Goal: Communication & Community: Answer question/provide support

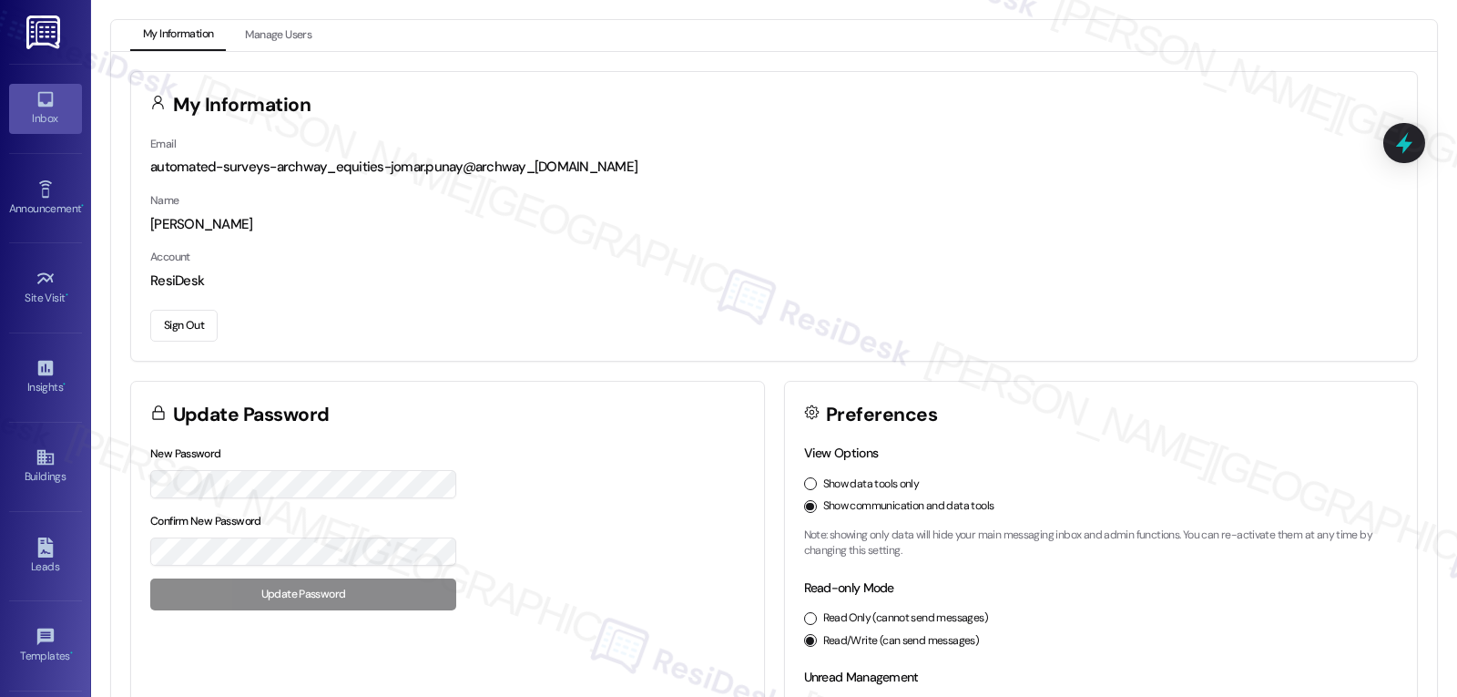
click at [41, 109] on div "Inbox" at bounding box center [45, 118] width 91 height 18
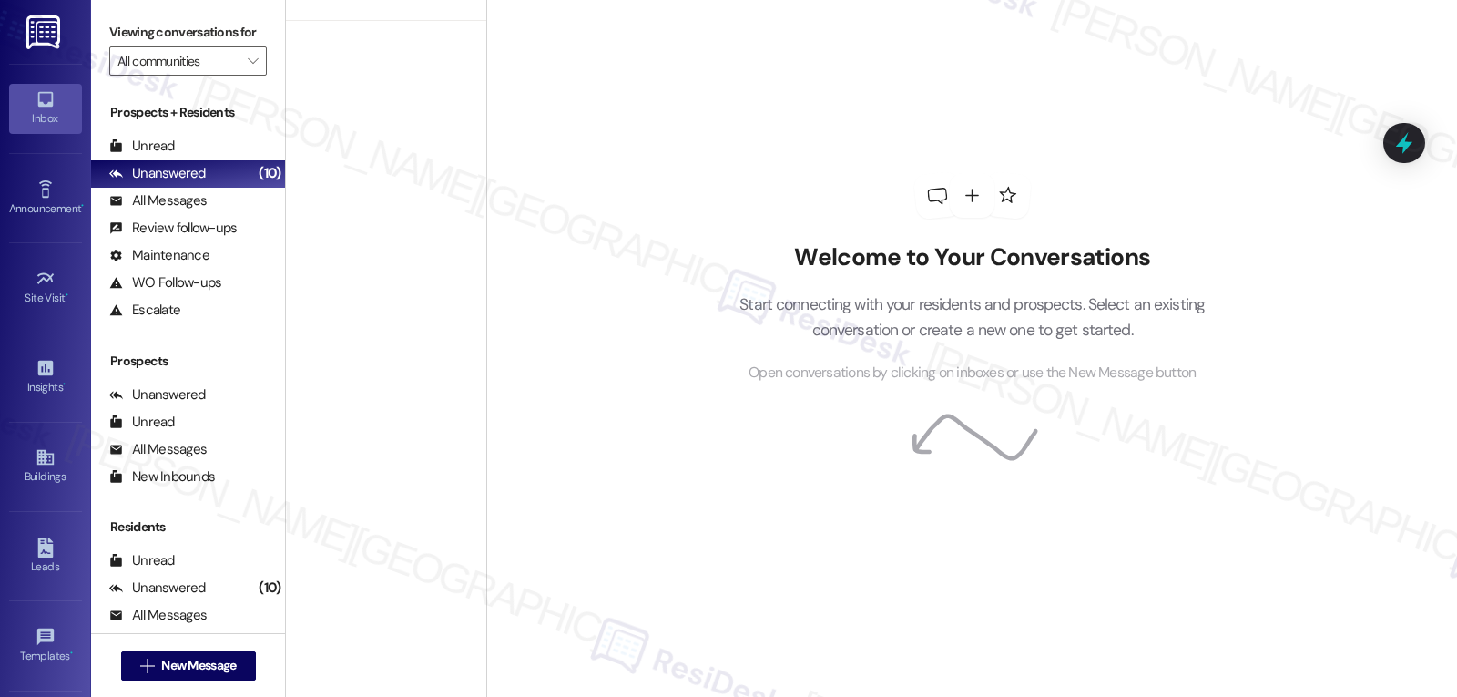
scroll to position [890, 0]
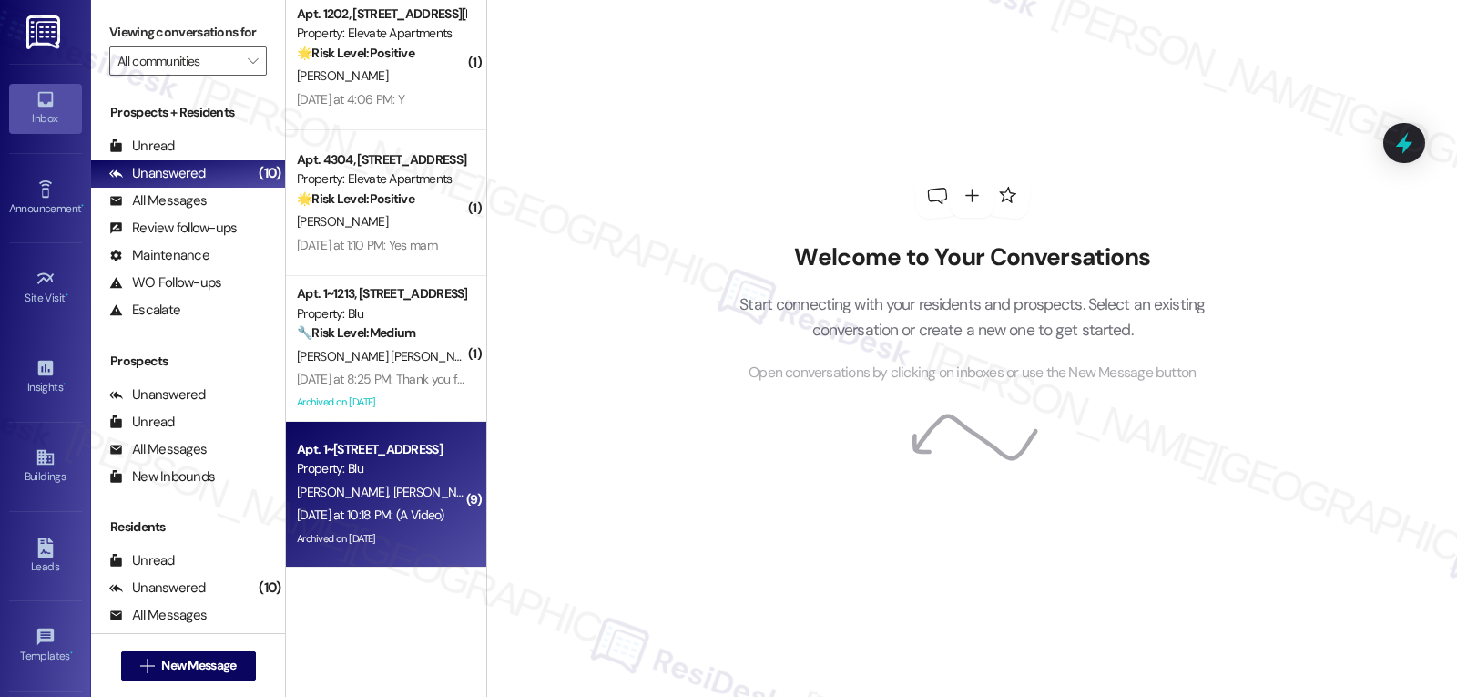
click at [403, 513] on div "Yesterday at 10:18 PM: (A Video) Yesterday at 10:18 PM: (A Video)" at bounding box center [371, 514] width 148 height 16
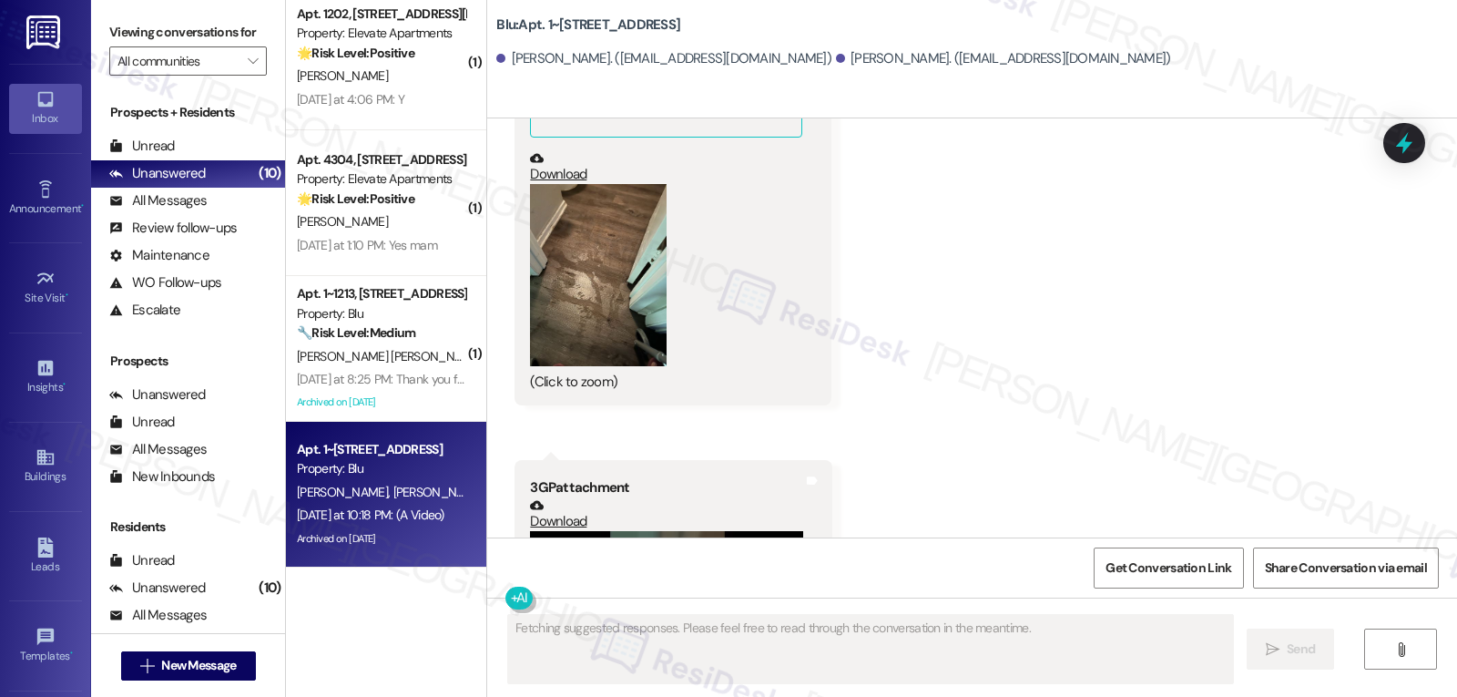
scroll to position [10322, 0]
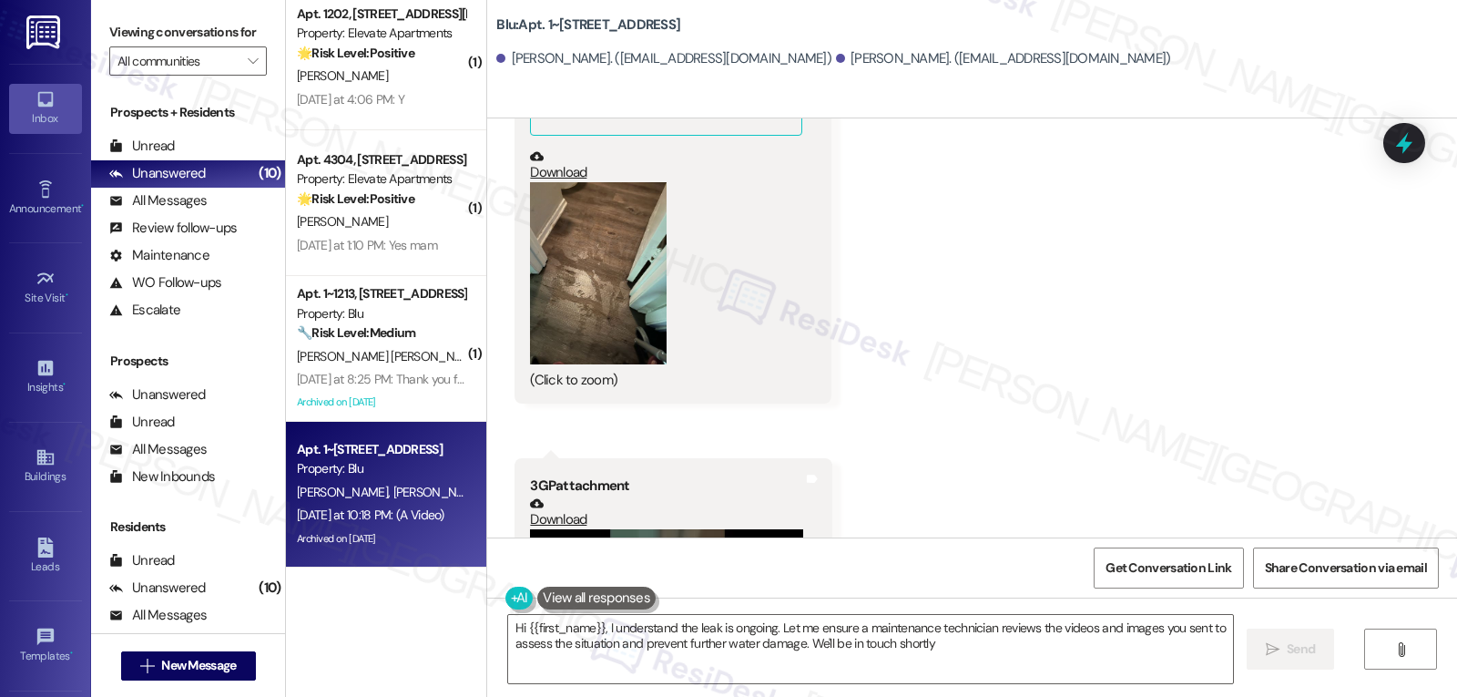
type textarea "Hi {{first_name}}, I understand the leak is ongoing. Let me ensure a maintenanc…"
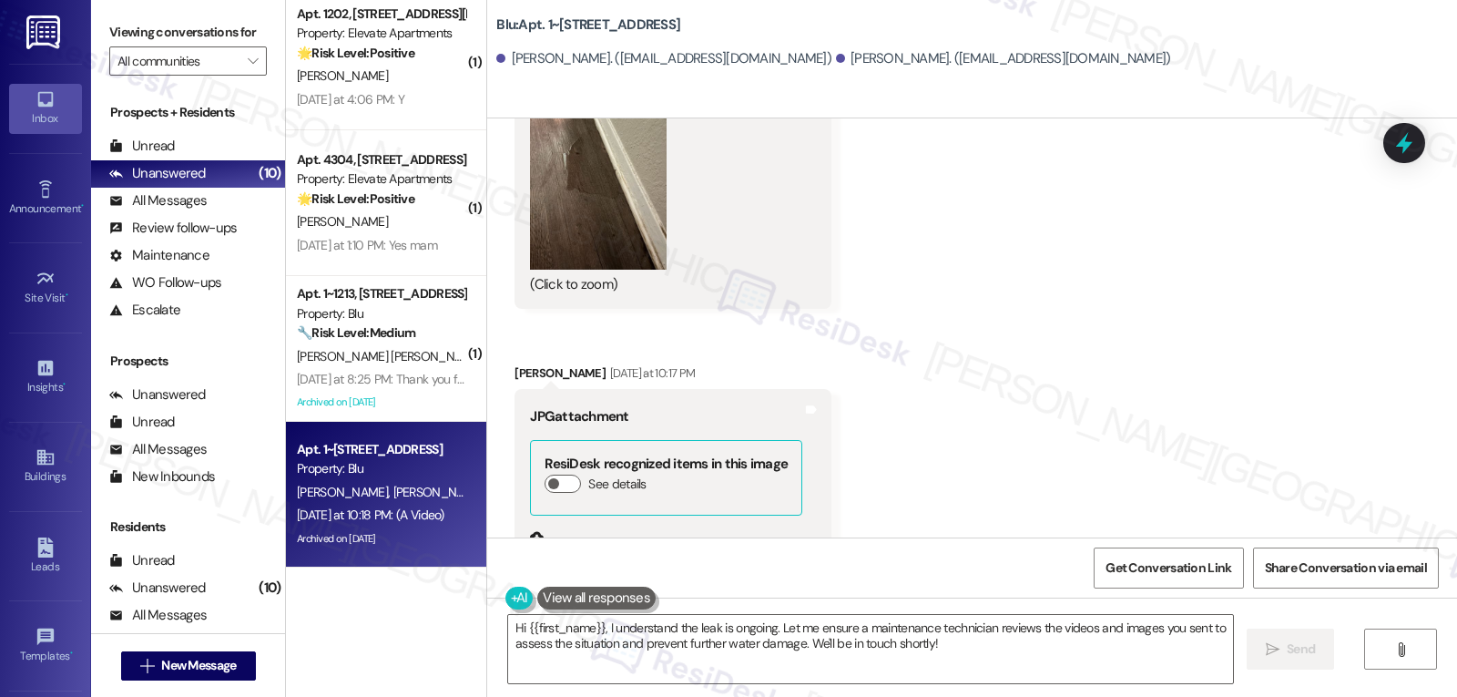
scroll to position [10140, 0]
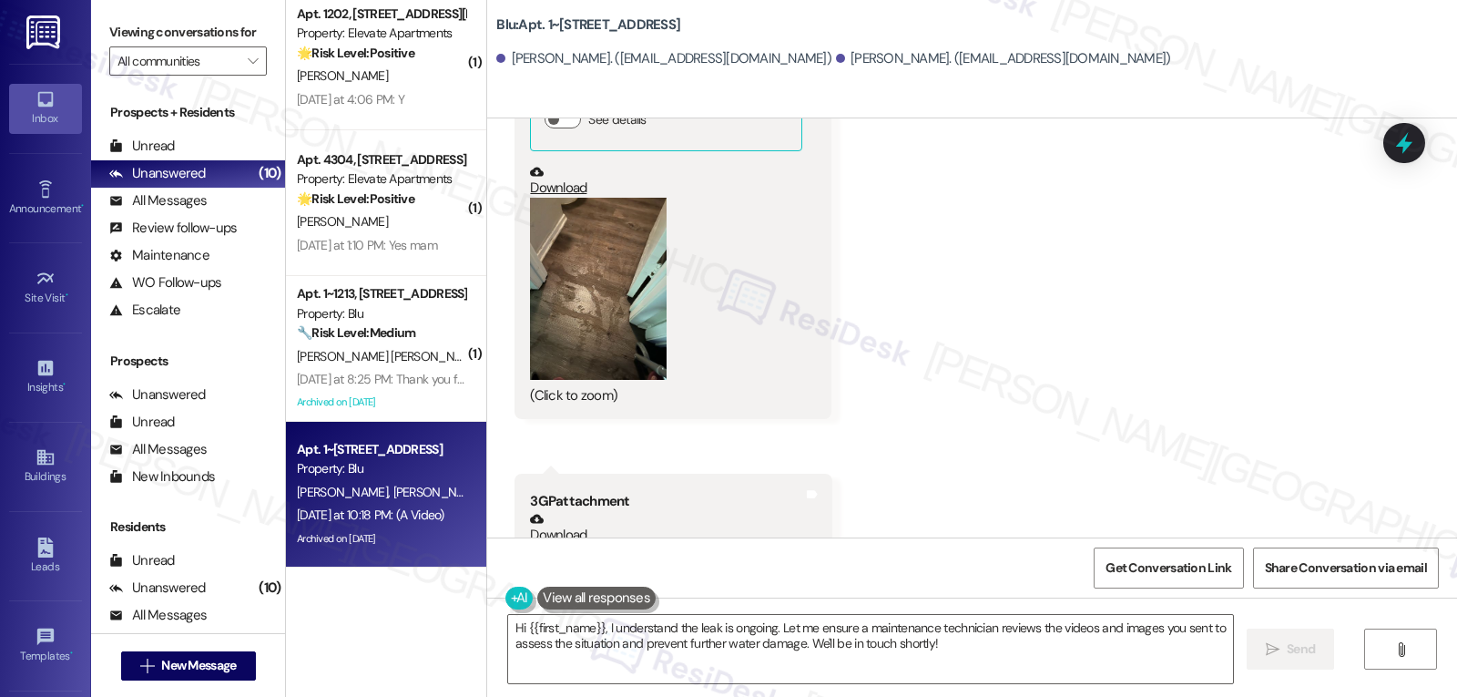
click at [575, 231] on button "Zoom image" at bounding box center [598, 289] width 137 height 182
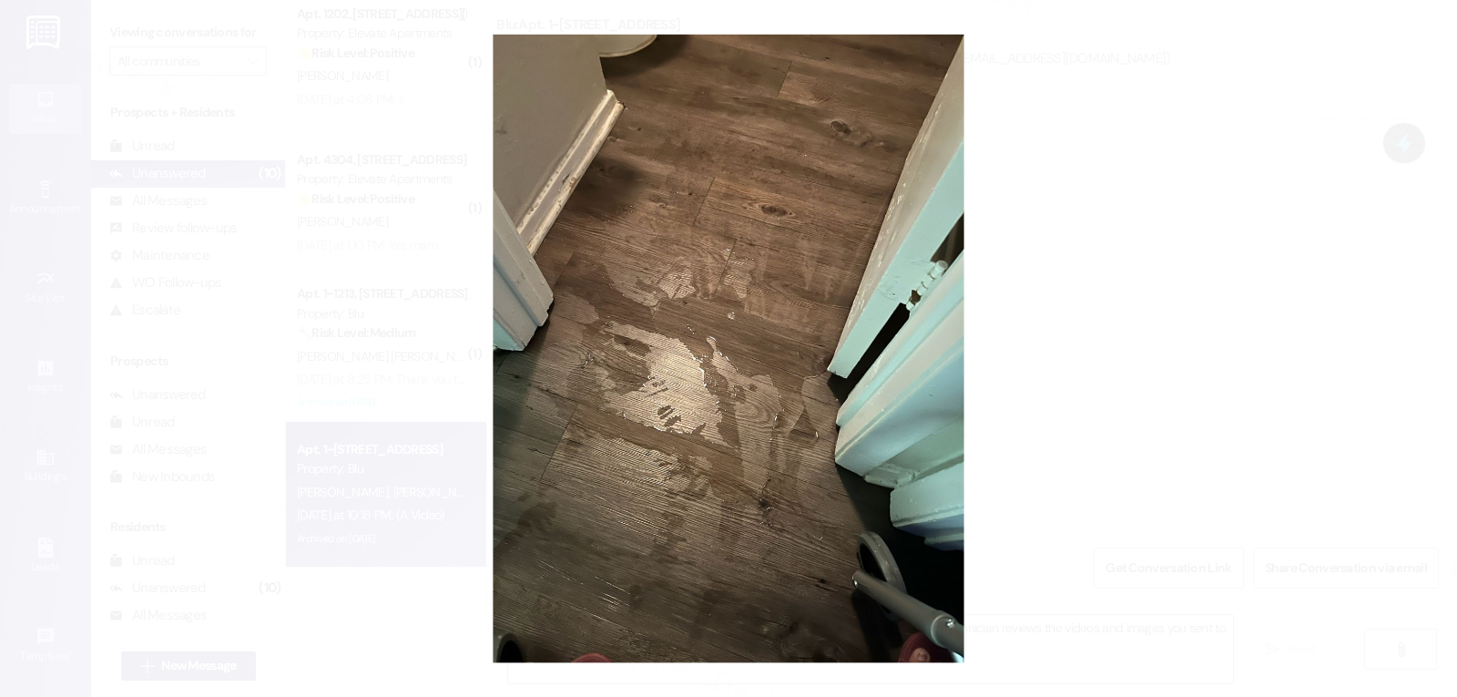
click at [1252, 353] on button "Unzoom image" at bounding box center [728, 348] width 1457 height 697
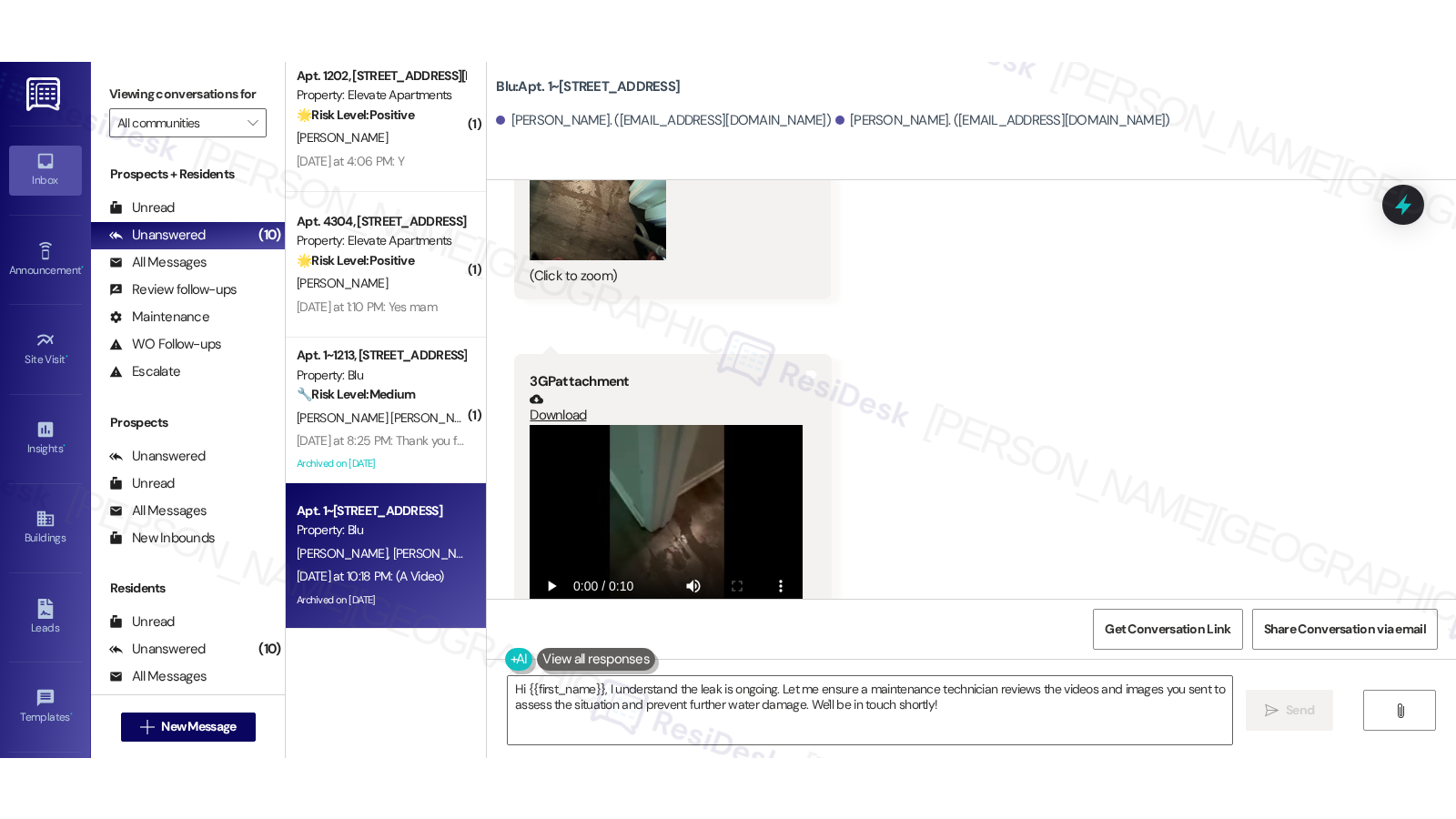
scroll to position [10309, 0]
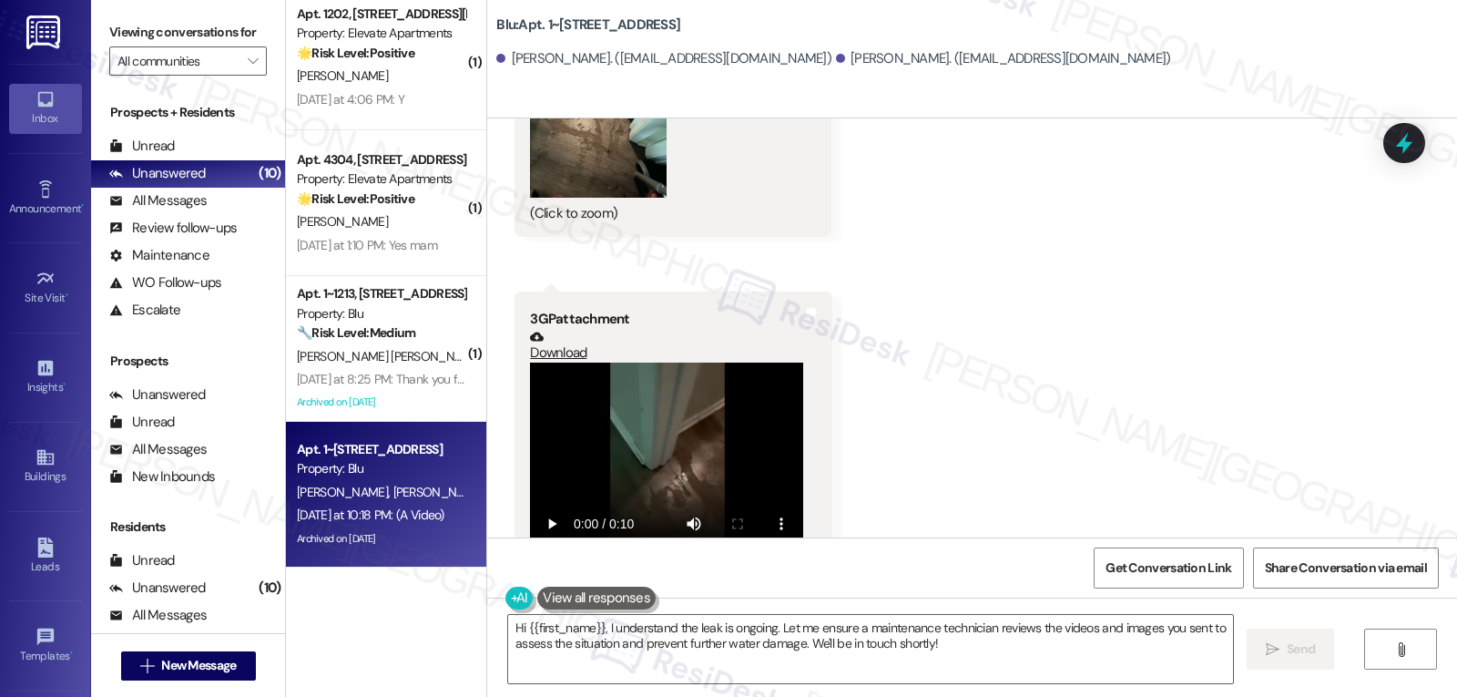
click at [647, 391] on video at bounding box center [666, 464] width 273 height 205
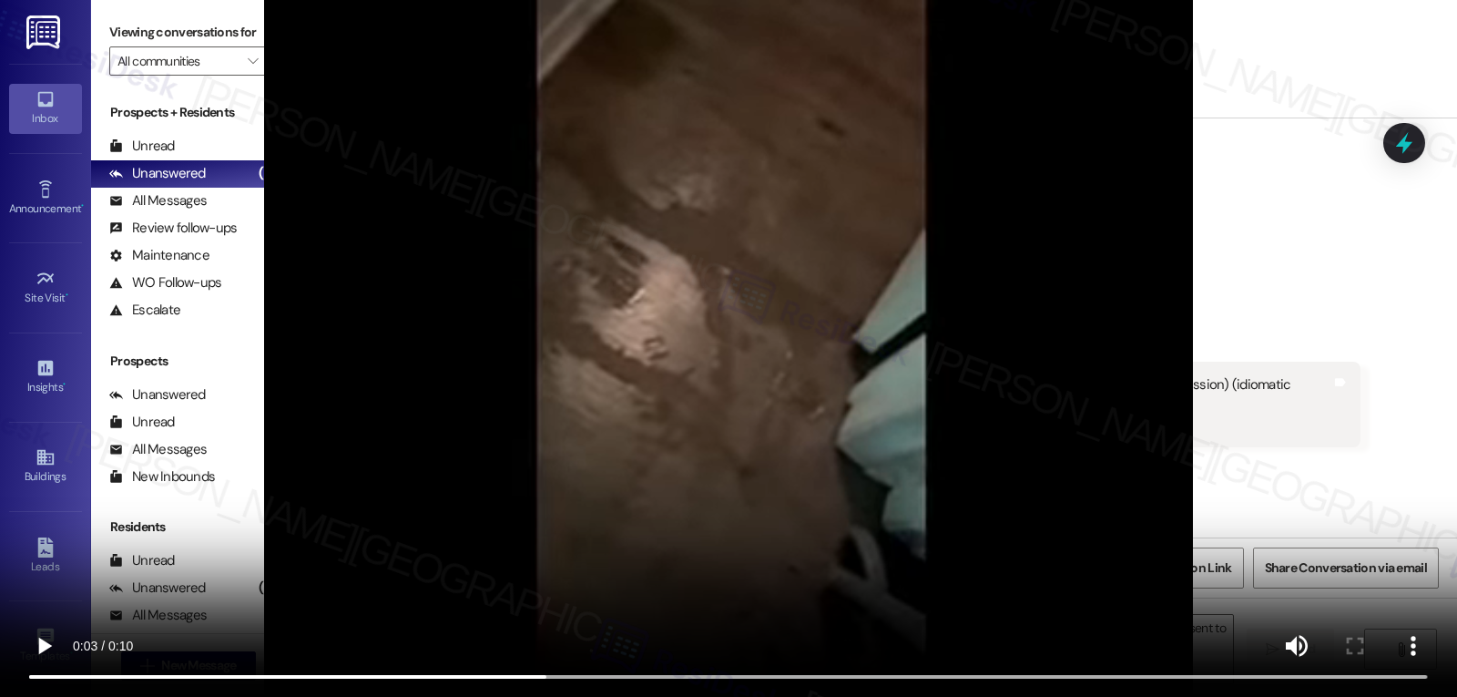
scroll to position [8865, 0]
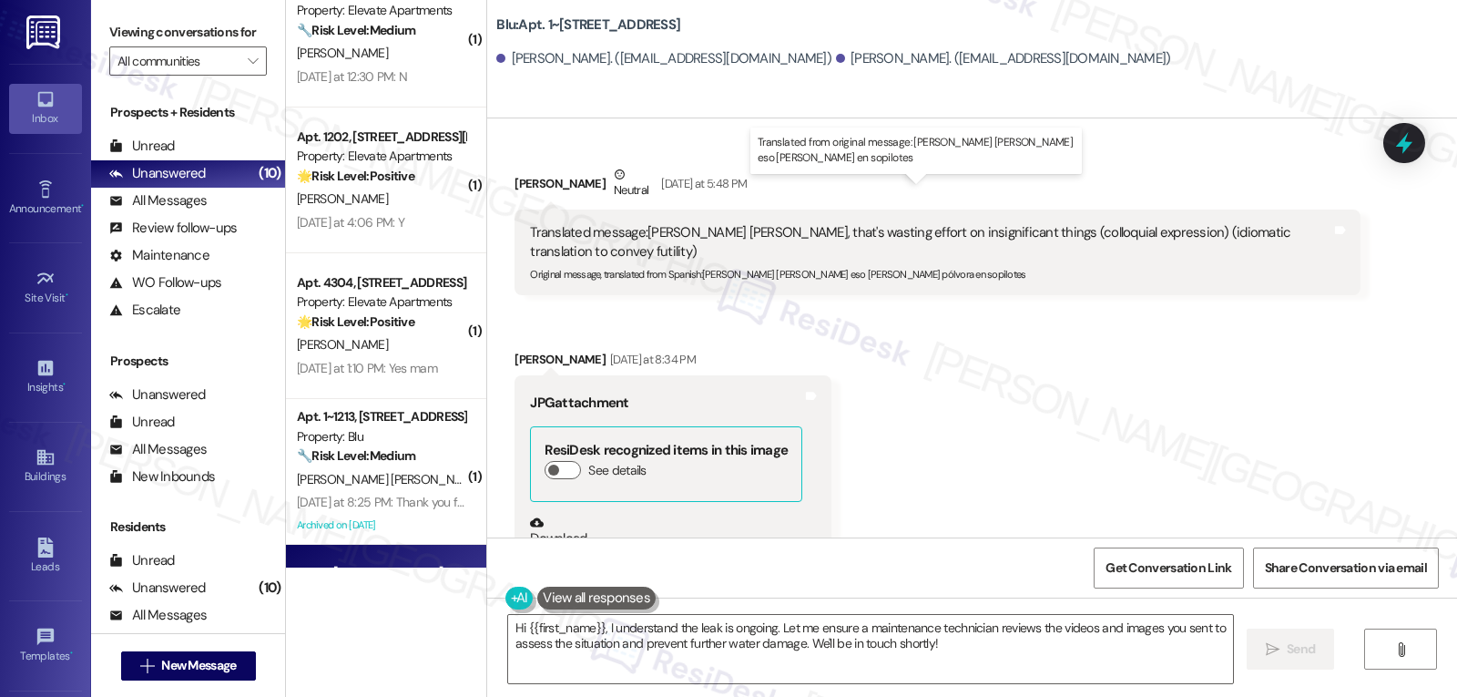
click at [686, 268] on sub "Original message, translated from Spanish : María Agustina eso es gastar pólvor…" at bounding box center [777, 274] width 495 height 13
drag, startPoint x: 691, startPoint y: 215, endPoint x: 934, endPoint y: 226, distance: 243.4
click at [934, 226] on div "Translated message: María Agustina, that's wasting effort on insignificant thin…" at bounding box center [936, 252] width 845 height 86
copy sub "[PERSON_NAME] [PERSON_NAME] eso [PERSON_NAME] pólvora en sopilotes"
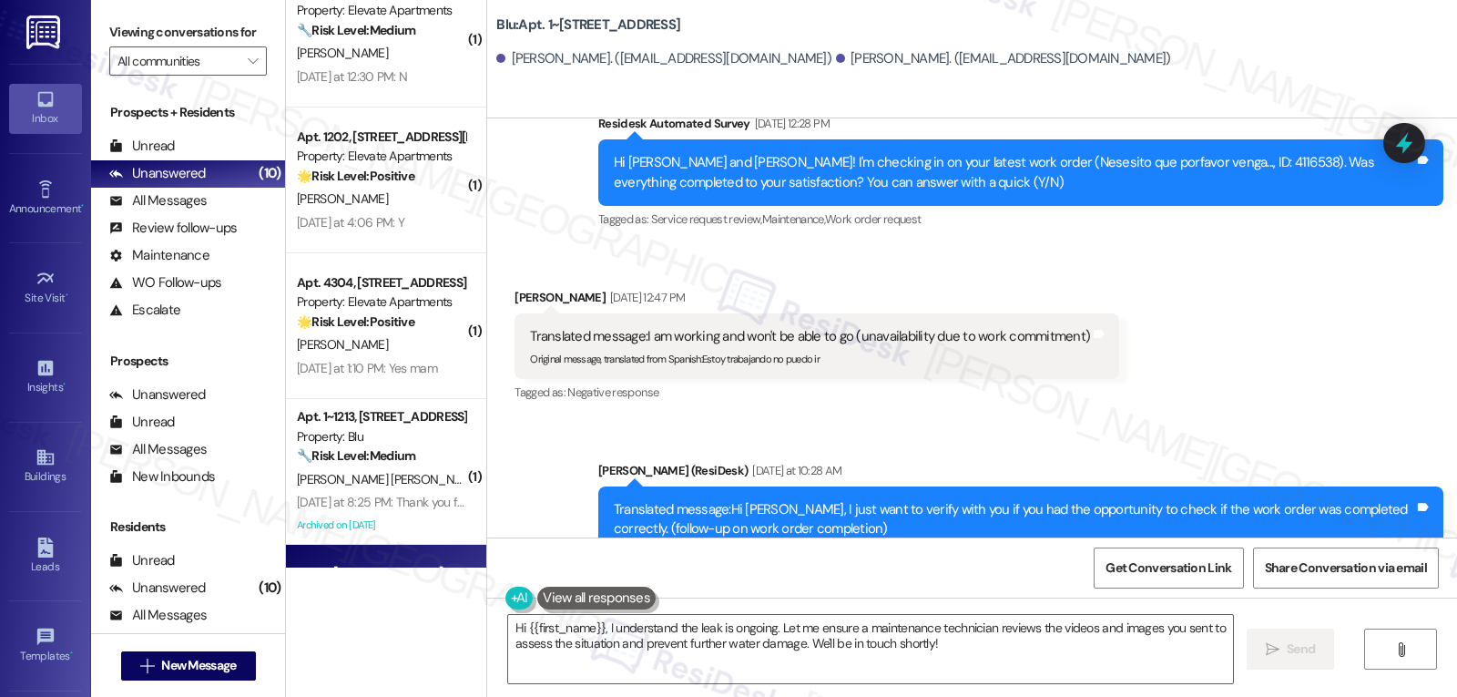
scroll to position [6679, 0]
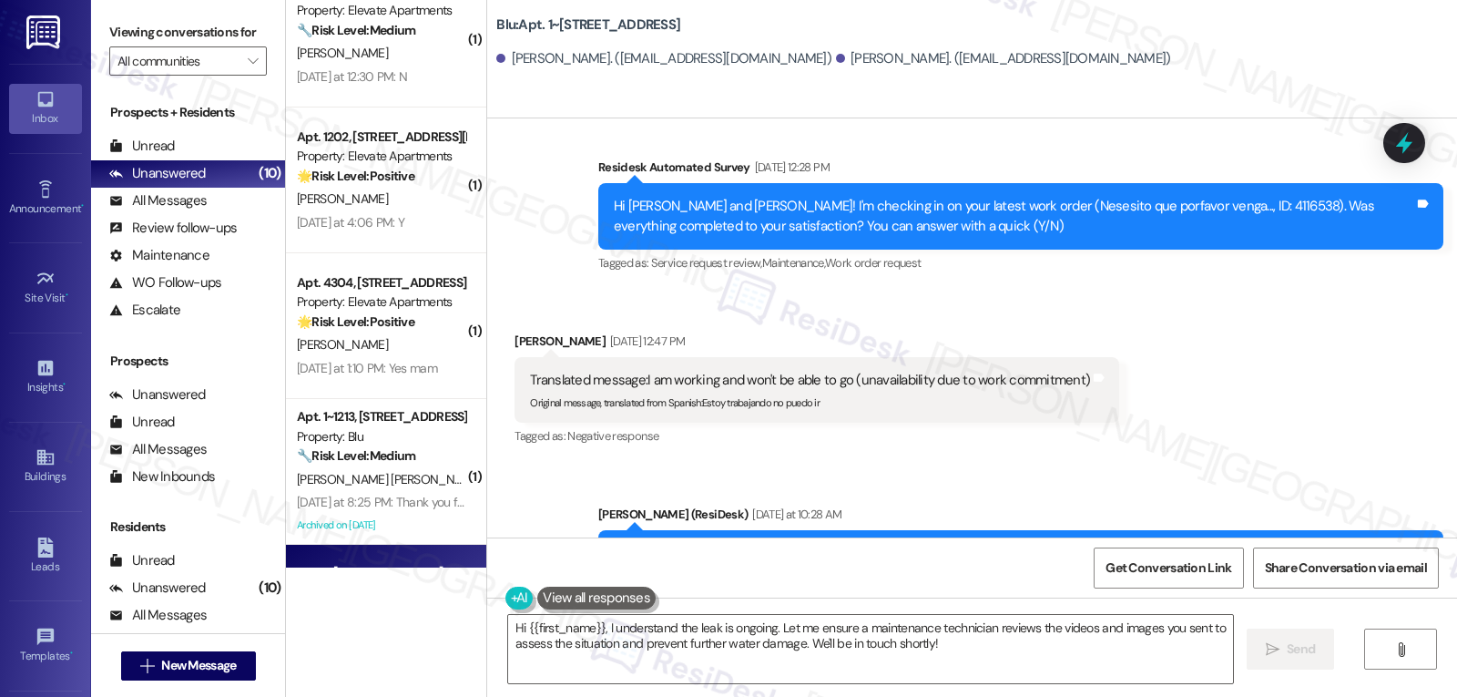
click at [1416, 143] on icon at bounding box center [1404, 143] width 24 height 24
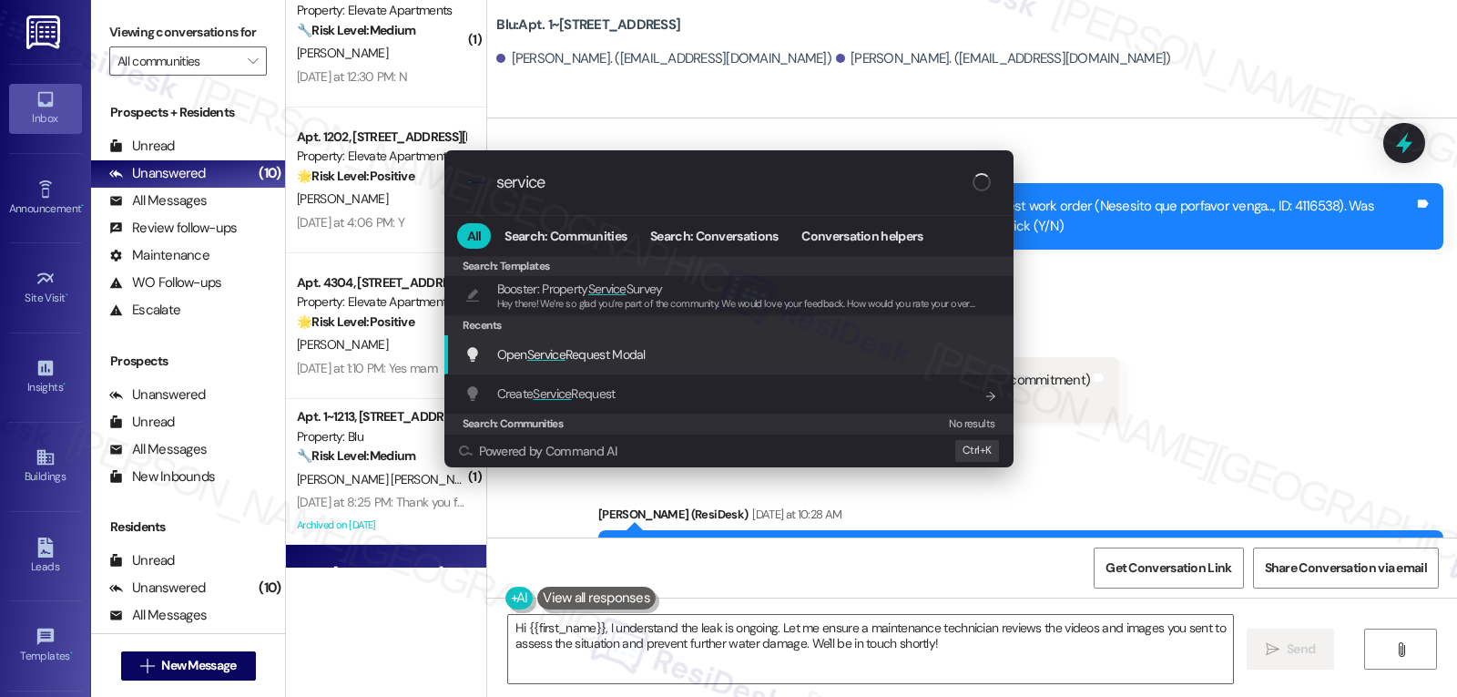
click at [559, 358] on span "Service" at bounding box center [546, 354] width 38 height 16
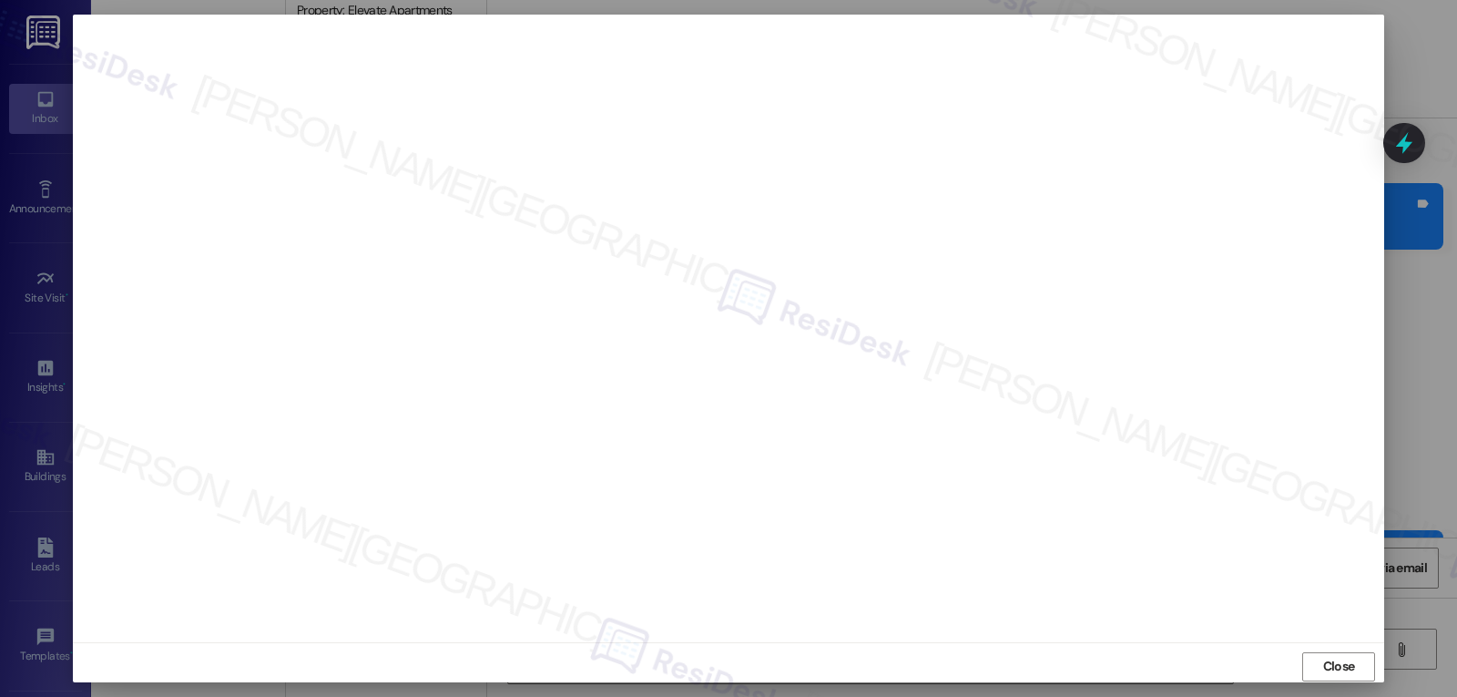
click at [1336, 667] on span "Close" at bounding box center [1339, 666] width 32 height 19
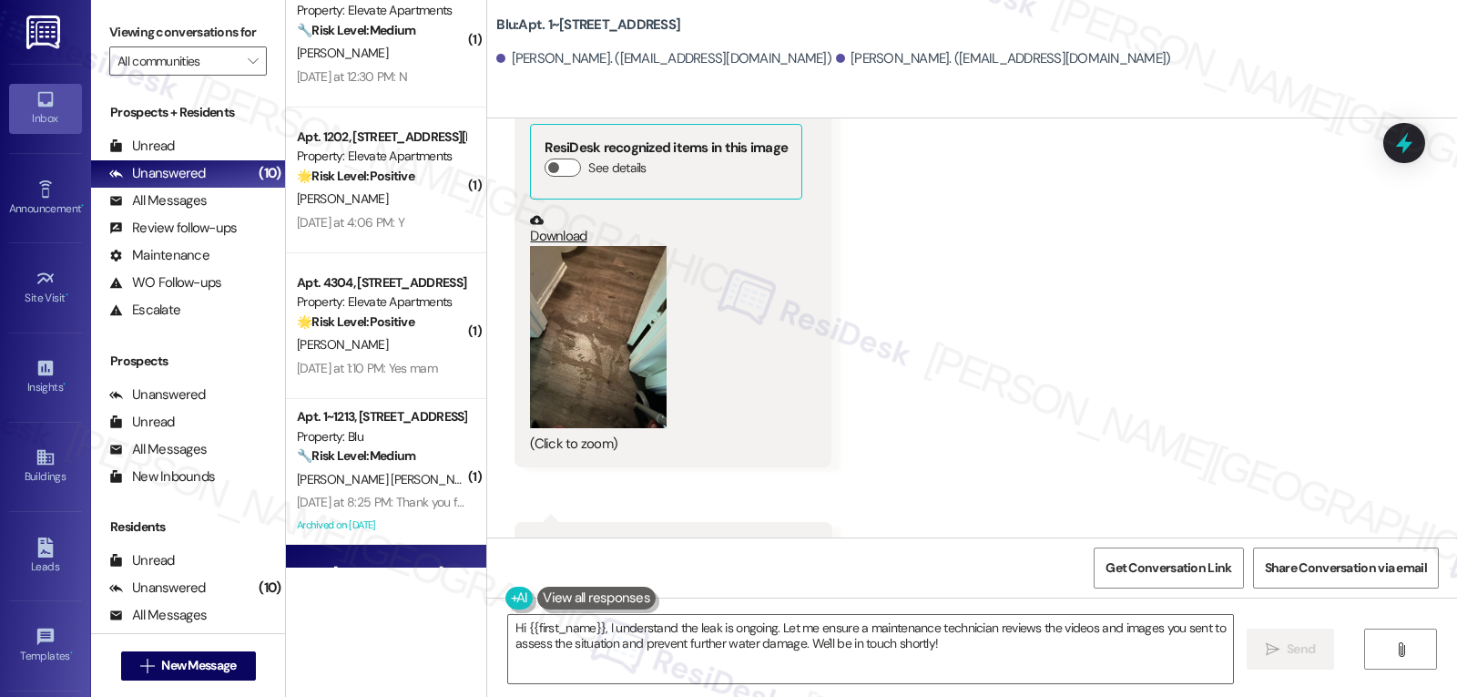
scroll to position [10322, 0]
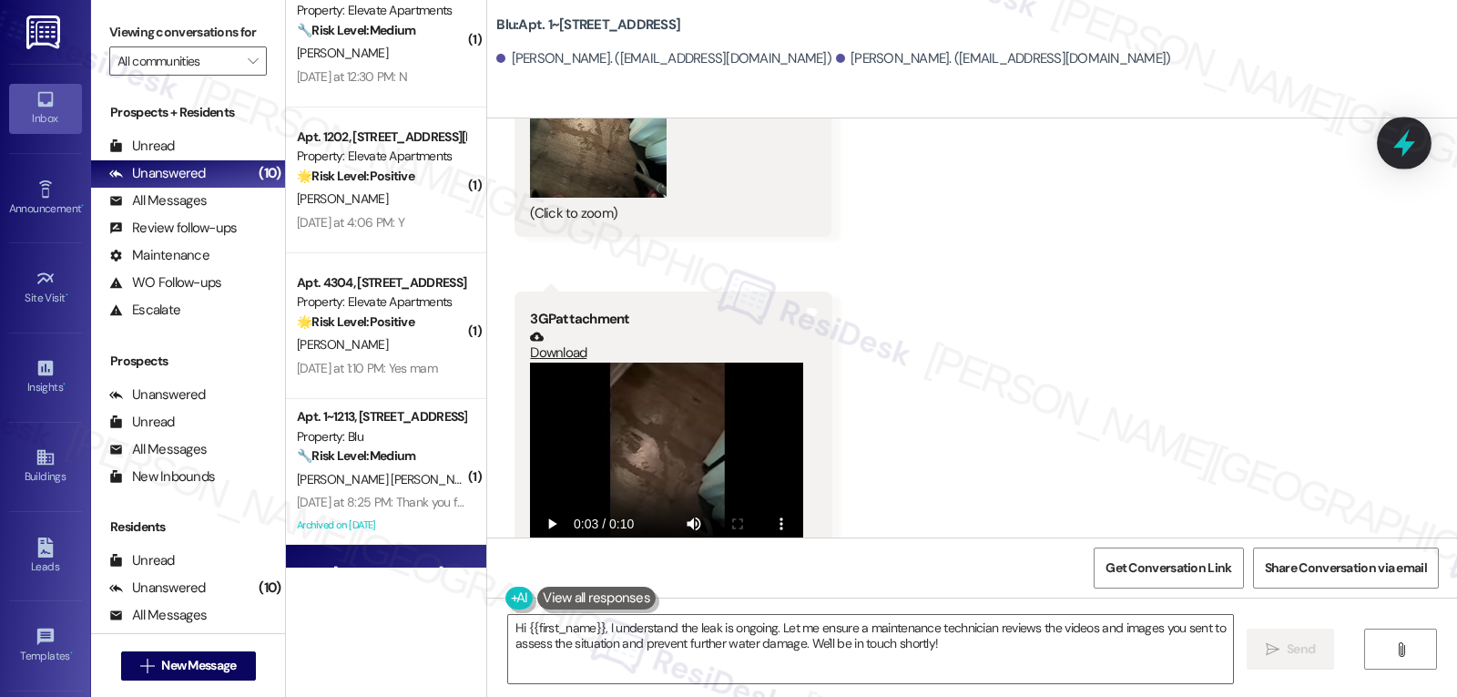
click at [1419, 137] on icon at bounding box center [1404, 142] width 31 height 31
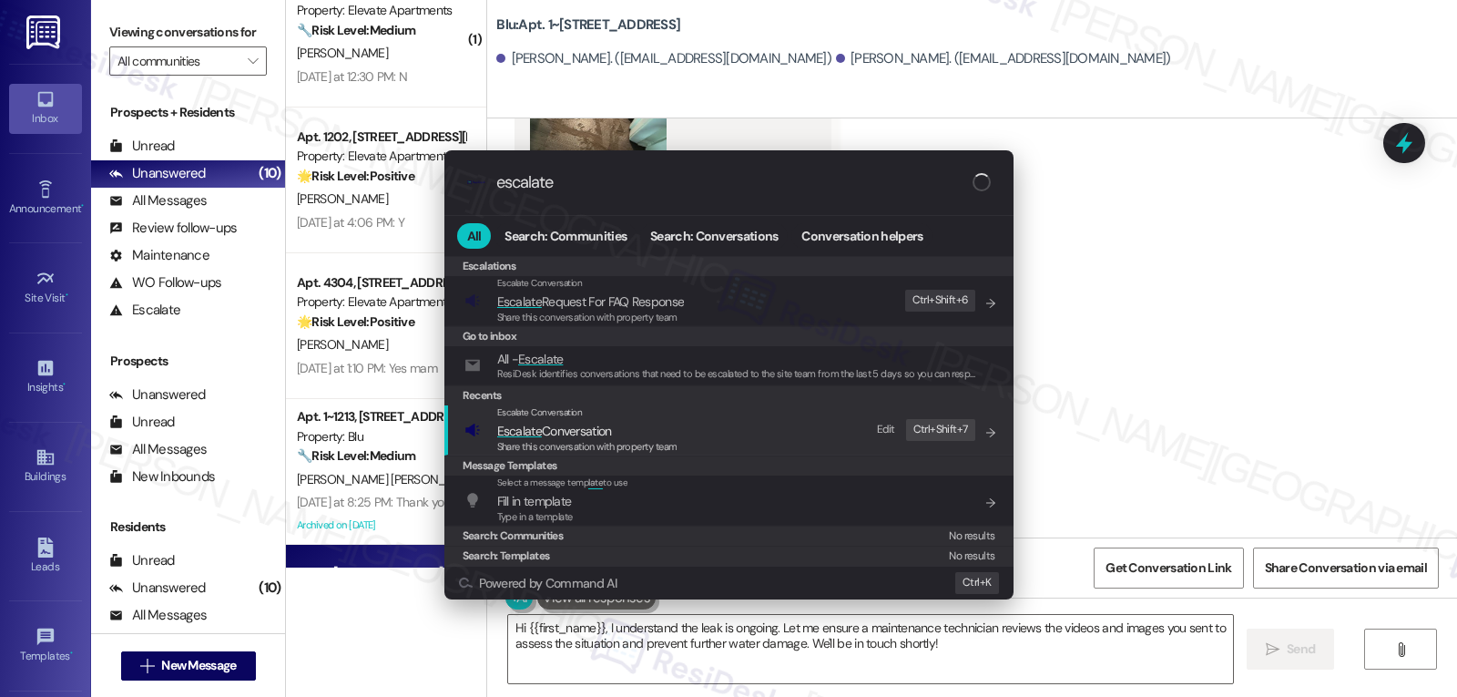
type input "escalate"
click at [629, 432] on span "Escalate Conversation" at bounding box center [587, 431] width 180 height 20
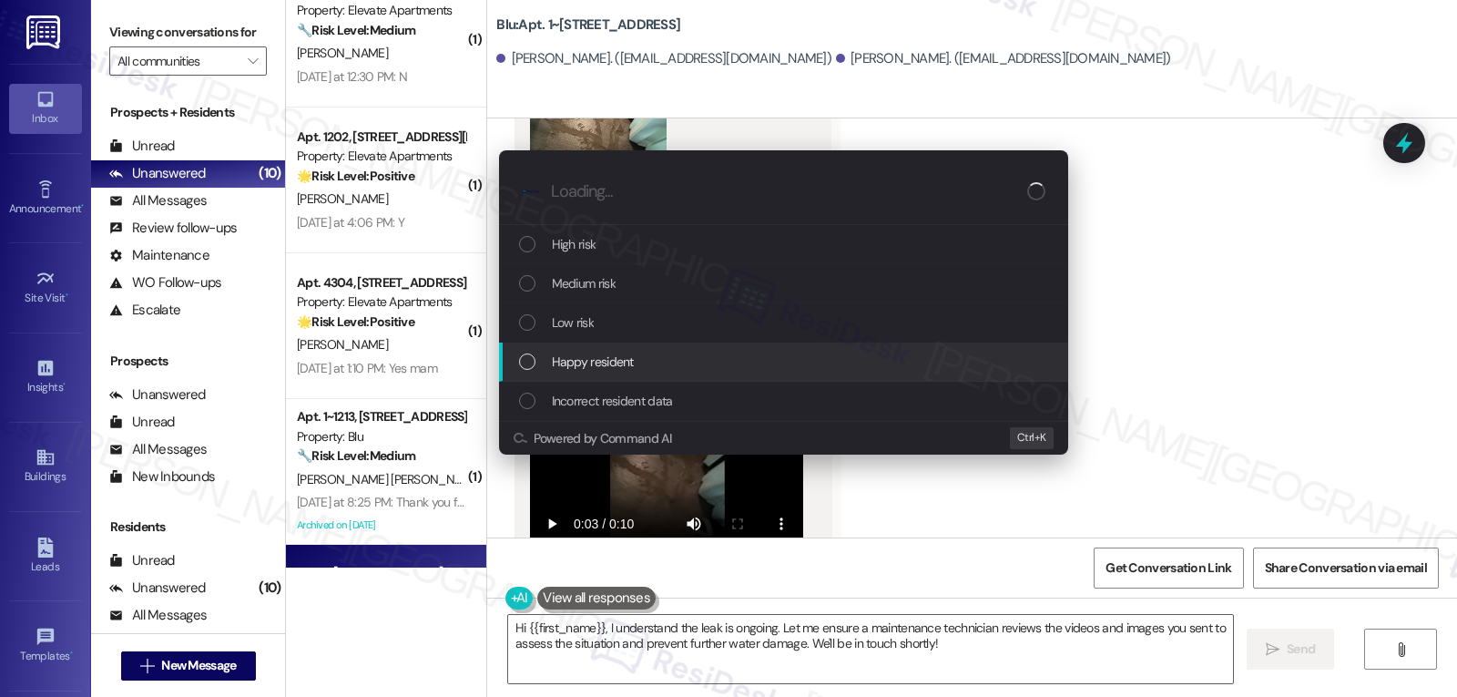
click at [1278, 279] on div "Escalate Conversation How risky is the relationship with this person? Topics (e…" at bounding box center [728, 348] width 1457 height 697
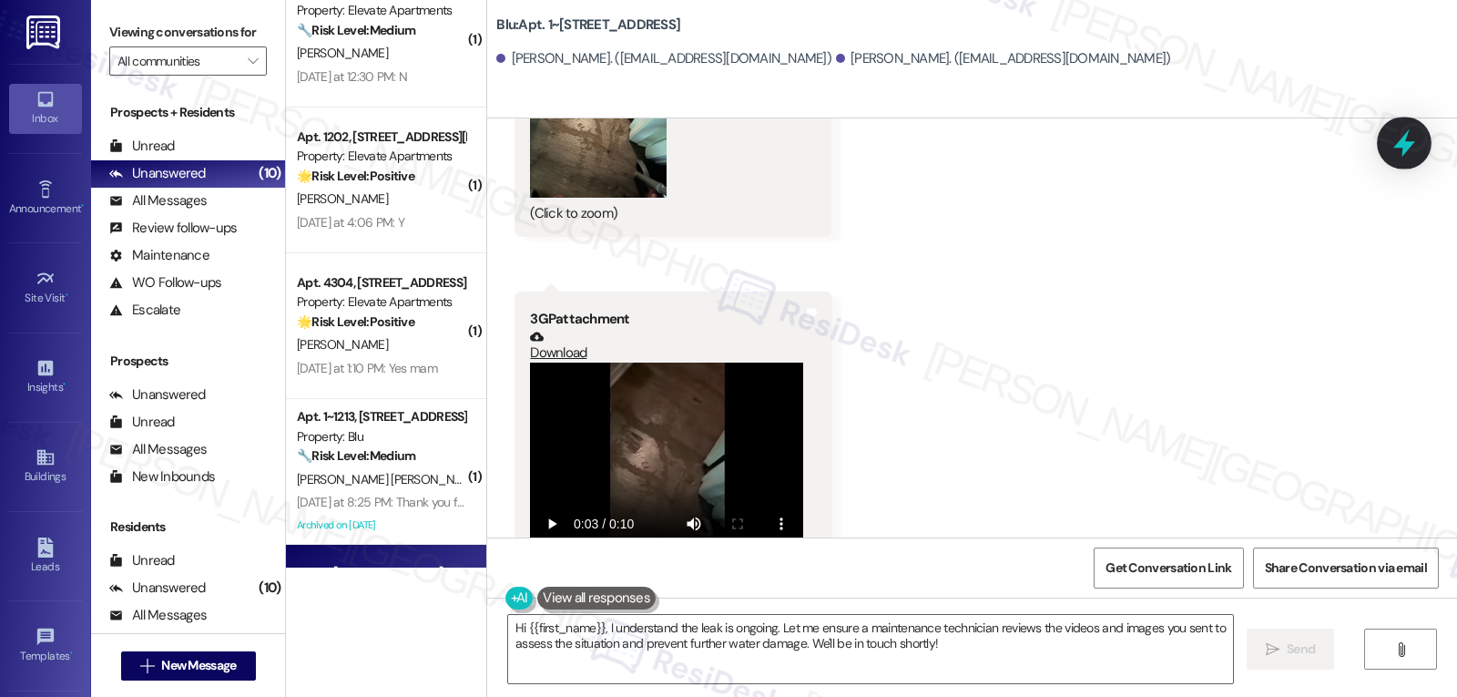
click at [1402, 145] on icon at bounding box center [1404, 143] width 22 height 28
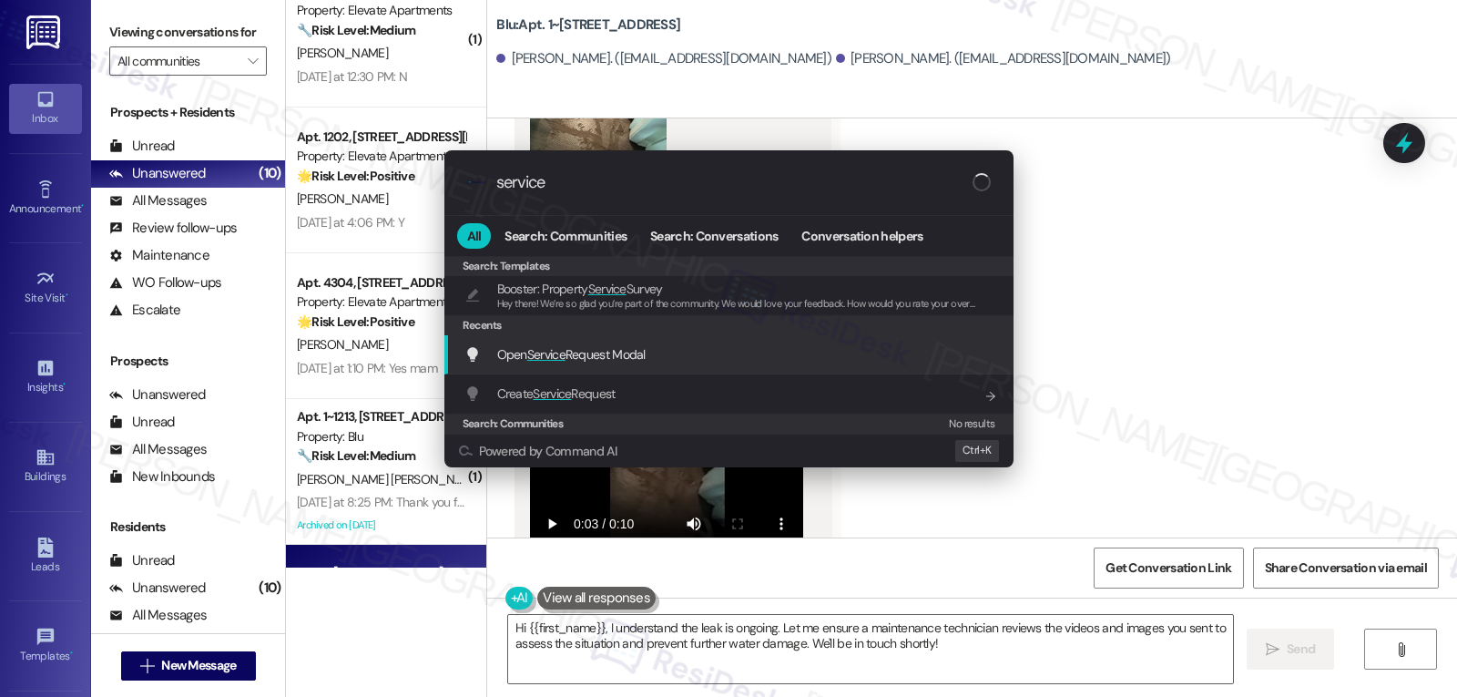
click at [627, 349] on span "Open Service Request Modal" at bounding box center [571, 354] width 148 height 16
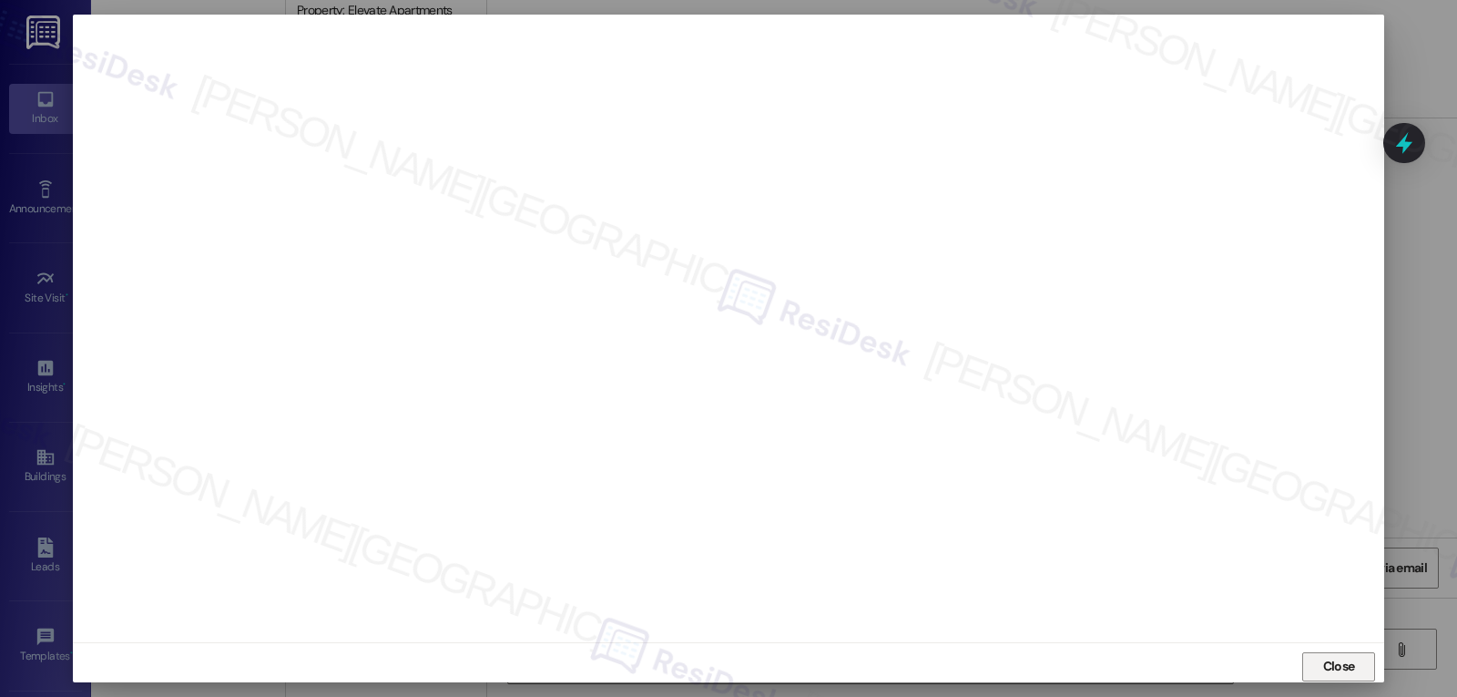
click at [1328, 672] on span "Close" at bounding box center [1339, 666] width 32 height 19
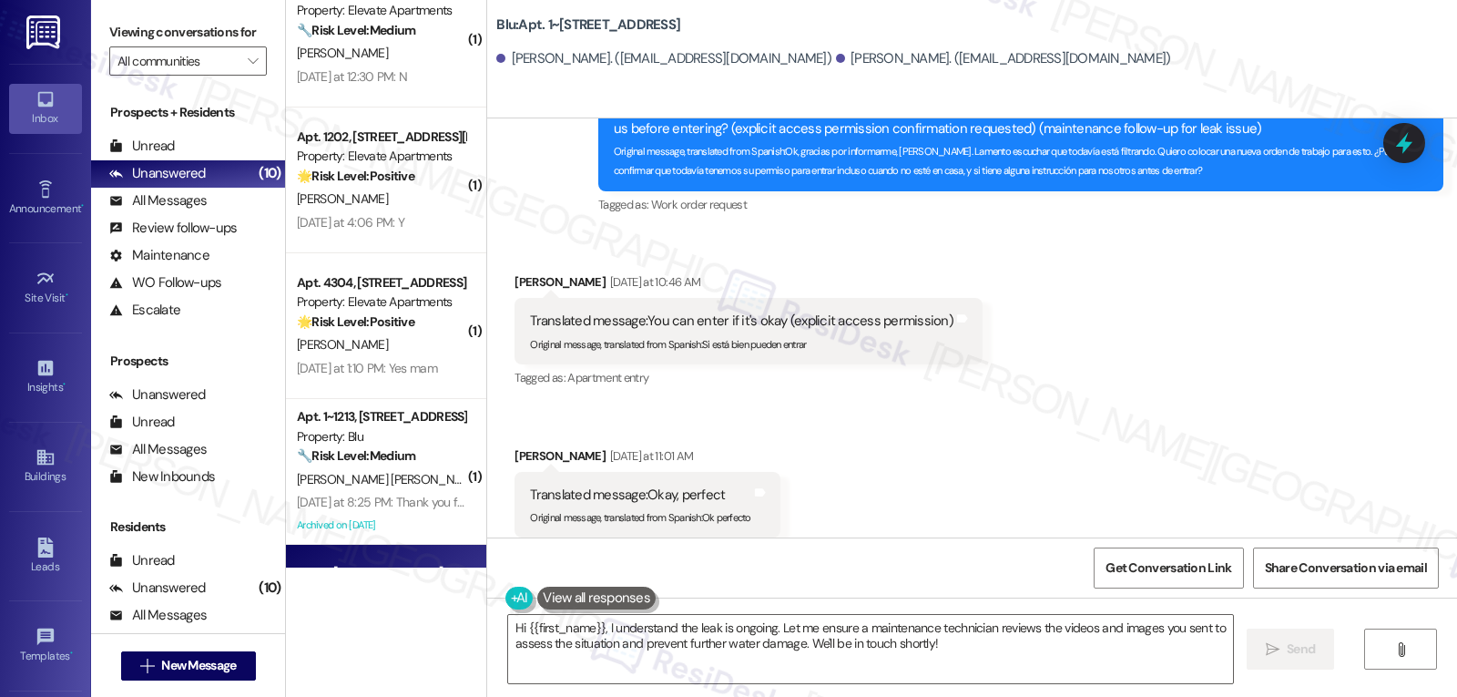
scroll to position [7772, 0]
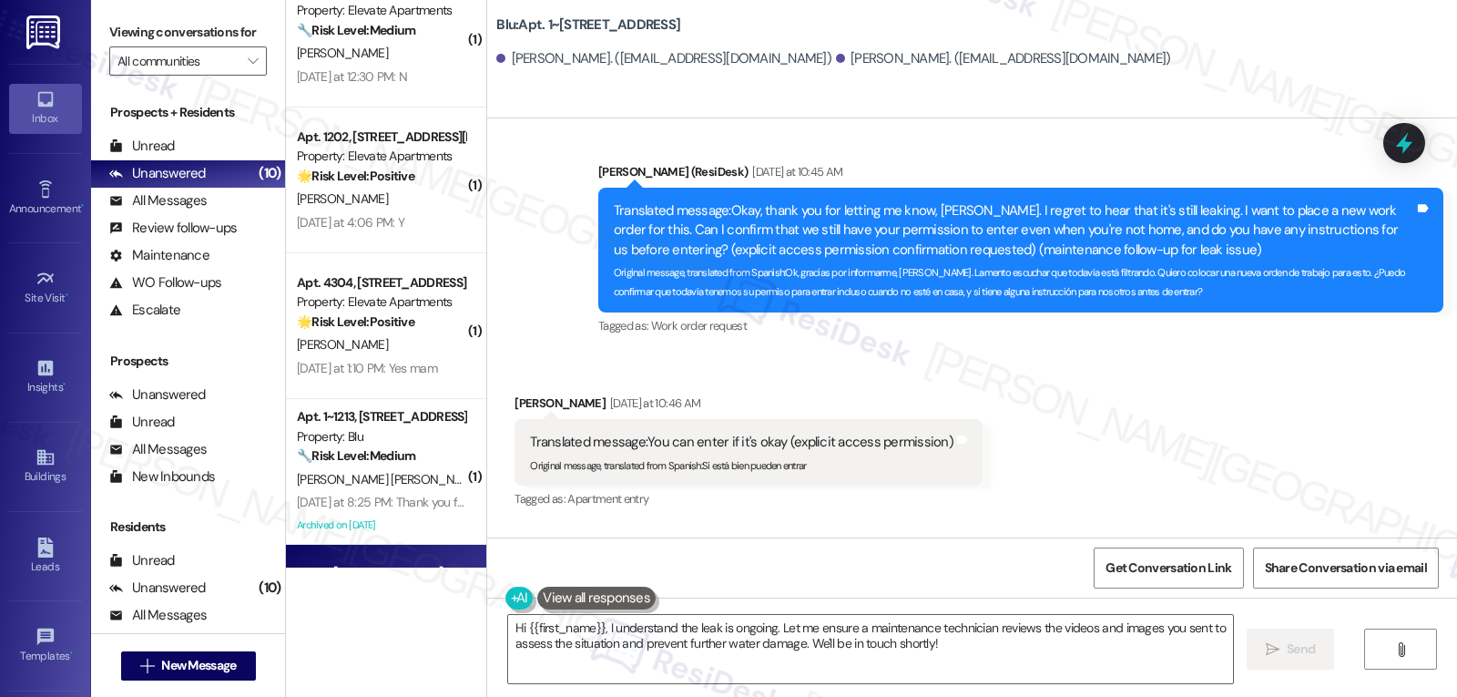
click at [1406, 131] on icon at bounding box center [1404, 143] width 24 height 24
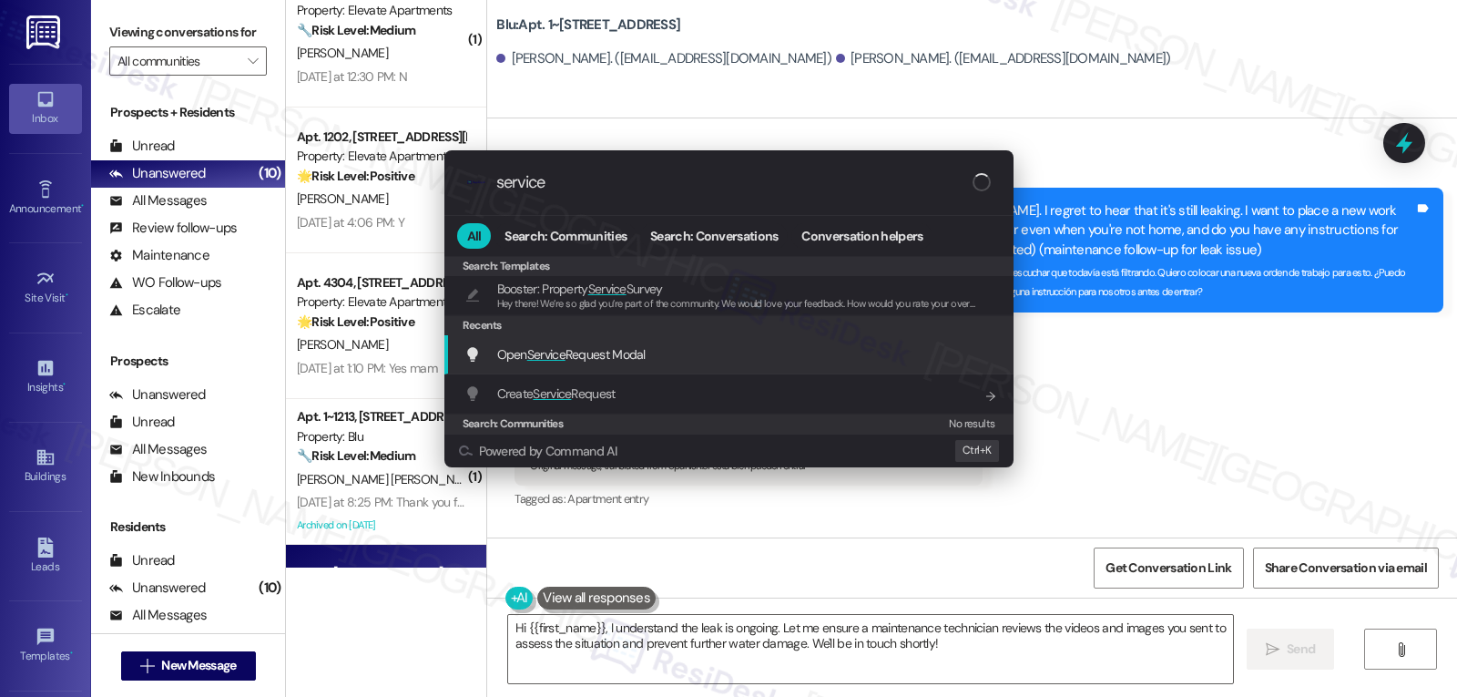
click at [568, 368] on div "Open Service Request Modal Add shortcut" at bounding box center [728, 354] width 569 height 39
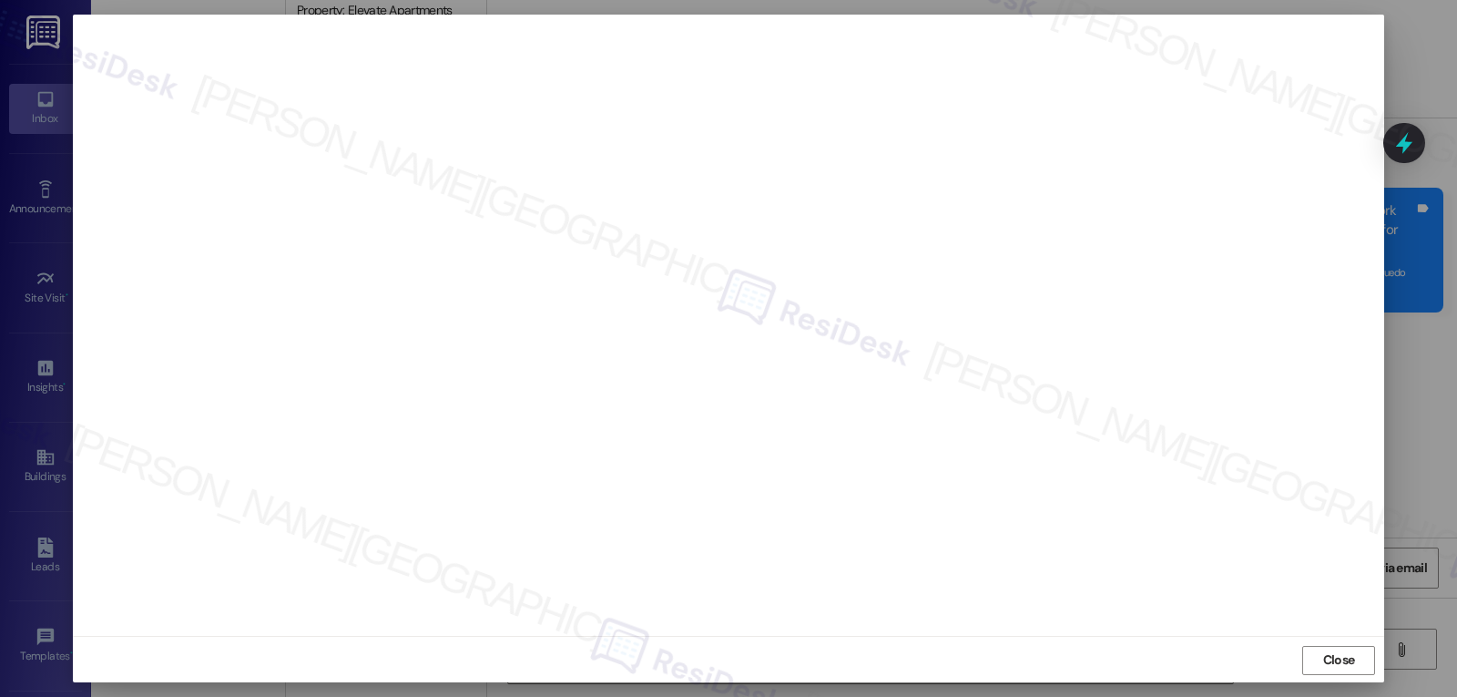
scroll to position [8, 0]
click at [1328, 663] on span "Close" at bounding box center [1339, 657] width 32 height 19
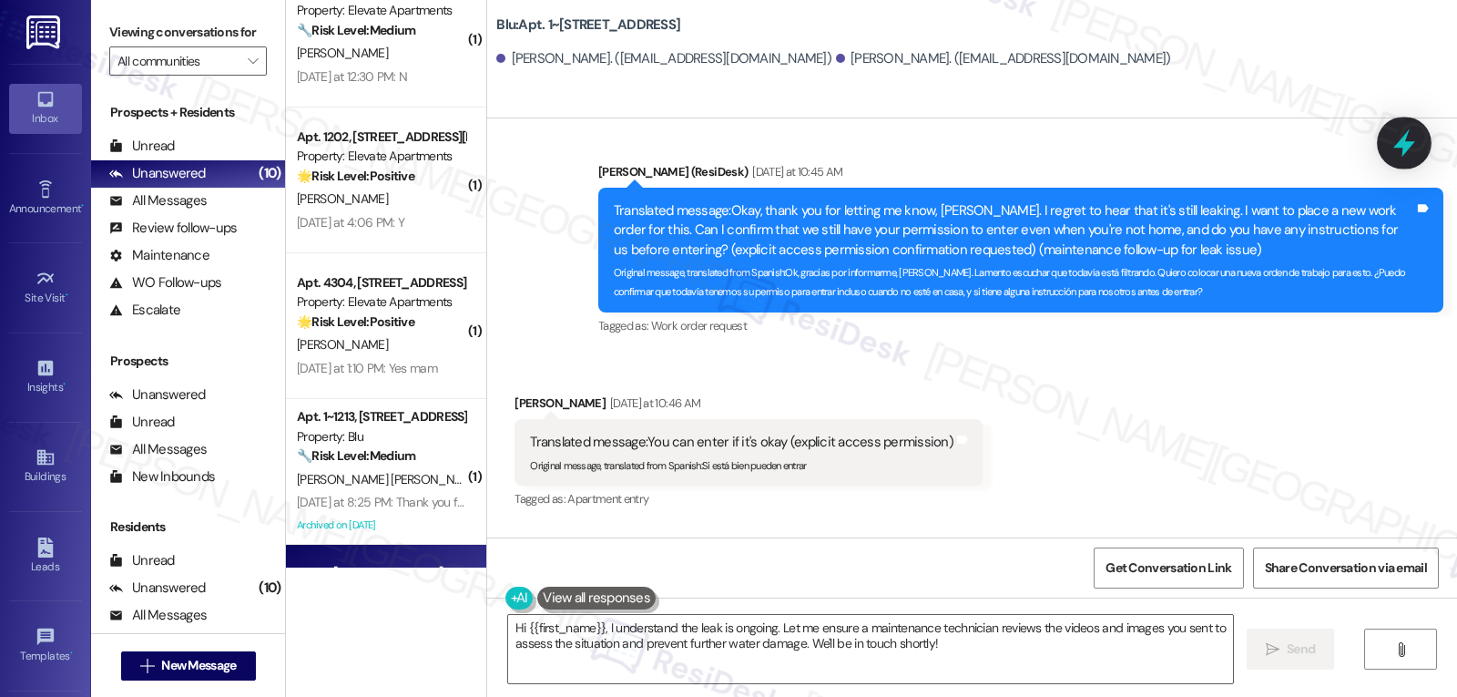
click at [1394, 147] on icon at bounding box center [1404, 142] width 31 height 31
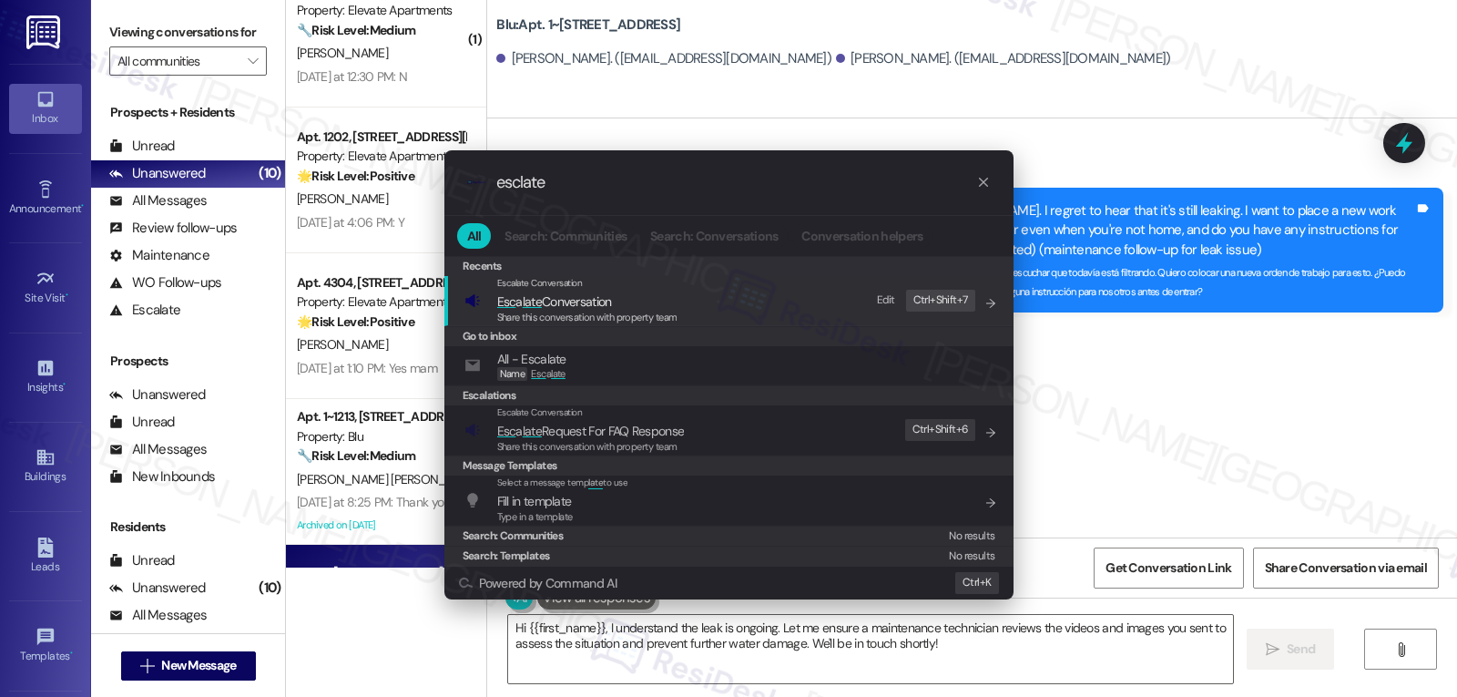
type input "esclate"
click at [601, 315] on span "Share this conversation with property team" at bounding box center [587, 317] width 180 height 13
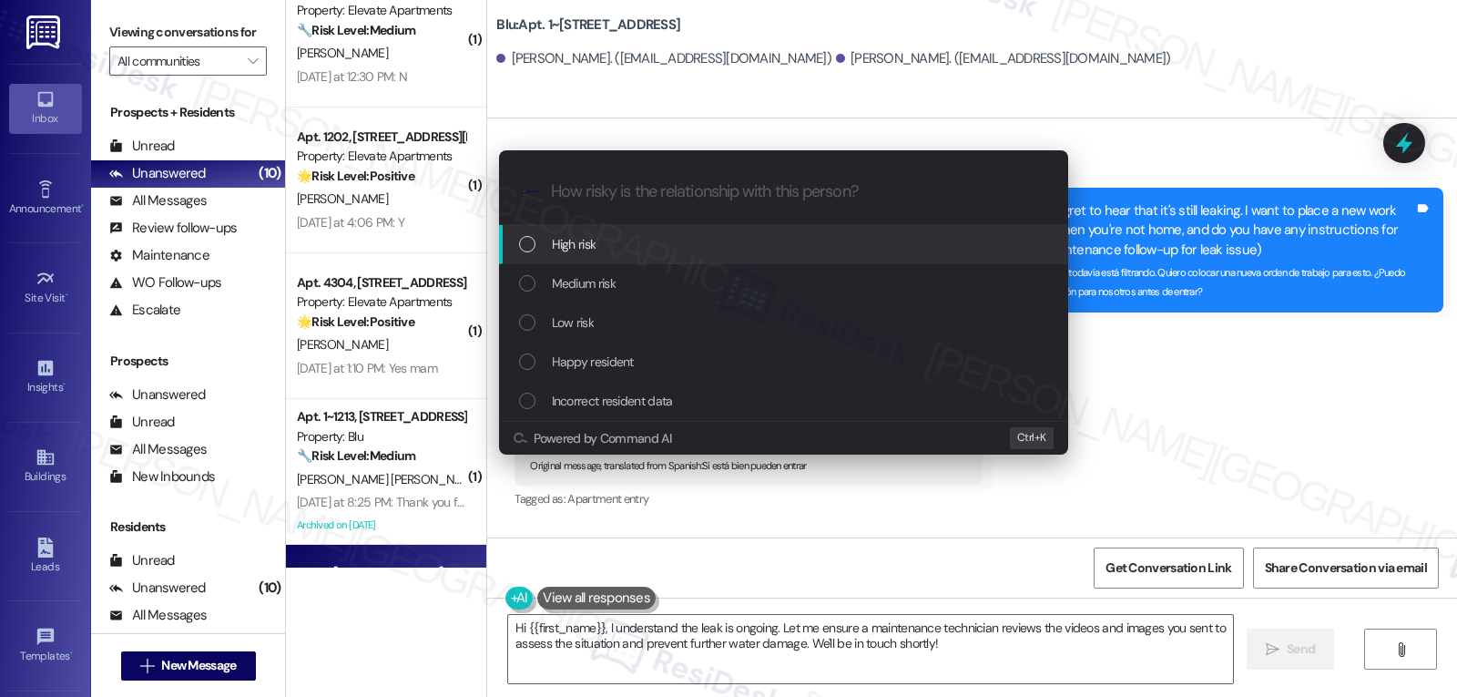
click at [618, 260] on div "High risk" at bounding box center [783, 244] width 569 height 39
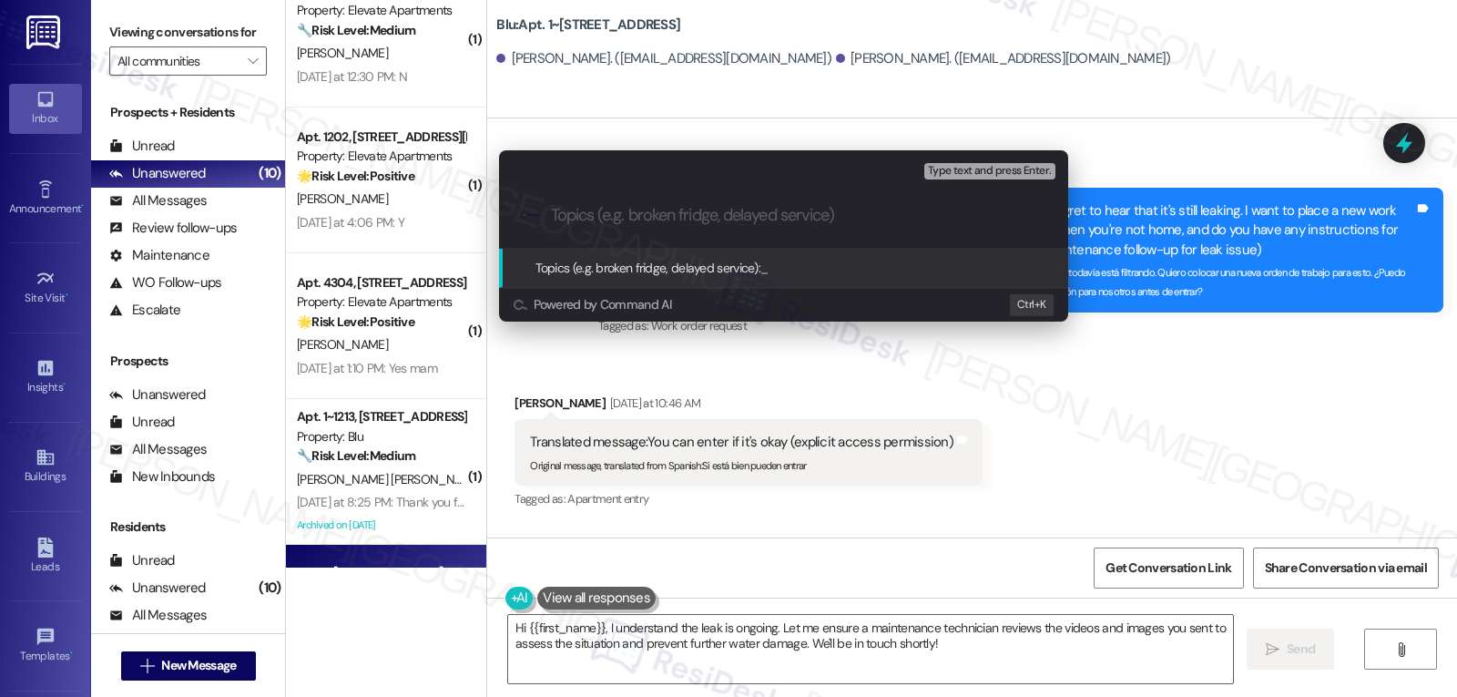
paste input "4133784"
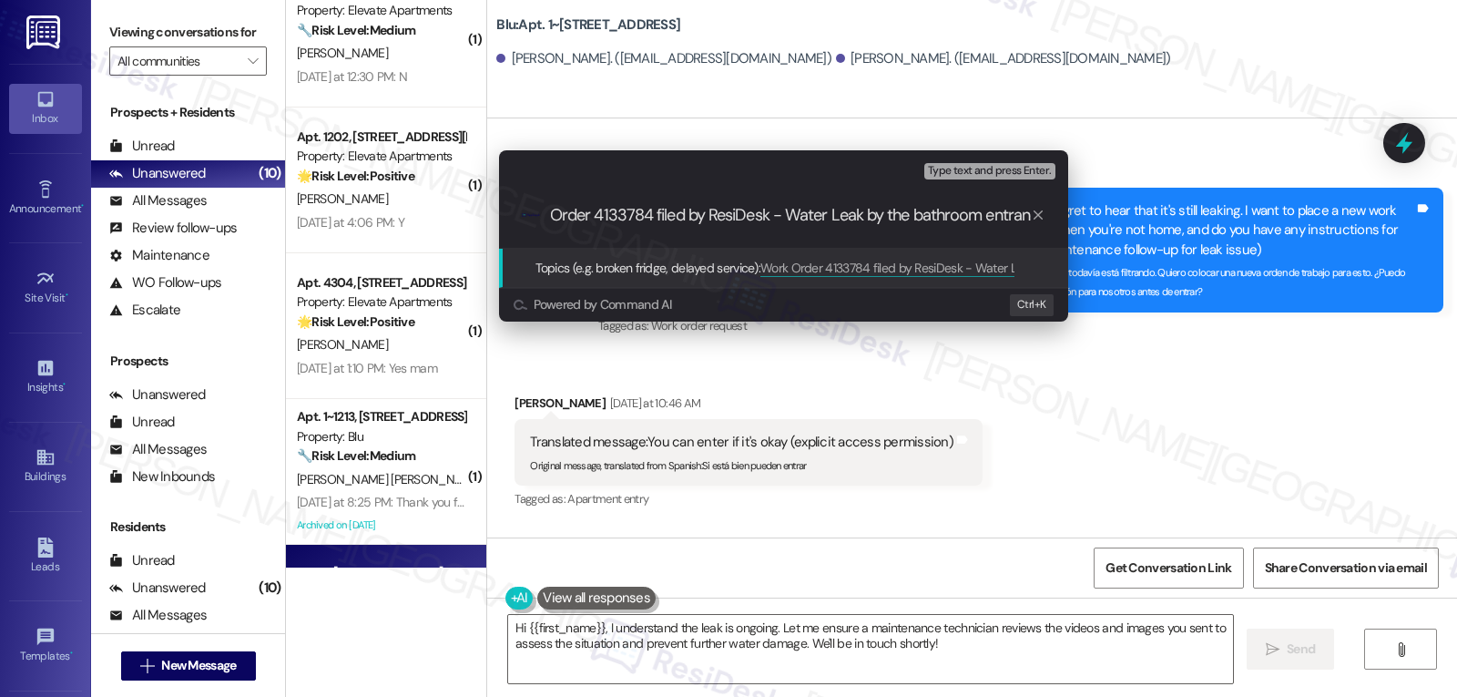
type input "Work Order 4133784 filed by ResiDesk - Water Leak by the bathroom entrance"
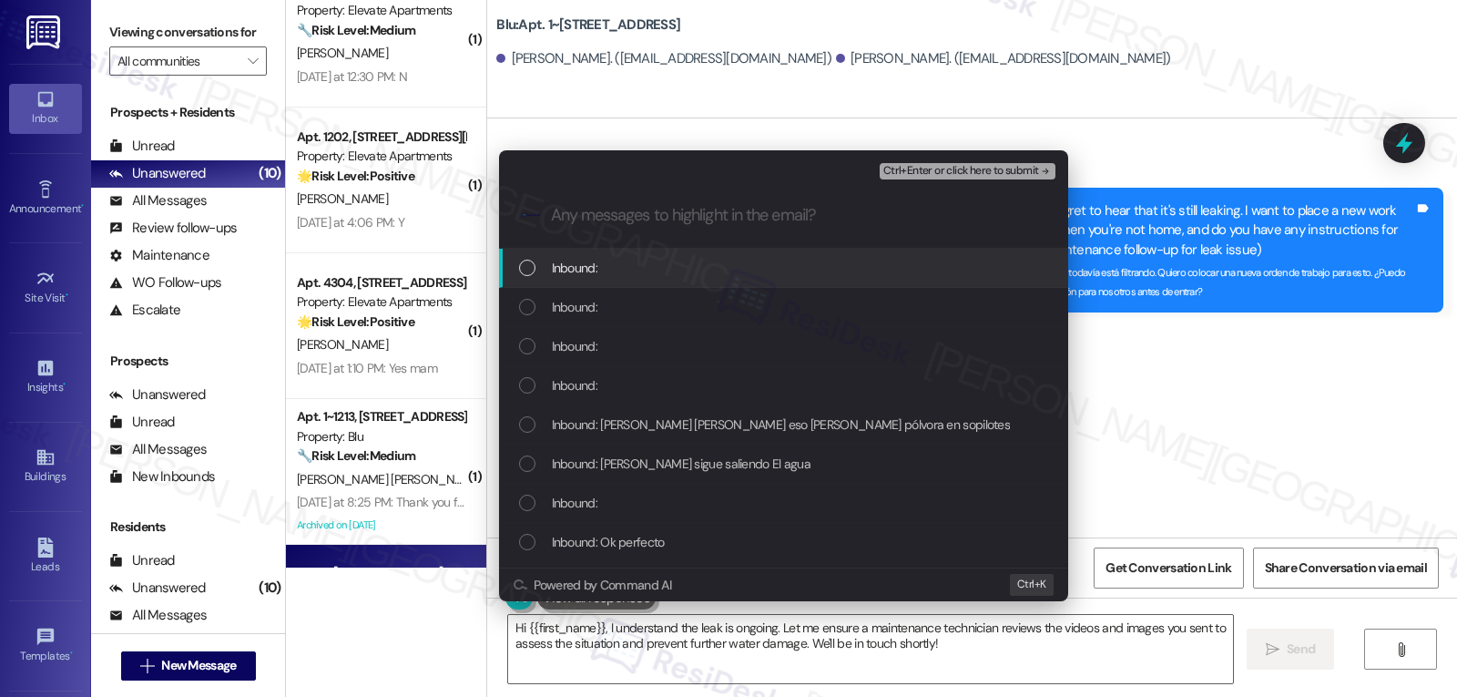
scroll to position [0, 0]
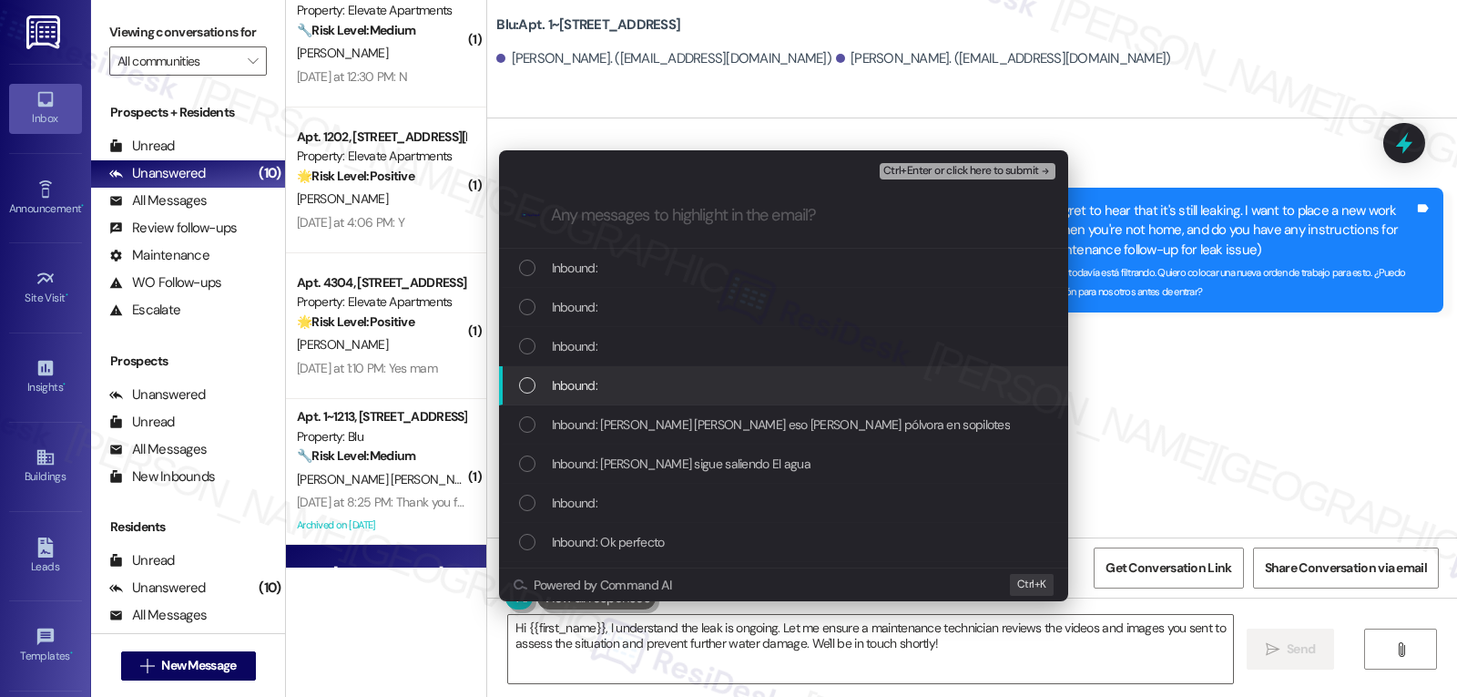
click at [526, 382] on div "List of options" at bounding box center [527, 385] width 16 height 16
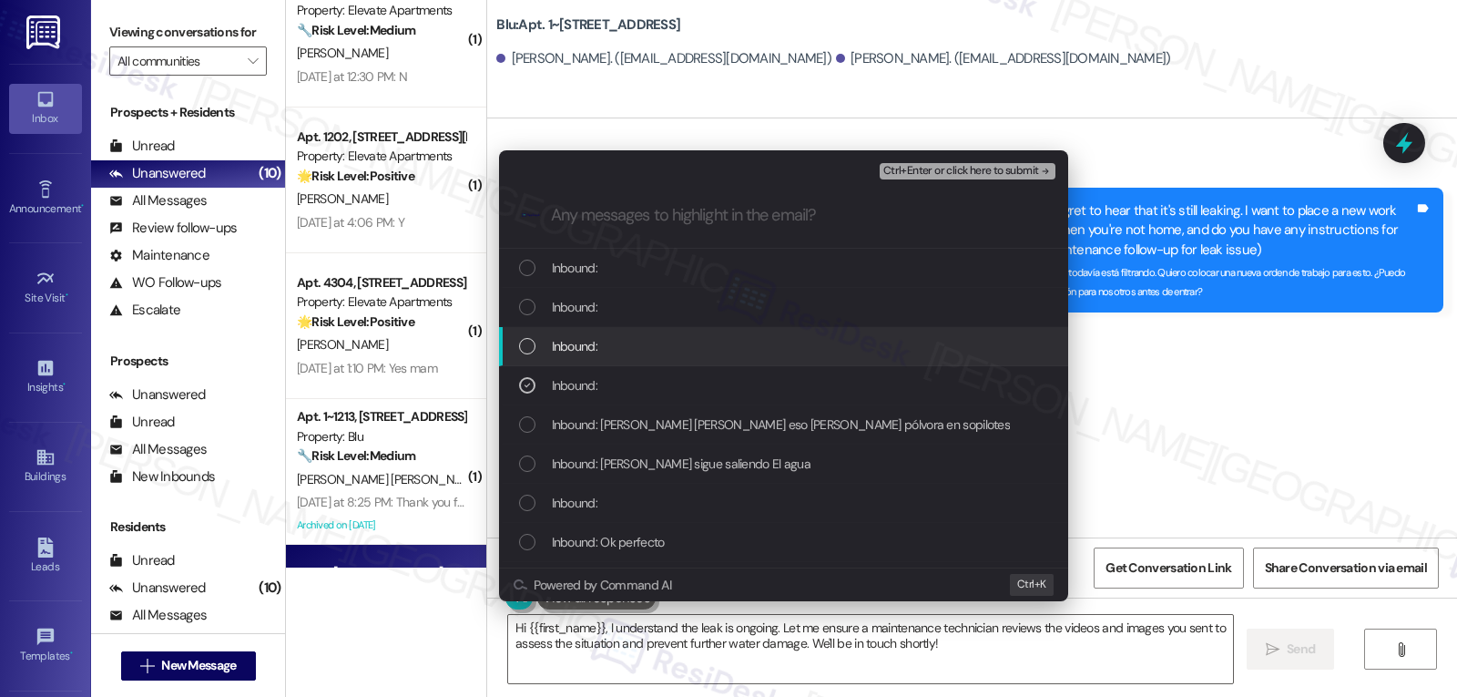
click at [522, 349] on div "List of options" at bounding box center [527, 346] width 16 height 16
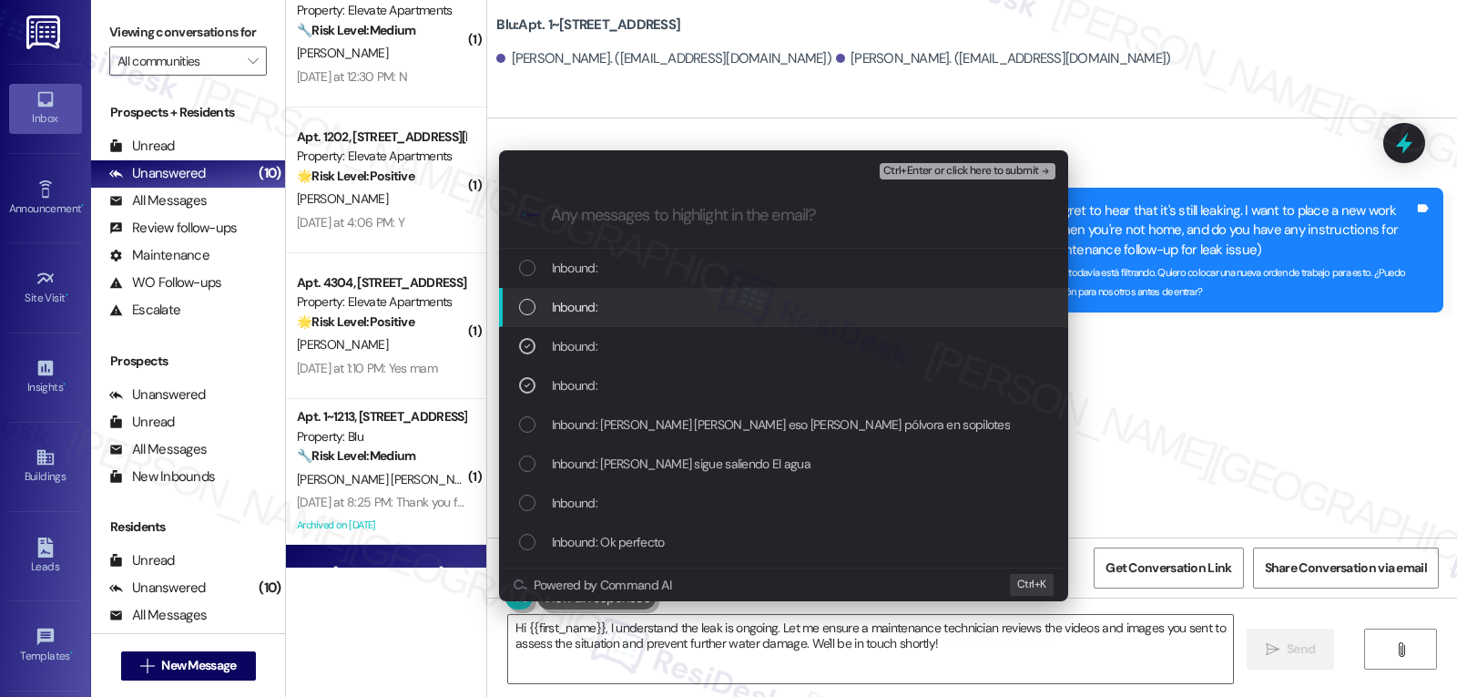
click at [530, 300] on div "List of options" at bounding box center [527, 307] width 16 height 16
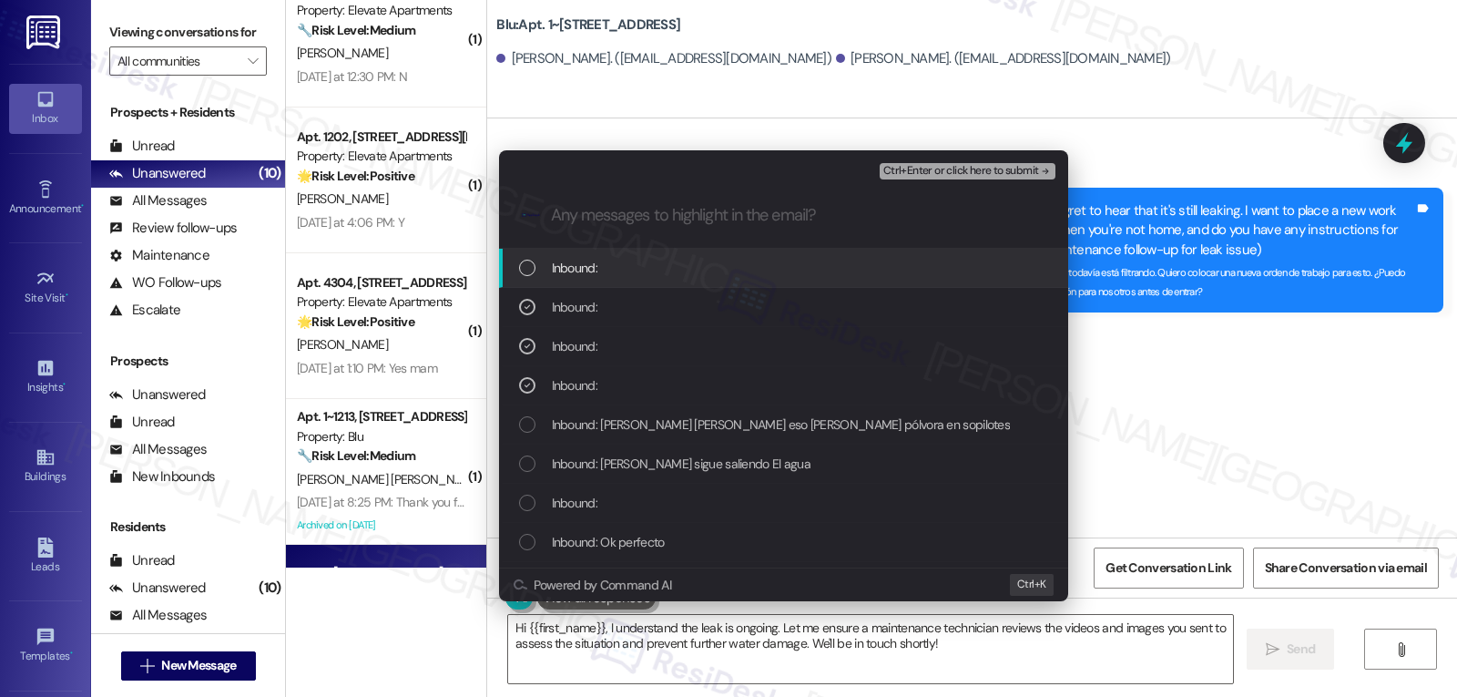
click at [523, 267] on div "List of options" at bounding box center [527, 268] width 16 height 16
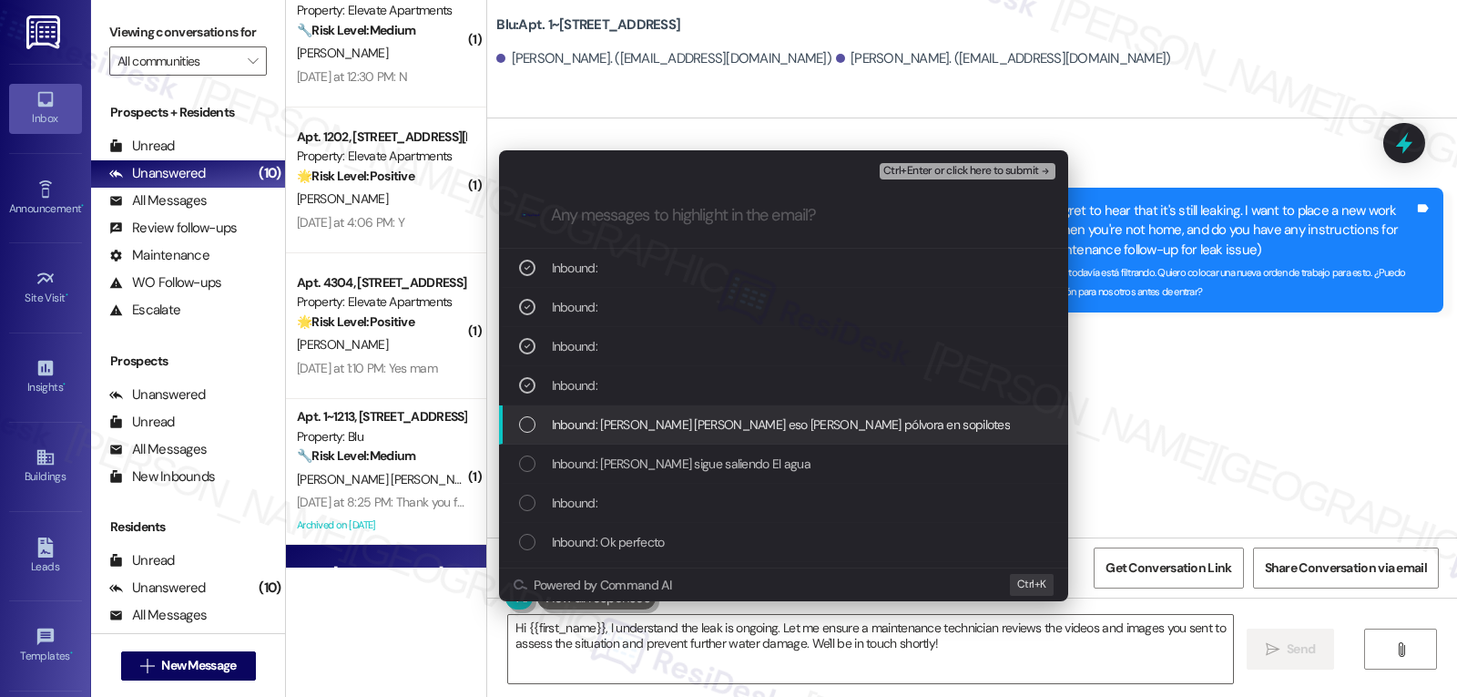
drag, startPoint x: 515, startPoint y: 433, endPoint x: 512, endPoint y: 453, distance: 20.4
click at [514, 433] on div "Inbound: María Agustina eso es gastar pólvora en sopilotes" at bounding box center [783, 424] width 569 height 39
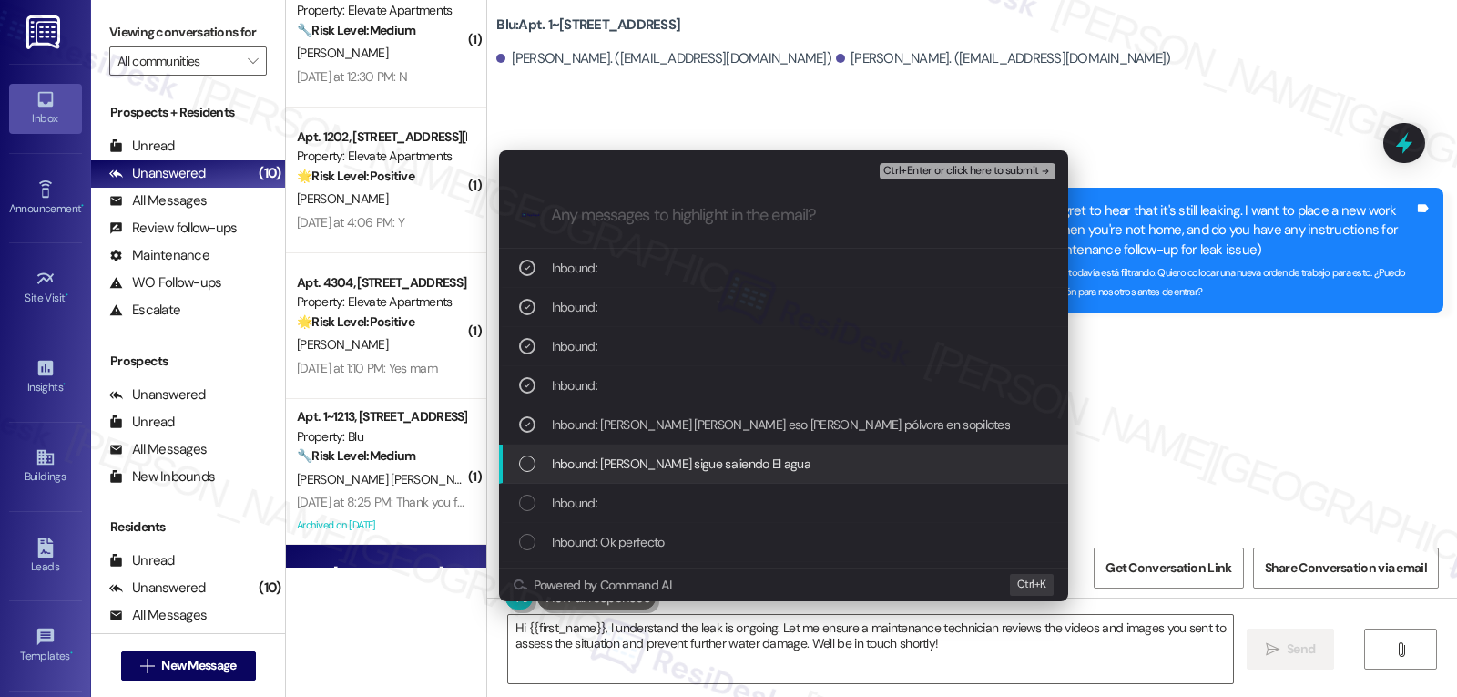
click at [522, 468] on div "List of options" at bounding box center [527, 463] width 16 height 16
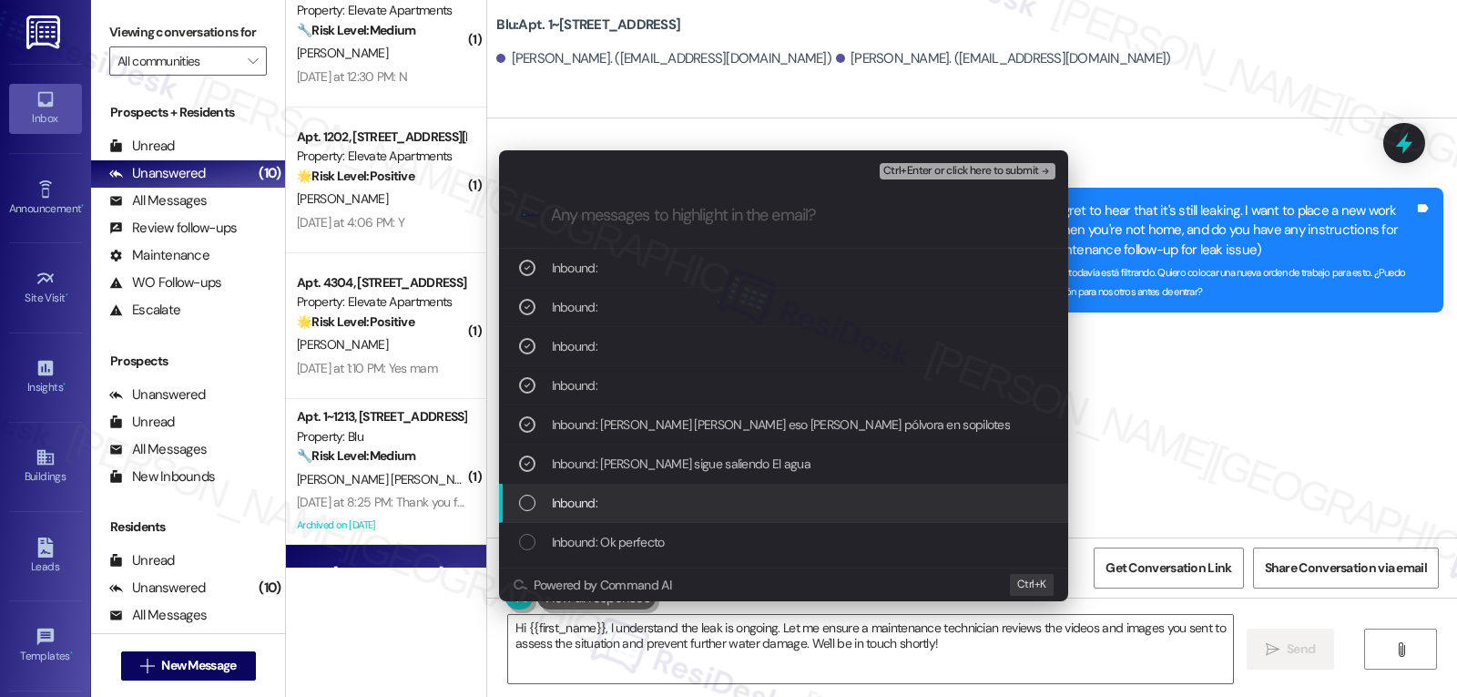
click at [513, 503] on div "Inbound:" at bounding box center [783, 503] width 569 height 39
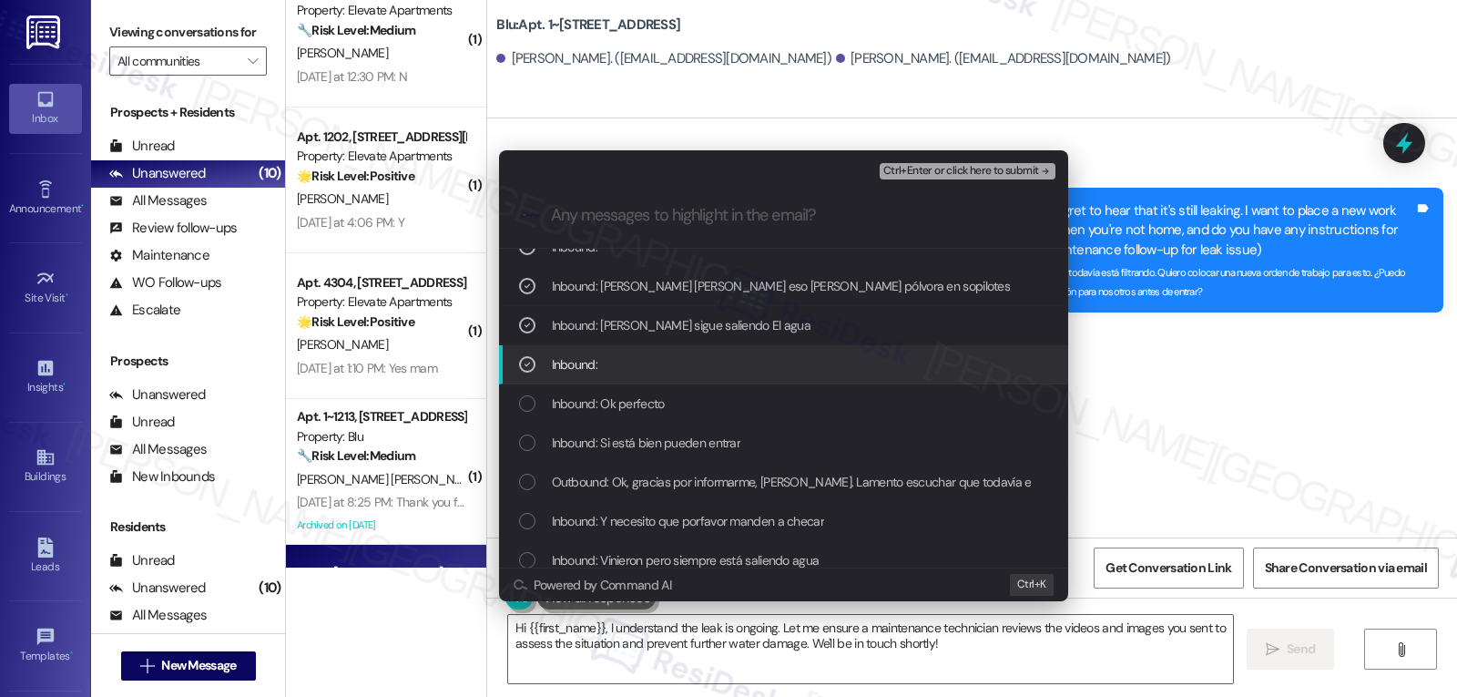
scroll to position [182, 0]
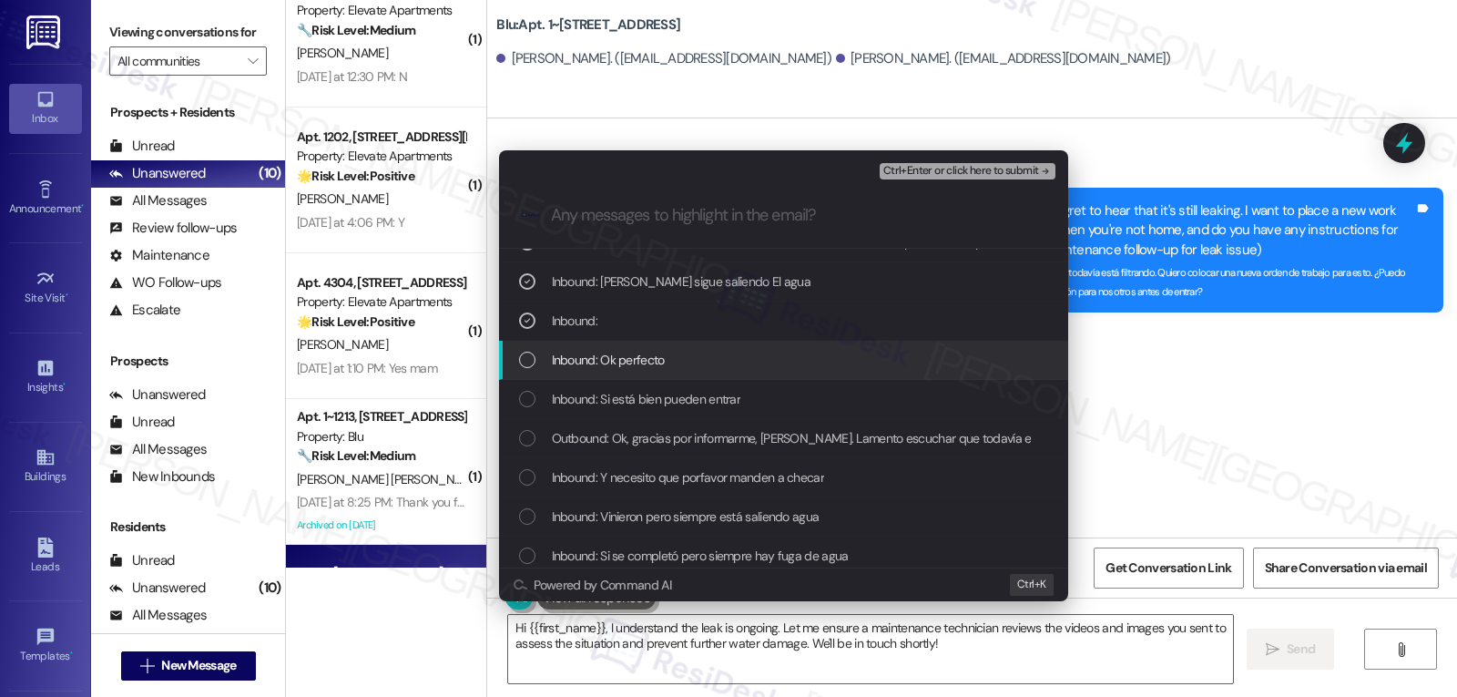
click at [527, 365] on div "List of options" at bounding box center [527, 359] width 16 height 16
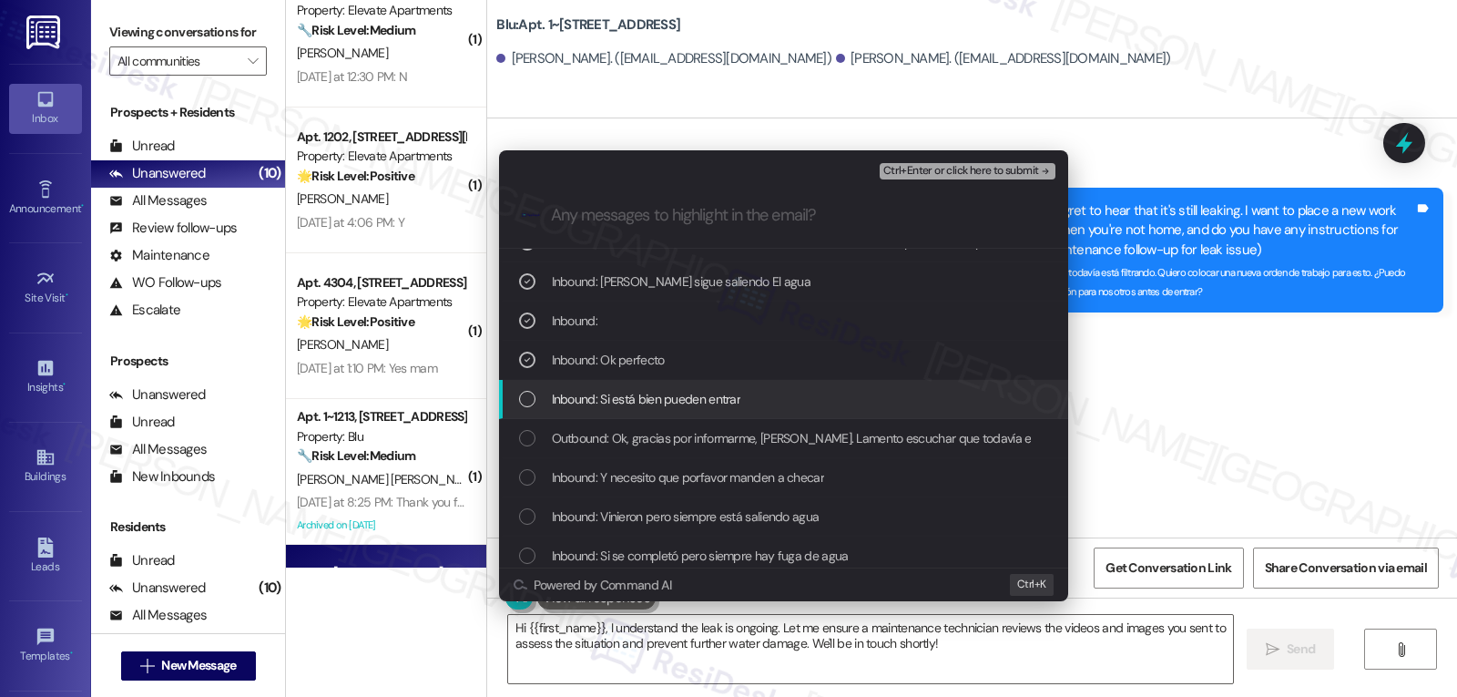
click at [528, 403] on div "List of options" at bounding box center [527, 399] width 16 height 16
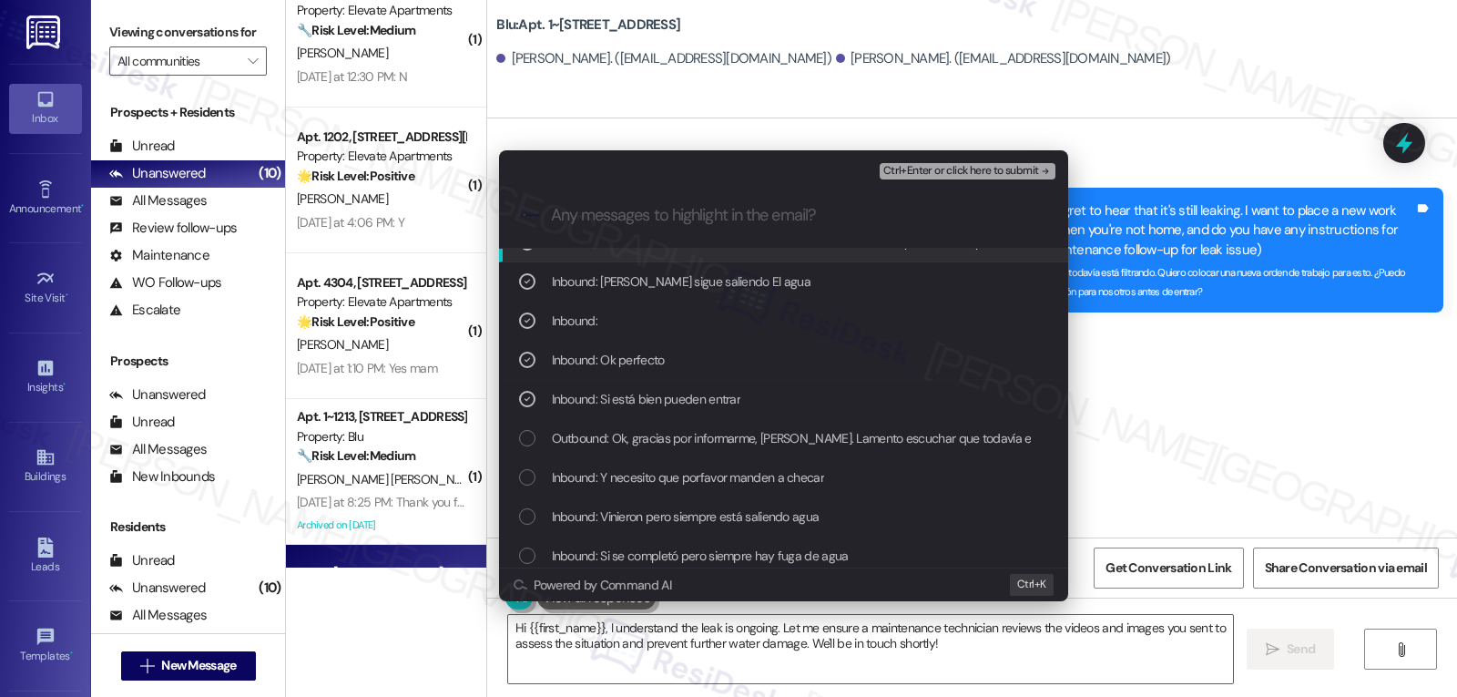
click at [972, 170] on span "Ctrl+Enter or click here to submit" at bounding box center [961, 171] width 156 height 13
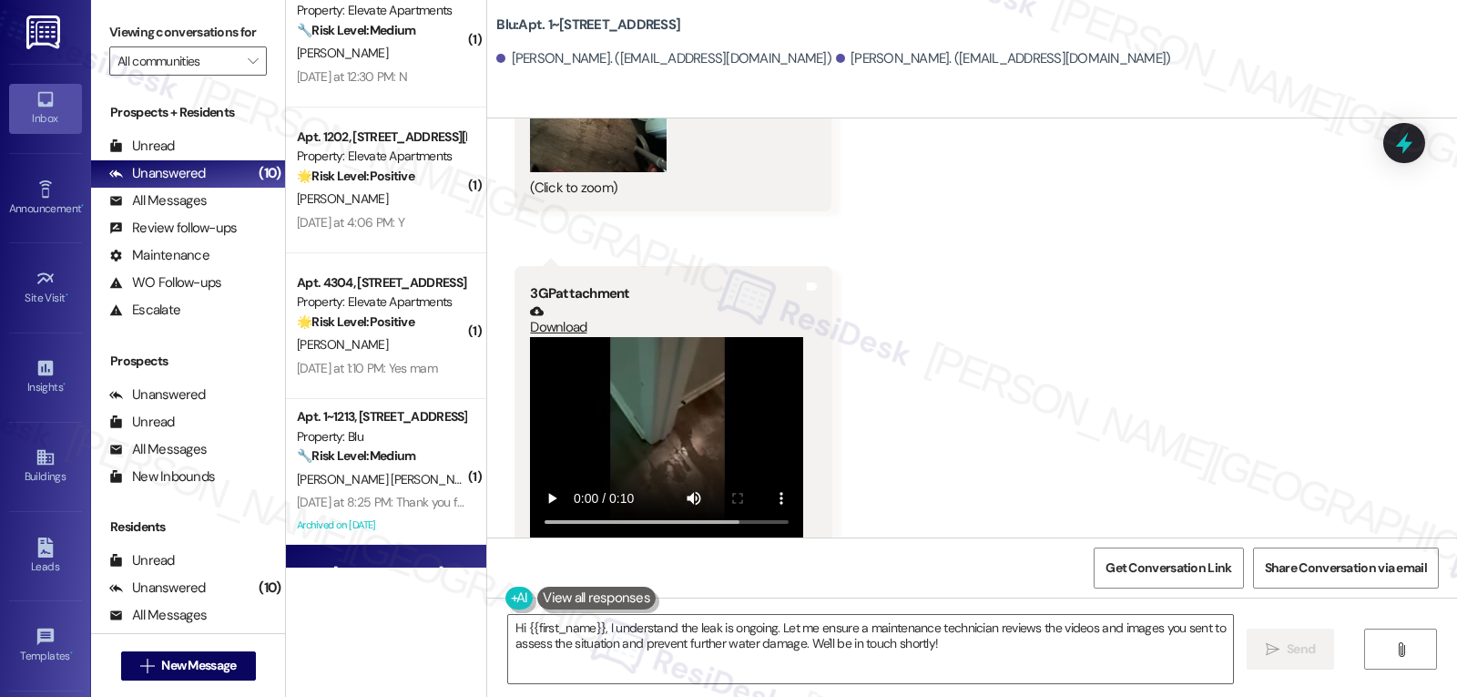
scroll to position [10348, 0]
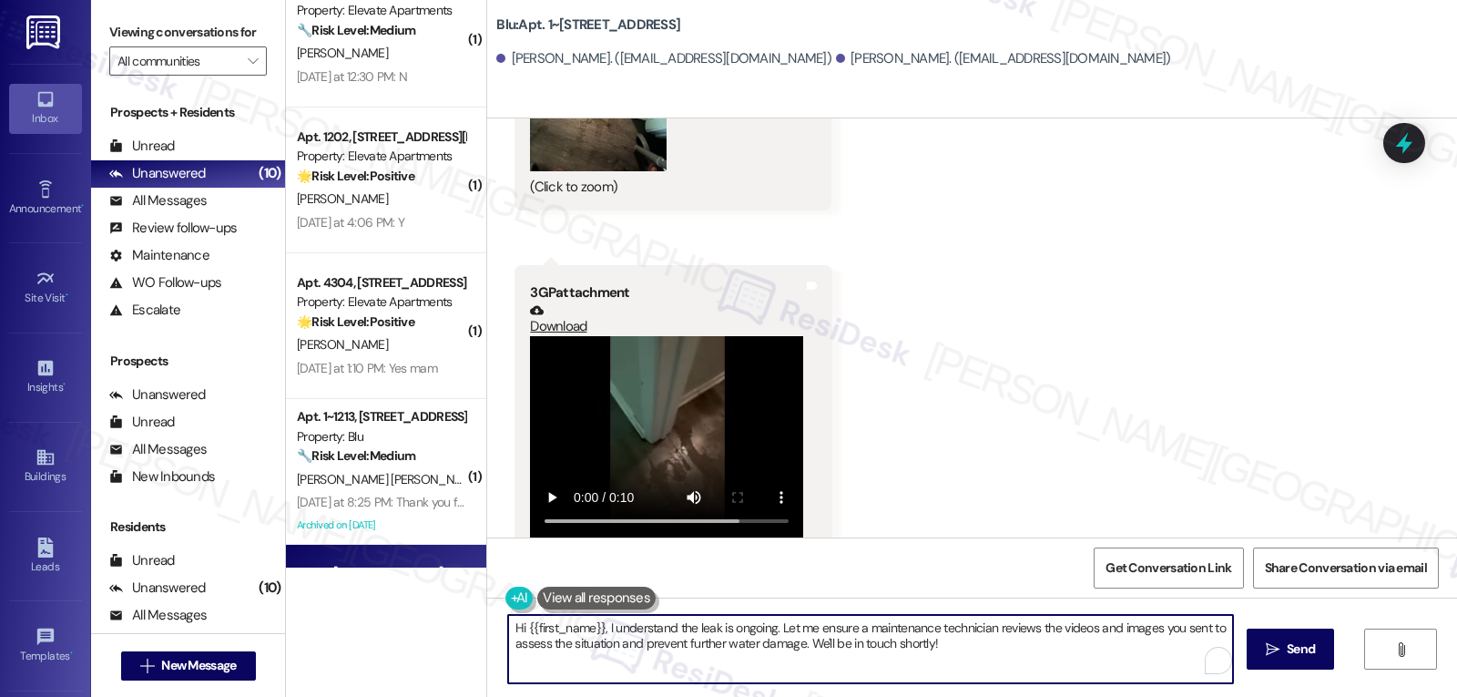
click at [902, 669] on textarea "Hi {{first_name}}, I understand the leak is ongoing. Let me ensure a maintenanc…" at bounding box center [870, 649] width 725 height 68
drag, startPoint x: 708, startPoint y: 664, endPoint x: 813, endPoint y: 664, distance: 104.7
click at [712, 664] on textarea "I'm really sorry to see this, {{first_name}}. I have submitted a high priority …" at bounding box center [870, 649] width 725 height 68
click at [953, 676] on textarea "I'm really sorry to see this, {{first_name}}. I have submitted a high-priority …" at bounding box center [870, 649] width 725 height 68
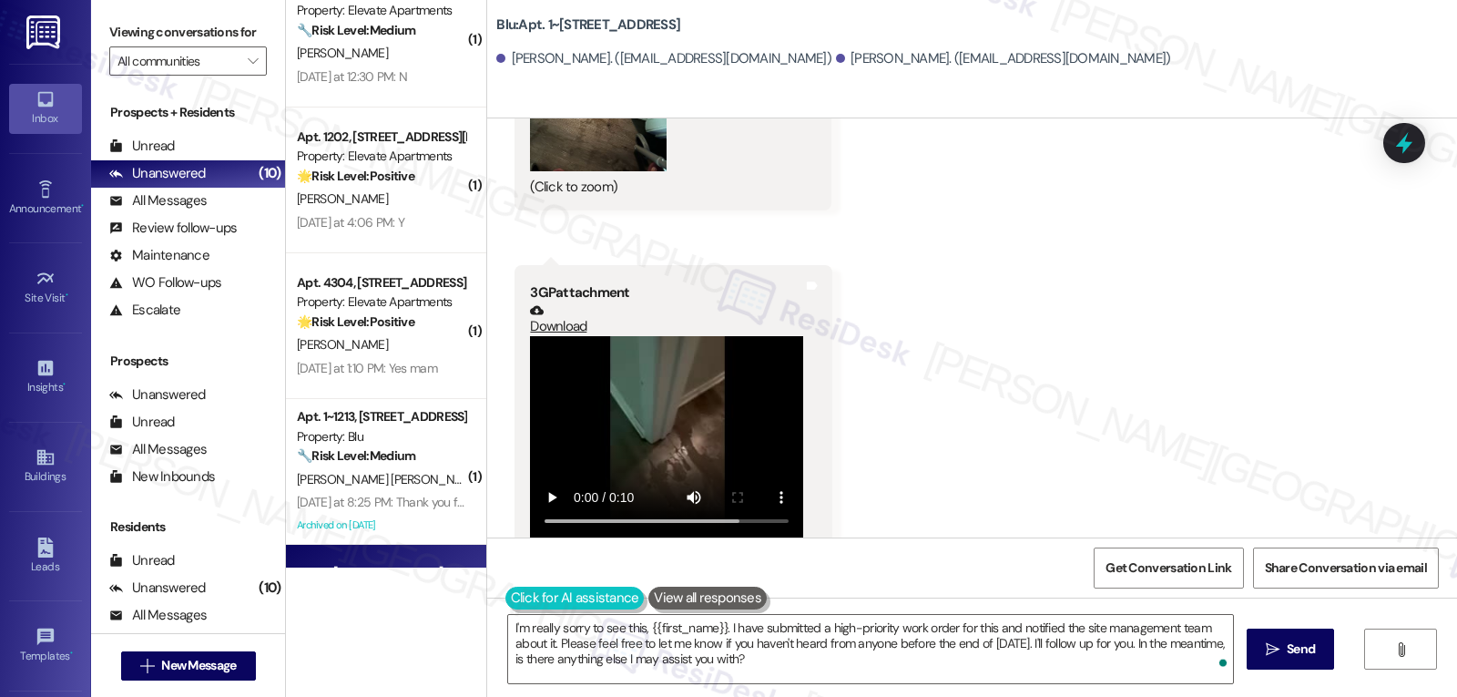
click at [505, 597] on button at bounding box center [574, 597] width 139 height 23
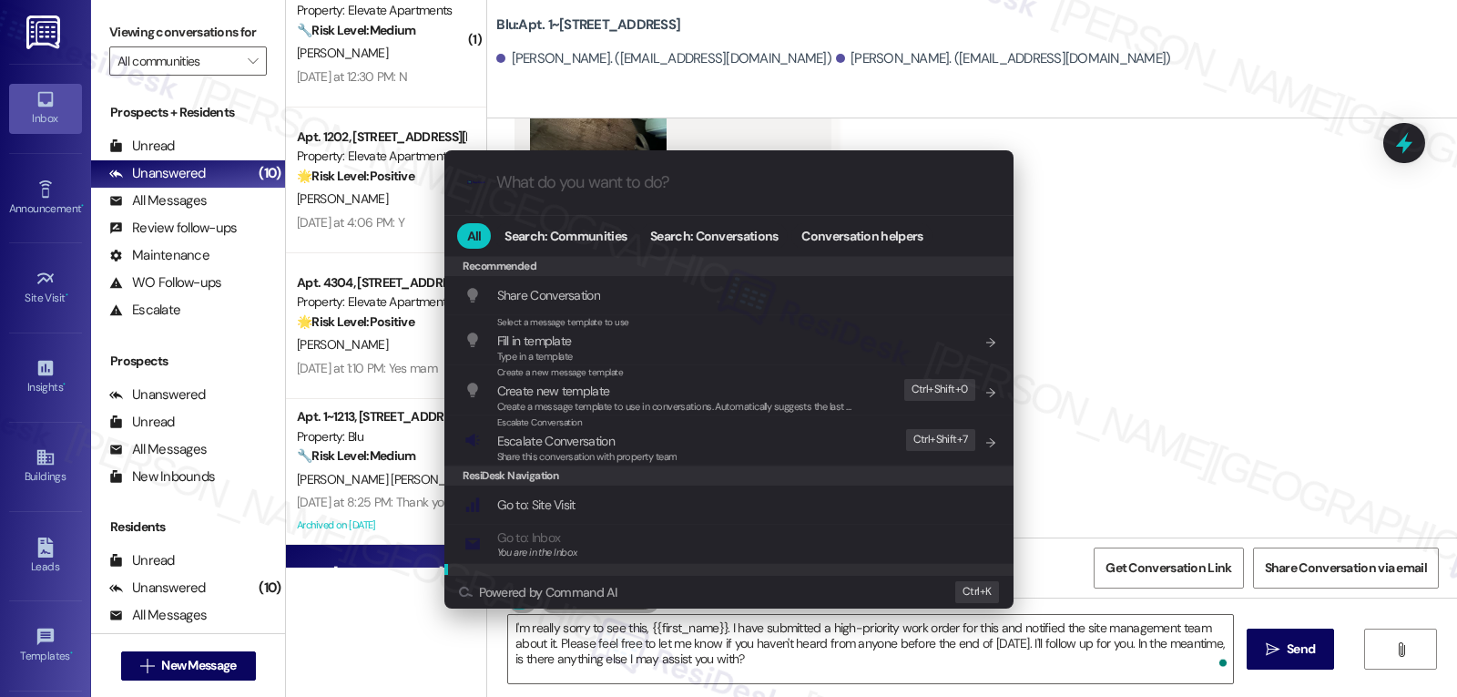
click at [822, 652] on div ".cls-1{fill:#0a055f;}.cls-2{fill:#0cc4c4;} resideskLogoBlueOrange All Search: C…" at bounding box center [728, 348] width 1457 height 697
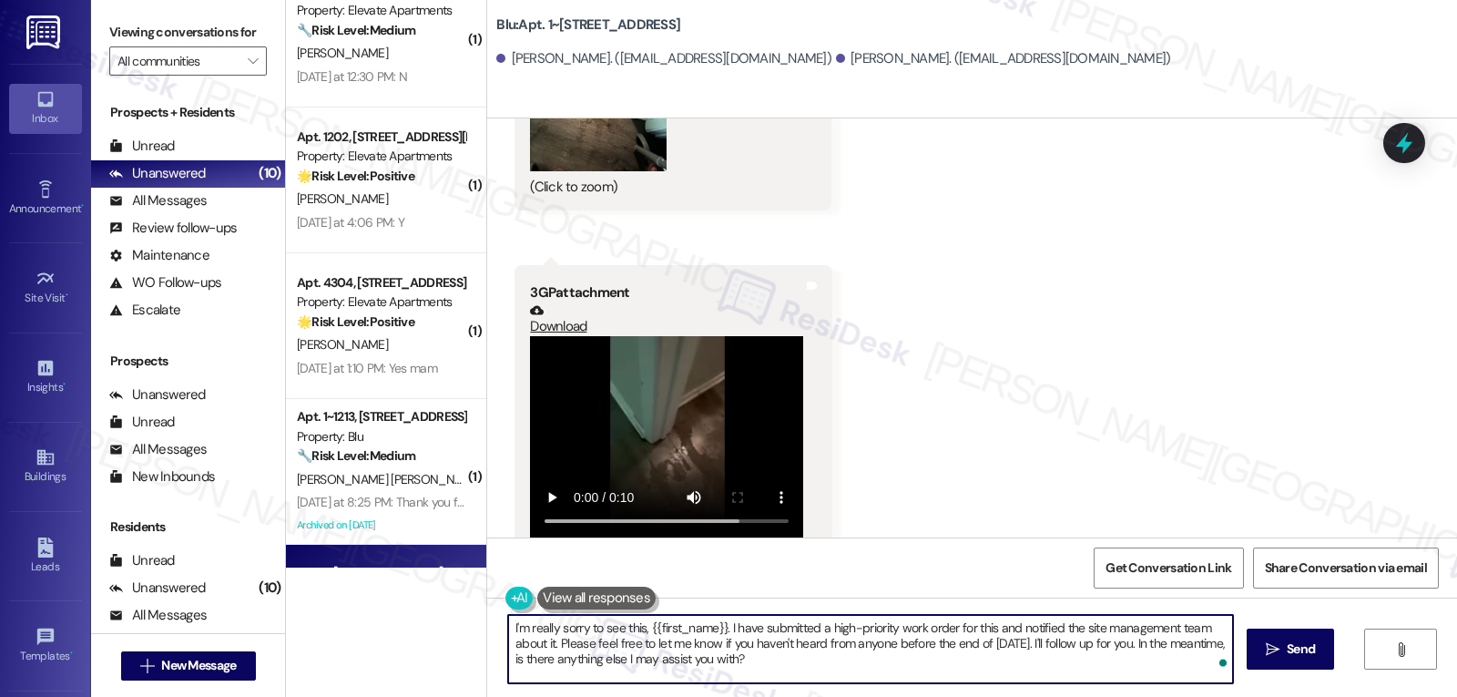
click at [808, 657] on textarea "I'm really sorry to see this, {{first_name}}. I have submitted a high-priority …" at bounding box center [870, 649] width 725 height 68
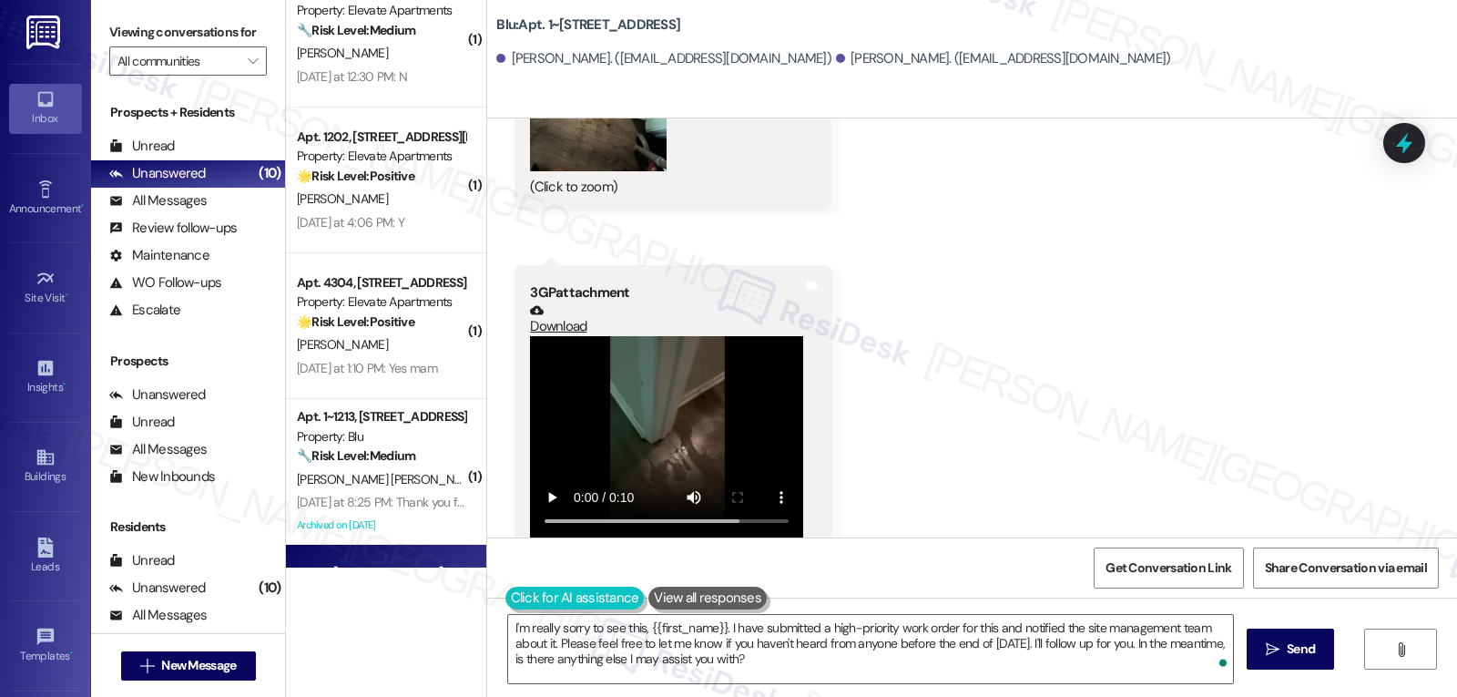
click at [505, 592] on button at bounding box center [574, 597] width 139 height 23
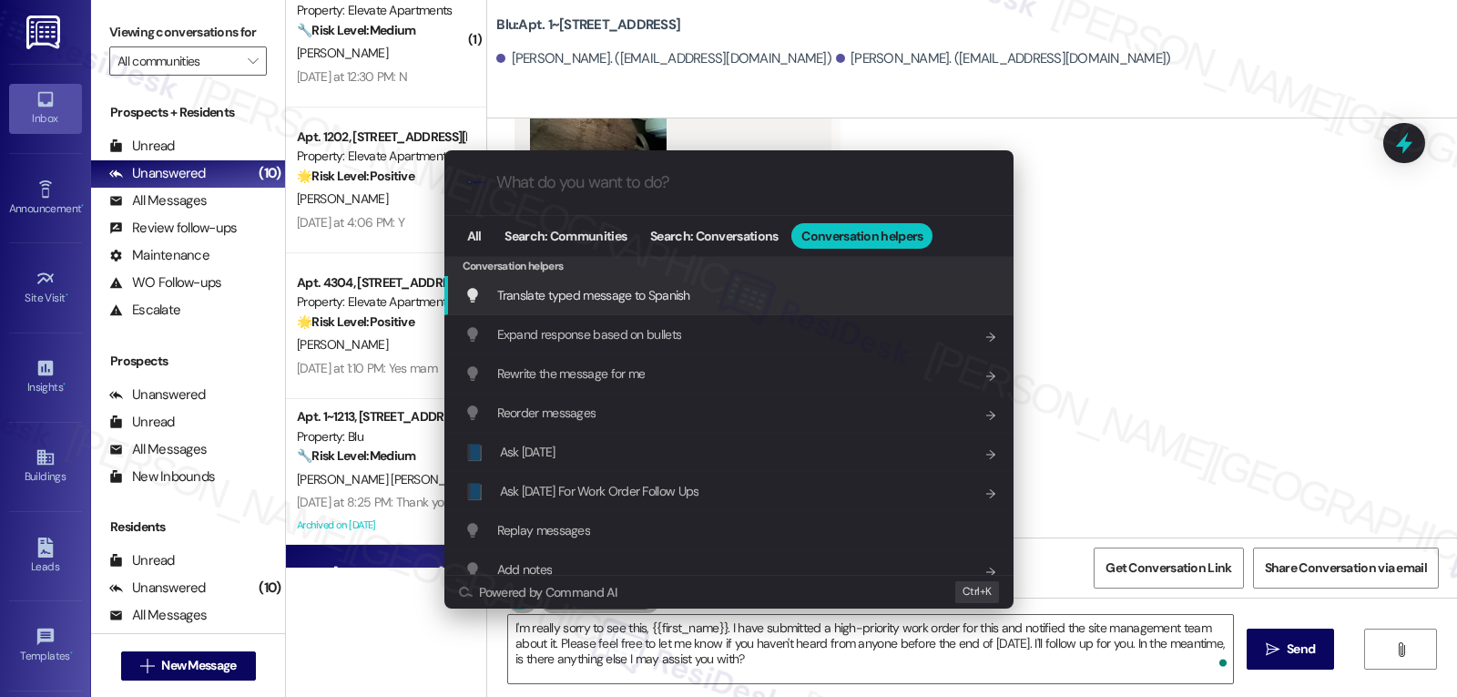
click at [672, 301] on span "Translate typed message to Spanish" at bounding box center [593, 295] width 193 height 16
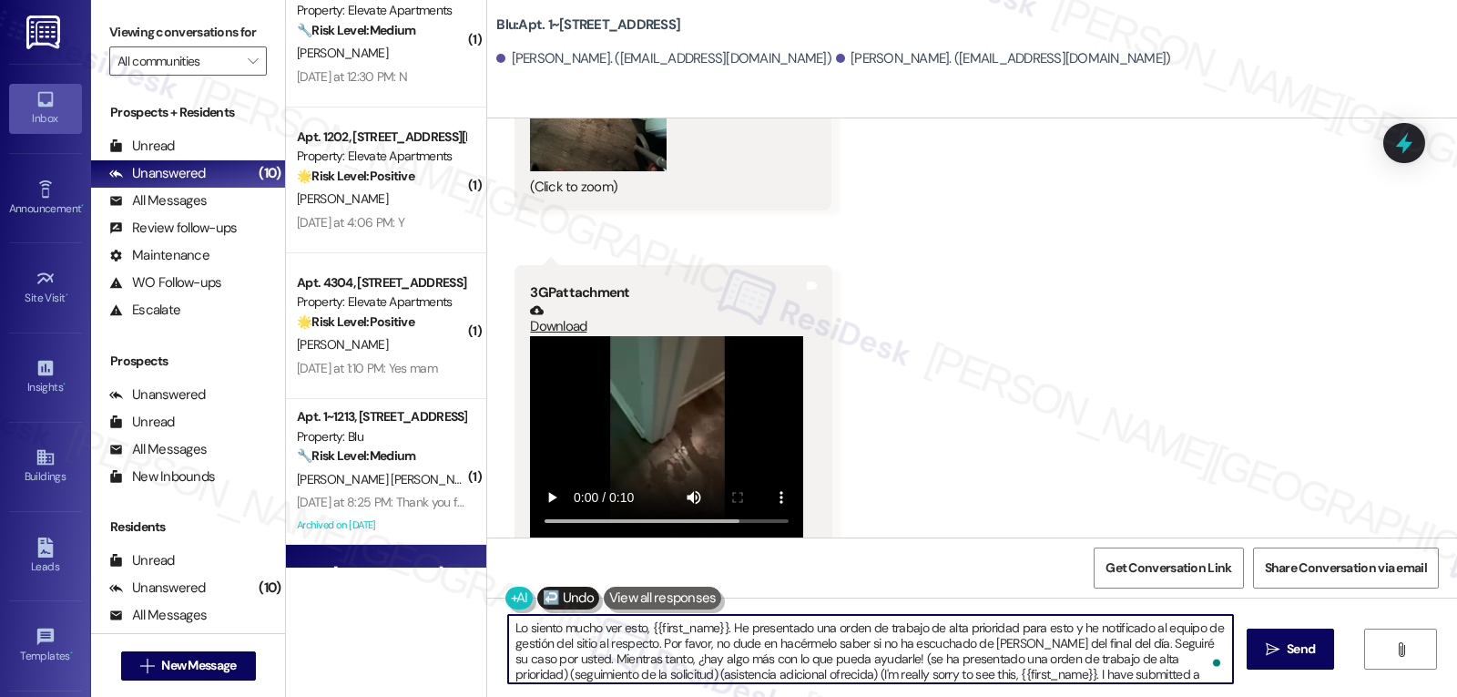
scroll to position [36, 0]
drag, startPoint x: 502, startPoint y: 643, endPoint x: 1456, endPoint y: 739, distance: 959.2
click at [1456, 696] on html "Inbox Go to Inbox Announcement • Send A Text Announcement Site Visit • Go to Si…" at bounding box center [728, 348] width 1457 height 697
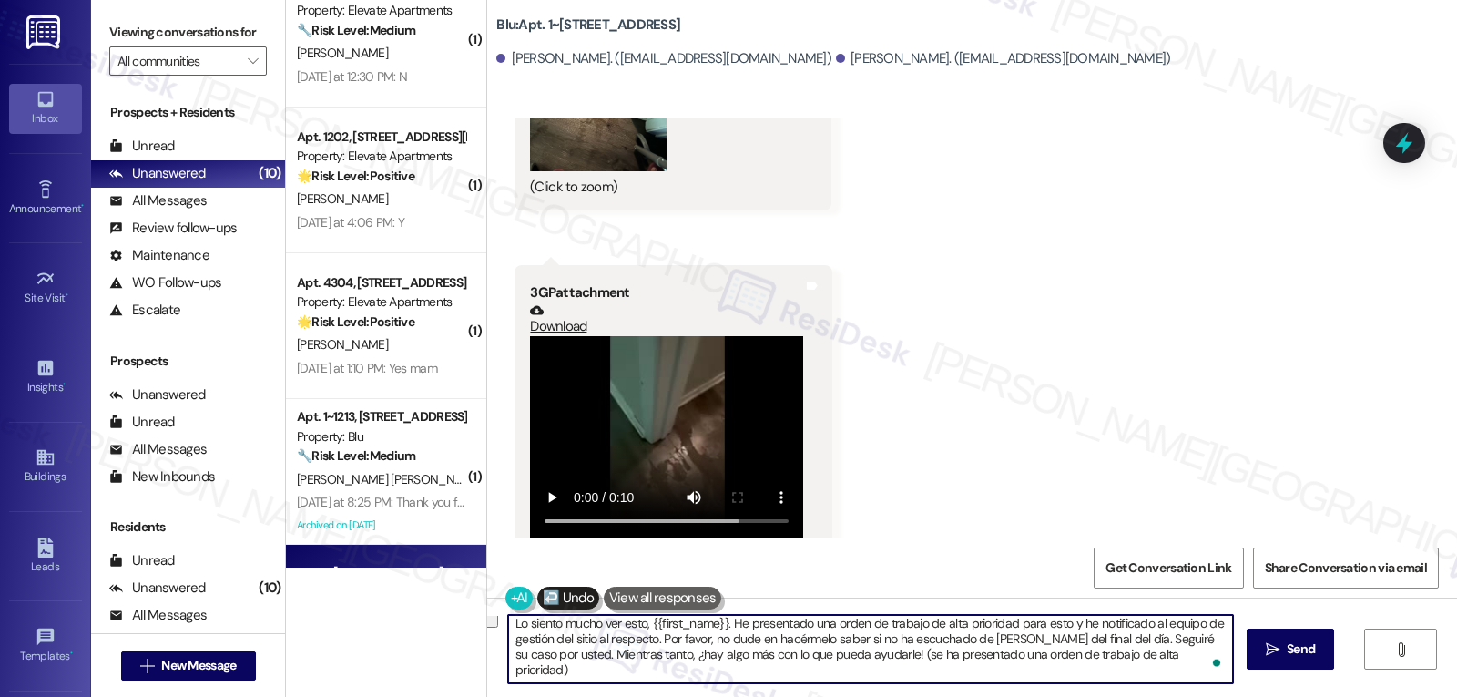
scroll to position [0, 0]
drag, startPoint x: 866, startPoint y: 659, endPoint x: 1635, endPoint y: 708, distance: 771.0
click at [1456, 696] on html "Inbox Go to Inbox Announcement • Send A Text Announcement Site Visit • Go to Si…" at bounding box center [728, 348] width 1457 height 697
click at [1017, 677] on textarea "Lo siento mucho ver esto, {{first_name}}. He presentado una orden de trabajo de…" at bounding box center [870, 649] width 725 height 68
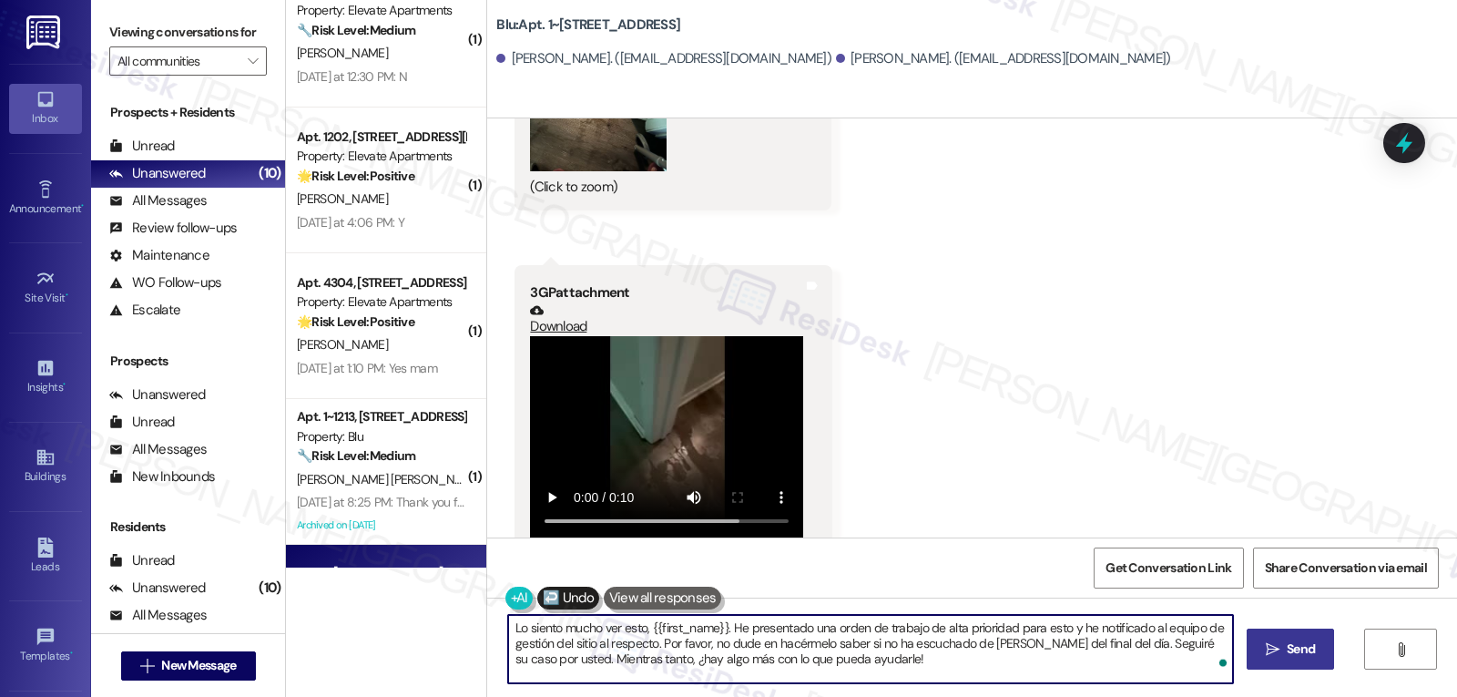
click at [1289, 663] on button " Send" at bounding box center [1291, 648] width 88 height 41
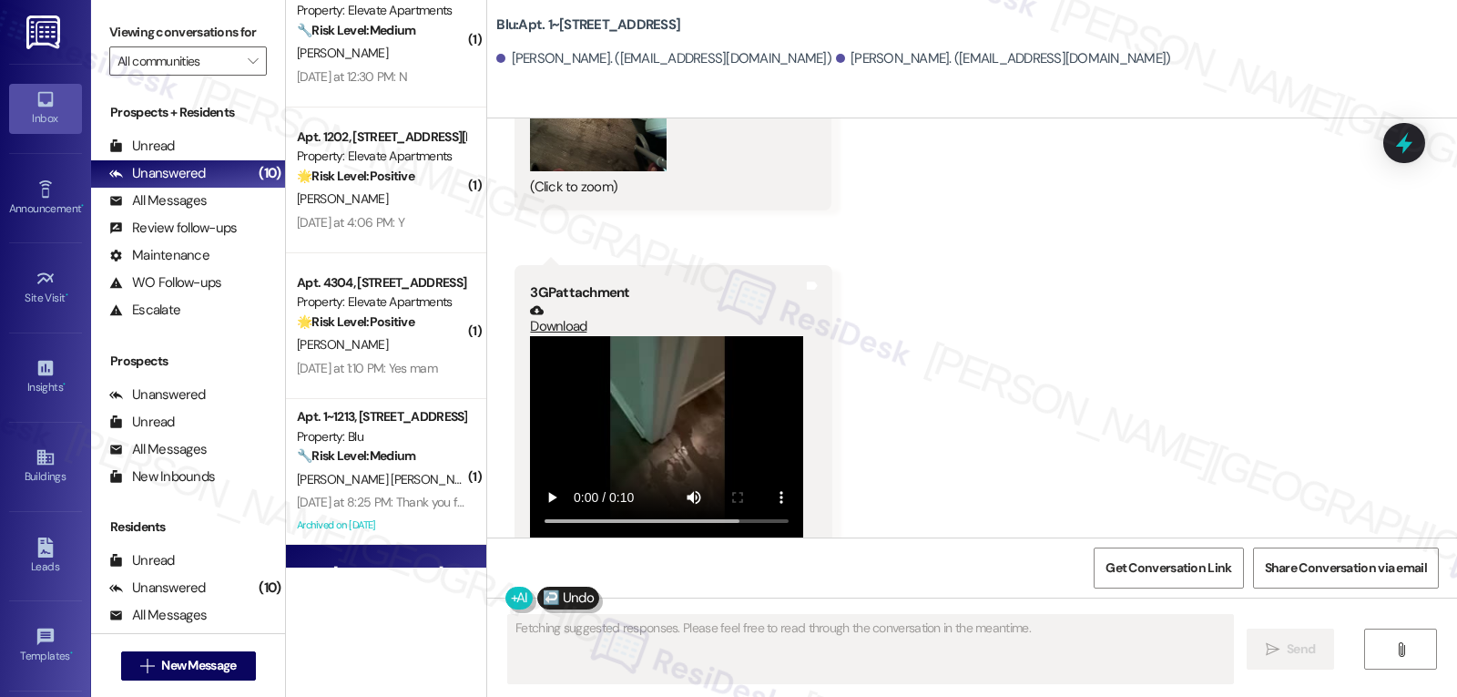
scroll to position [10347, 0]
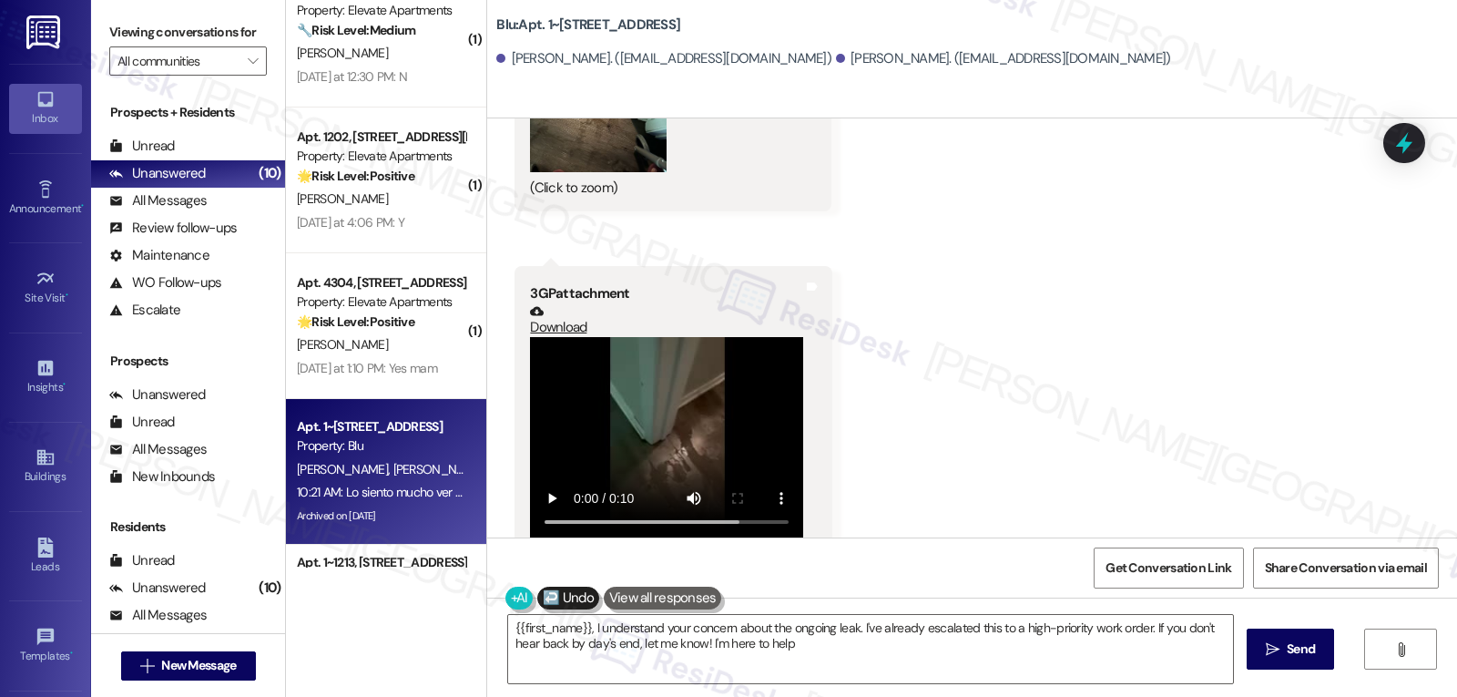
type textarea "{{first_name}}, I understand your concern about the ongoing leak. I've already …"
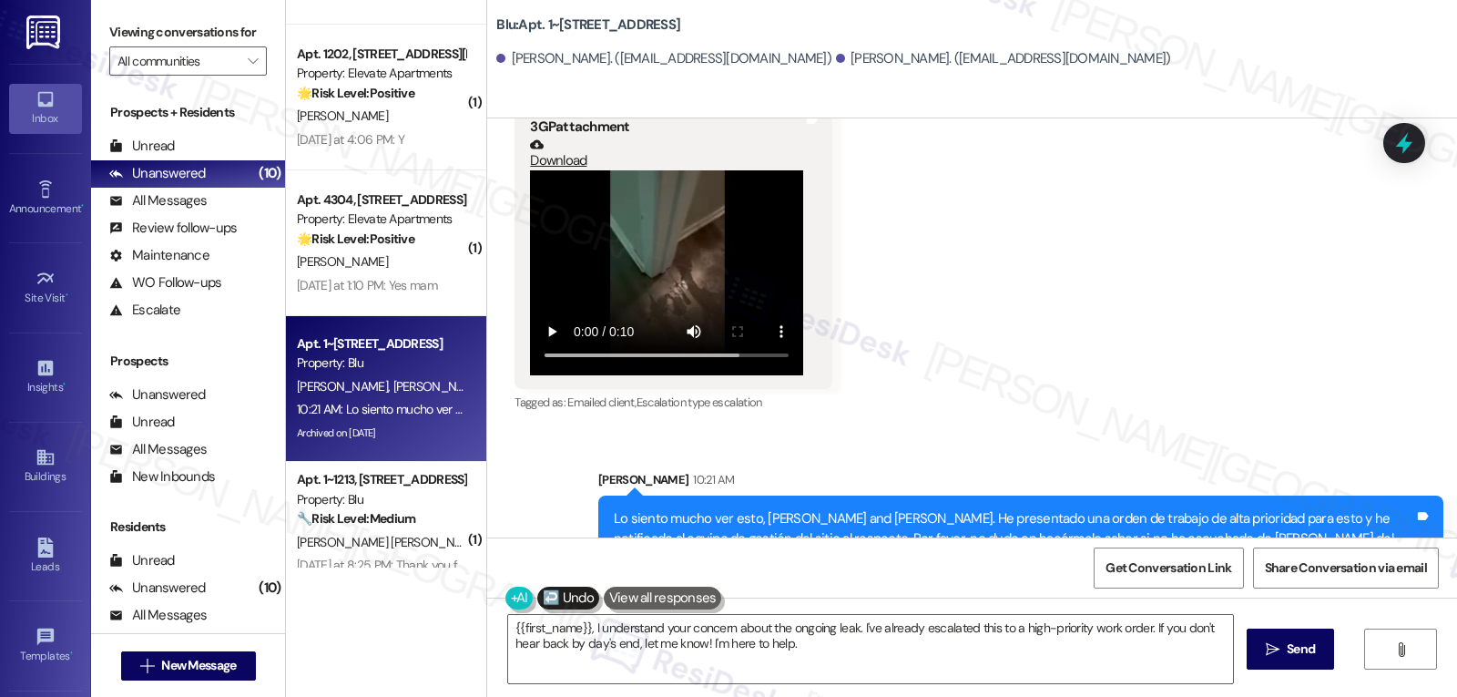
scroll to position [890, 0]
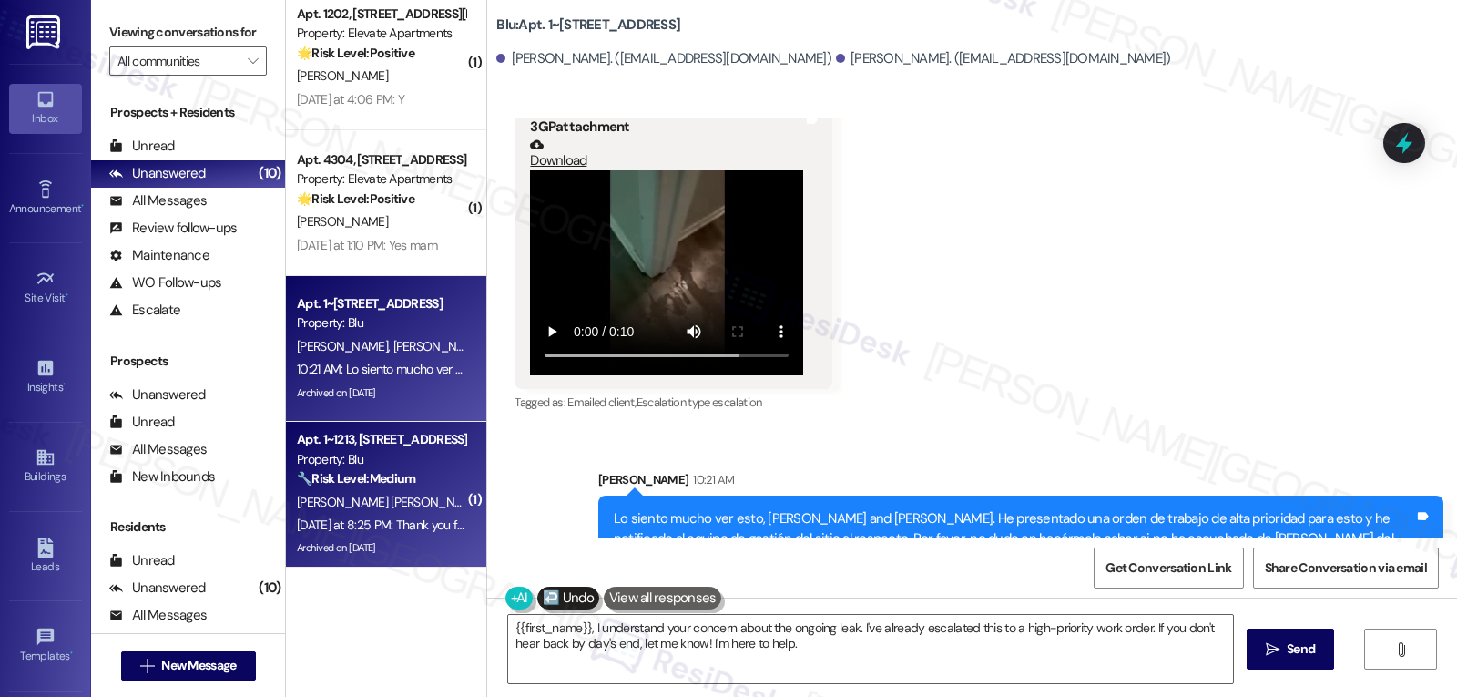
click at [414, 514] on div "Yesterday at 8:25 PM: Thank you for your message. Our offices are currently clo…" at bounding box center [381, 525] width 172 height 23
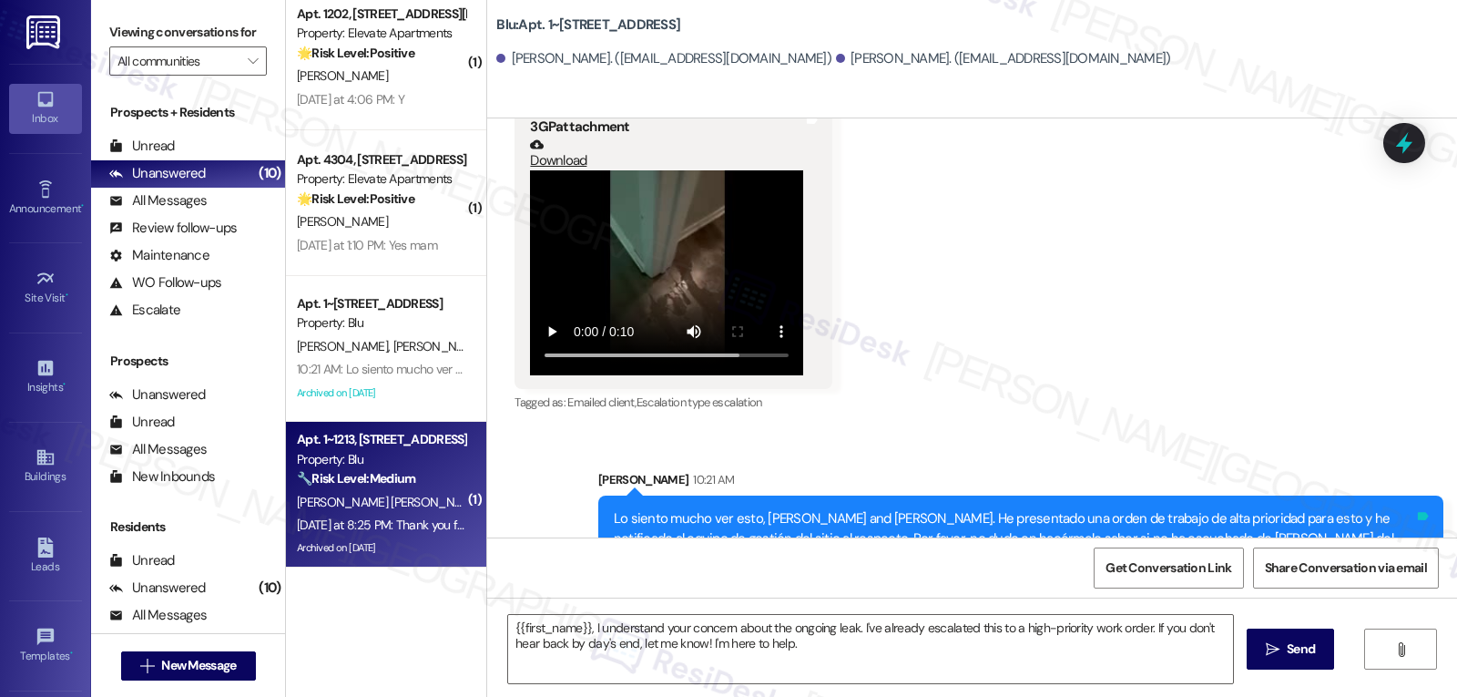
type textarea "Fetching suggested responses. Please feel free to read through the conversation…"
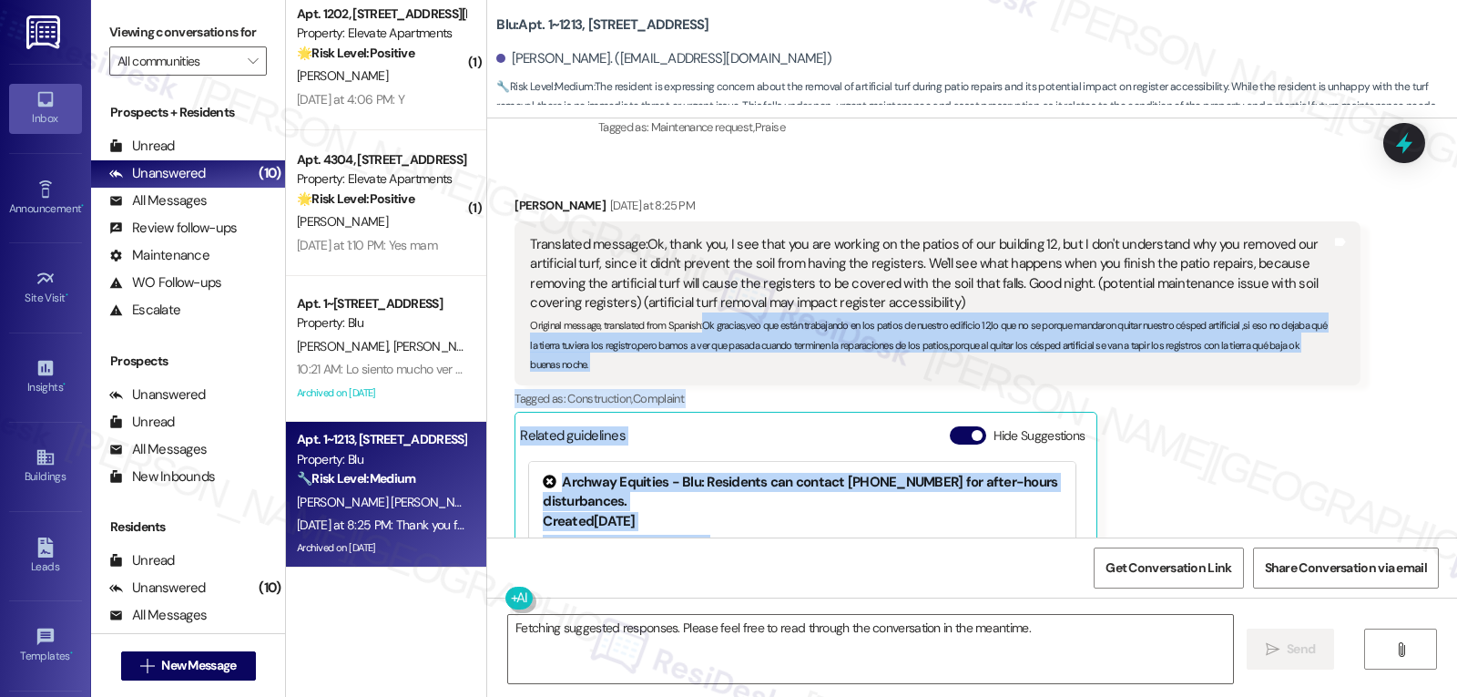
scroll to position [4531, 0]
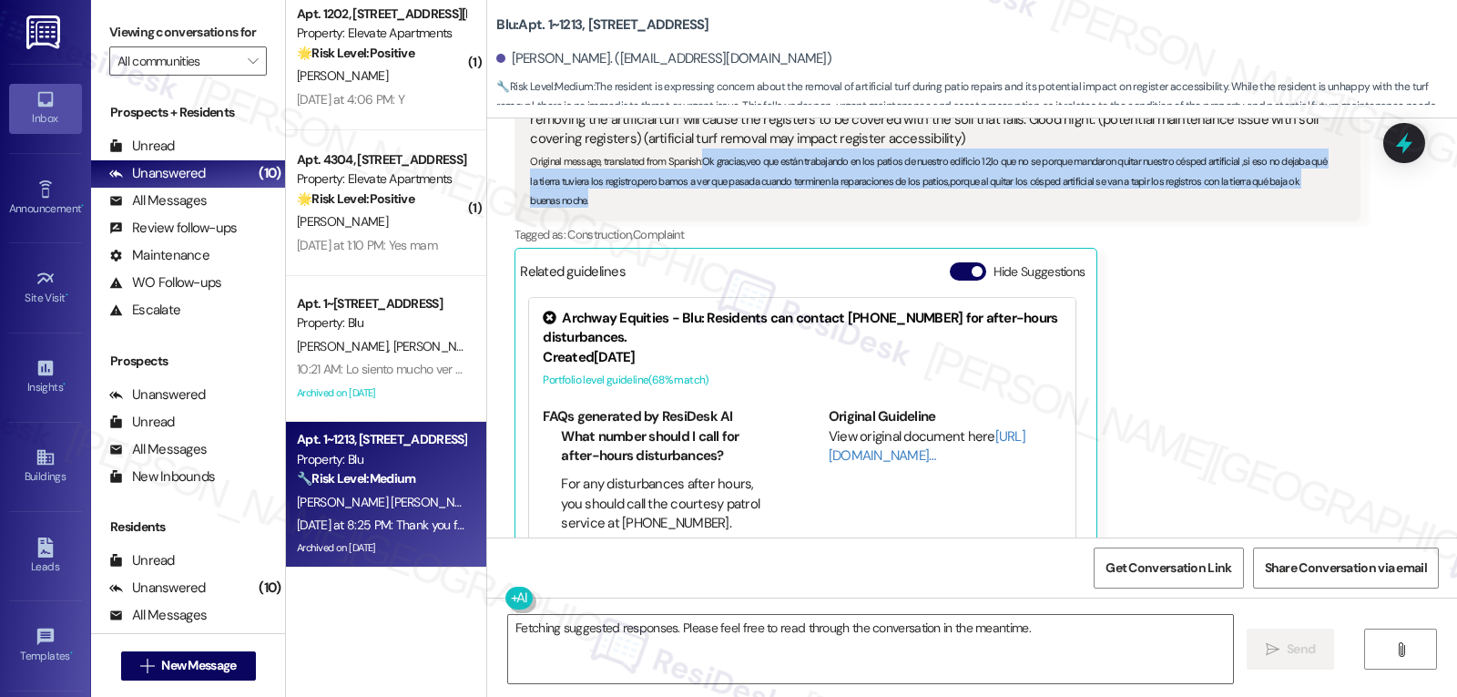
drag, startPoint x: 691, startPoint y: 483, endPoint x: 823, endPoint y: 172, distance: 337.4
click at [823, 172] on div "Translated message: Ok, thank you, I see that you are working on the patios of …" at bounding box center [936, 139] width 845 height 164
copy sub "Ok gracias,veo que están trabajando en los patios de nuestro edificio 12,lo que…"
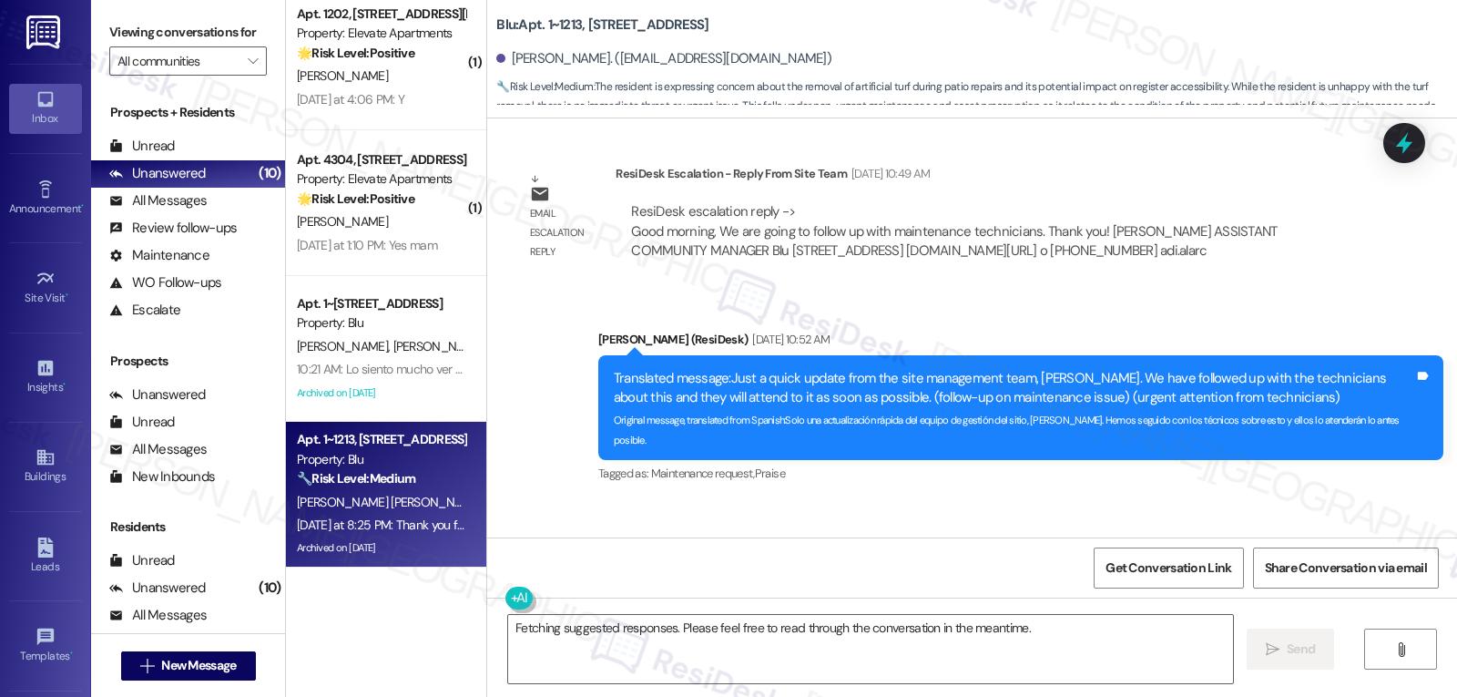
scroll to position [3985, 0]
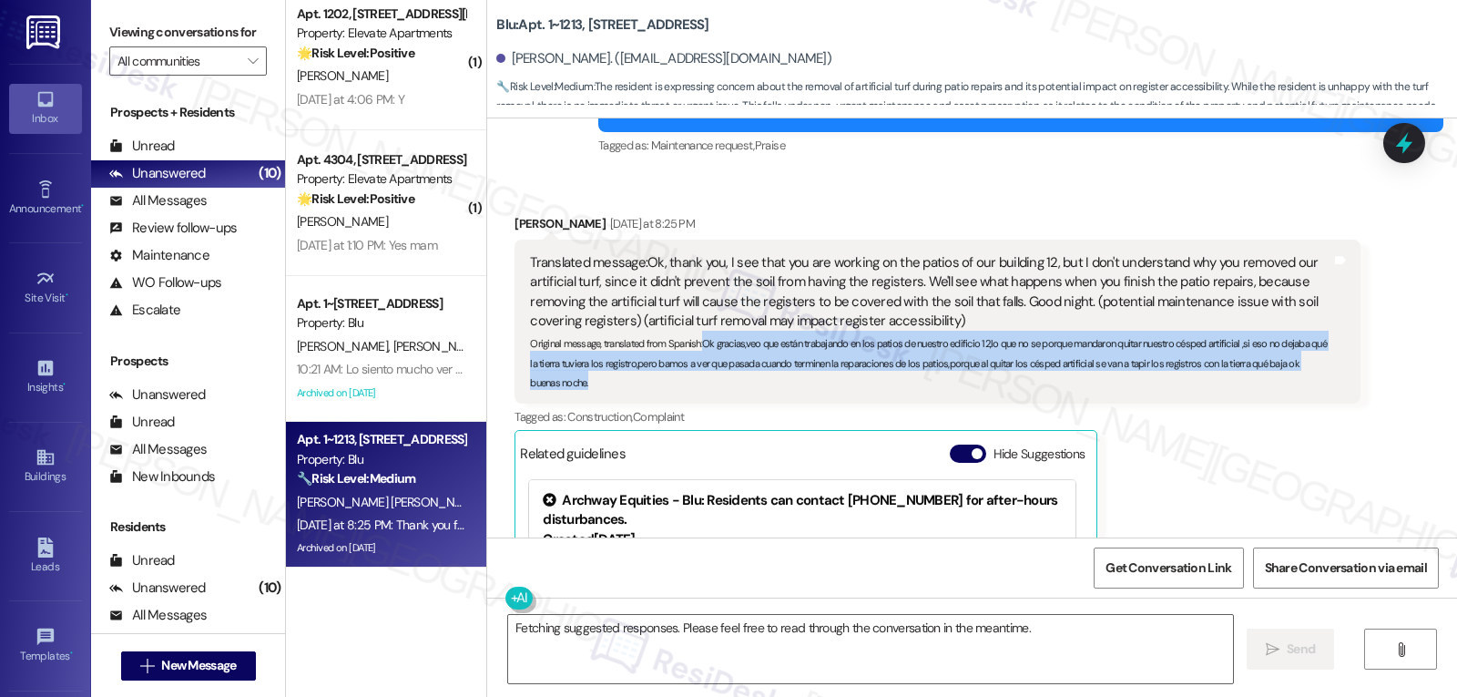
copy sub "Ok gracias,veo que están trabajando en los patios de nuestro edificio 12,lo que…"
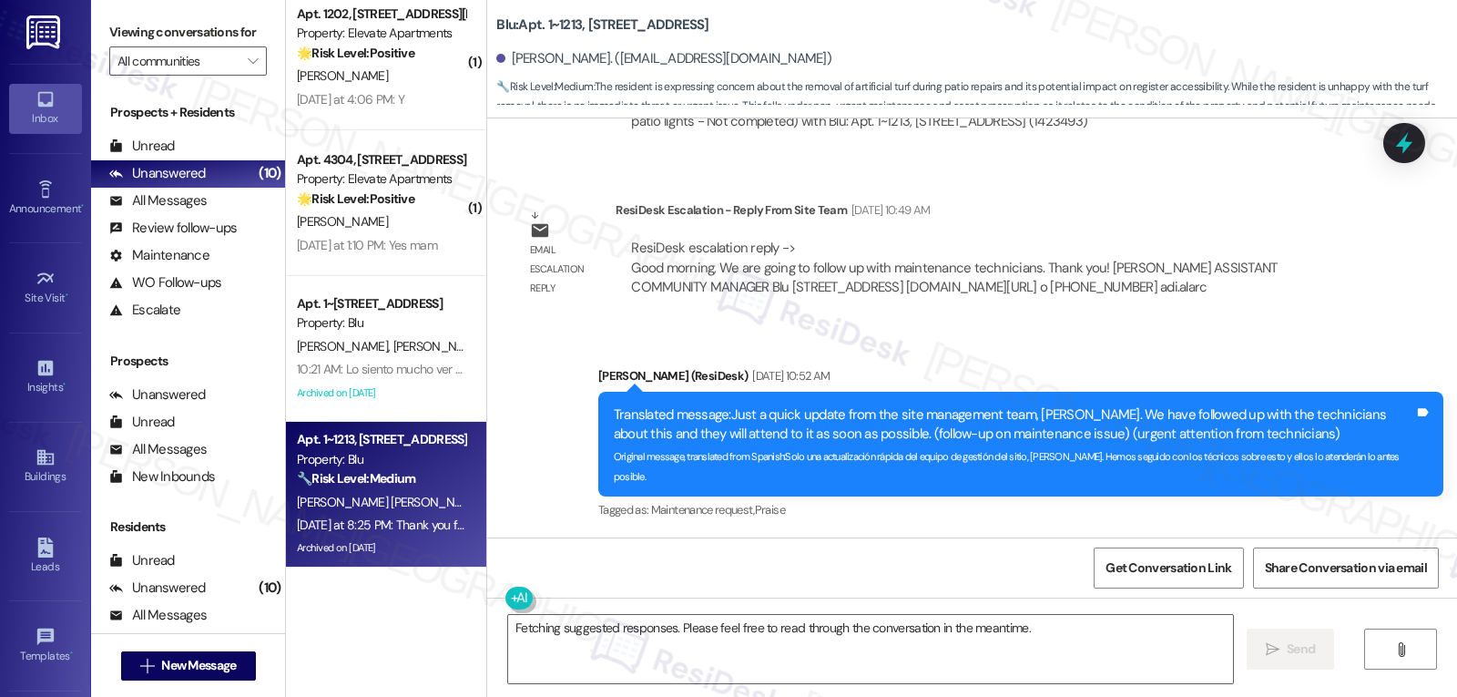
scroll to position [4167, 0]
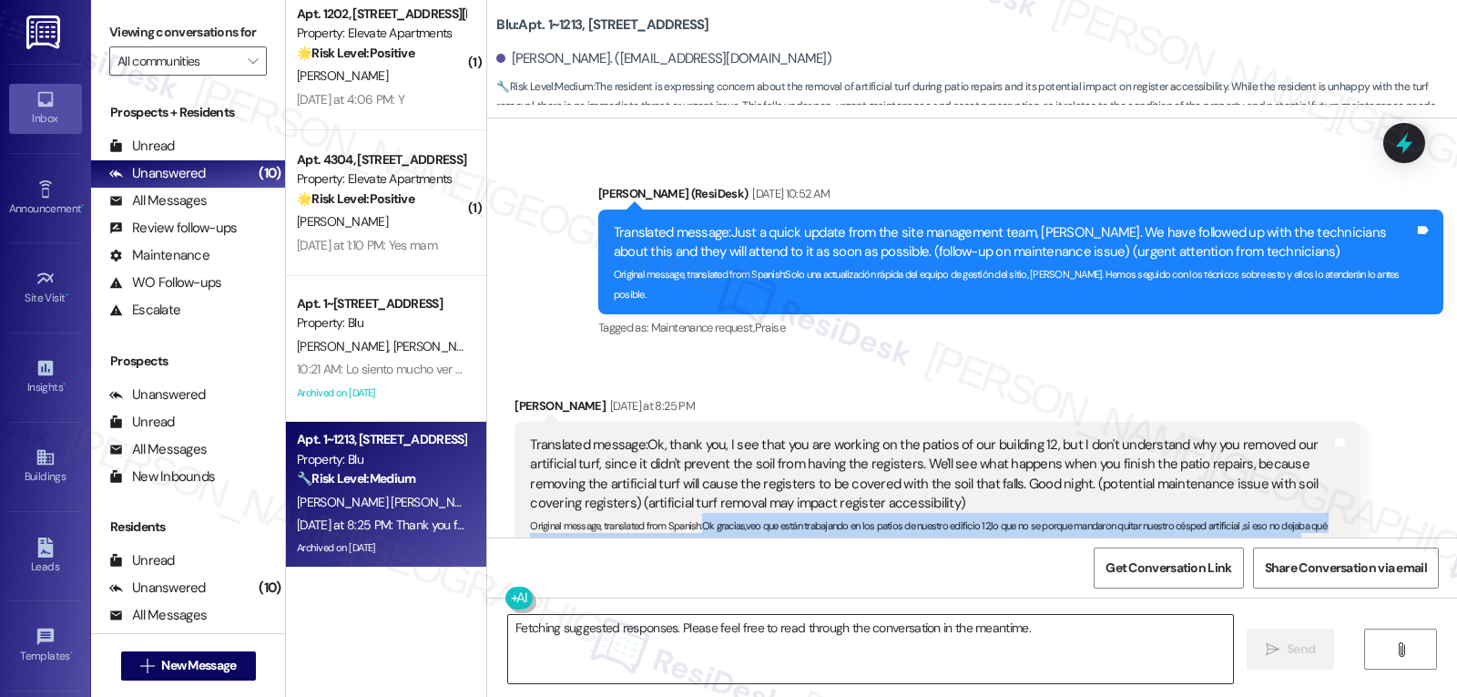
click at [1048, 643] on textarea "Fetching suggested responses. Please feel free to read through the conversation…" at bounding box center [870, 649] width 725 height 68
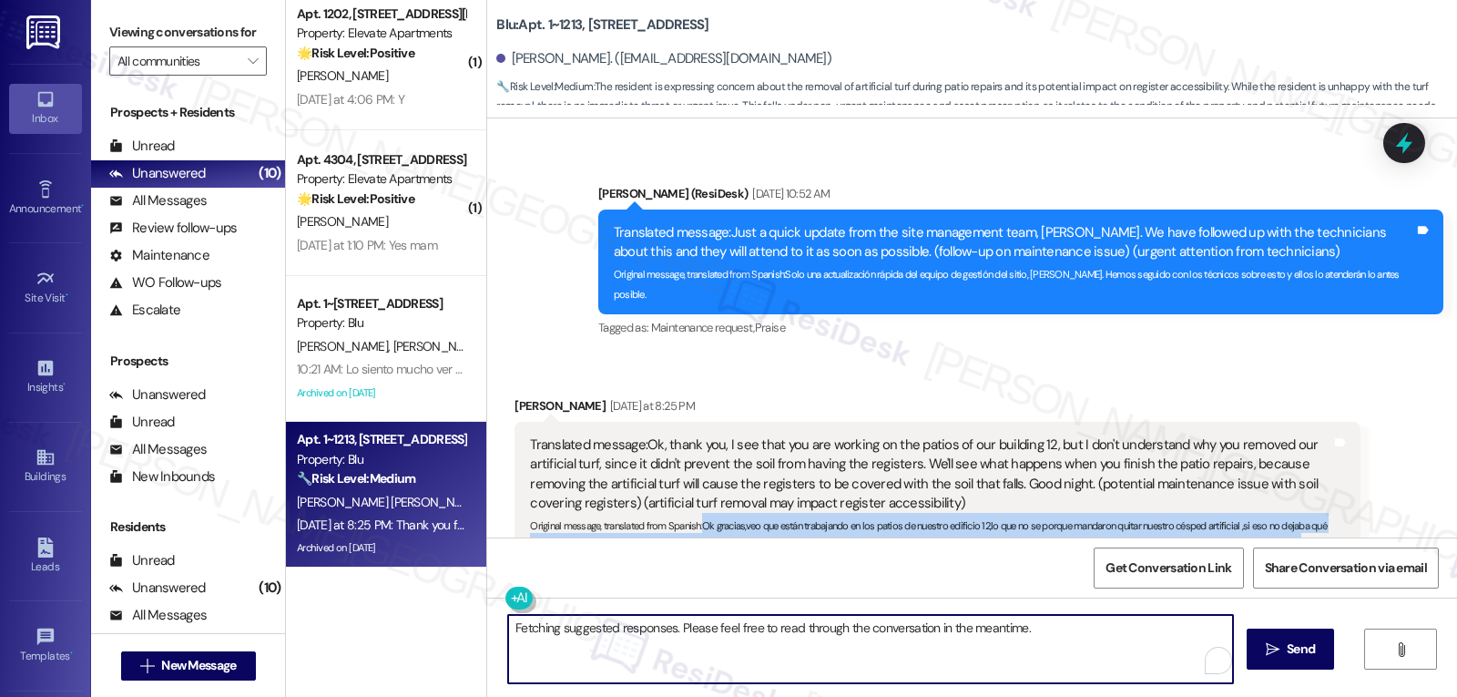
paste textarea "thank you for sharing your thoughts about the patio work. I understand your con…"
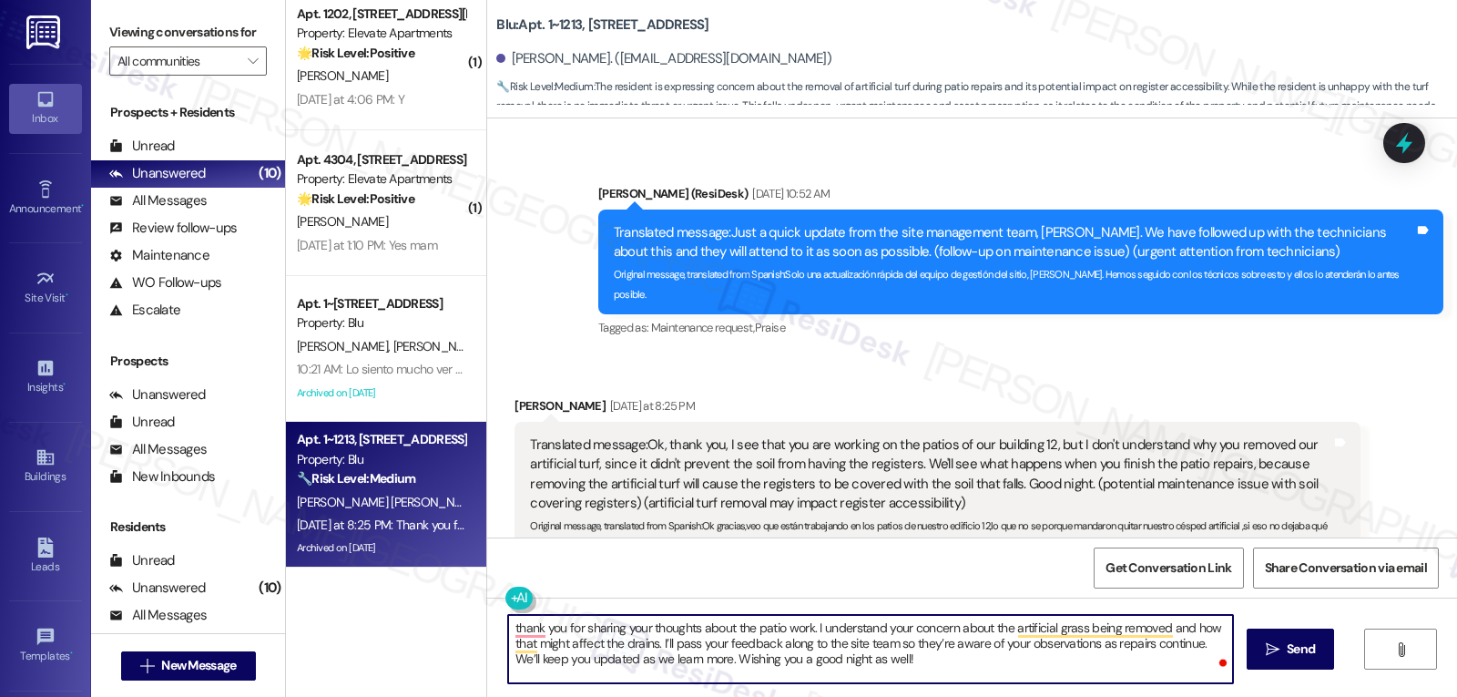
click at [702, 661] on textarea "thank you for sharing your thoughts about the patio work. I understand your con…" at bounding box center [870, 649] width 725 height 68
drag, startPoint x: 771, startPoint y: 661, endPoint x: 866, endPoint y: 663, distance: 94.7
click at [866, 663] on textarea "thank you for sharing your thoughts about the patio work. I understand your con…" at bounding box center [870, 649] width 725 height 68
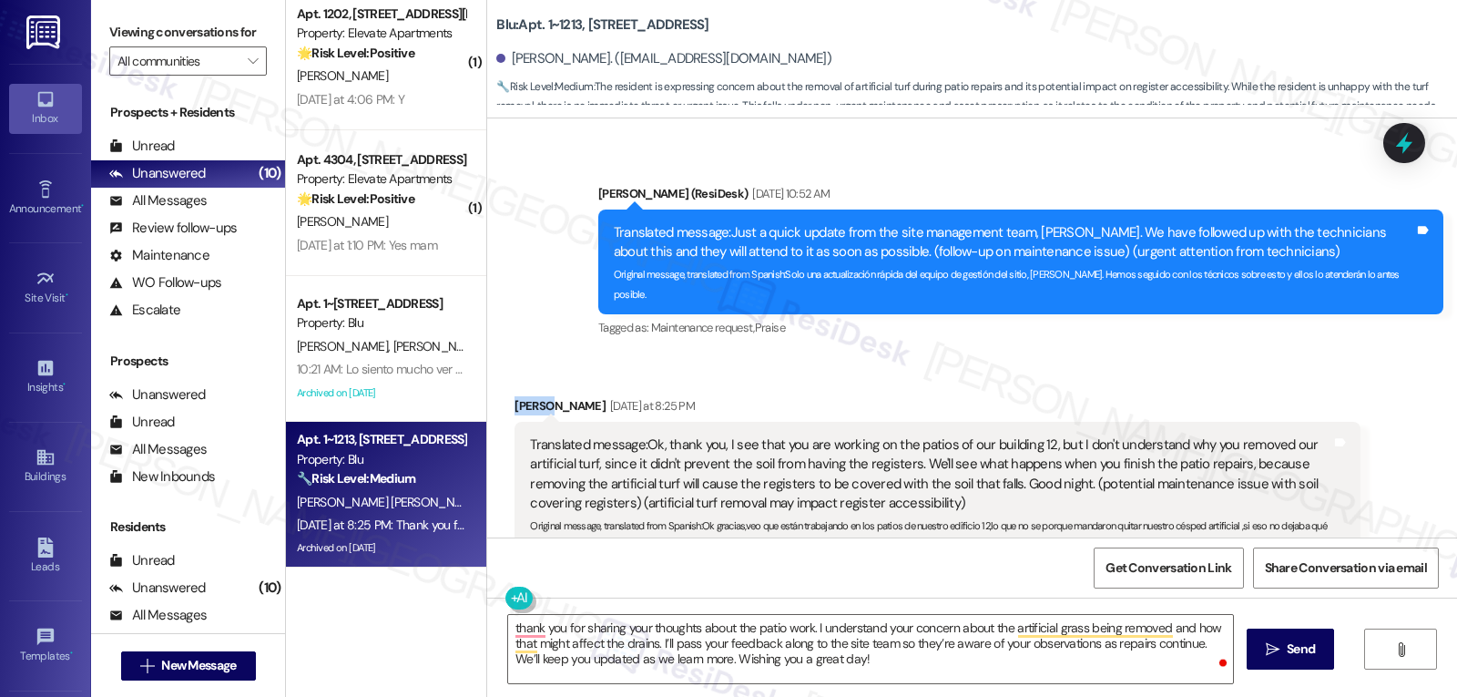
drag, startPoint x: 531, startPoint y: 368, endPoint x: 496, endPoint y: 367, distance: 34.6
click at [501, 382] on div "Received via SMS Olivio Rojas Santana Yesterday at 8:25 PM Translated message: …" at bounding box center [937, 666] width 872 height 569
copy div "Olivio"
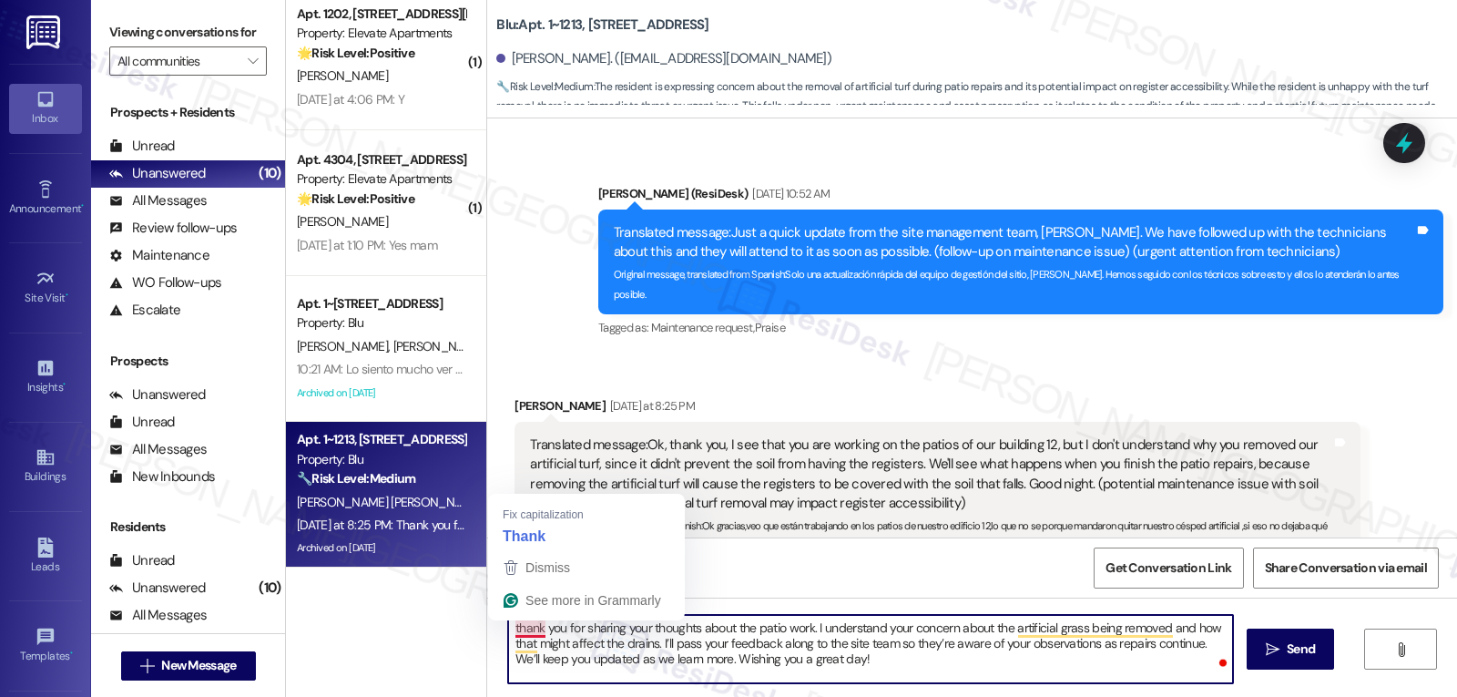
click at [508, 629] on textarea "thank you for sharing your thoughts about the patio work. I understand your con…" at bounding box center [870, 649] width 725 height 68
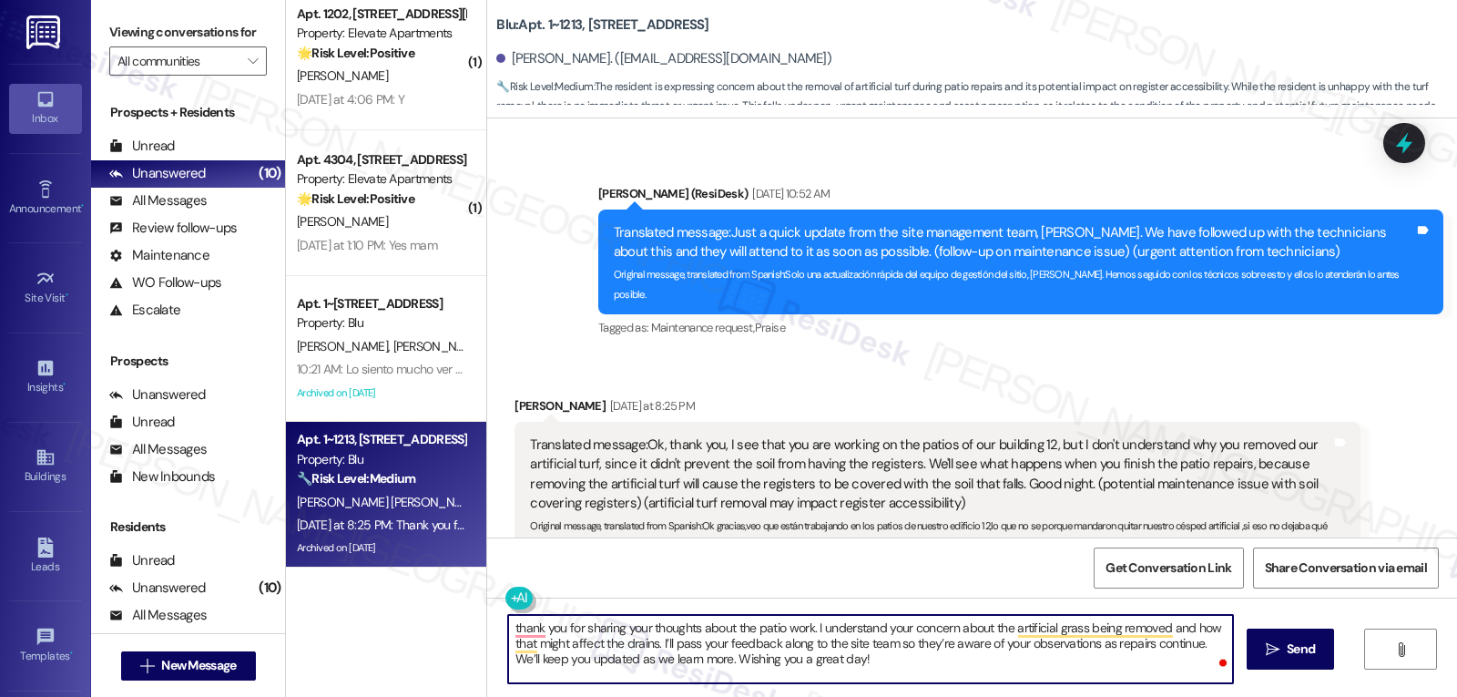
paste textarea "Olivio"
click at [996, 674] on textarea "Olivio, thank you for sharing your thoughts about the patio work. I understand …" at bounding box center [870, 649] width 725 height 68
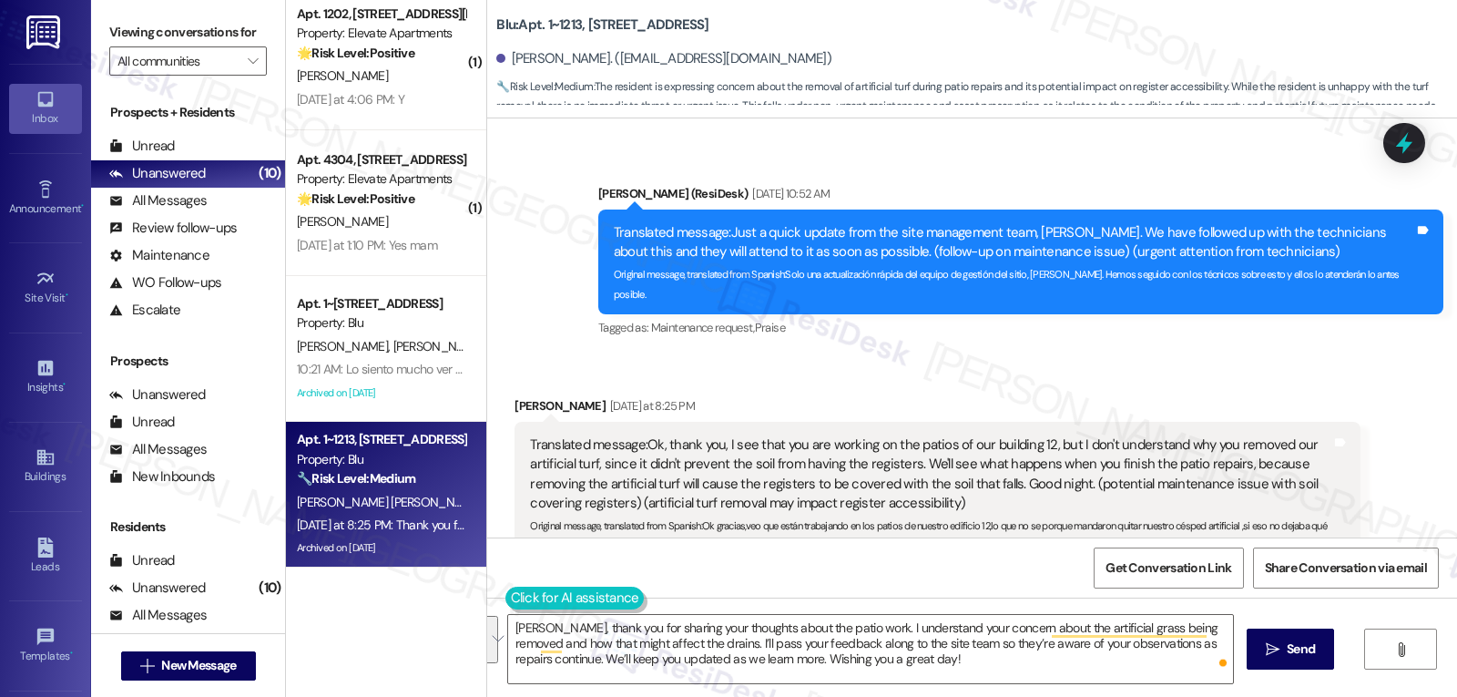
click at [505, 596] on button at bounding box center [574, 597] width 139 height 23
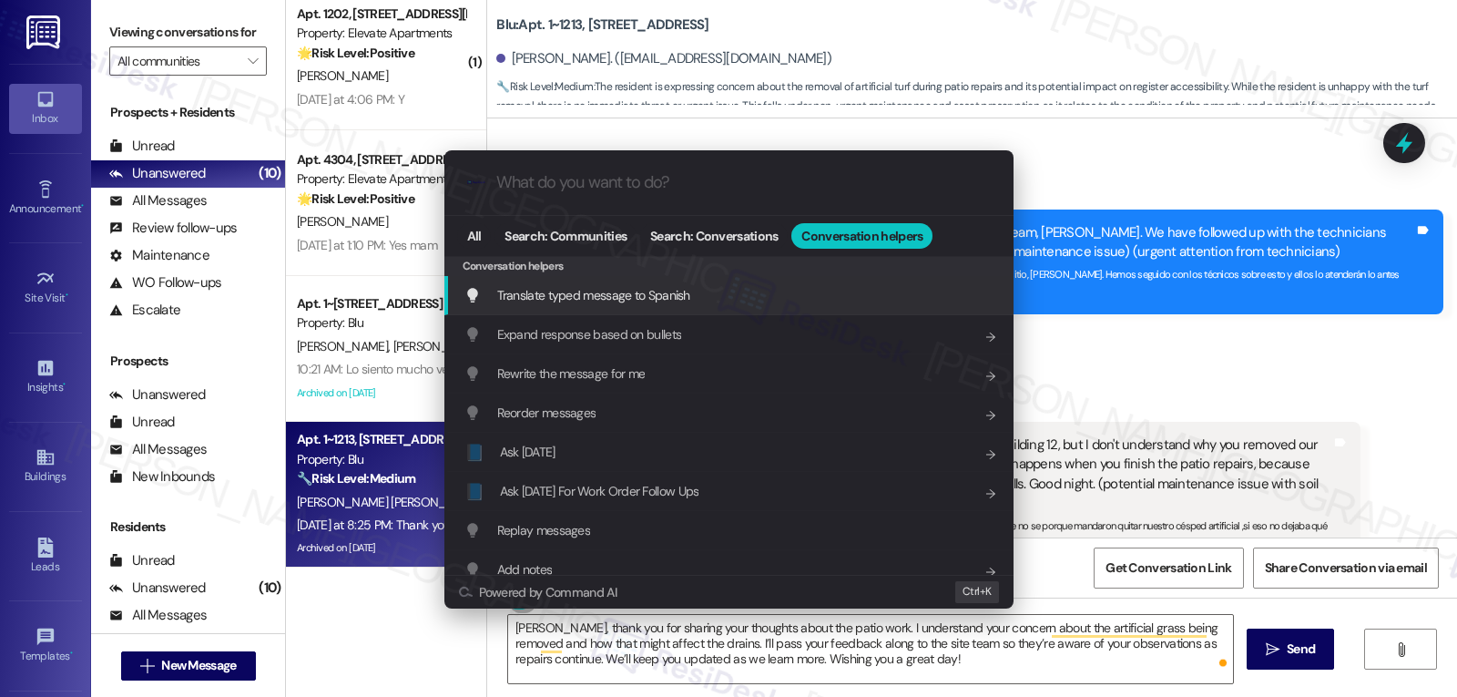
click at [628, 302] on span "Translate typed message to Spanish" at bounding box center [593, 295] width 193 height 16
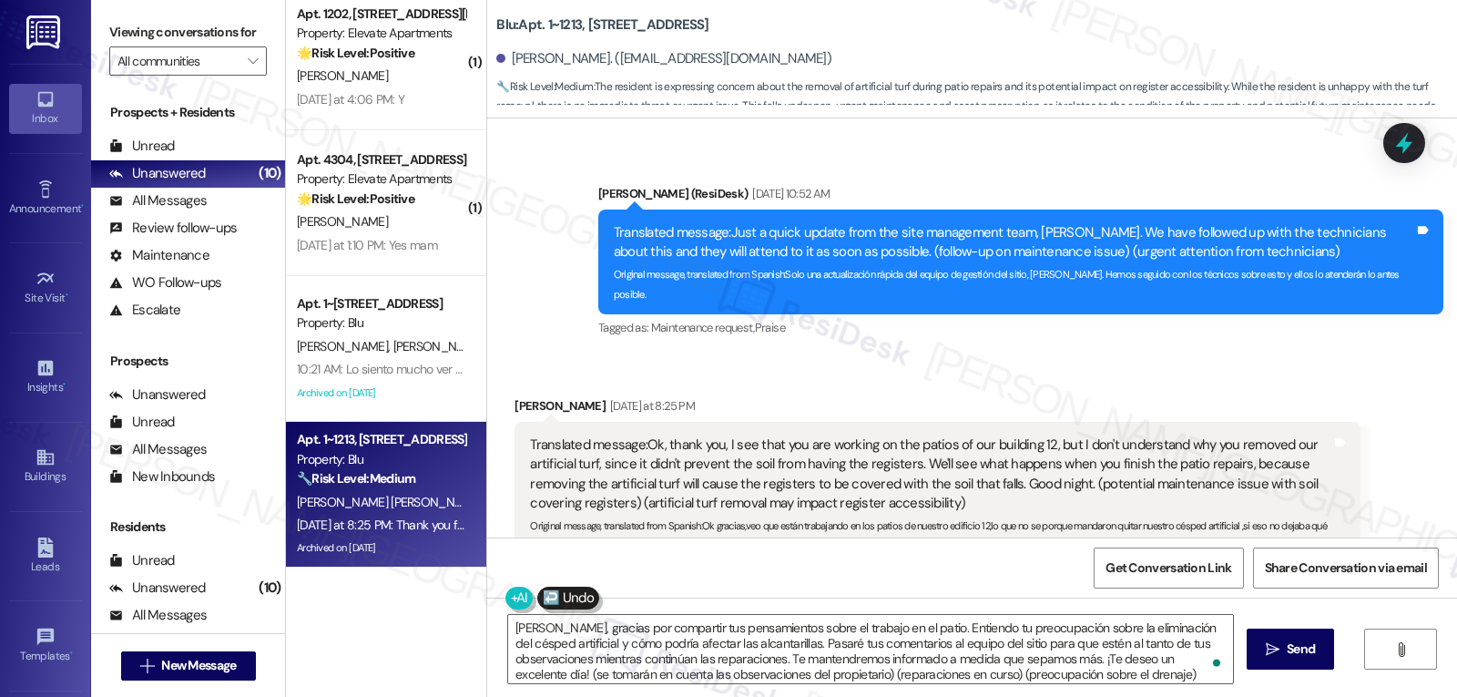
scroll to position [51, 0]
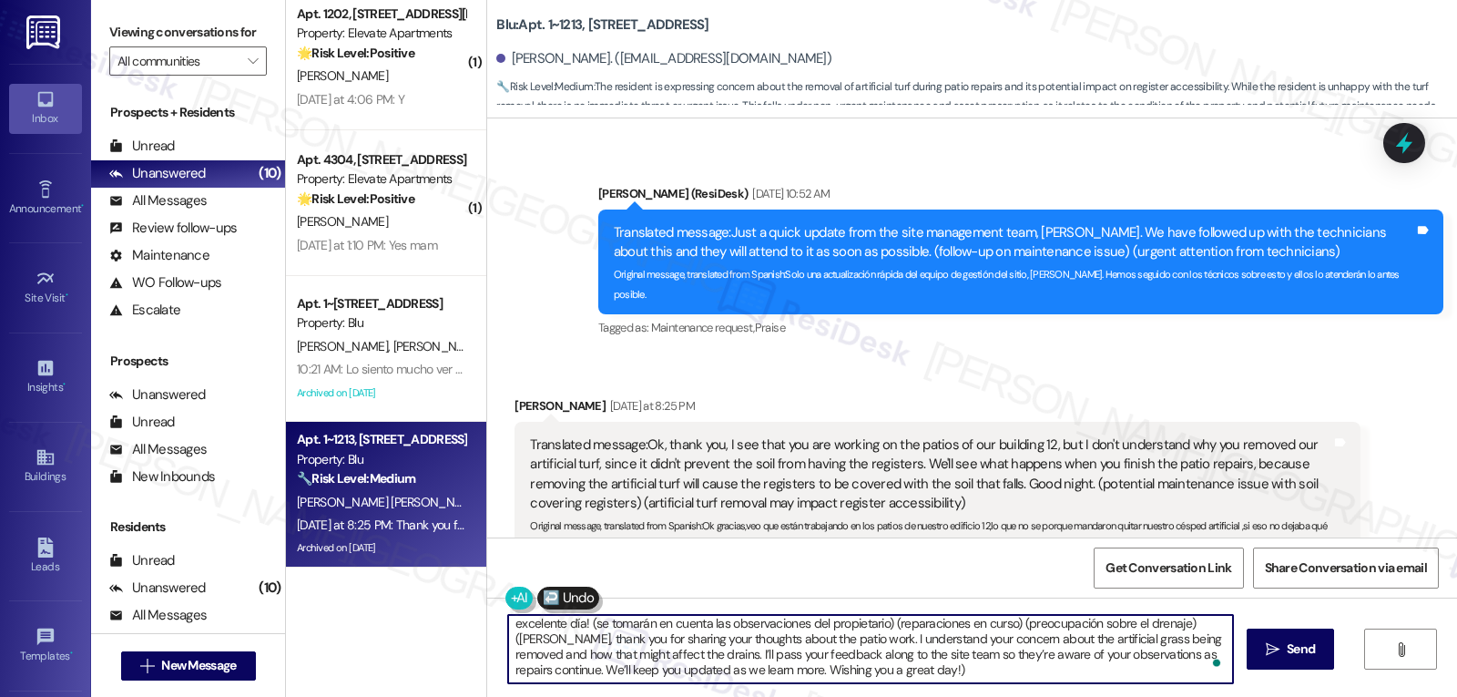
drag, startPoint x: 785, startPoint y: 627, endPoint x: 1172, endPoint y: 739, distance: 403.1
click at [1172, 696] on html "Inbox Go to Inbox Announcement • Send A Text Announcement Site Visit • Go to Si…" at bounding box center [728, 348] width 1457 height 697
drag, startPoint x: 1156, startPoint y: 654, endPoint x: 1275, endPoint y: 739, distance: 146.1
click at [1275, 696] on html "Inbox Go to Inbox Announcement • Send A Text Announcement Site Visit • Go to Si…" at bounding box center [728, 348] width 1457 height 697
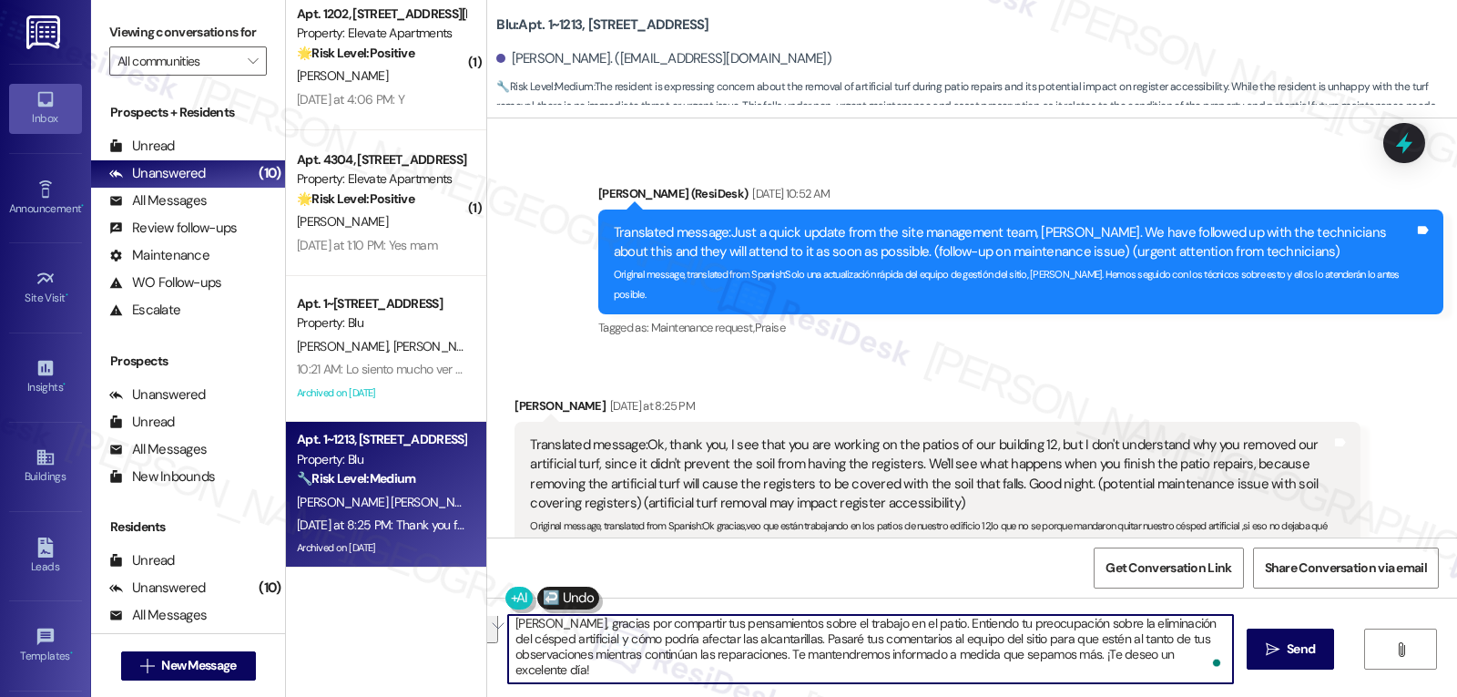
scroll to position [0, 0]
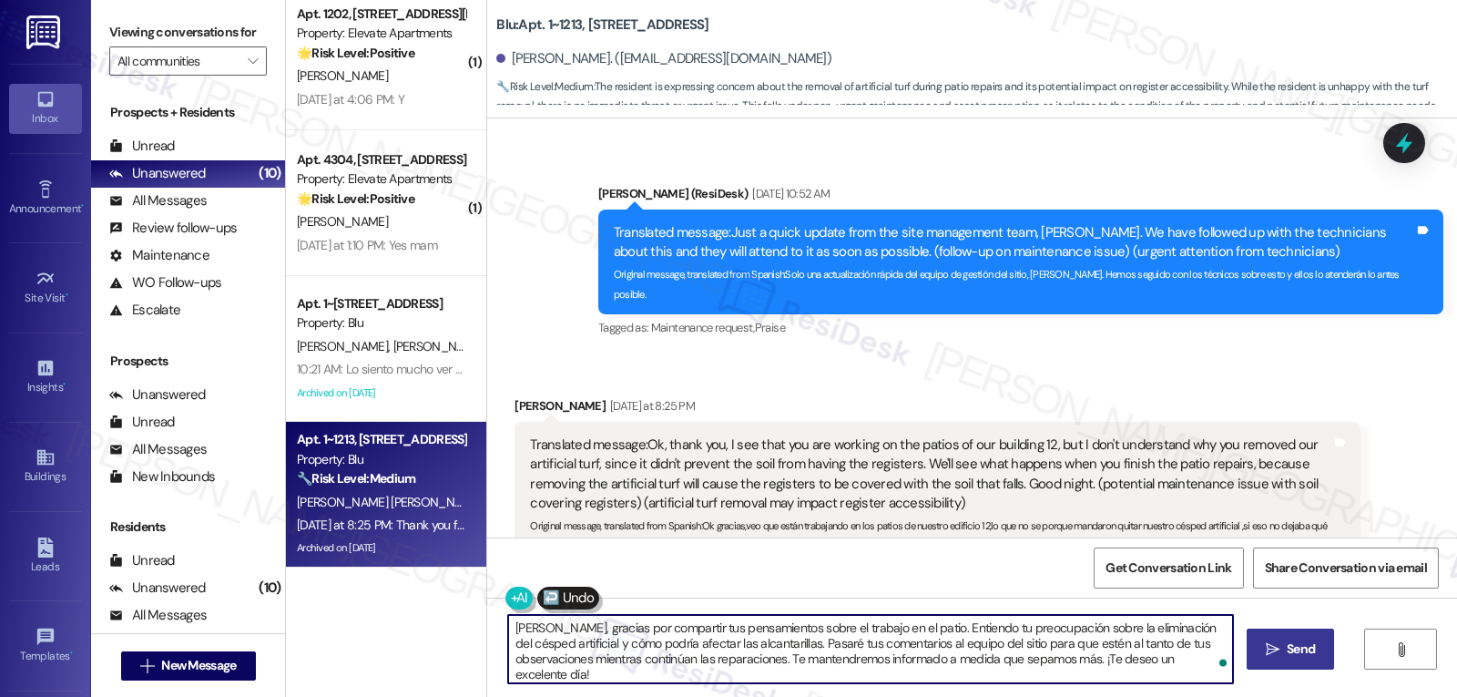
type textarea "Olivio, gracias por compartir tus pensamientos sobre el trabajo en el patio. En…"
click at [1290, 650] on span "Send" at bounding box center [1301, 648] width 28 height 19
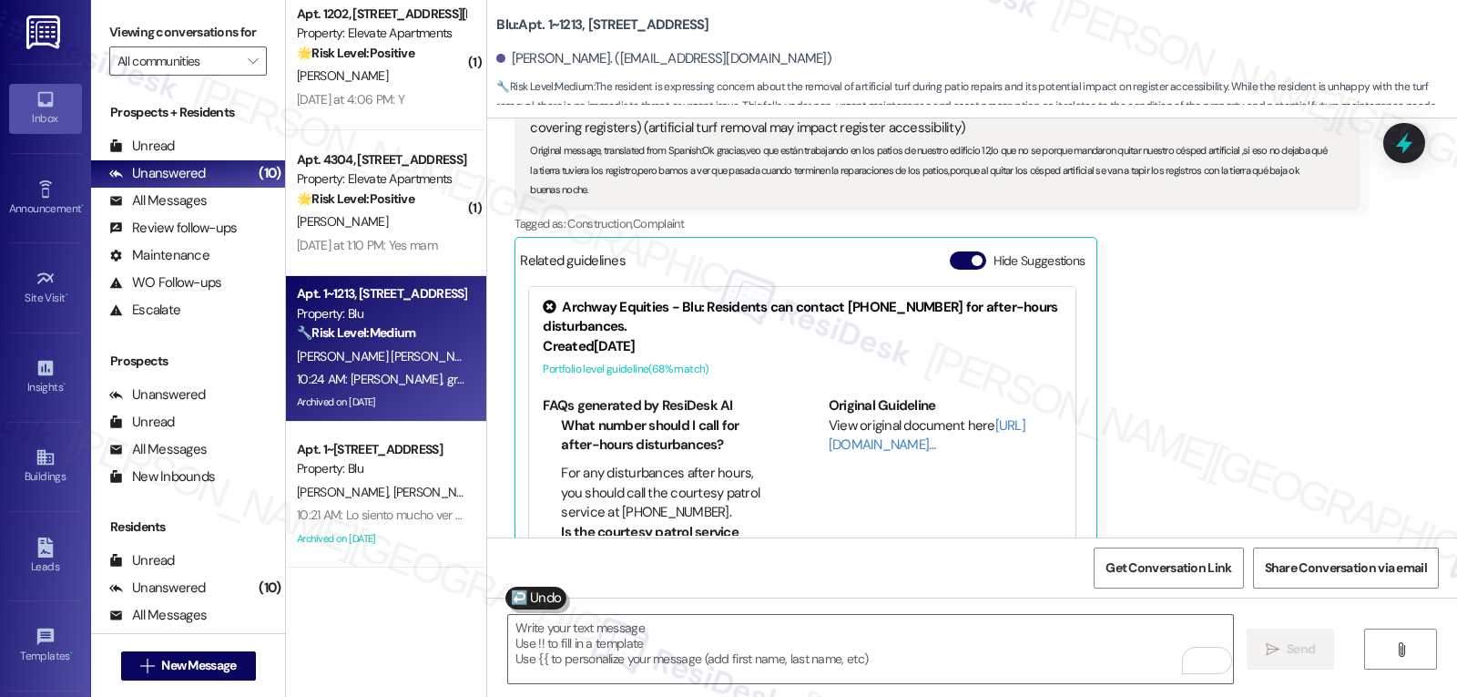
scroll to position [4882, 0]
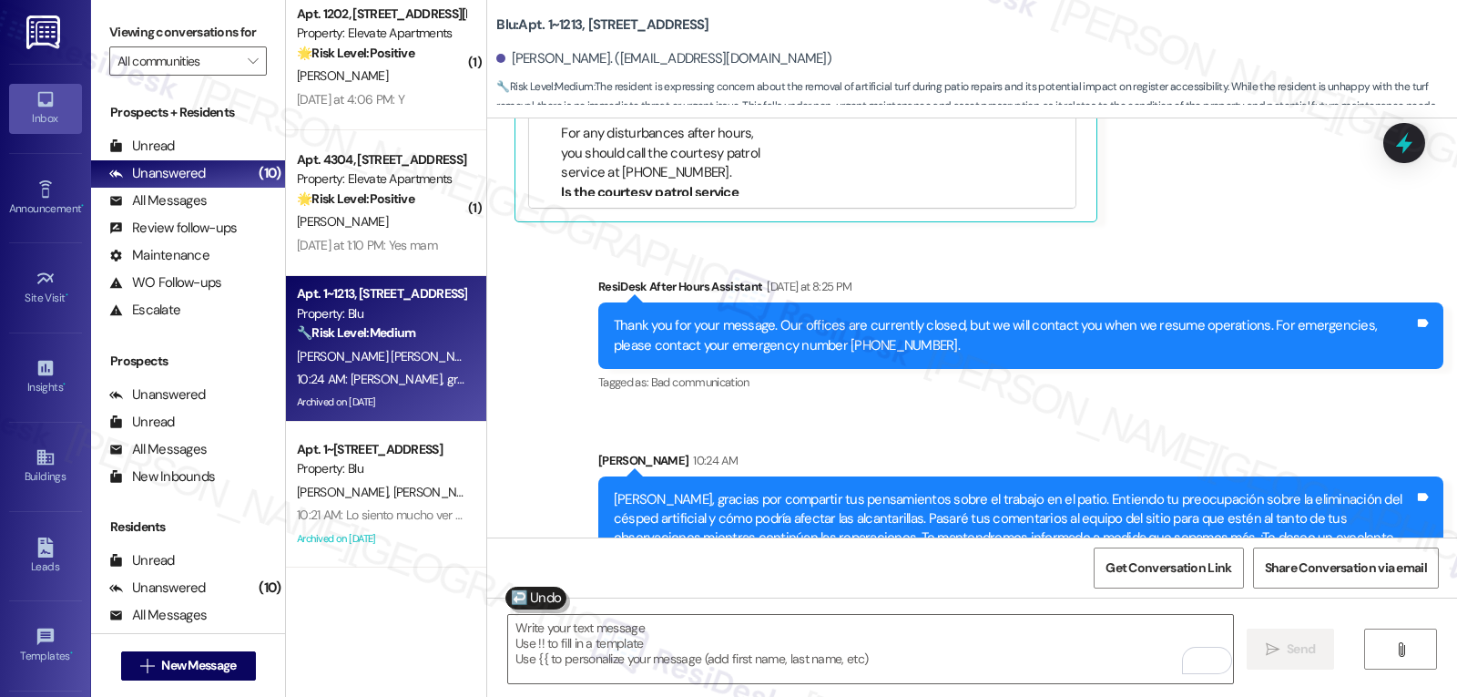
click at [320, 277] on div "Apt. 1~1213, 9500 Dessau Rd Property: Blu 🔧 Risk Level: Medium The resident is …" at bounding box center [386, 349] width 200 height 146
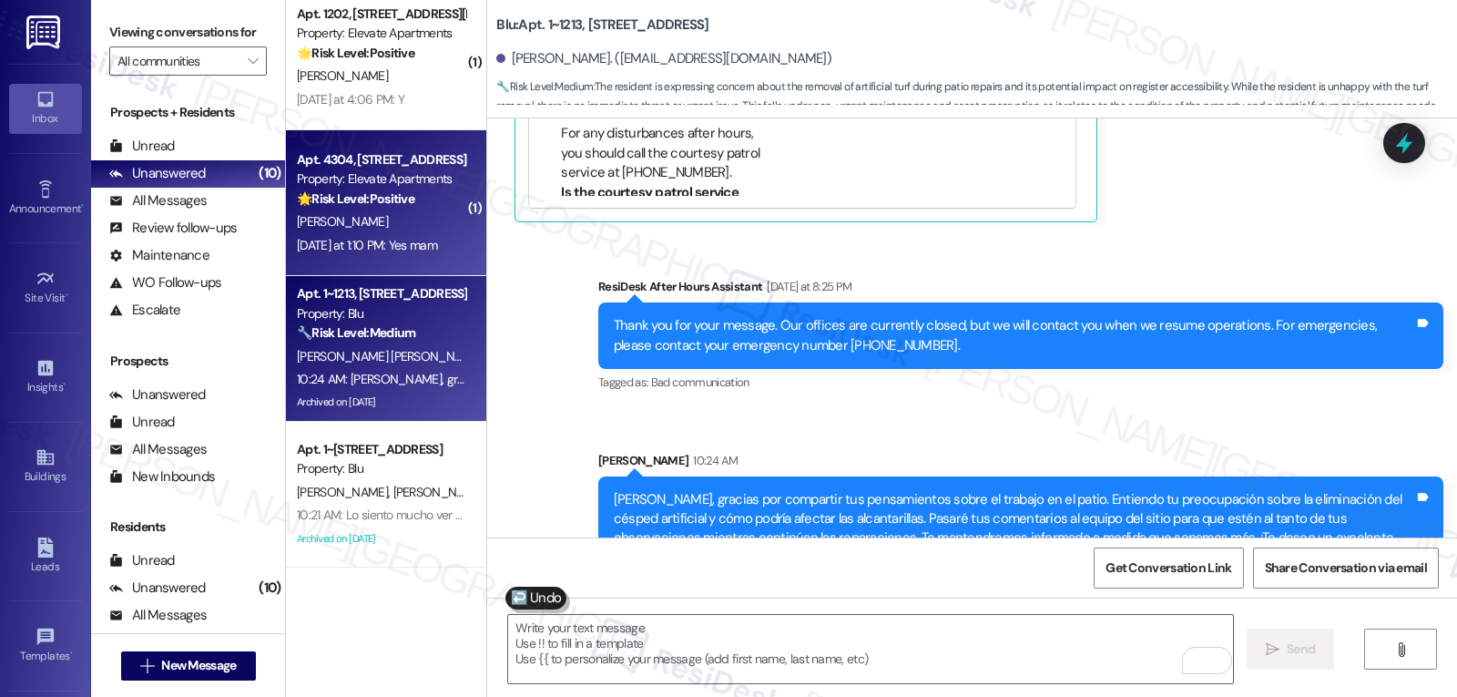
click at [351, 265] on div "Apt. 4304, 2111 N. Austin Ave Property: Elevate Apartments 🌟 Risk Level: Positi…" at bounding box center [386, 203] width 200 height 146
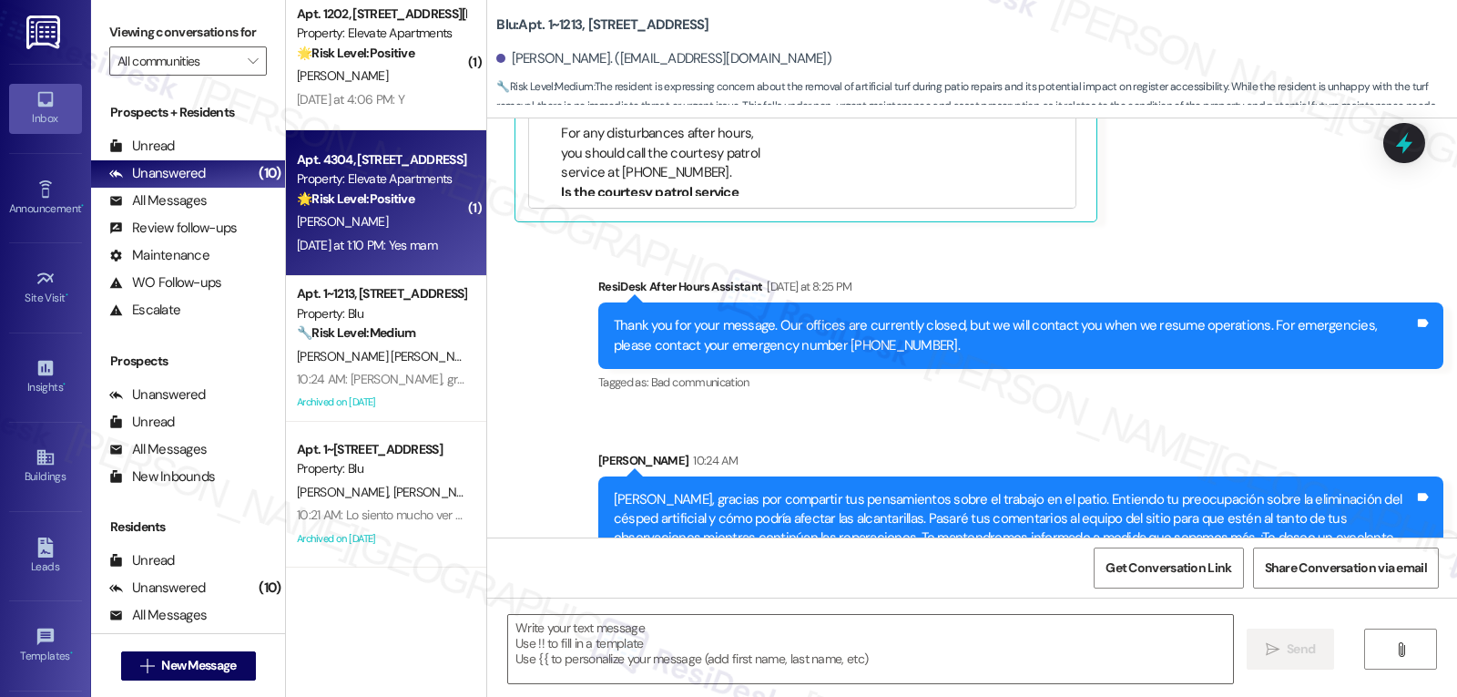
type textarea "Fetching suggested responses. Please feel free to read through the conversation…"
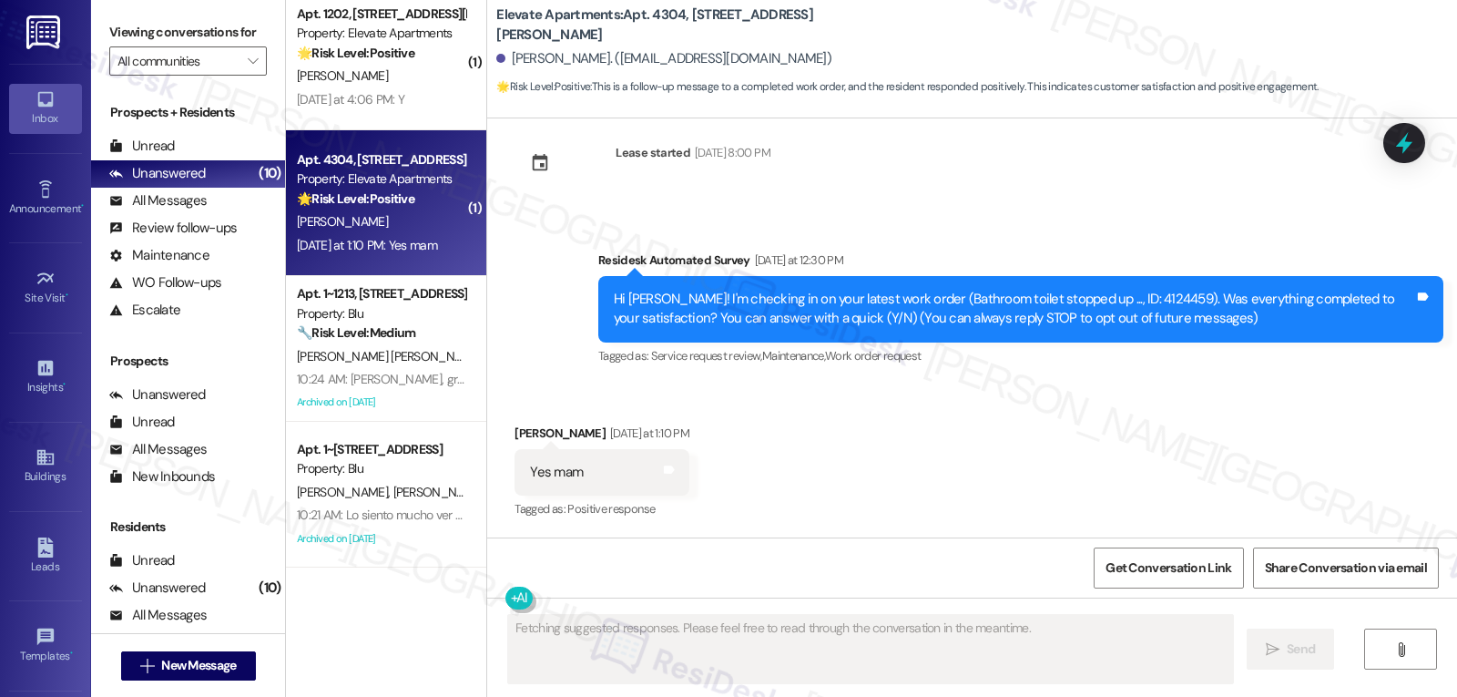
scroll to position [31, 0]
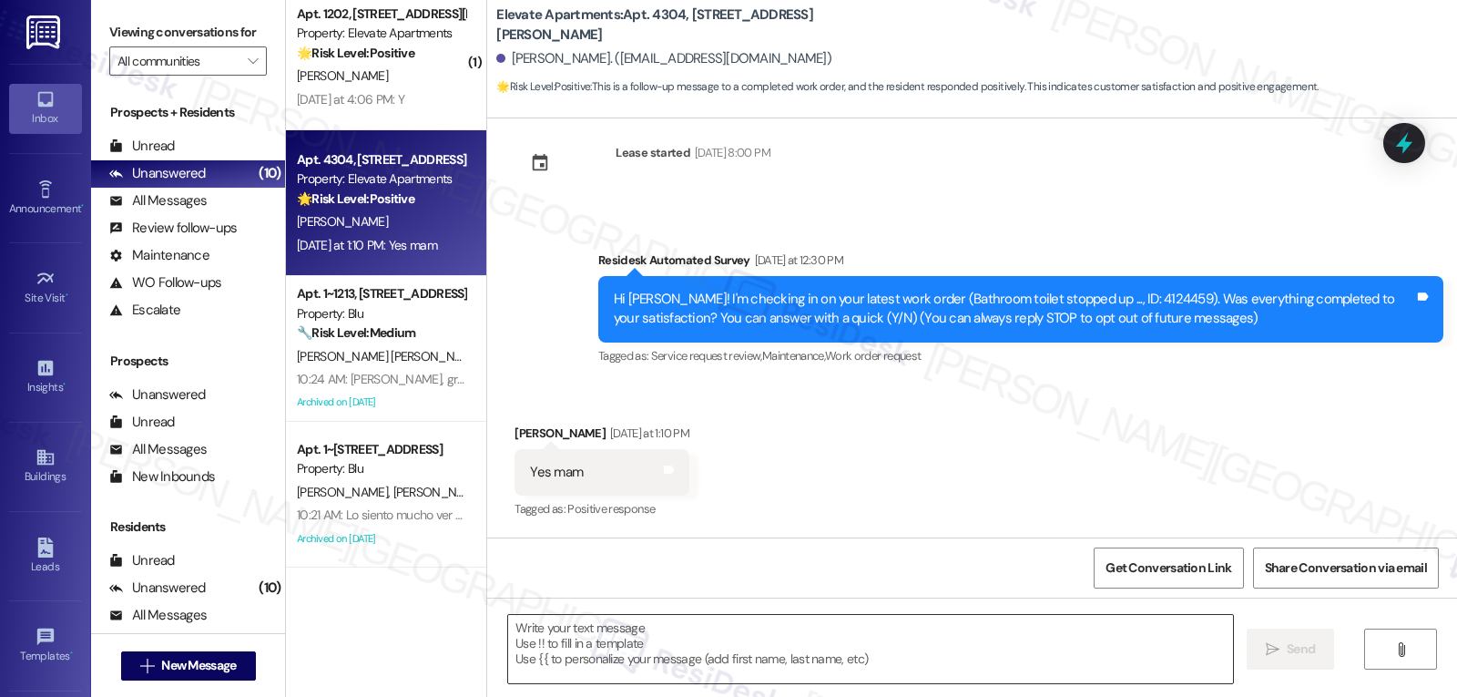
click at [640, 635] on textarea at bounding box center [870, 649] width 725 height 68
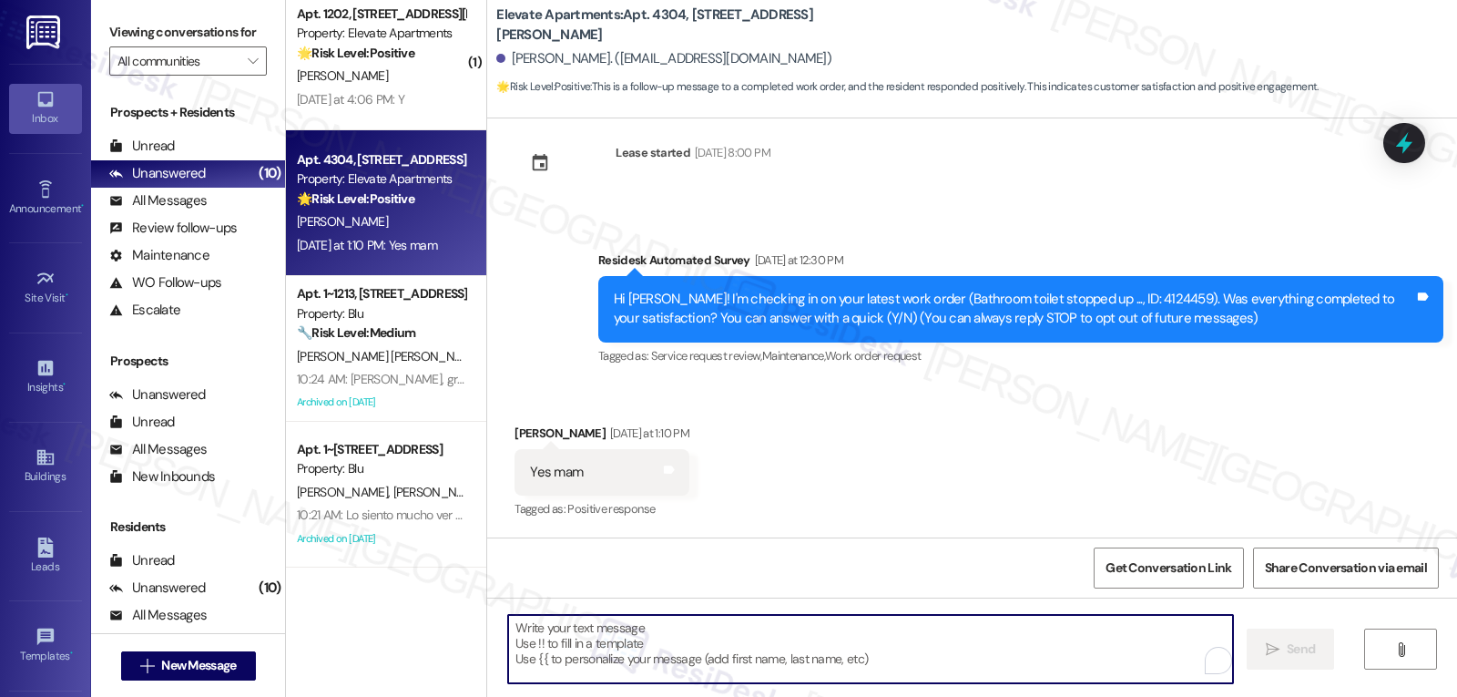
paste textarea "Great to hear, {{first_name}}! Thank you for confirming! We’re always here if s…"
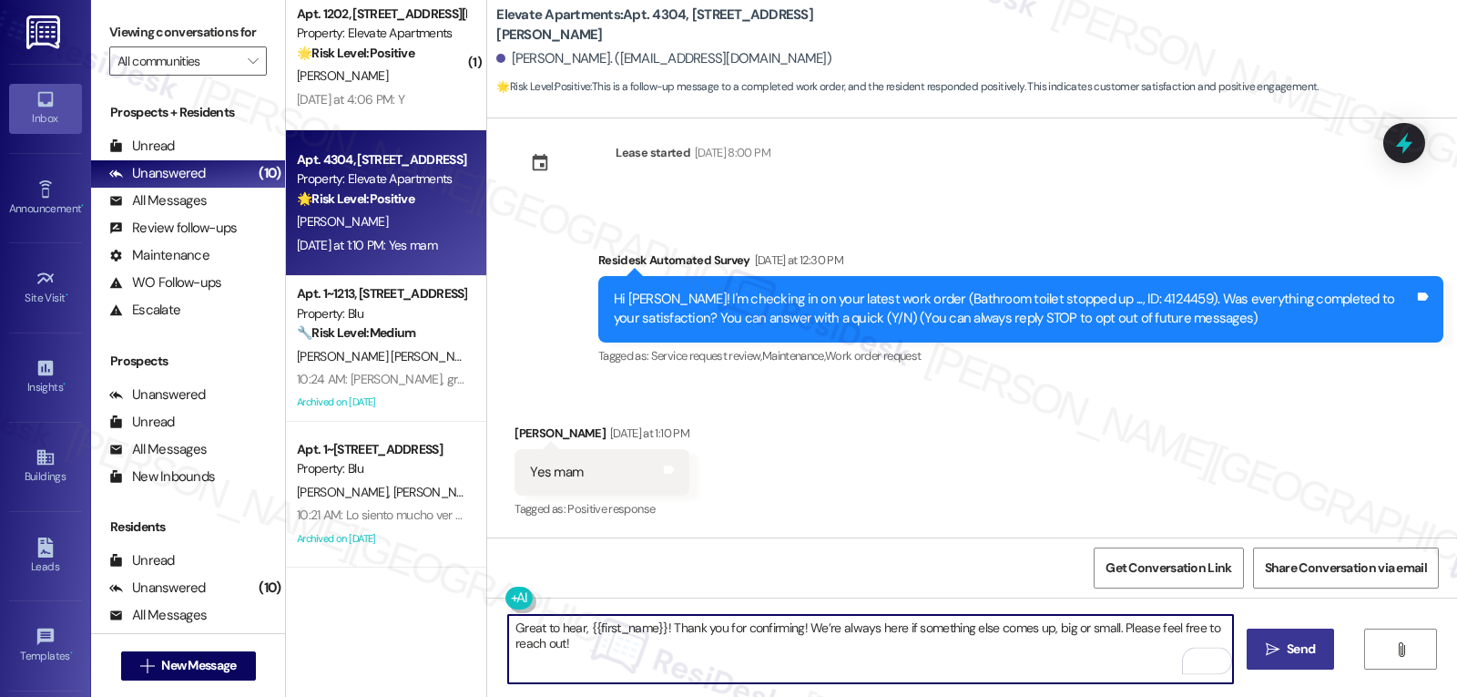
type textarea "Great to hear, {{first_name}}! Thank you for confirming! We’re always here if s…"
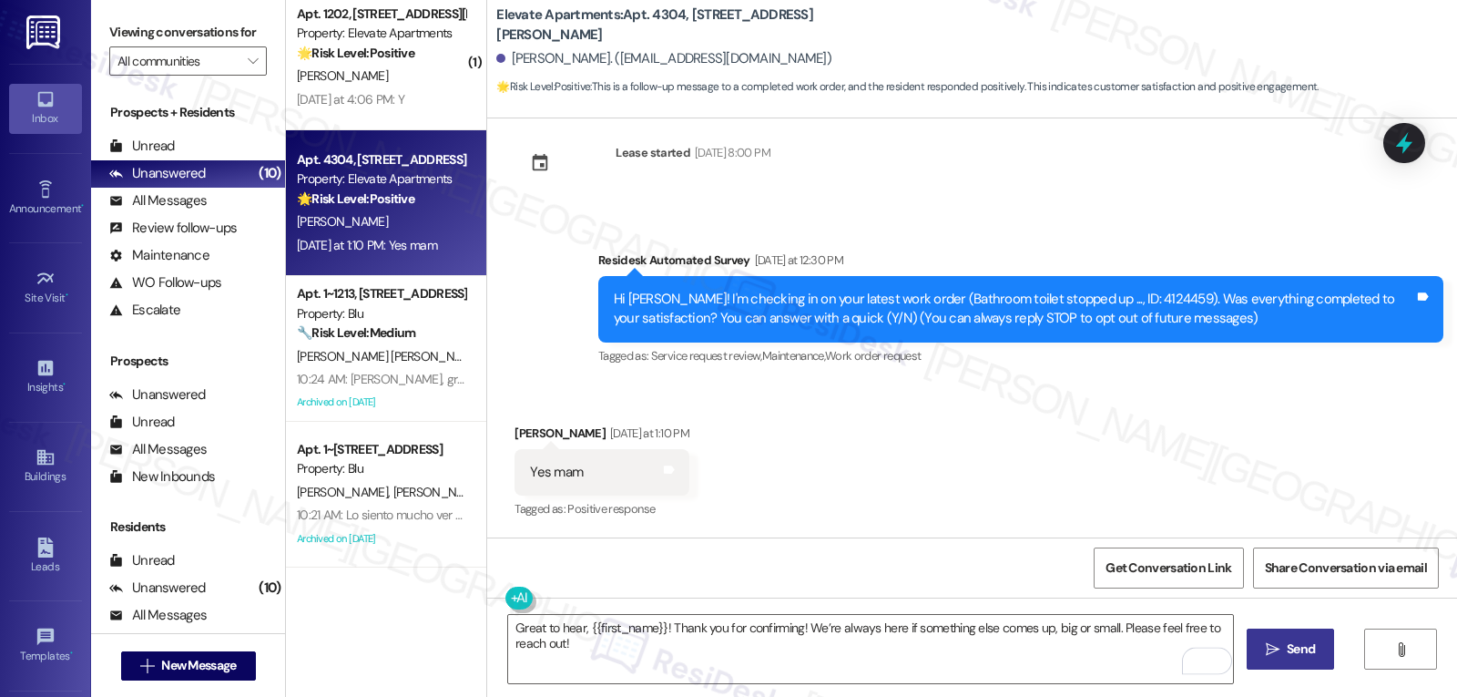
click at [1293, 653] on span "Send" at bounding box center [1301, 648] width 28 height 19
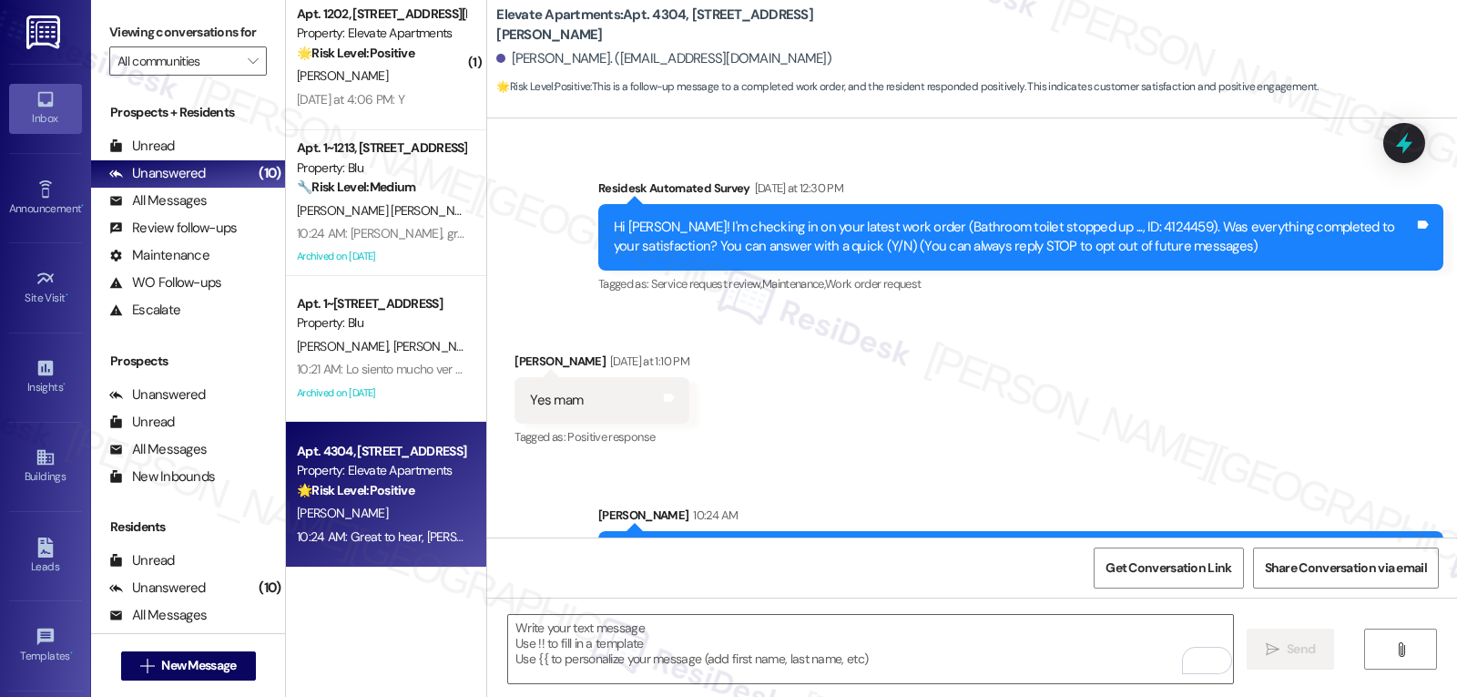
scroll to position [158, 0]
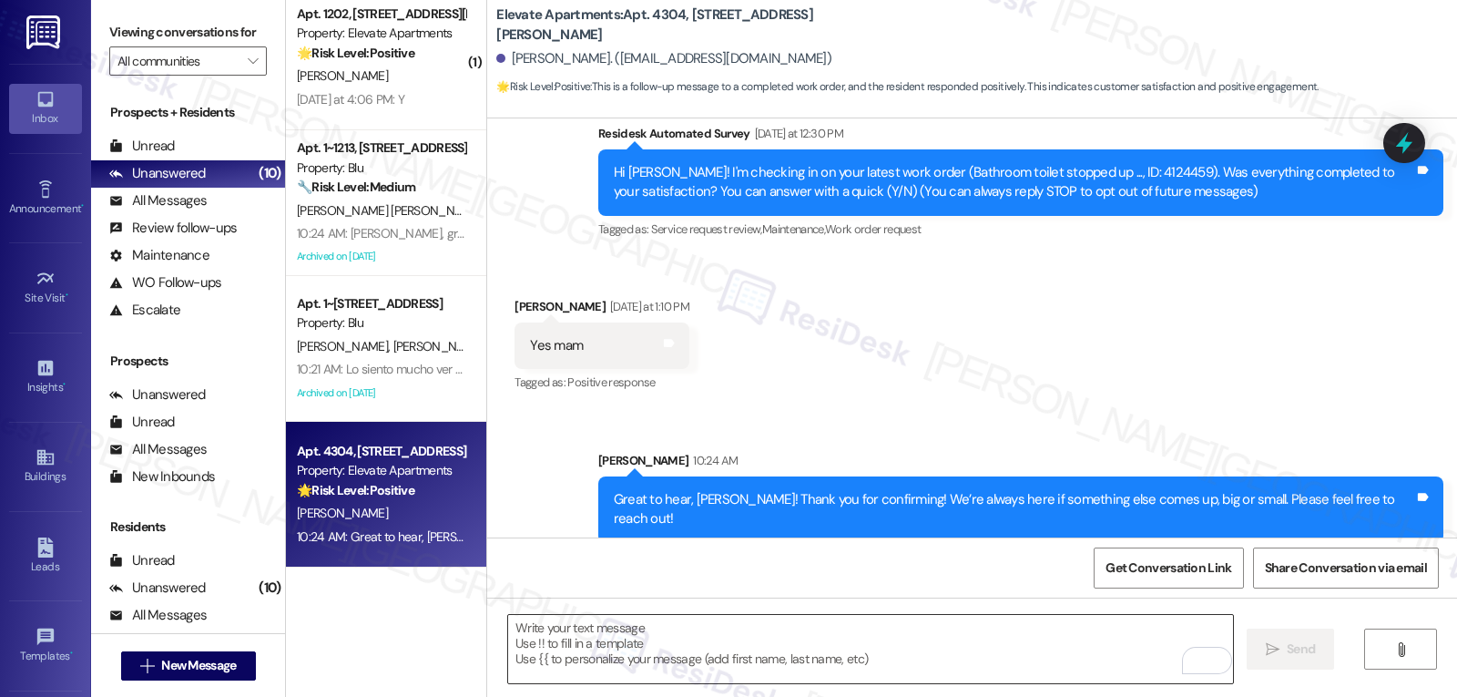
click at [720, 650] on textarea "To enrich screen reader interactions, please activate Accessibility in Grammarl…" at bounding box center [870, 649] width 725 height 68
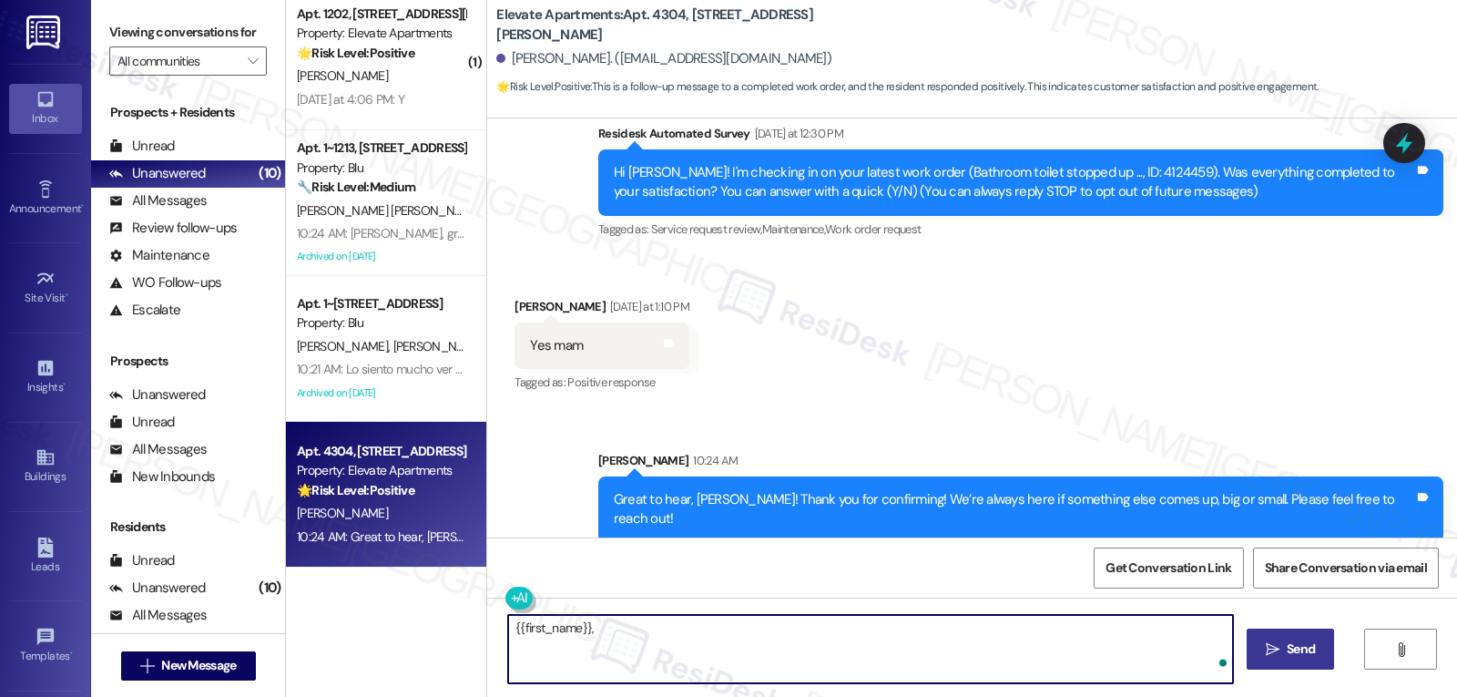
paste textarea "I hope you’re enjoying your time at {{property}}! Has it been meeting your expe…"
type textarea "{{first_name}}, I hope you’re enjoying your time at {{property}}! Has it been m…"
click at [1266, 651] on icon "" at bounding box center [1273, 649] width 14 height 15
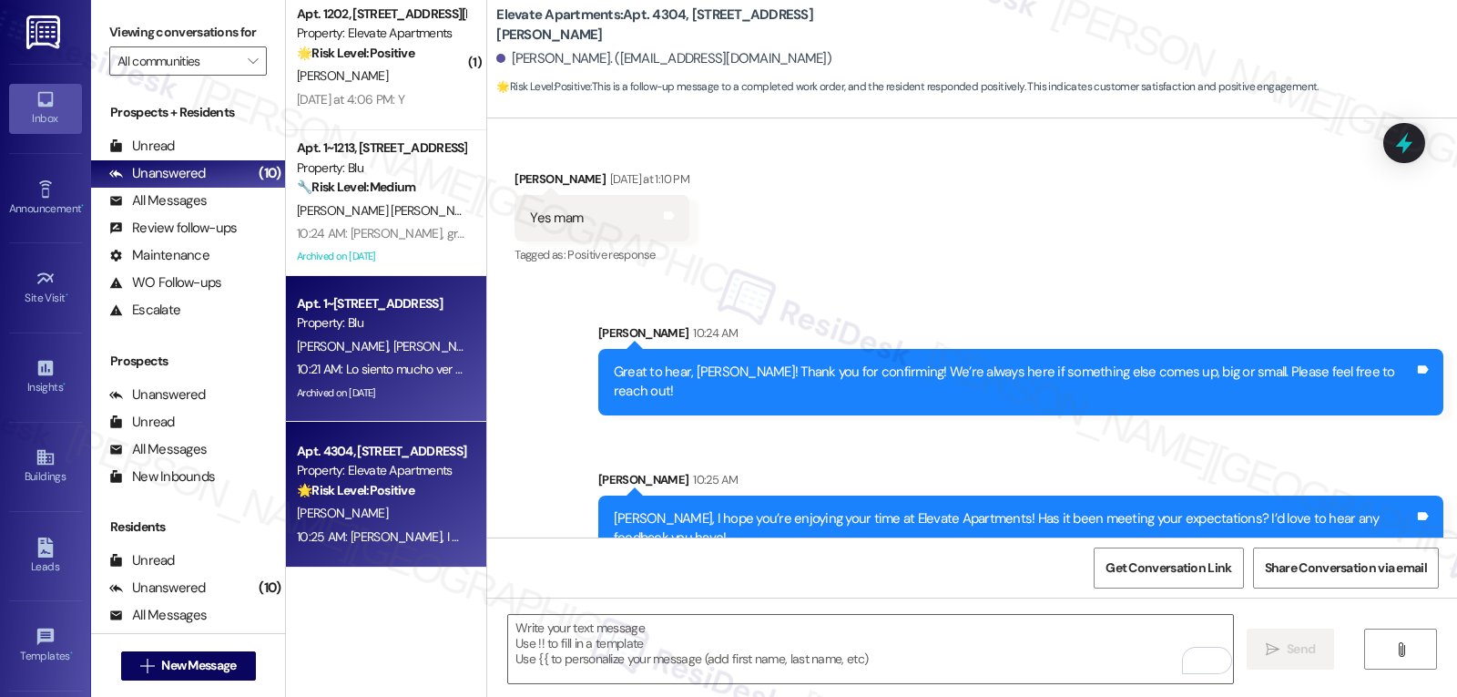
scroll to position [708, 0]
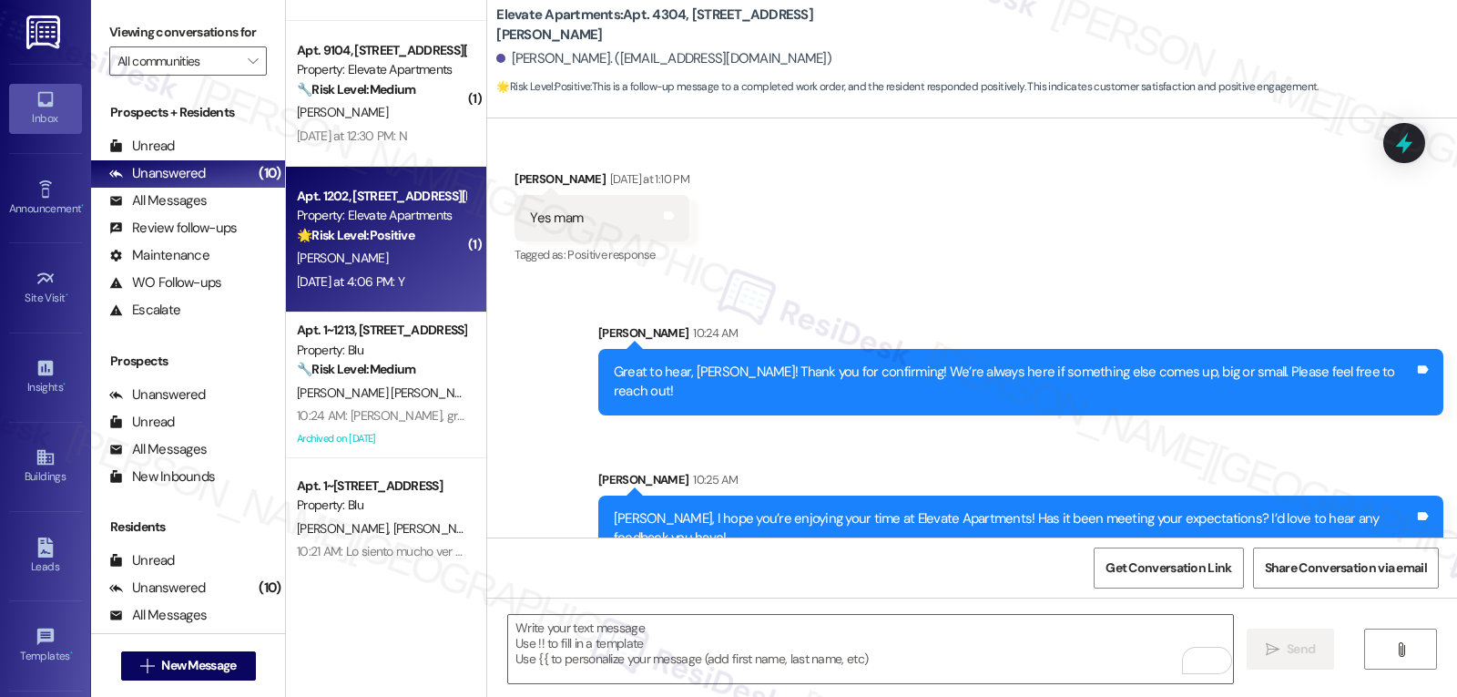
click at [386, 293] on div "Yesterday at 4:06 PM: Y Yesterday at 4:06 PM: Y" at bounding box center [381, 281] width 172 height 23
type textarea "Fetching suggested responses. Please feel free to read through the conversation…"
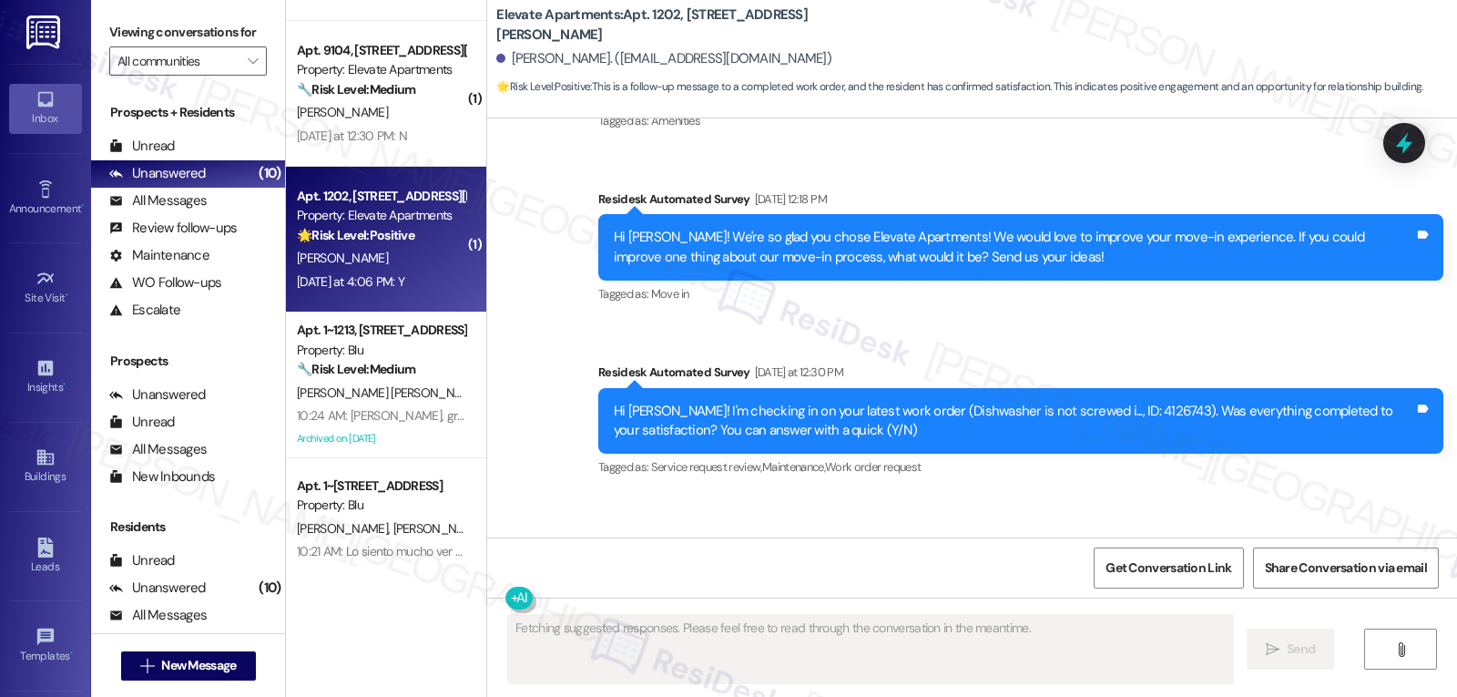
scroll to position [396, 0]
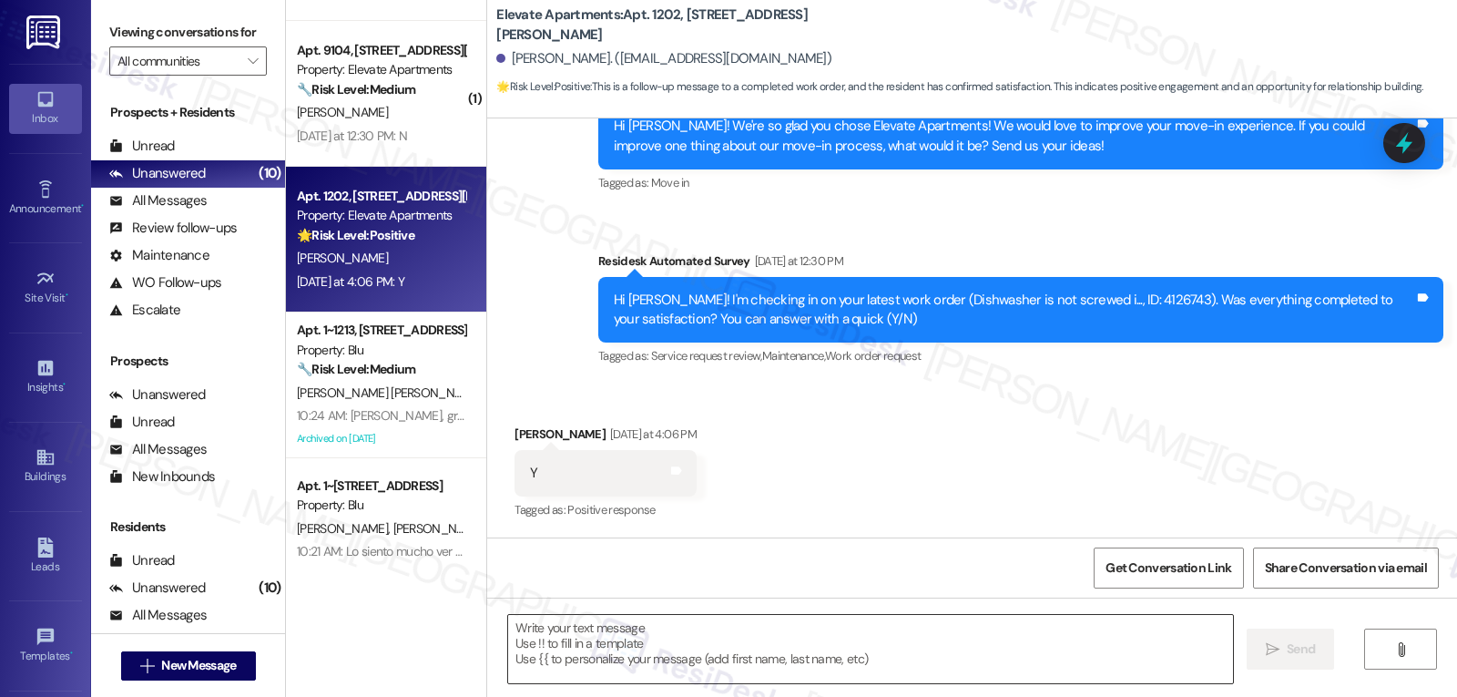
click at [662, 665] on textarea at bounding box center [870, 649] width 725 height 68
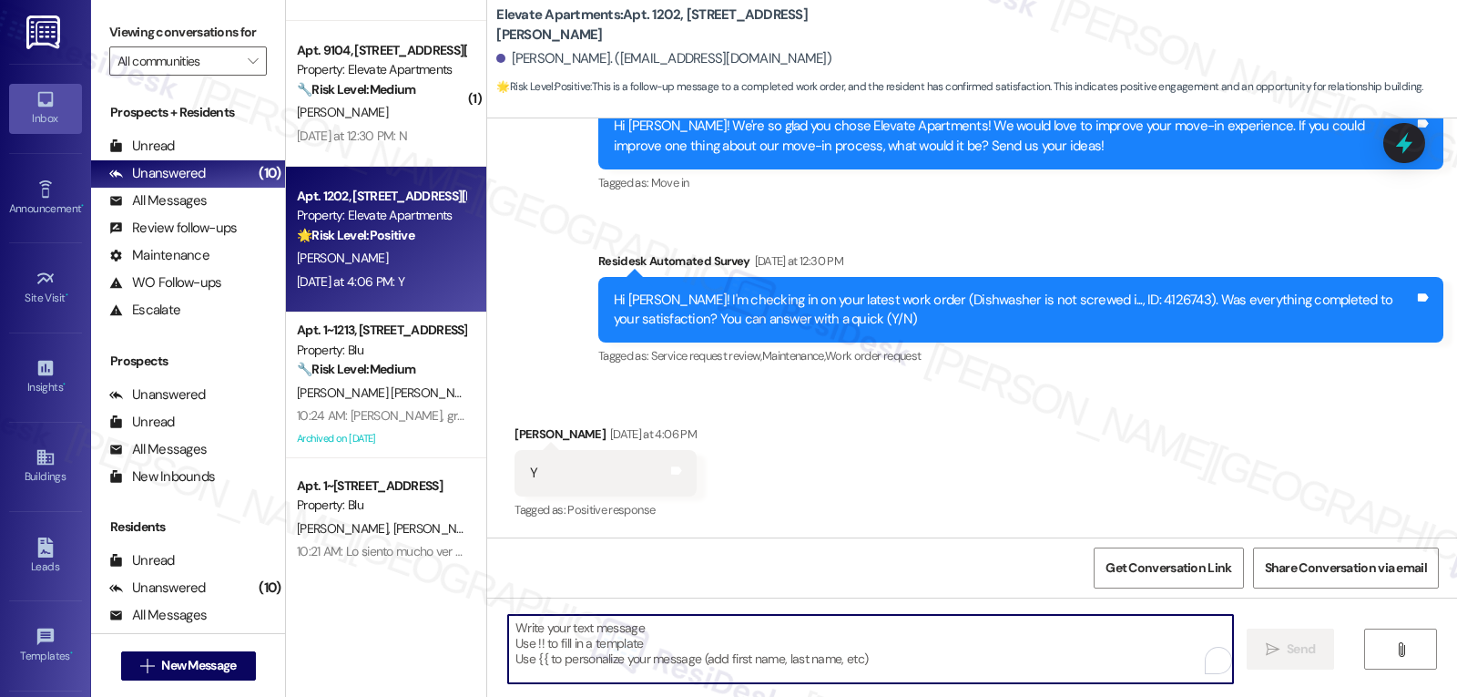
paste textarea "Great to hear, {{first_name}}! Thank you for confirming! We’re always here if s…"
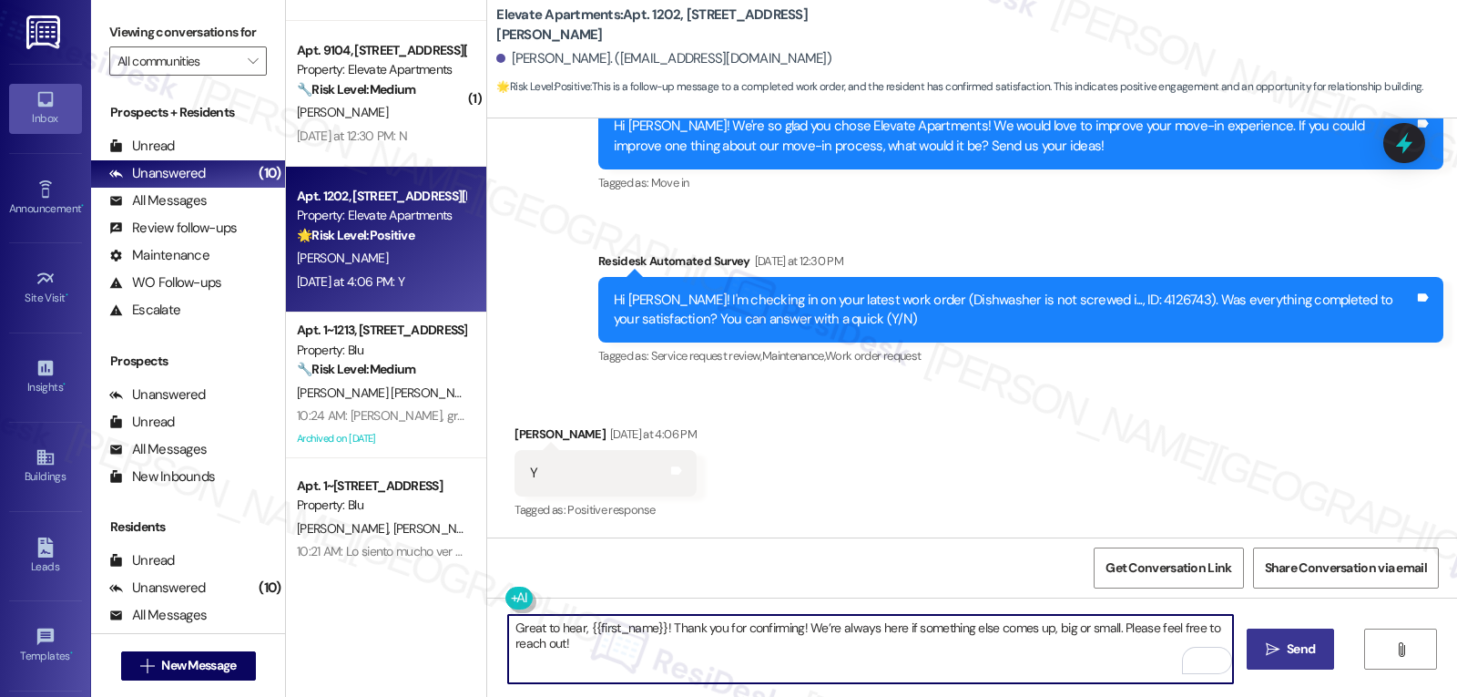
type textarea "Great to hear, {{first_name}}! Thank you for confirming! We’re always here if s…"
click at [1276, 657] on span " Send" at bounding box center [1290, 648] width 57 height 19
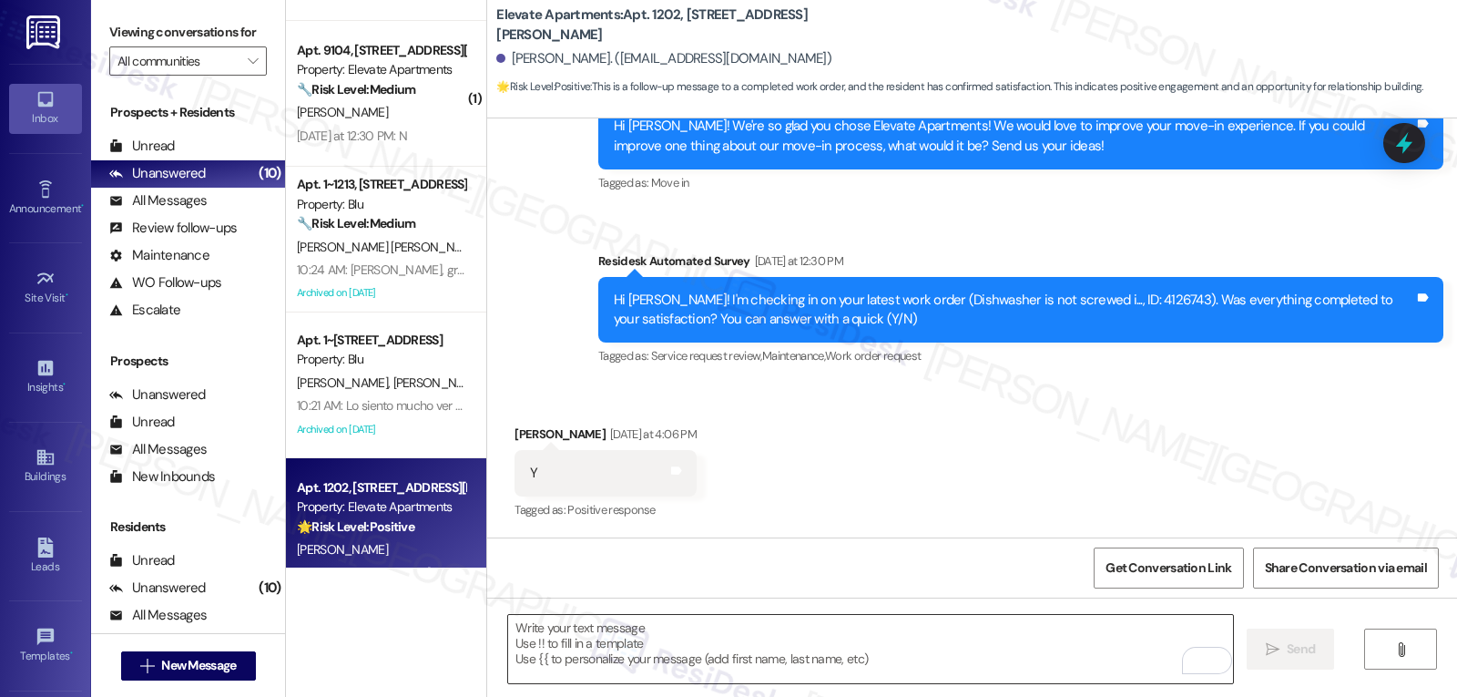
click at [627, 641] on textarea "To enrich screen reader interactions, please activate Accessibility in Grammarl…" at bounding box center [870, 649] width 725 height 68
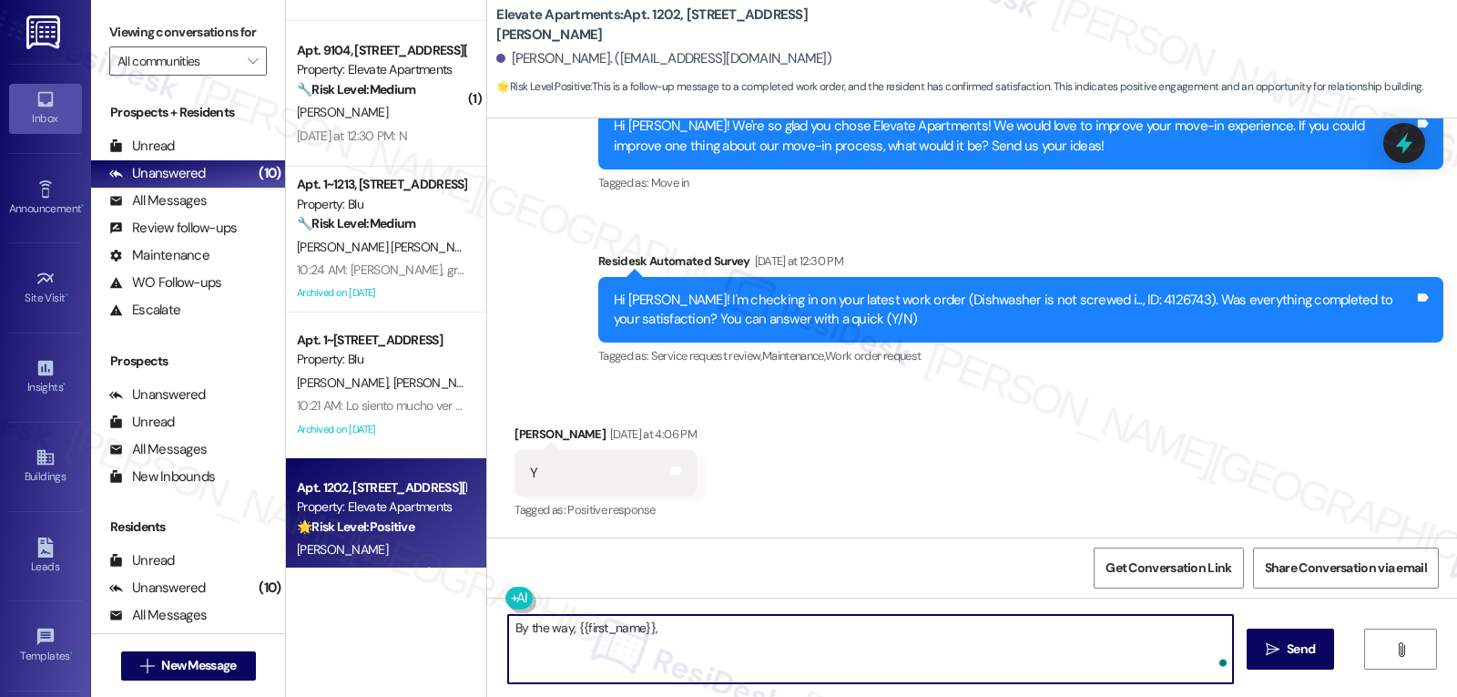
paste textarea "I’d love to know, has your experience at {{property}} been what you expected? Y…"
type textarea "By the way, {{first_name}}, I’d love to know, has your experience at {{property…"
click at [1283, 667] on button " Send" at bounding box center [1291, 648] width 88 height 41
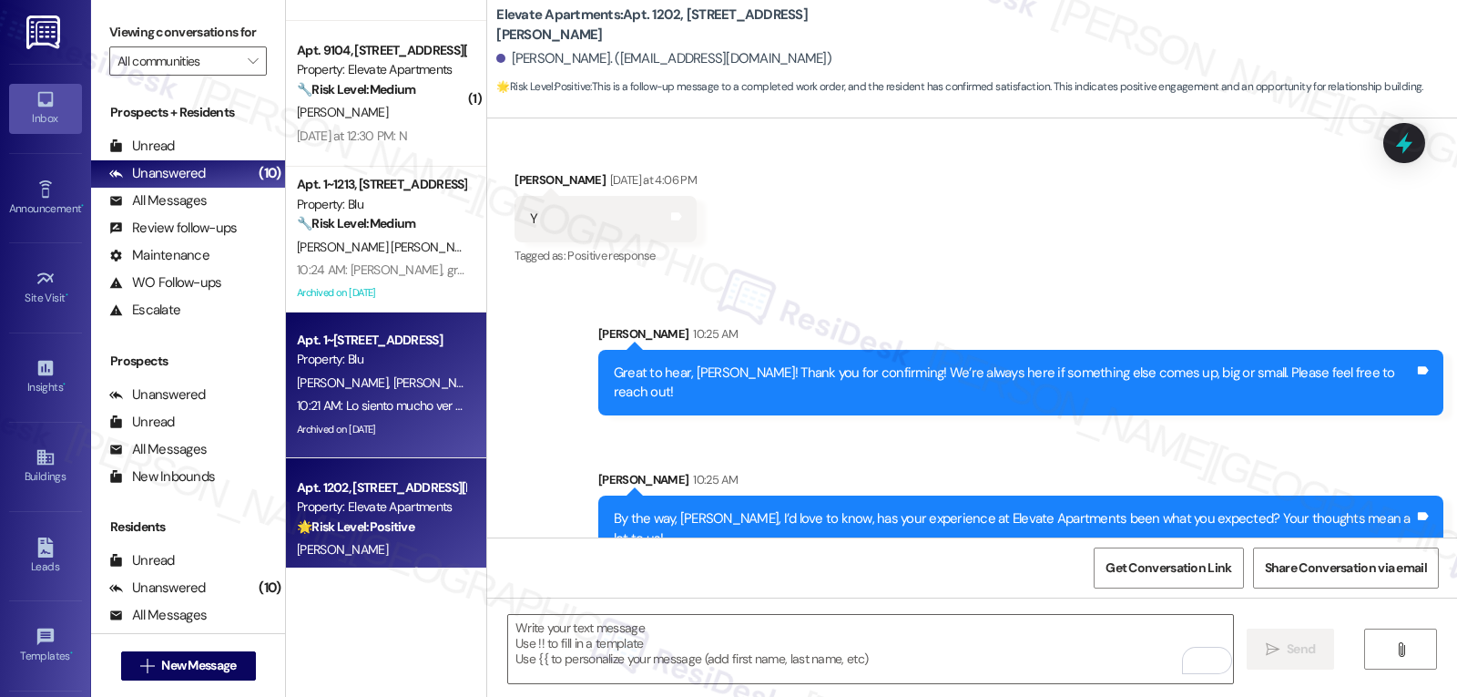
scroll to position [525, 0]
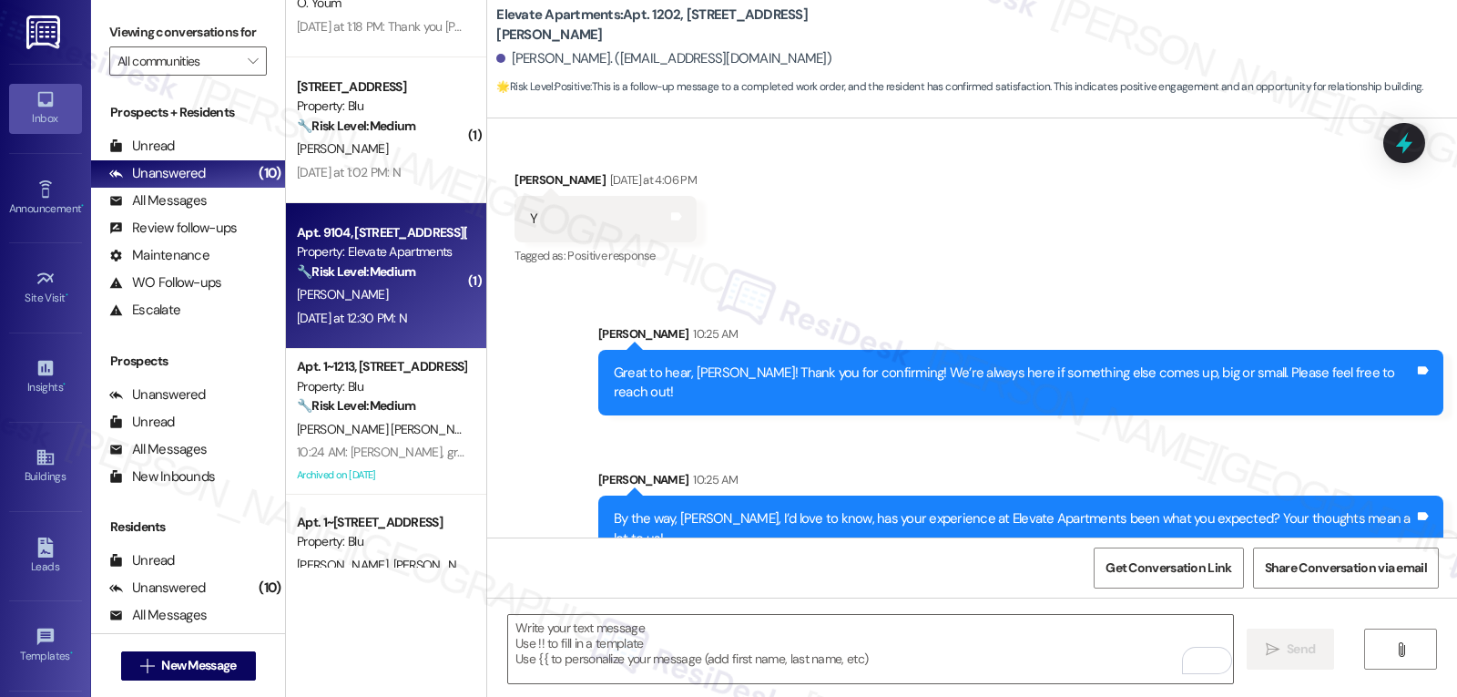
click at [397, 269] on strong "🔧 Risk Level: Medium" at bounding box center [356, 271] width 118 height 16
type textarea "Fetching suggested responses. Please feel free to read through the conversation…"
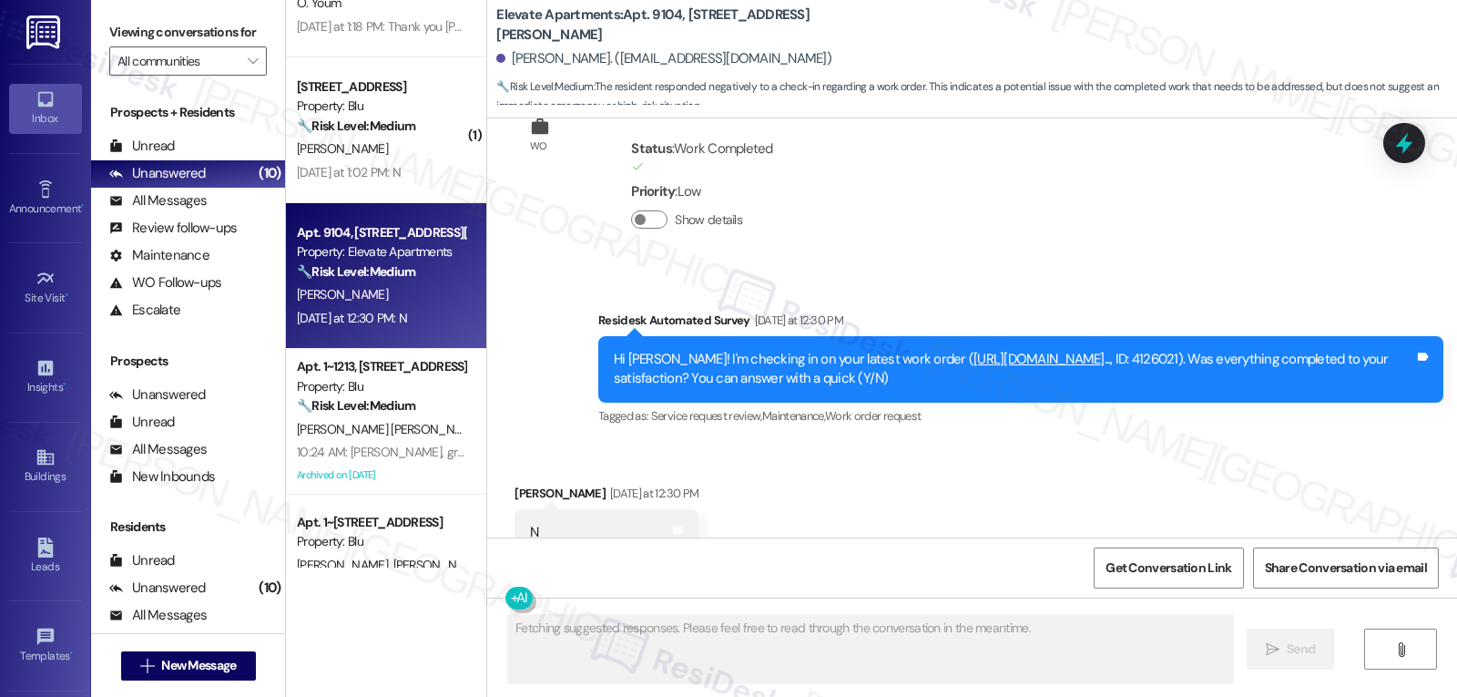
scroll to position [2640, 0]
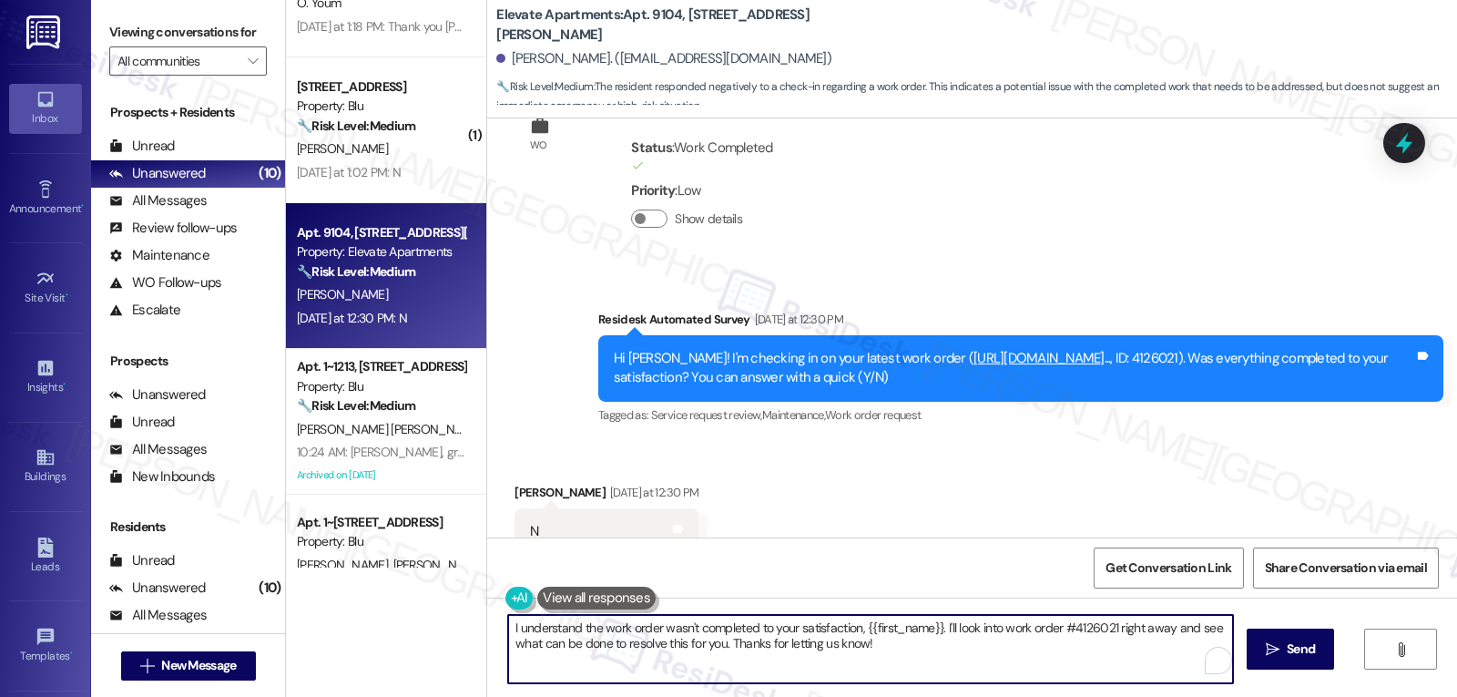
drag, startPoint x: 937, startPoint y: 628, endPoint x: 1001, endPoint y: 693, distance: 90.8
click at [1001, 693] on div "I understand the work order wasn't completed to your satisfaction, {{first_name…" at bounding box center [972, 665] width 970 height 137
type textarea "I understand the work order wasn't completed to your satisfaction, {{first_name…"
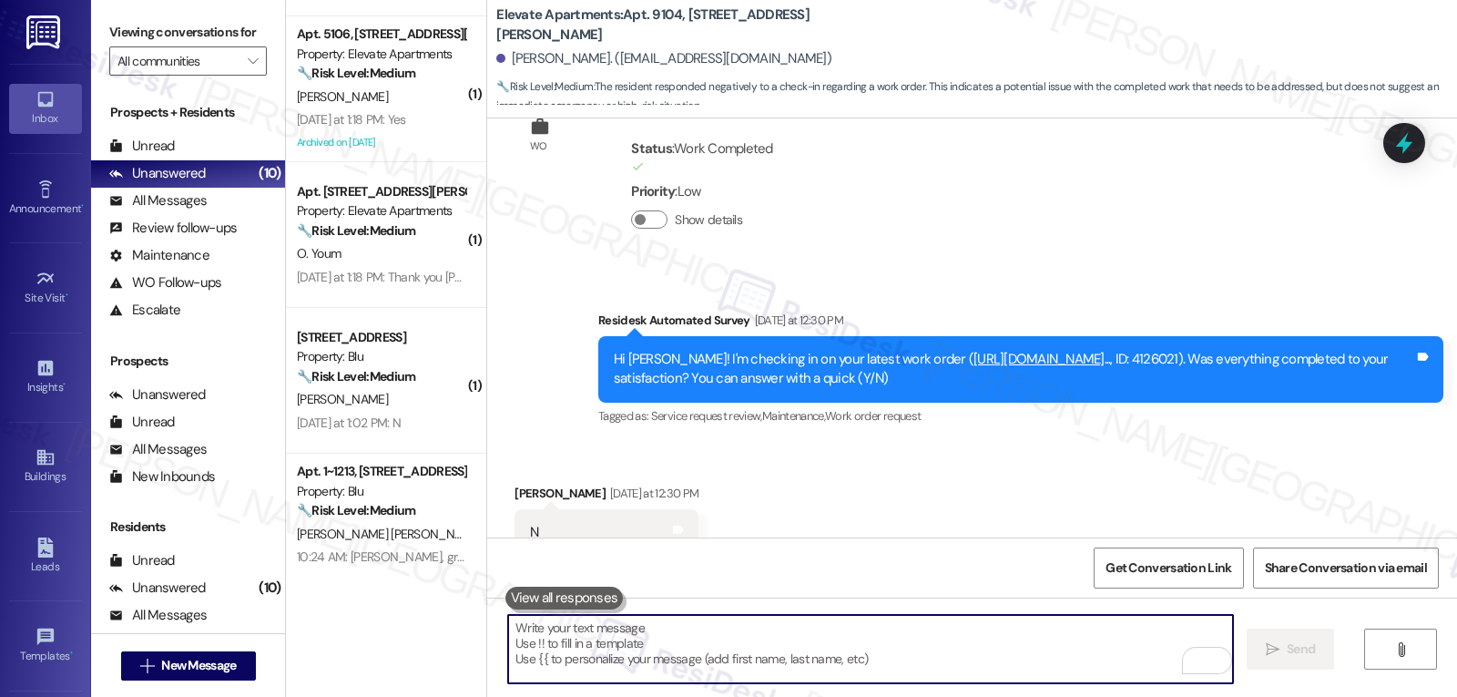
scroll to position [343, 0]
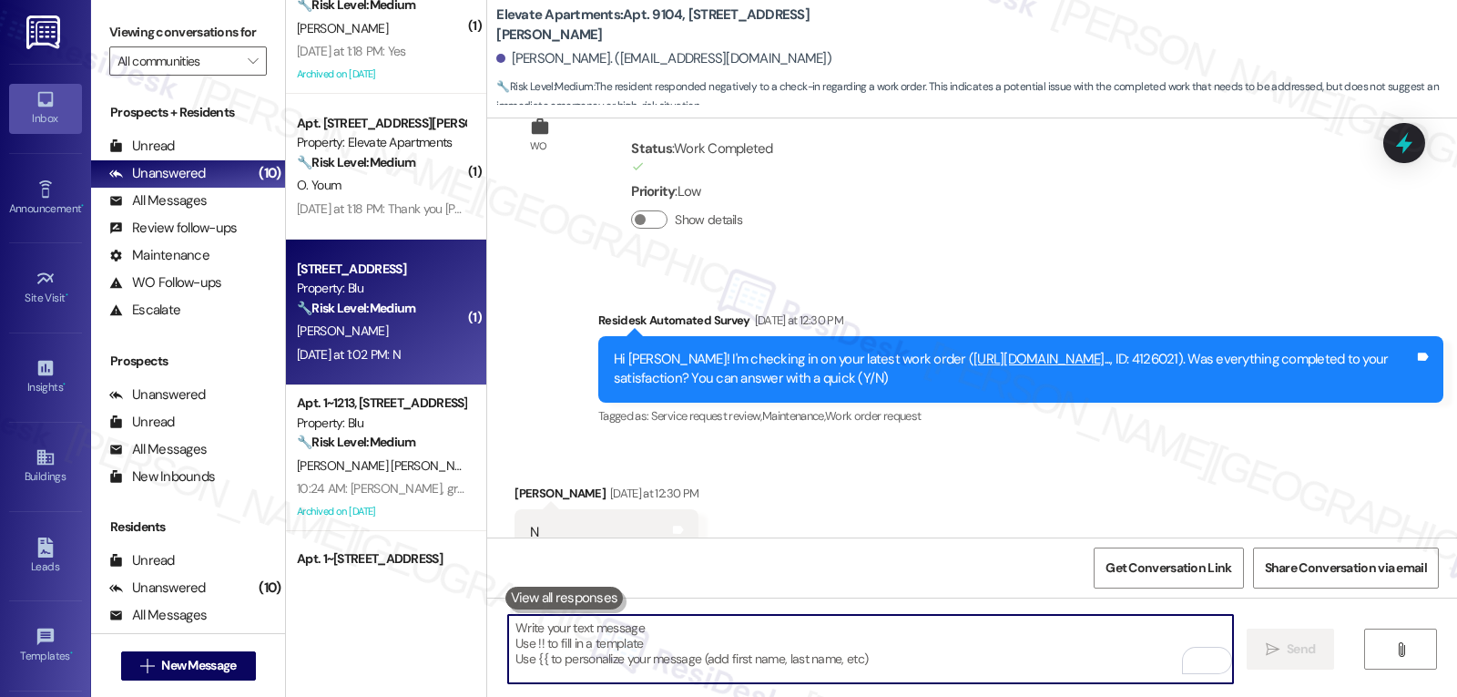
click at [373, 369] on div "Apt. 2~0137, 9500 Dessau Rd Property: Blu 🔧 Risk Level: Medium The resident res…" at bounding box center [386, 312] width 200 height 146
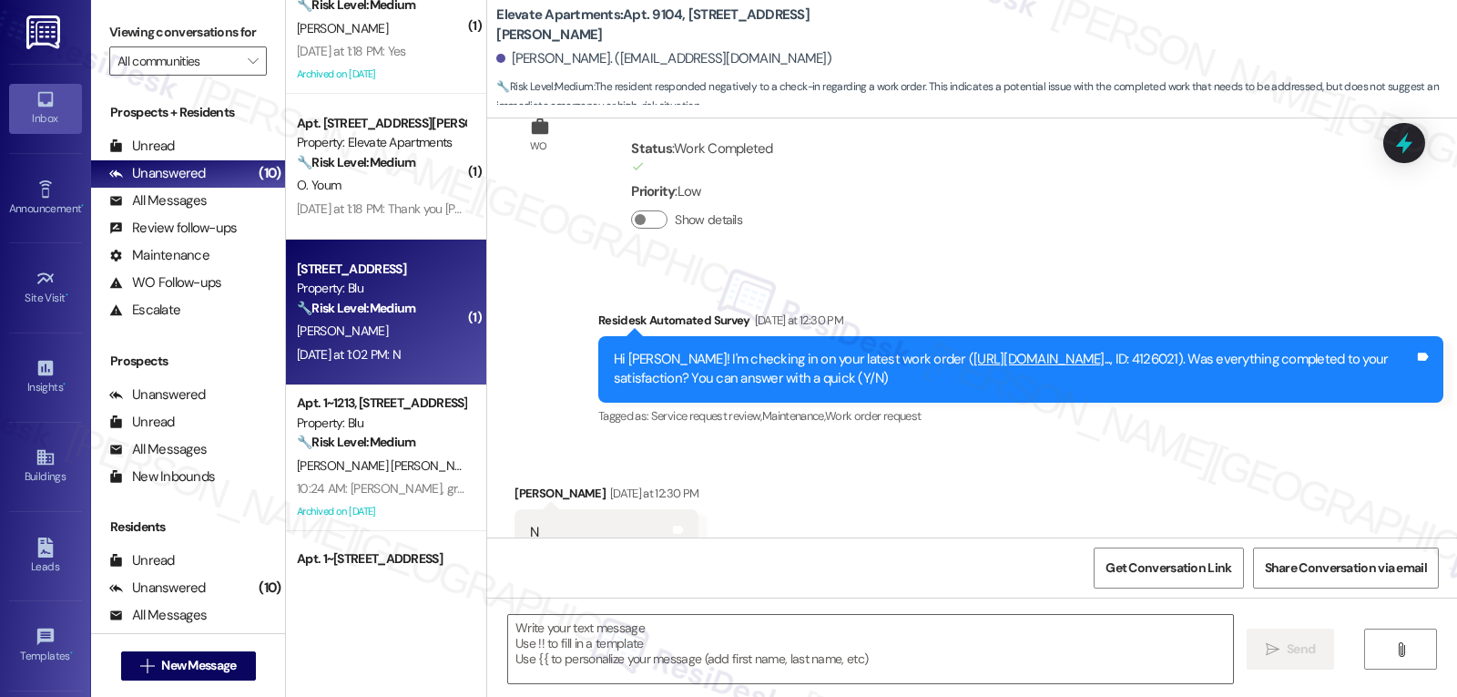
type textarea "Fetching suggested responses. Please feel free to read through the conversation…"
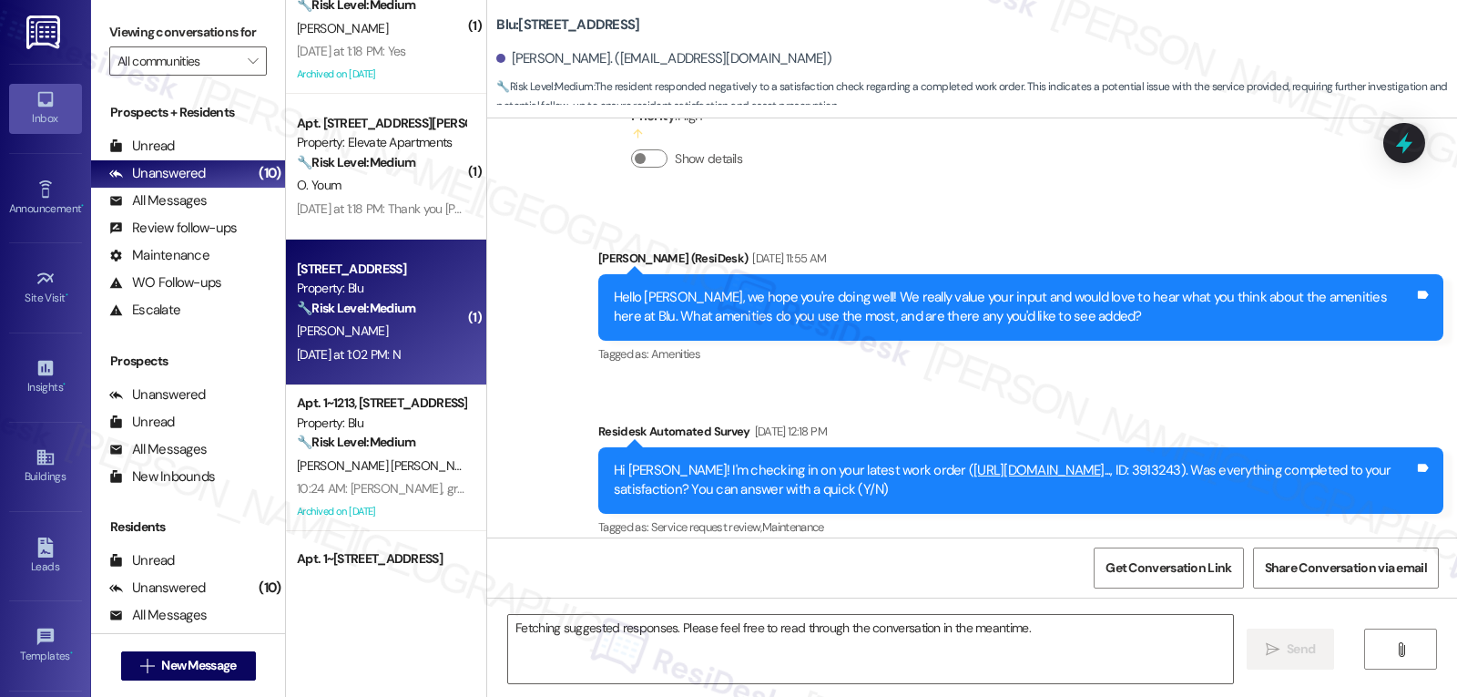
scroll to position [5780, 0]
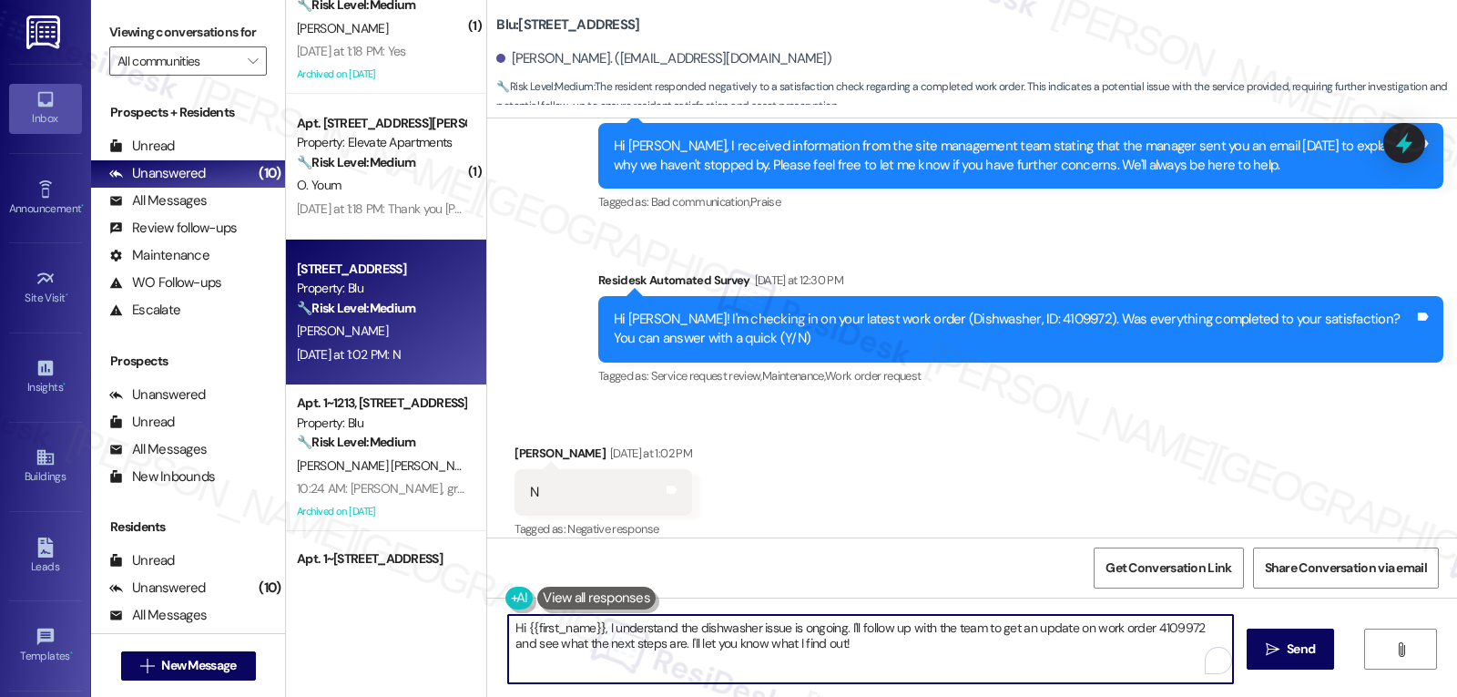
drag, startPoint x: 840, startPoint y: 629, endPoint x: 1292, endPoint y: 739, distance: 465.8
click at [1292, 696] on html "Inbox Go to Inbox Announcement • Send A Text Announcement Site Visit • Go to Si…" at bounding box center [728, 348] width 1457 height 697
type textarea "Hi {{first_name}}, I understand the dishwasher issue is ongoing. I'm really sor…"
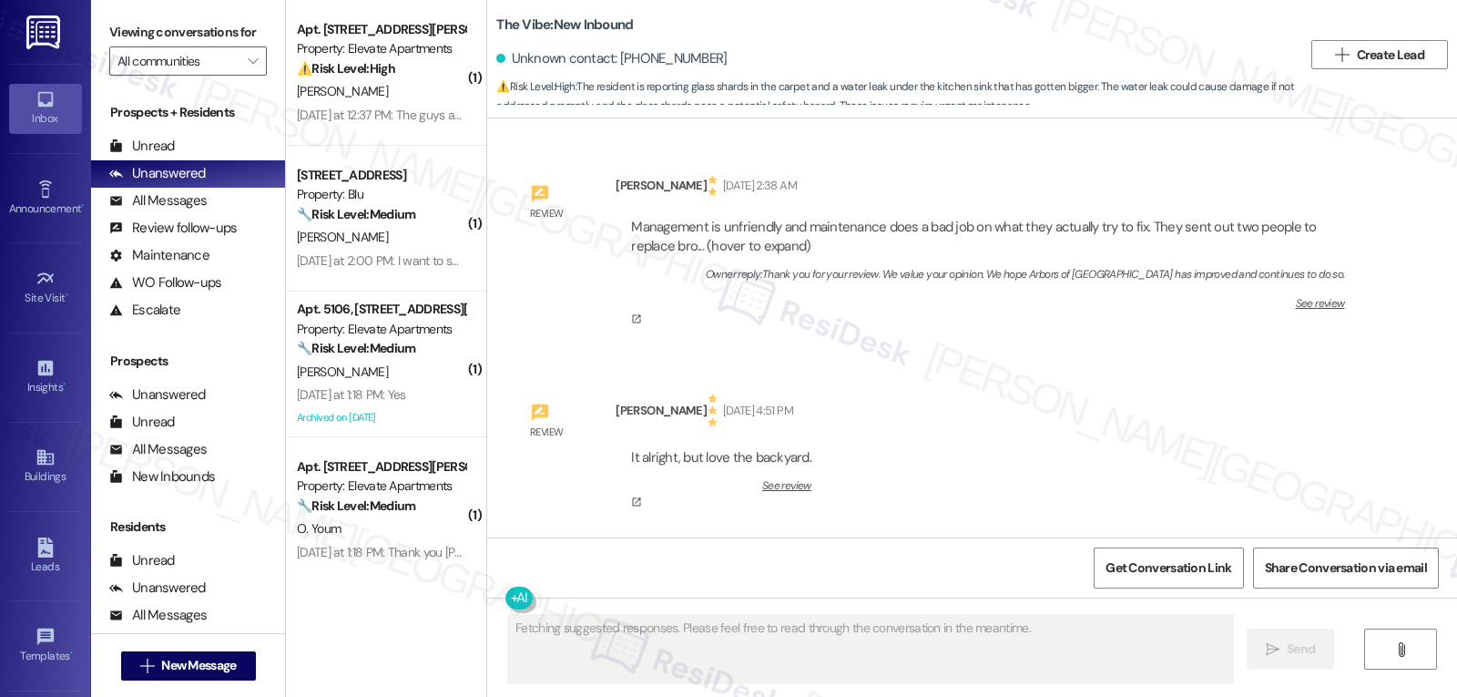
scroll to position [148424, 0]
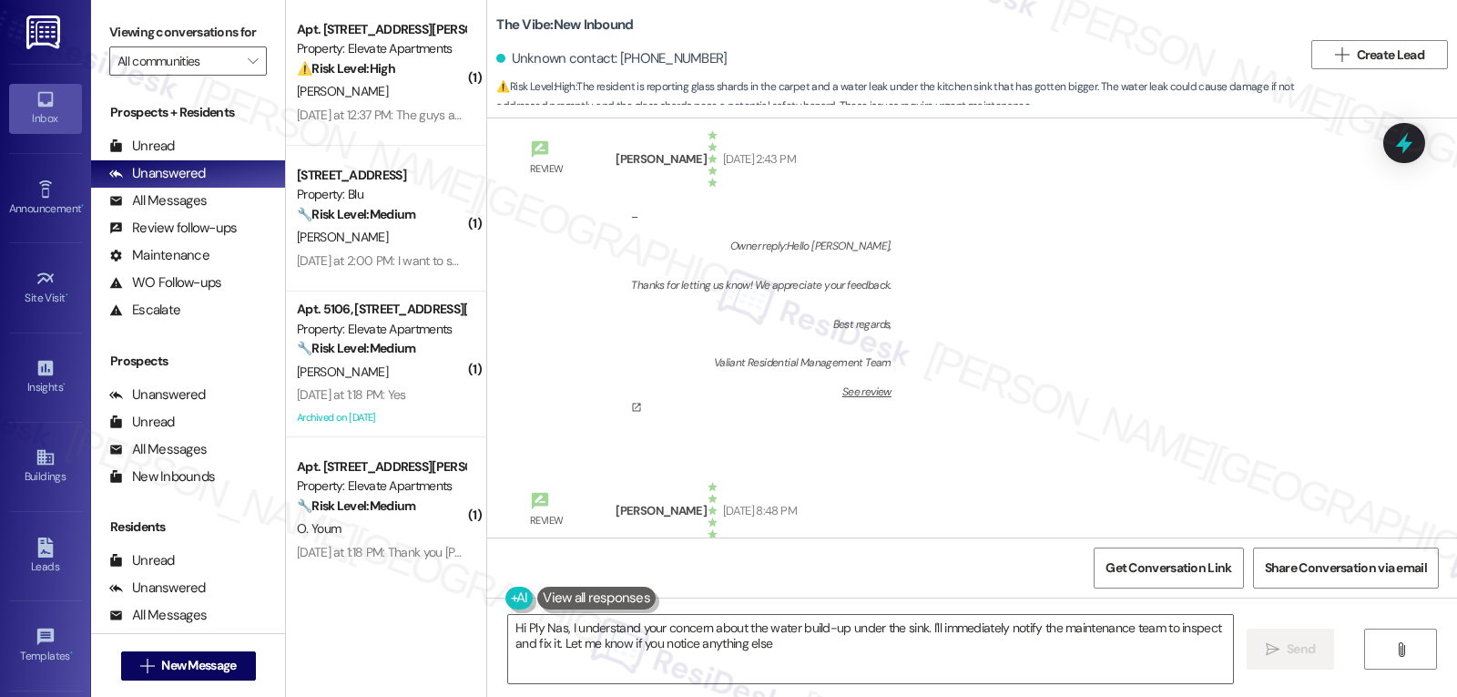
type textarea "Hi Ply Nas, I understand your concern about the water build-up under the sink. …"
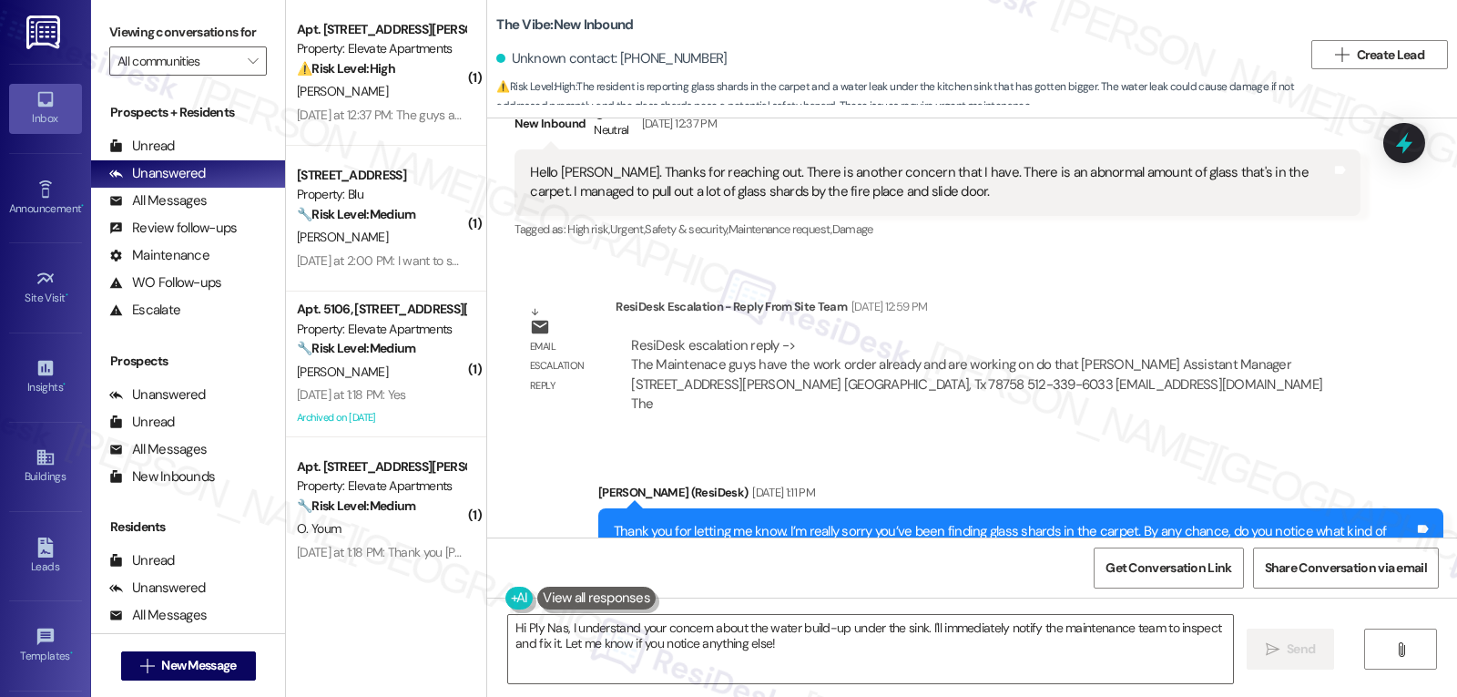
scroll to position [146238, 0]
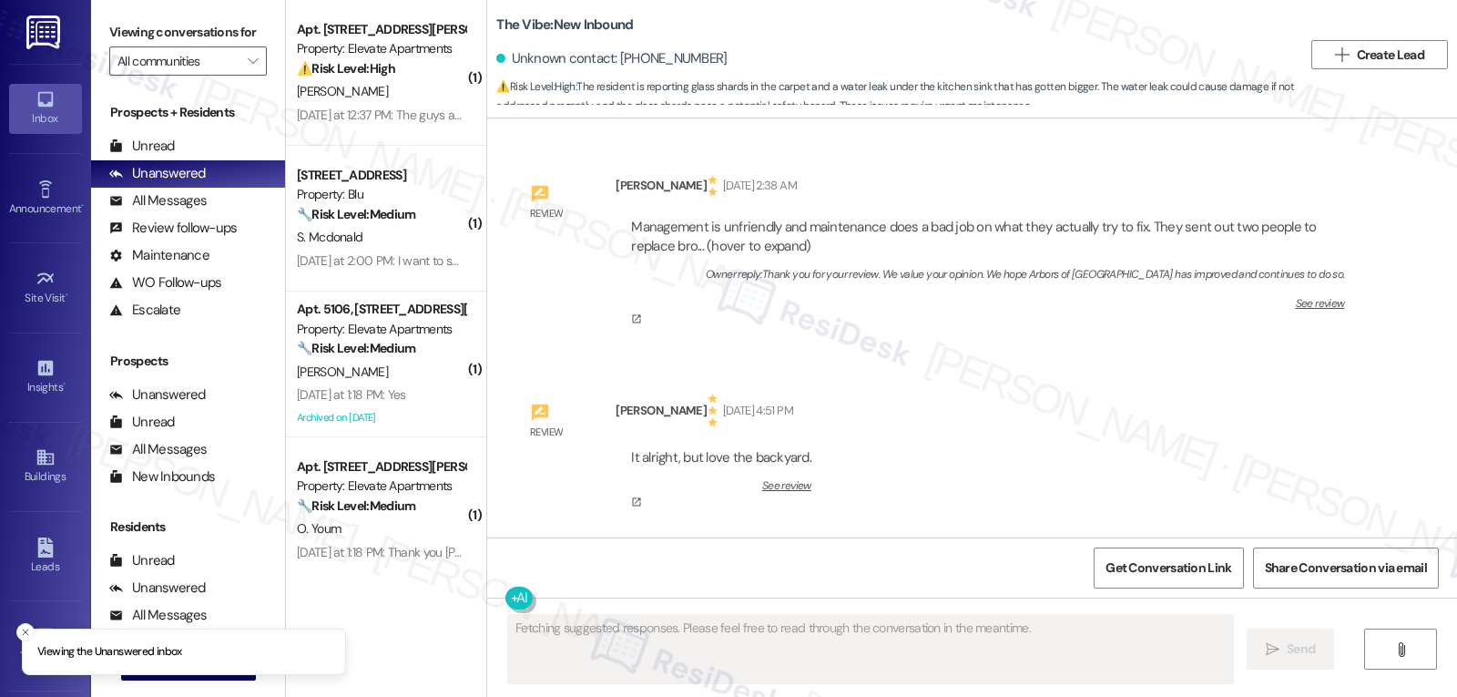
scroll to position [148424, 0]
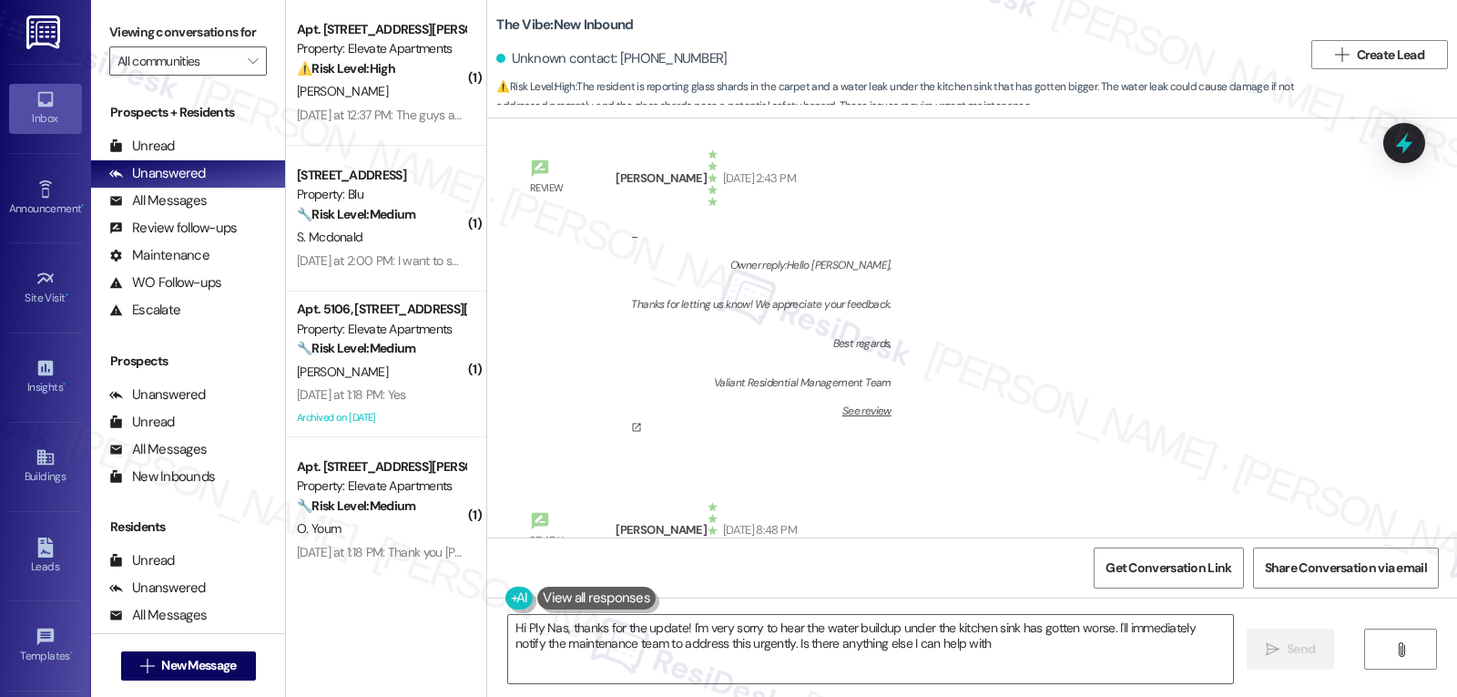
type textarea "Hi Ply Nas, thanks for the update! I'm very sorry to hear the water buildup und…"
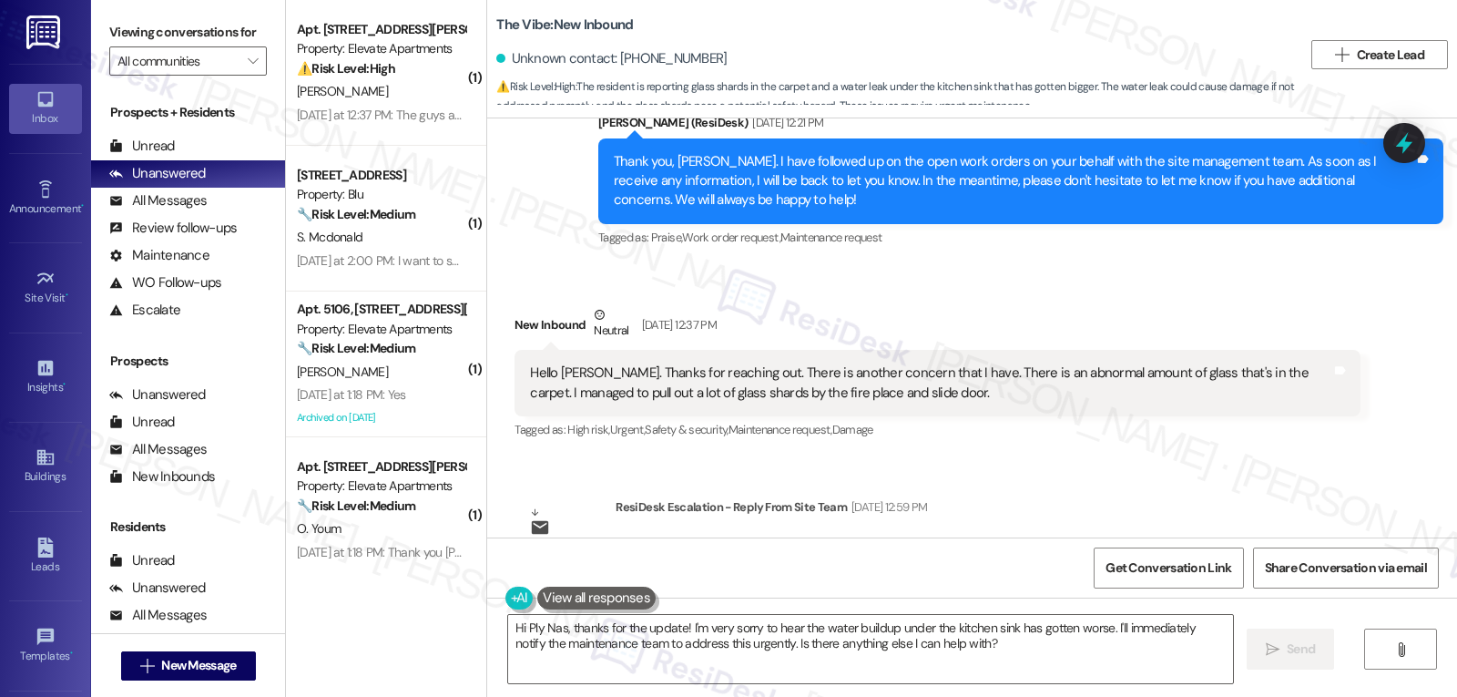
scroll to position [145874, 0]
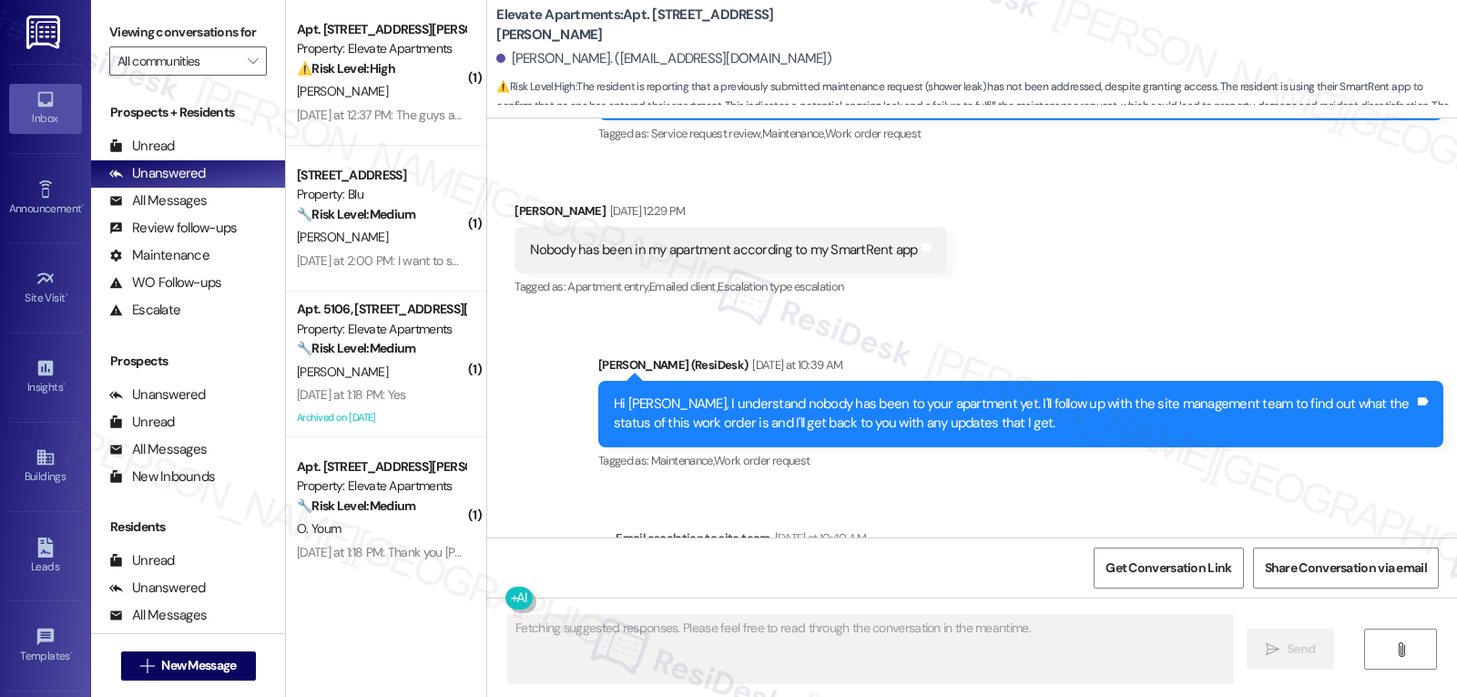
scroll to position [27314, 0]
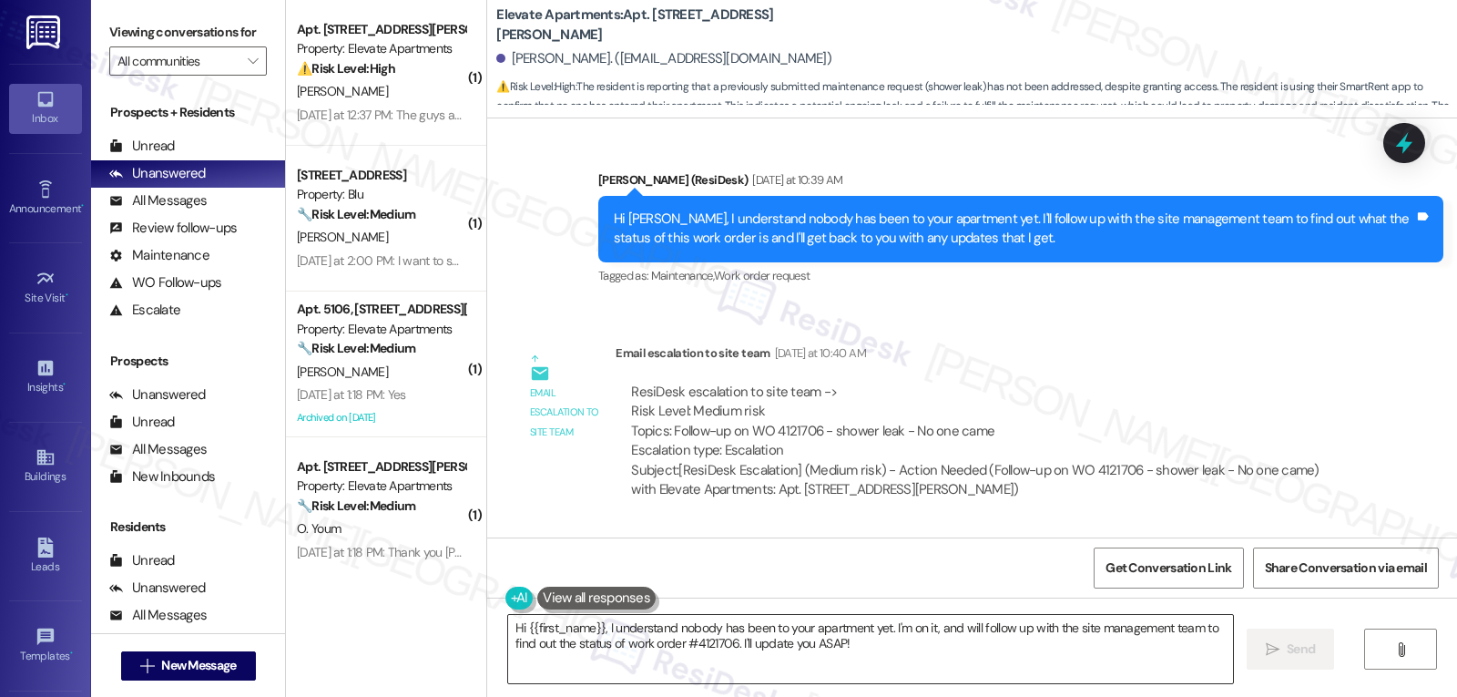
click at [866, 651] on textarea "Hi {{first_name}}, I understand nobody has been to your apartment yet. I'm on i…" at bounding box center [870, 649] width 725 height 68
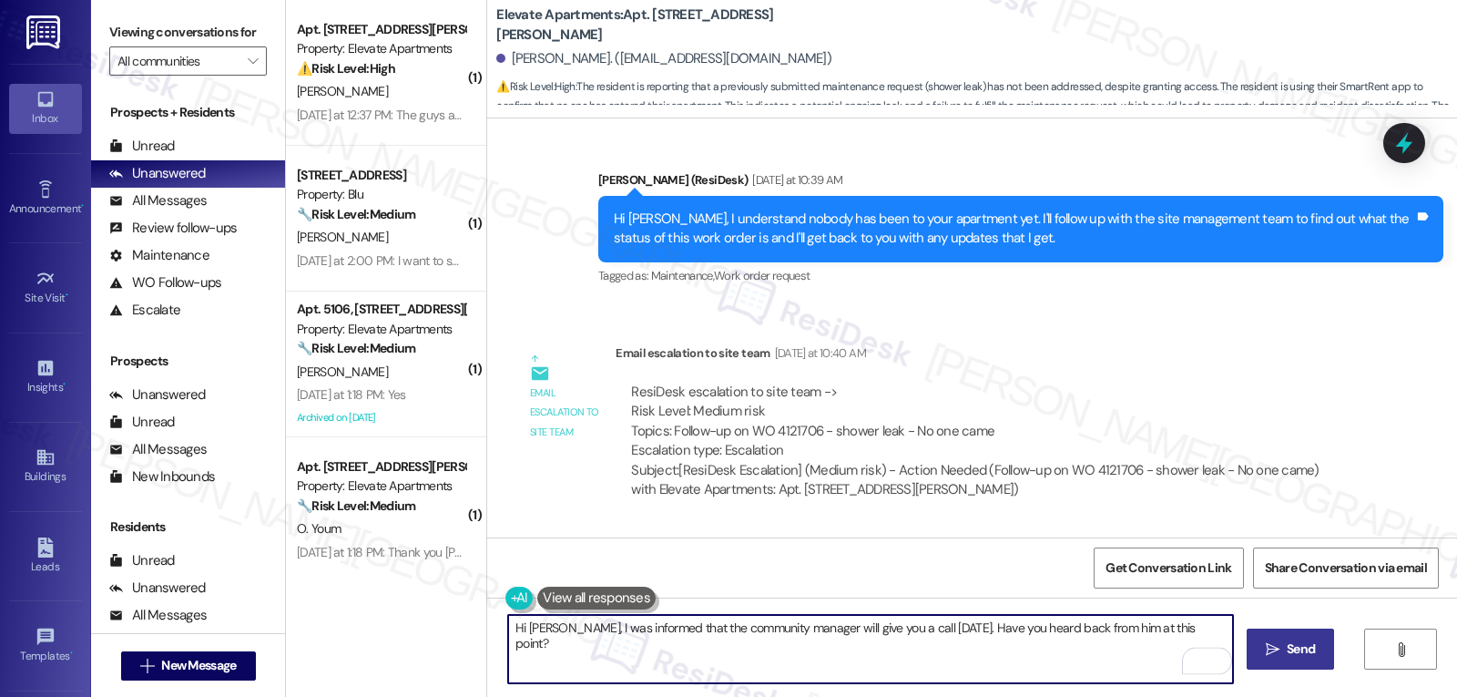
type textarea "Hi Kimberly, I was informed that the community manager will give you a call yes…"
click at [1262, 642] on span " Send" at bounding box center [1290, 648] width 57 height 19
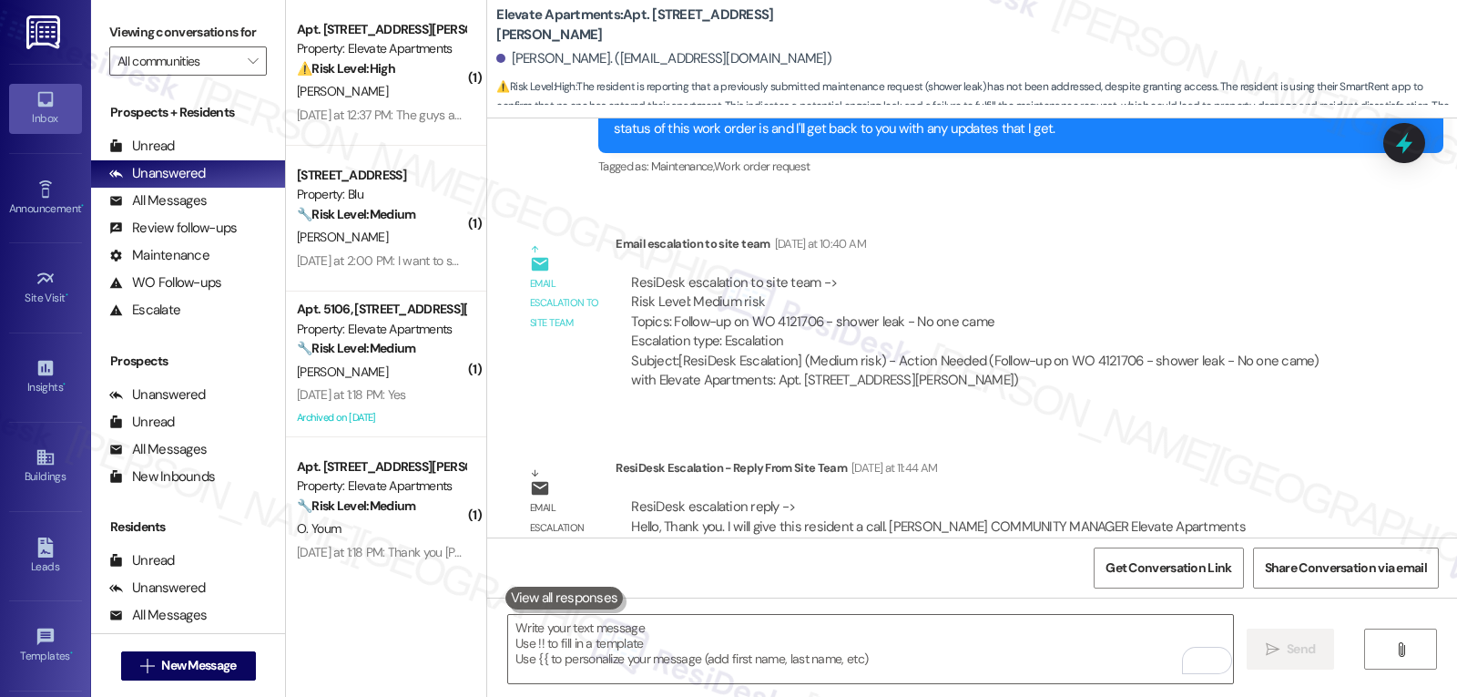
scroll to position [27441, 0]
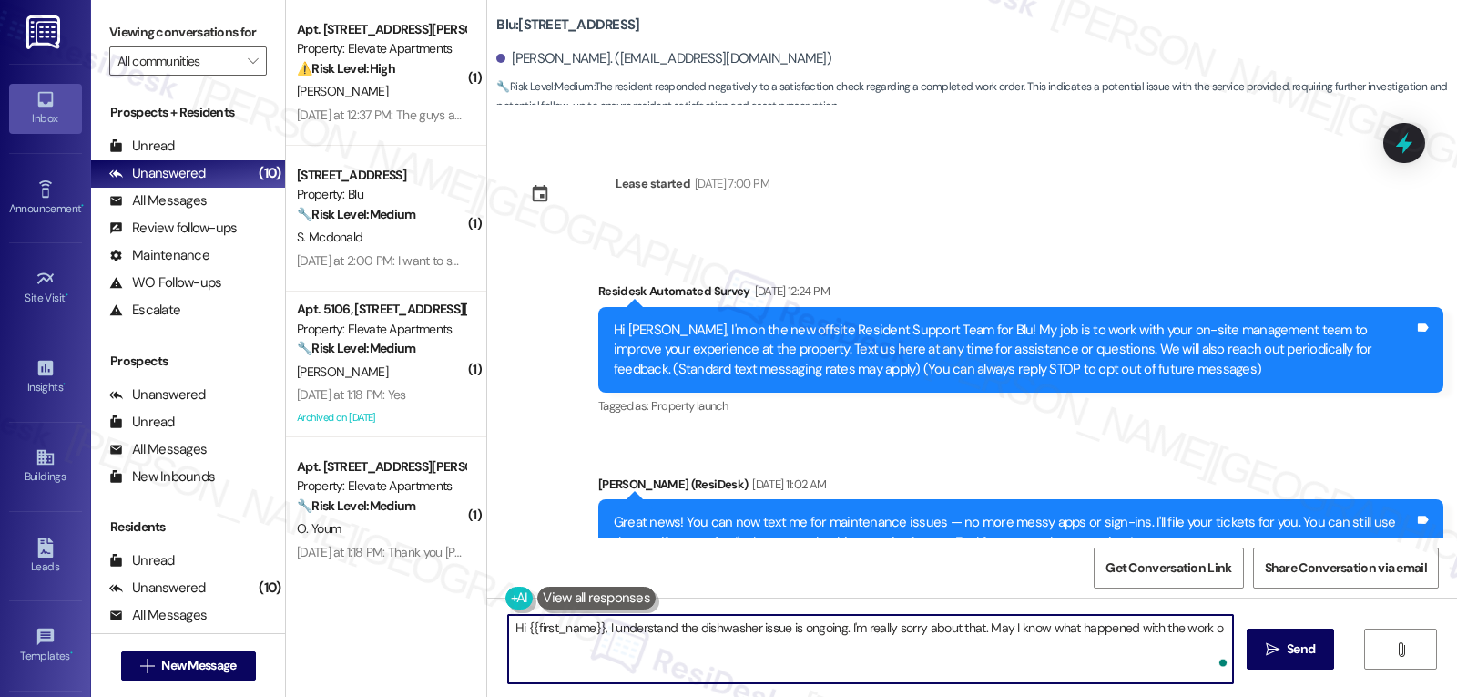
scroll to position [5780, 0]
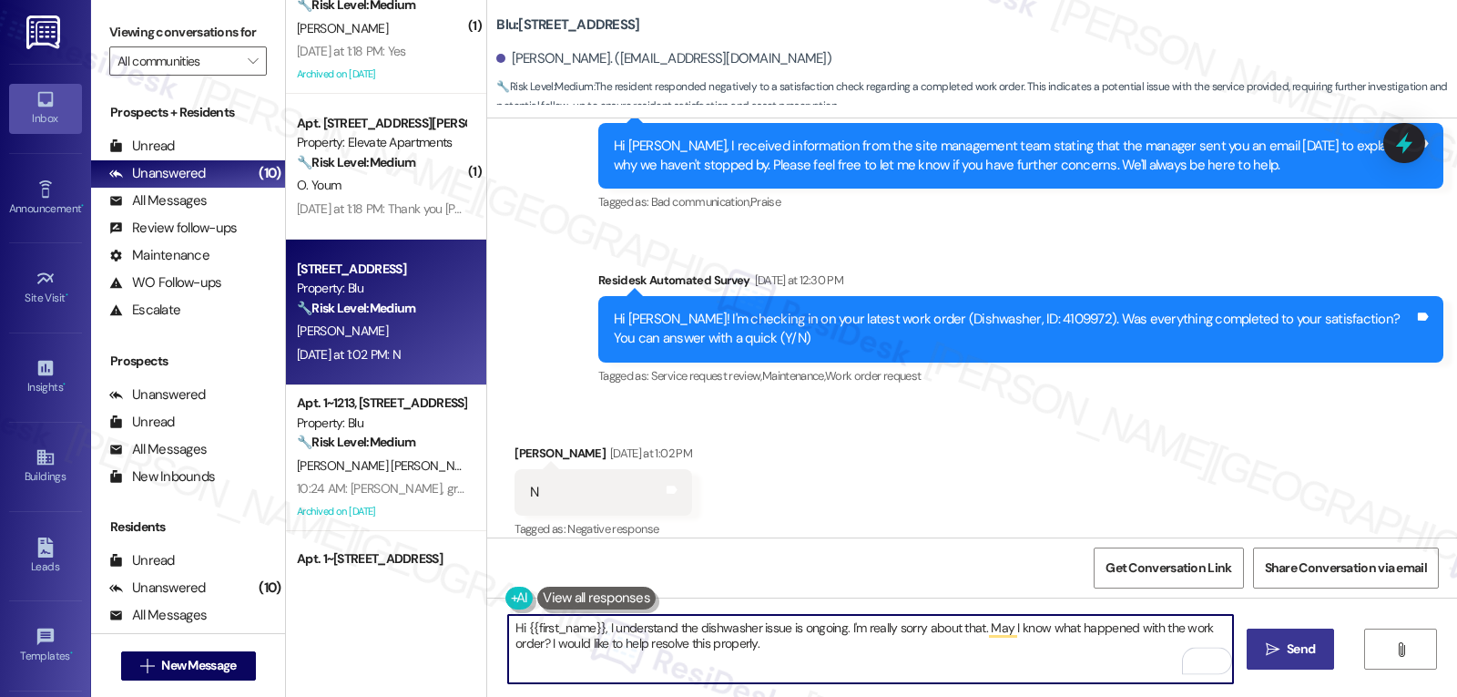
type textarea "Hi {{first_name}}, I understand the dishwasher issue is ongoing. I'm really sor…"
click at [1272, 659] on button " Send" at bounding box center [1291, 648] width 88 height 41
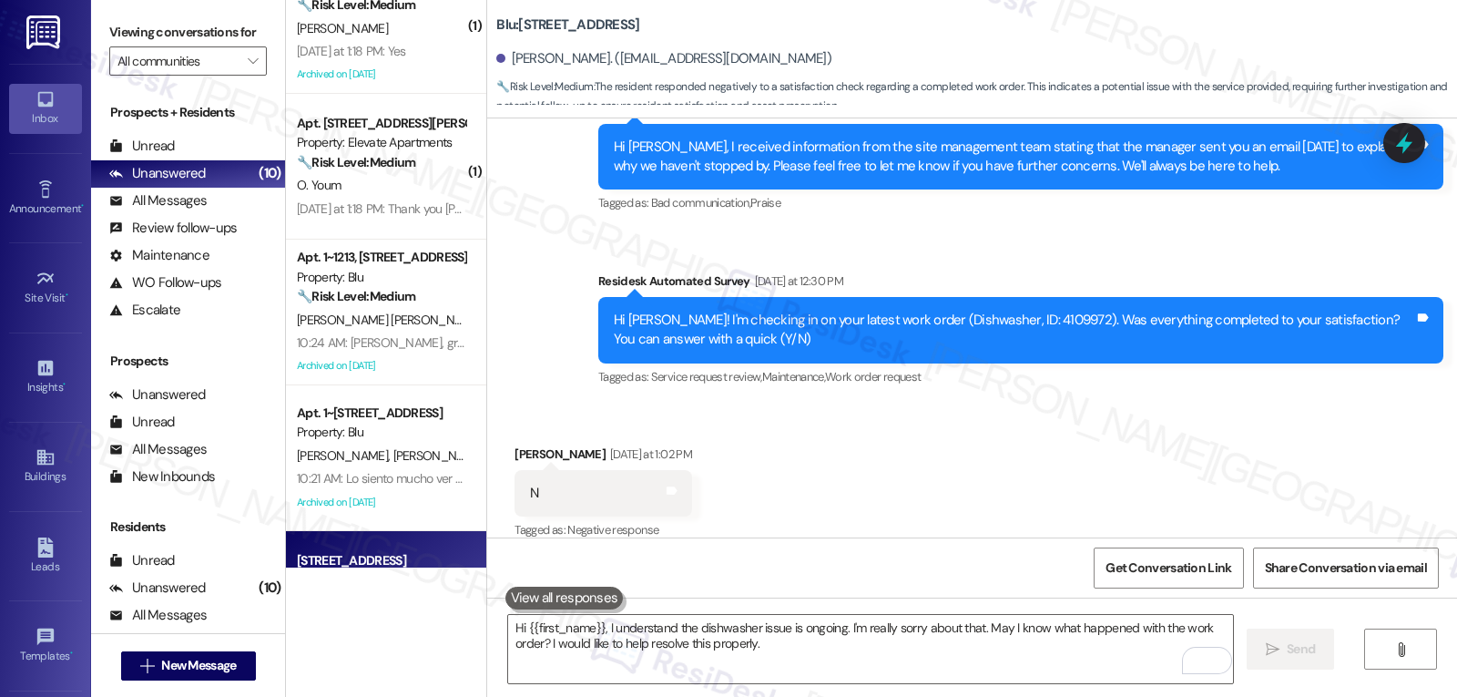
scroll to position [5926, 0]
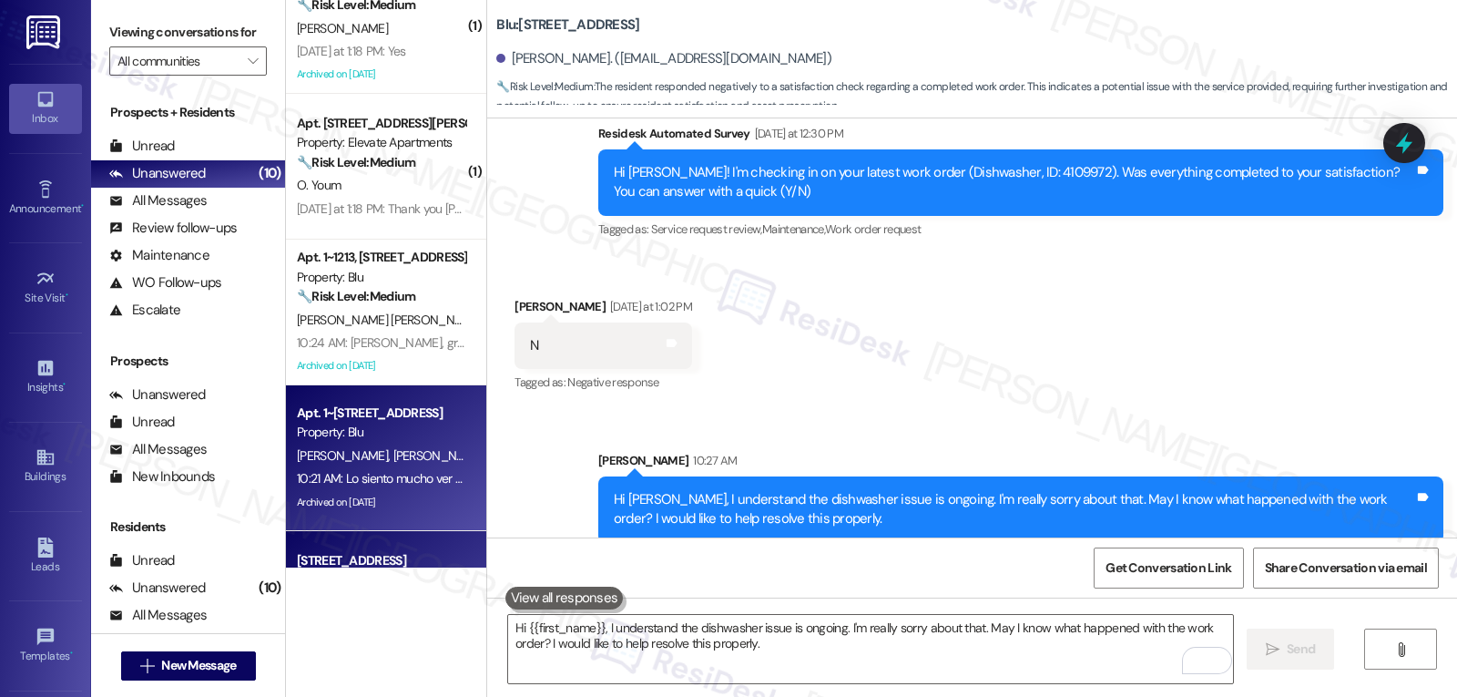
click at [379, 465] on div "[PERSON_NAME] [PERSON_NAME]" at bounding box center [381, 455] width 172 height 23
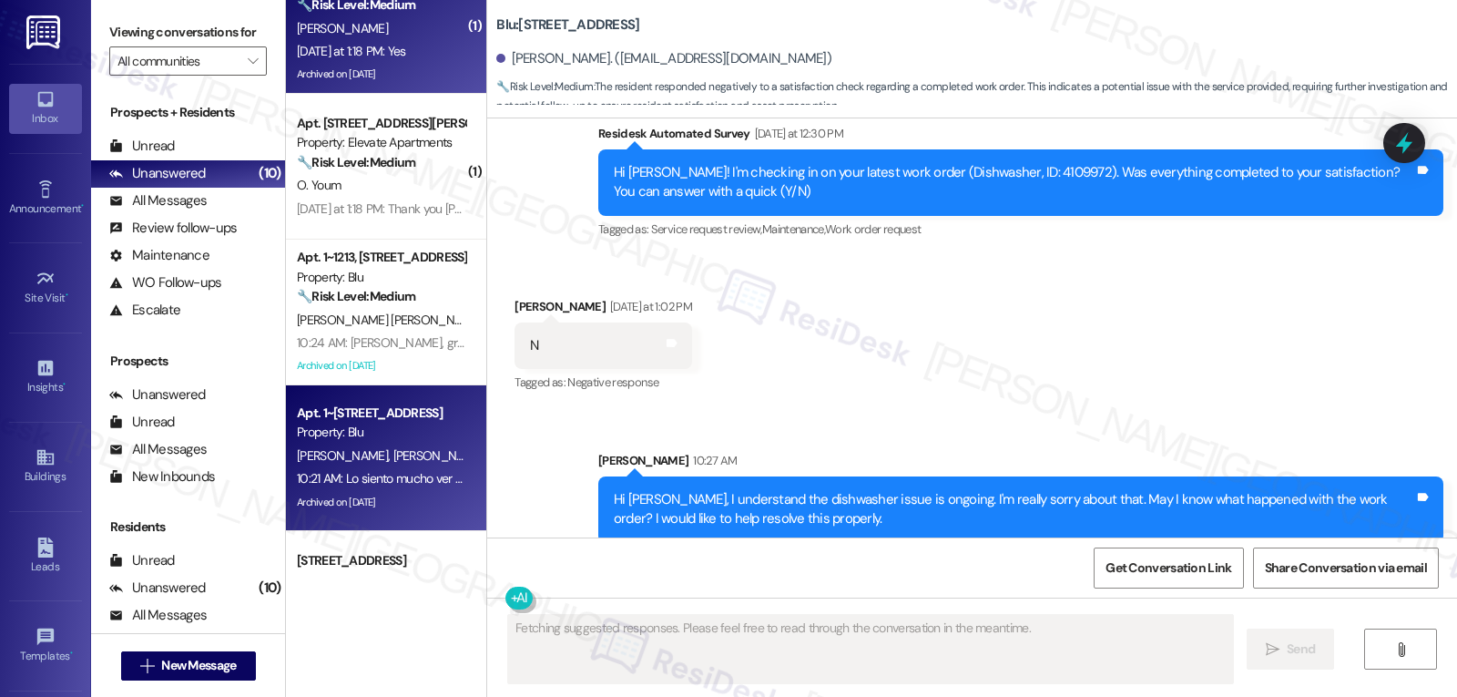
type textarea "Fetching suggested responses. Please feel free to read through the conversation…"
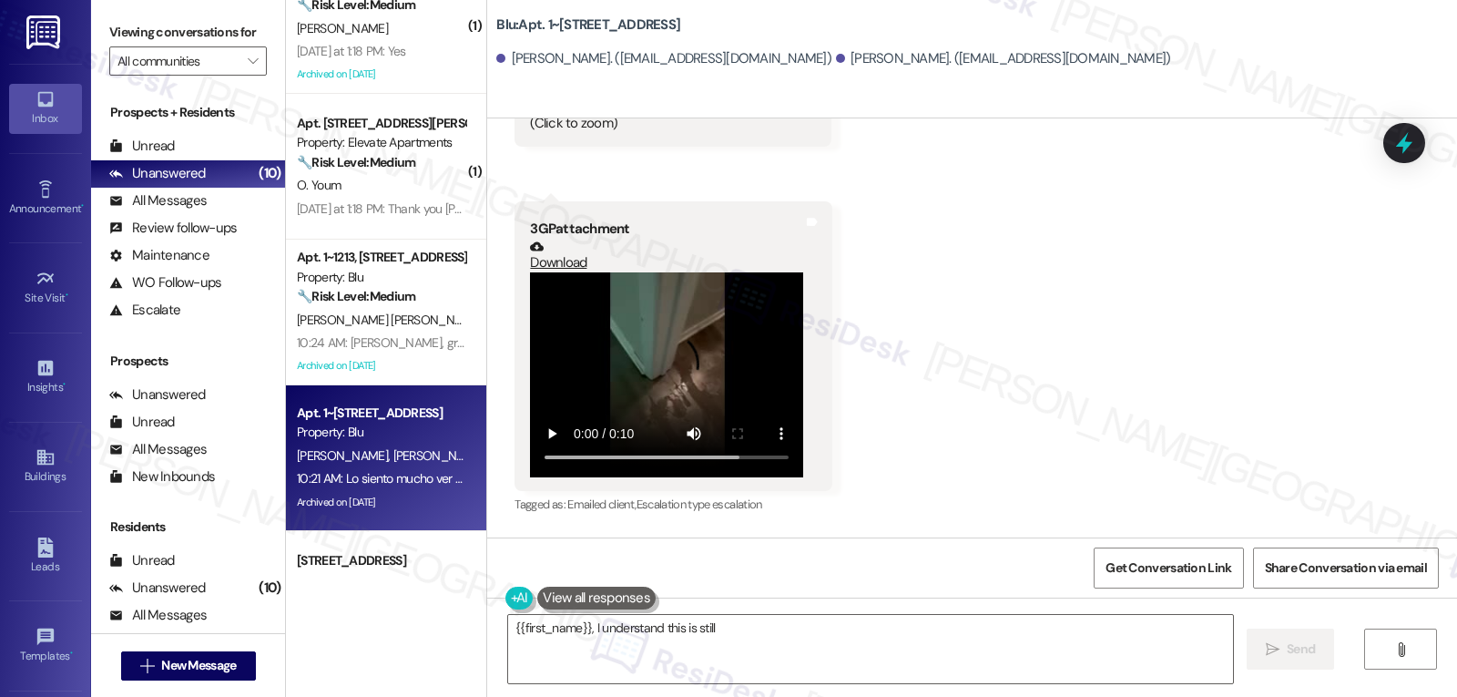
scroll to position [10347, 0]
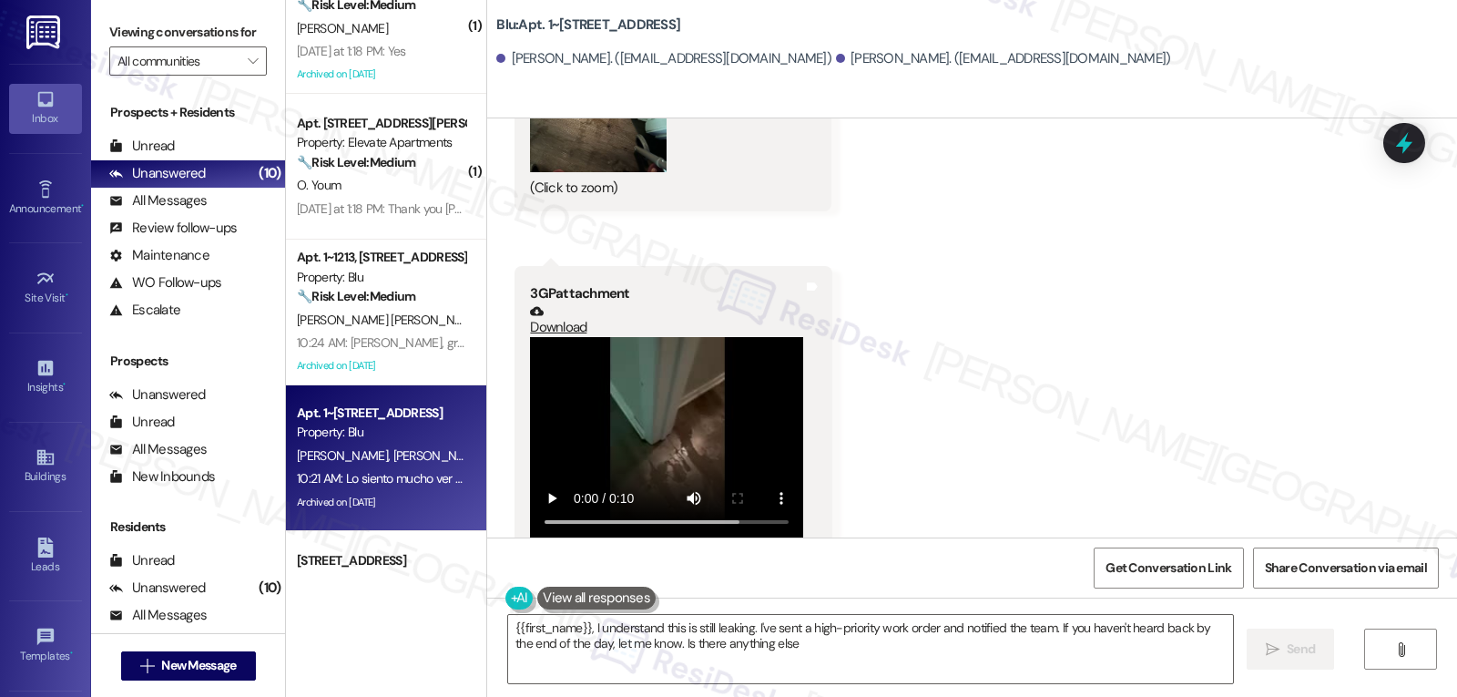
type textarea "{{first_name}}, I understand this is still leaking. I've sent a high-priority w…"
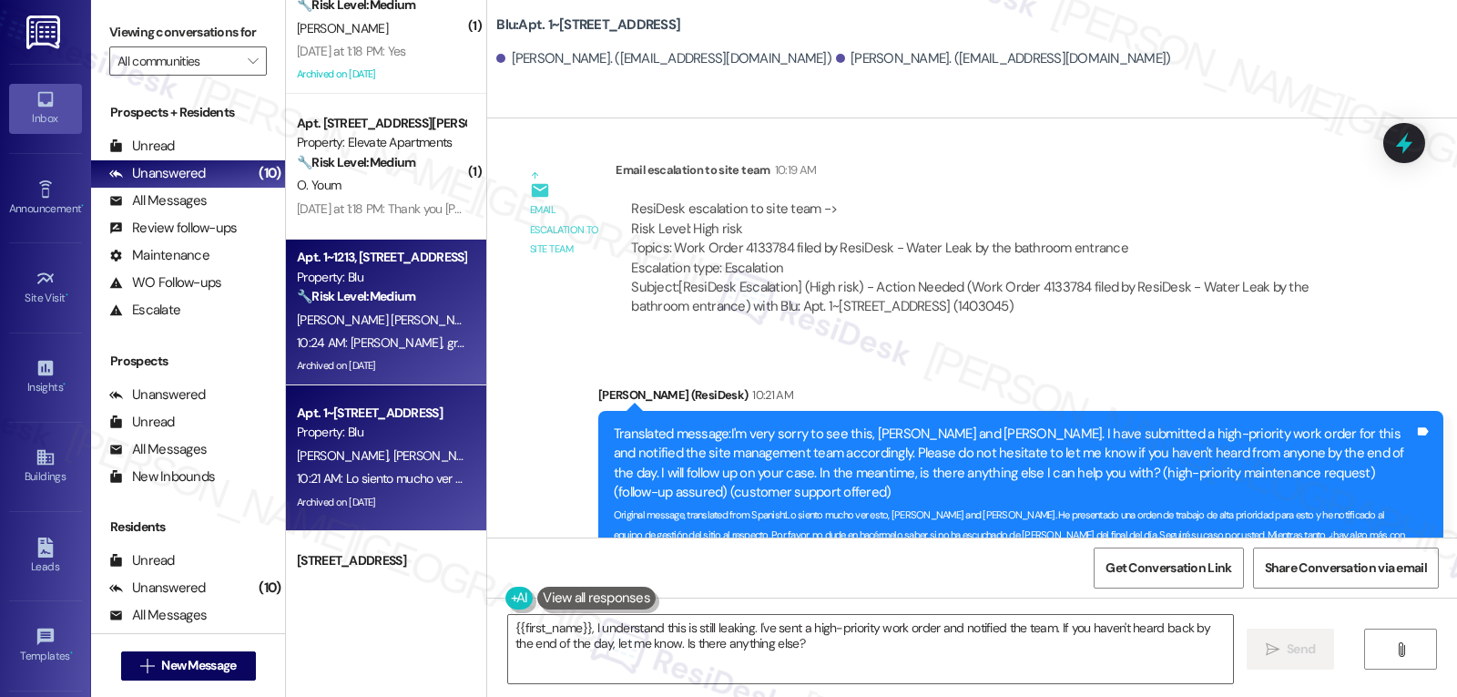
click at [372, 313] on span "[PERSON_NAME] [PERSON_NAME]" at bounding box center [389, 319] width 185 height 16
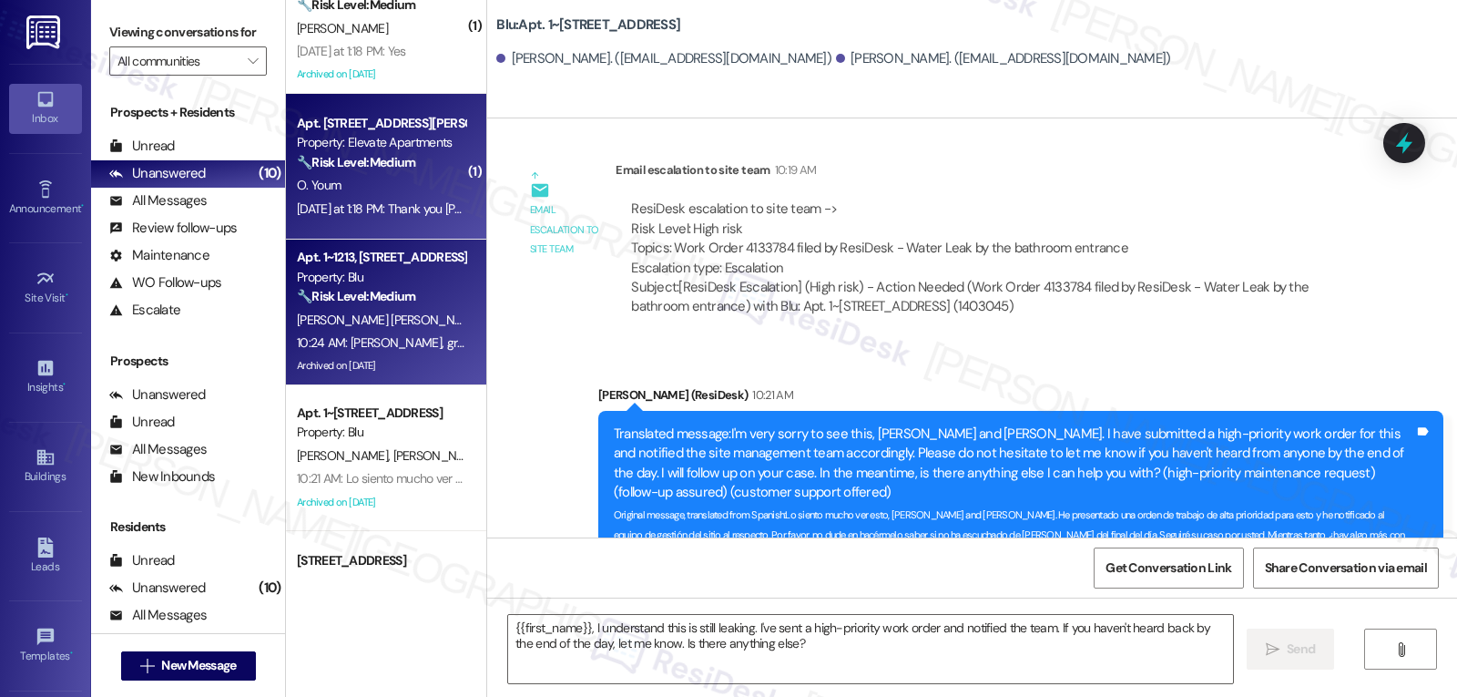
type textarea "Fetching suggested responses. Please feel free to read through the conversation…"
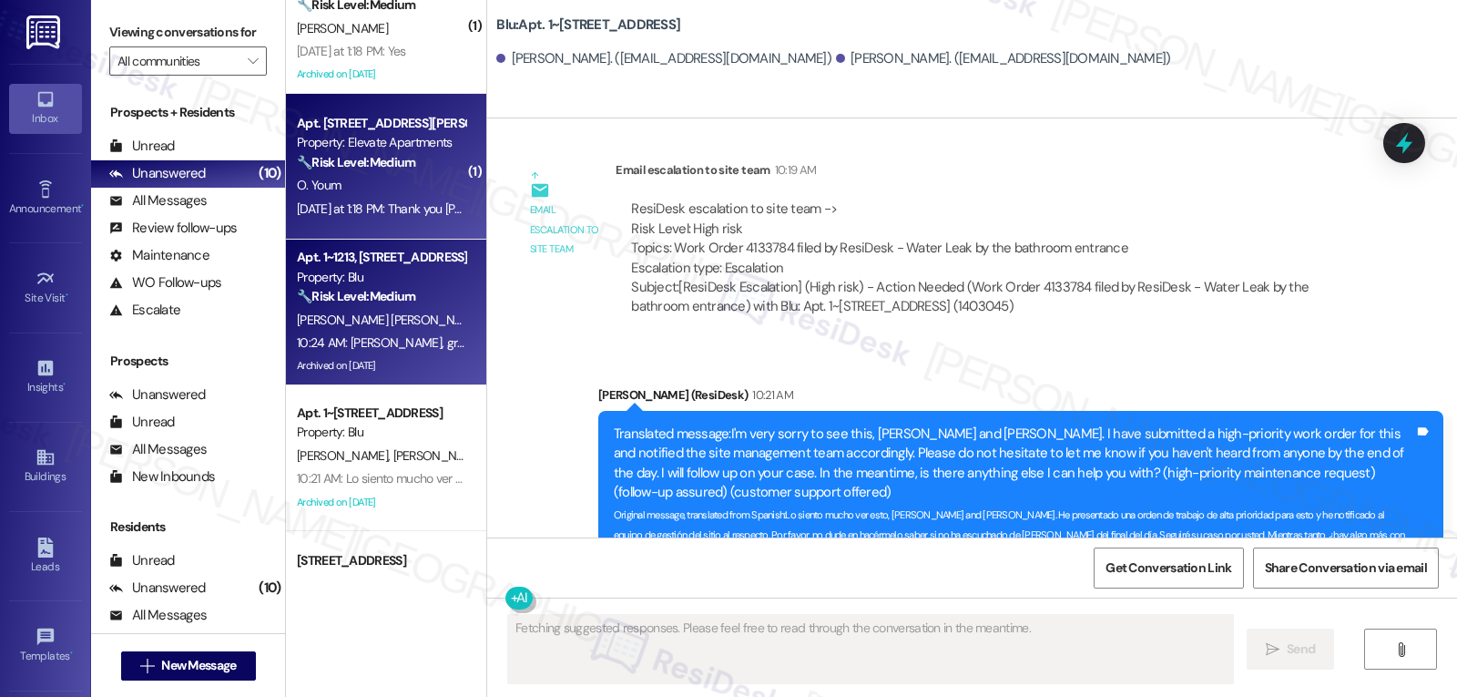
click at [369, 216] on div "[DATE] at 1:18 PM: Thank you [PERSON_NAME] for taking care.They remove the tras…" at bounding box center [517, 208] width 441 height 16
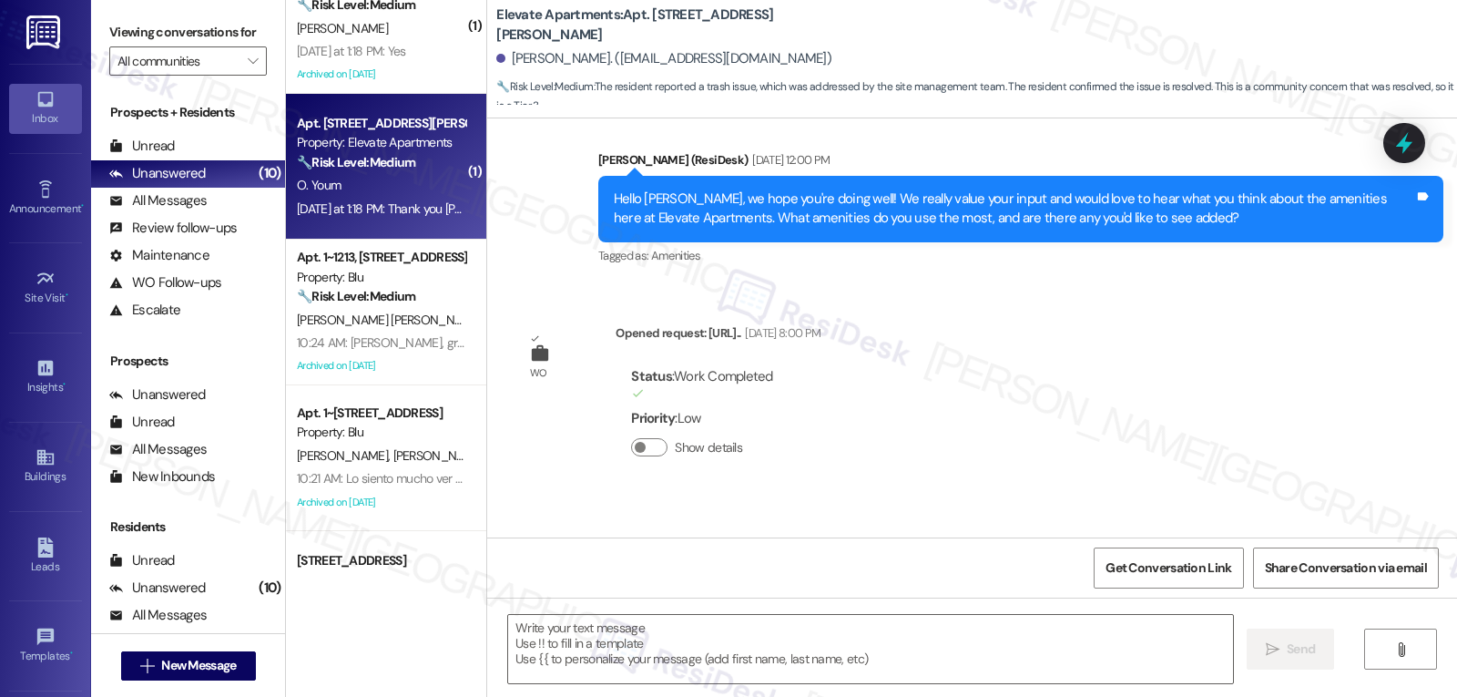
scroll to position [5100, 0]
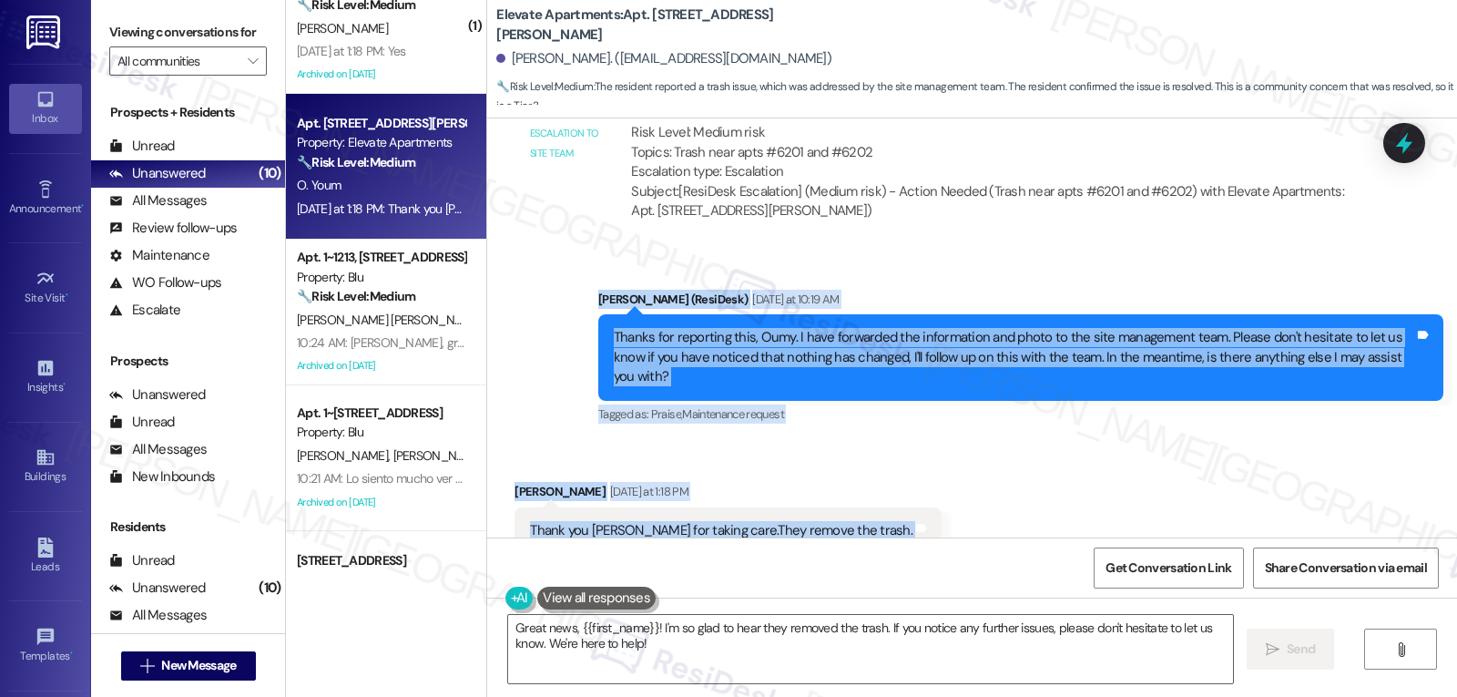
drag, startPoint x: 581, startPoint y: 260, endPoint x: 912, endPoint y: 471, distance: 393.1
click at [912, 471] on div "Lease started [DATE] 7:00 PM Survey, sent via SMS Residesk Automated Survey [DA…" at bounding box center [972, 327] width 970 height 419
copy div "[PERSON_NAME] (ResiDesk) [DATE] at 10:19 AM Thanks for reporting this, [PERSON_…"
click at [963, 650] on textarea "Great news, {{first_name}}! I'm so glad to hear they removed the trash. If you …" at bounding box center [870, 649] width 725 height 68
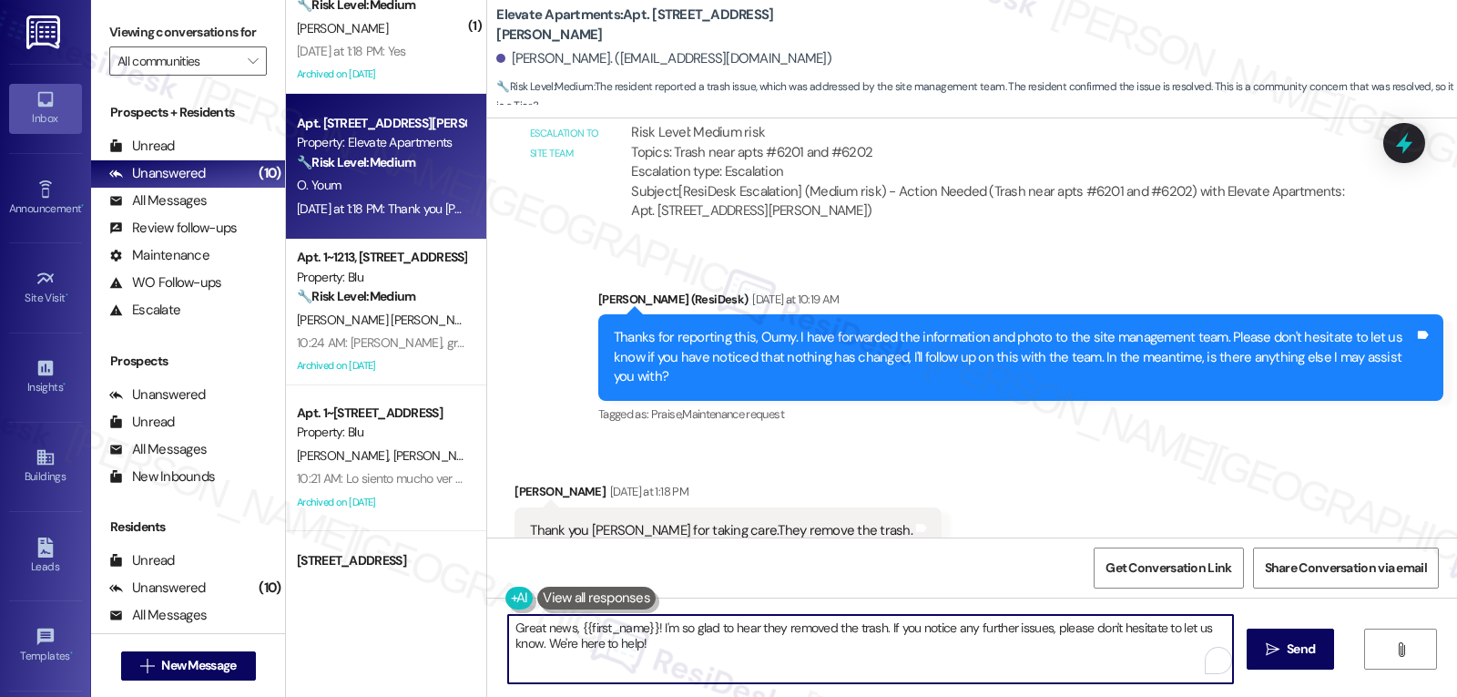
paste textarea "That’s great to hear, Oumy! Thank you for letting me know the trash has been re…"
click at [828, 642] on textarea "That’s great to hear, Oumy! Thank you for letting me know the trash has been re…" at bounding box center [870, 649] width 725 height 68
paste textarea "That’s great to hear, Oumy! Thank you for letting me know the trash has been re…"
click at [820, 647] on textarea "That’s great to hear, Oumy! Thank you for letting me know the trash has been re…" at bounding box center [870, 649] width 725 height 68
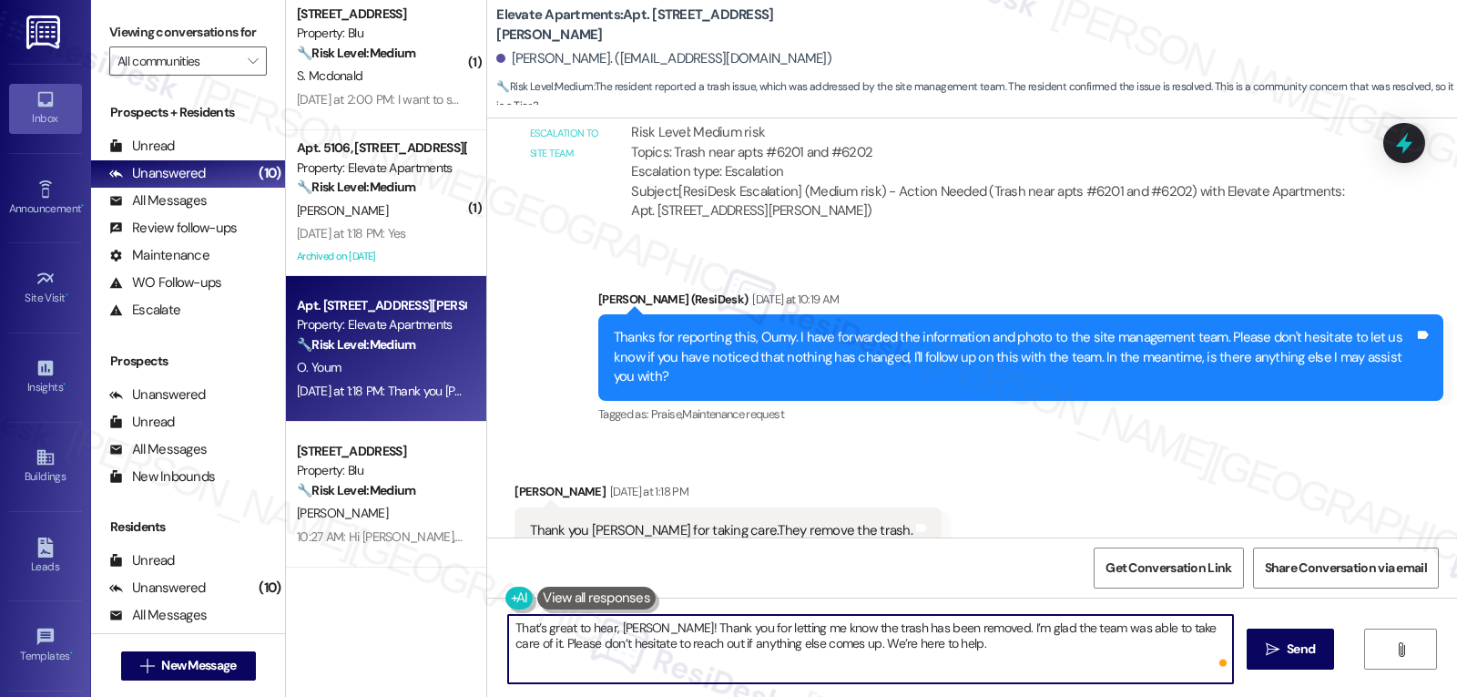
click at [997, 646] on textarea "That’s great to hear, Oumy! Thank you for letting me know the trash has been re…" at bounding box center [870, 649] width 725 height 68
type textarea "That’s great to hear, Oumy! Thank you for letting me know the trash has been re…"
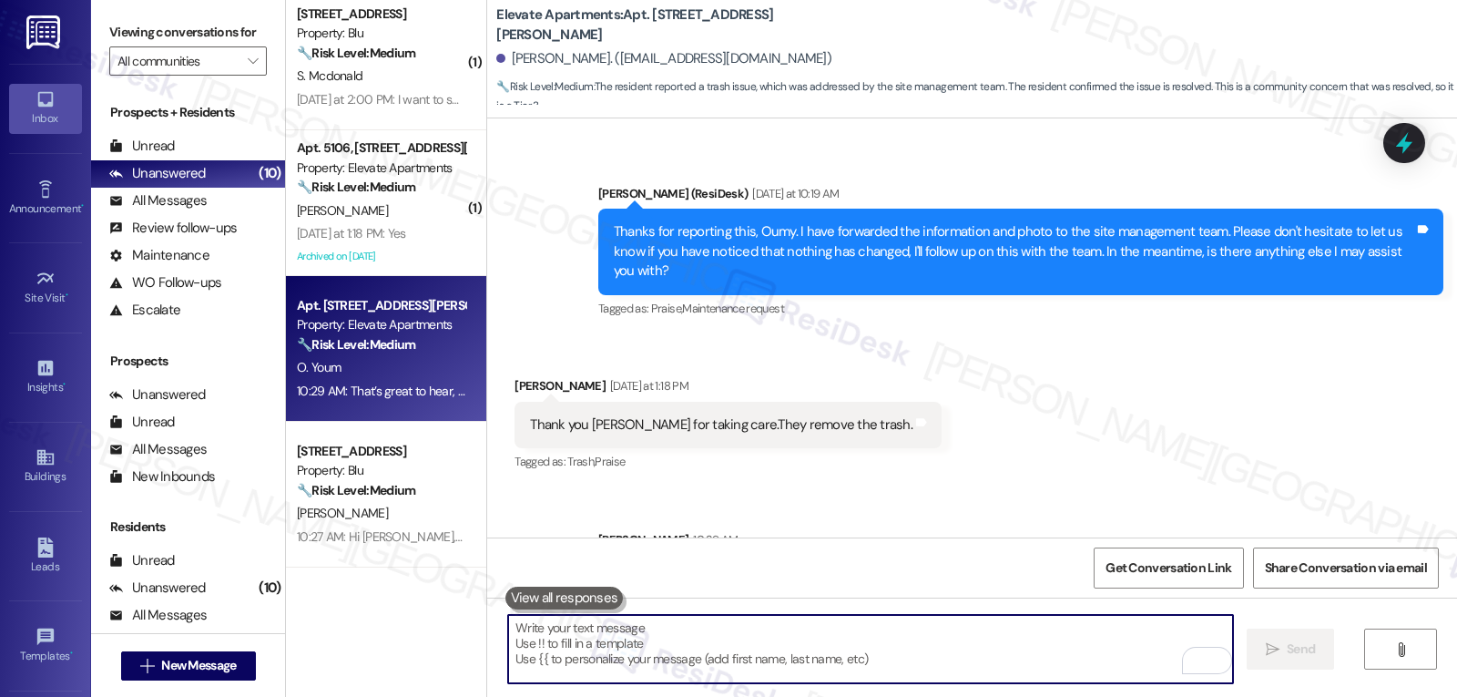
scroll to position [5246, 0]
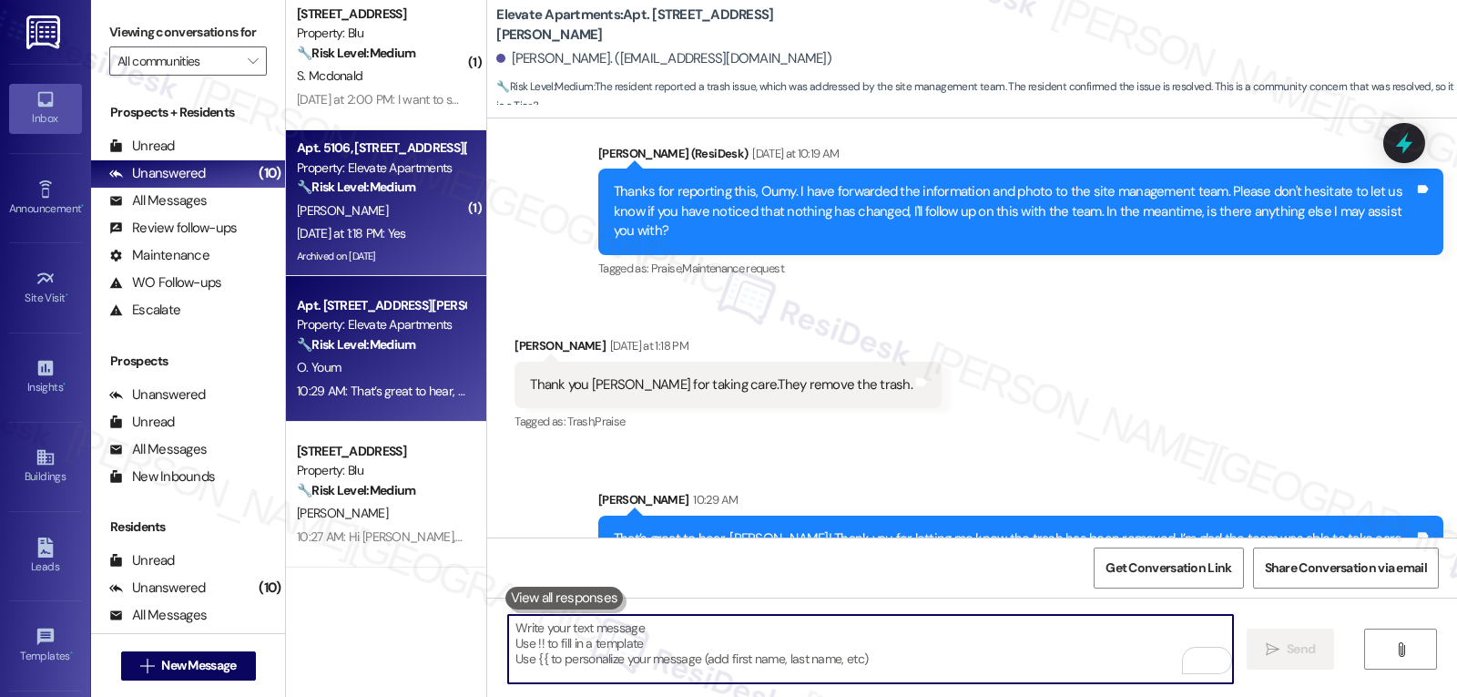
click at [406, 234] on div "Yesterday at 1:18 PM: Yes Yesterday at 1:18 PM: Yes" at bounding box center [351, 233] width 109 height 16
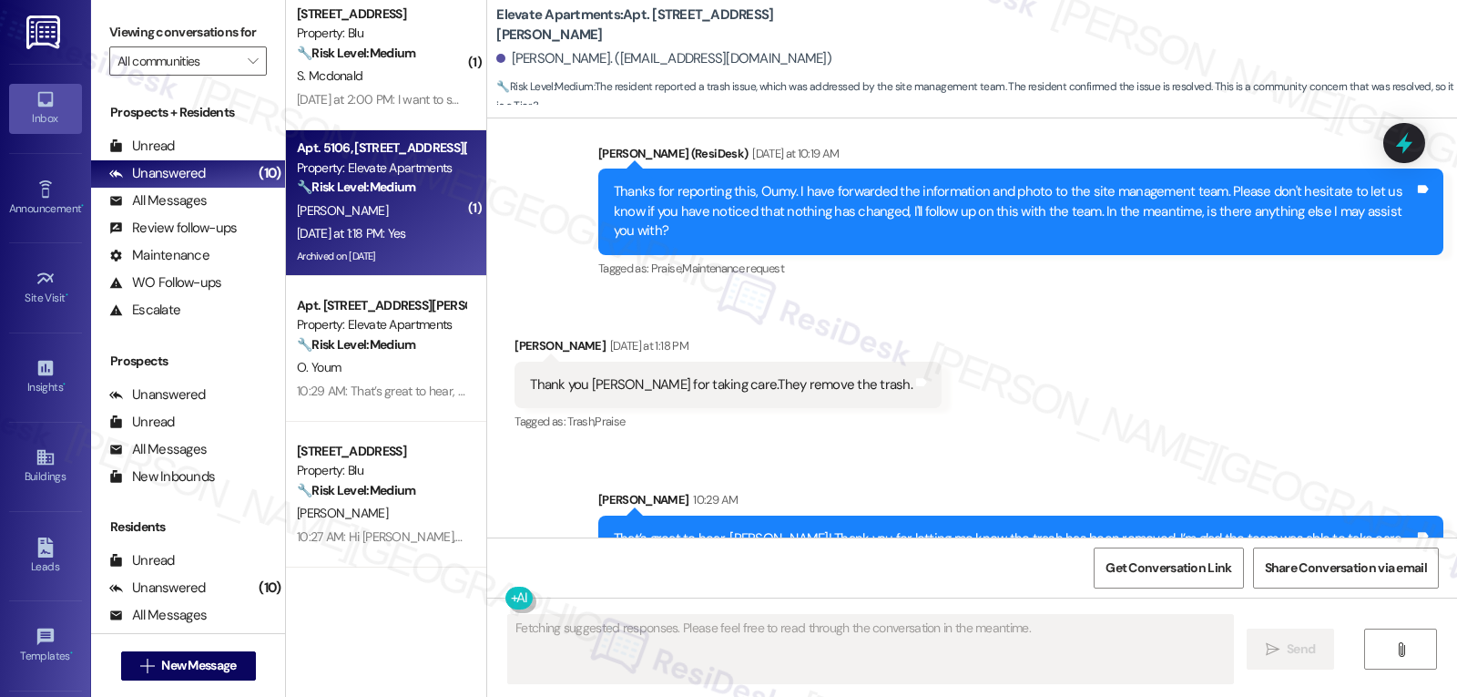
scroll to position [3169, 0]
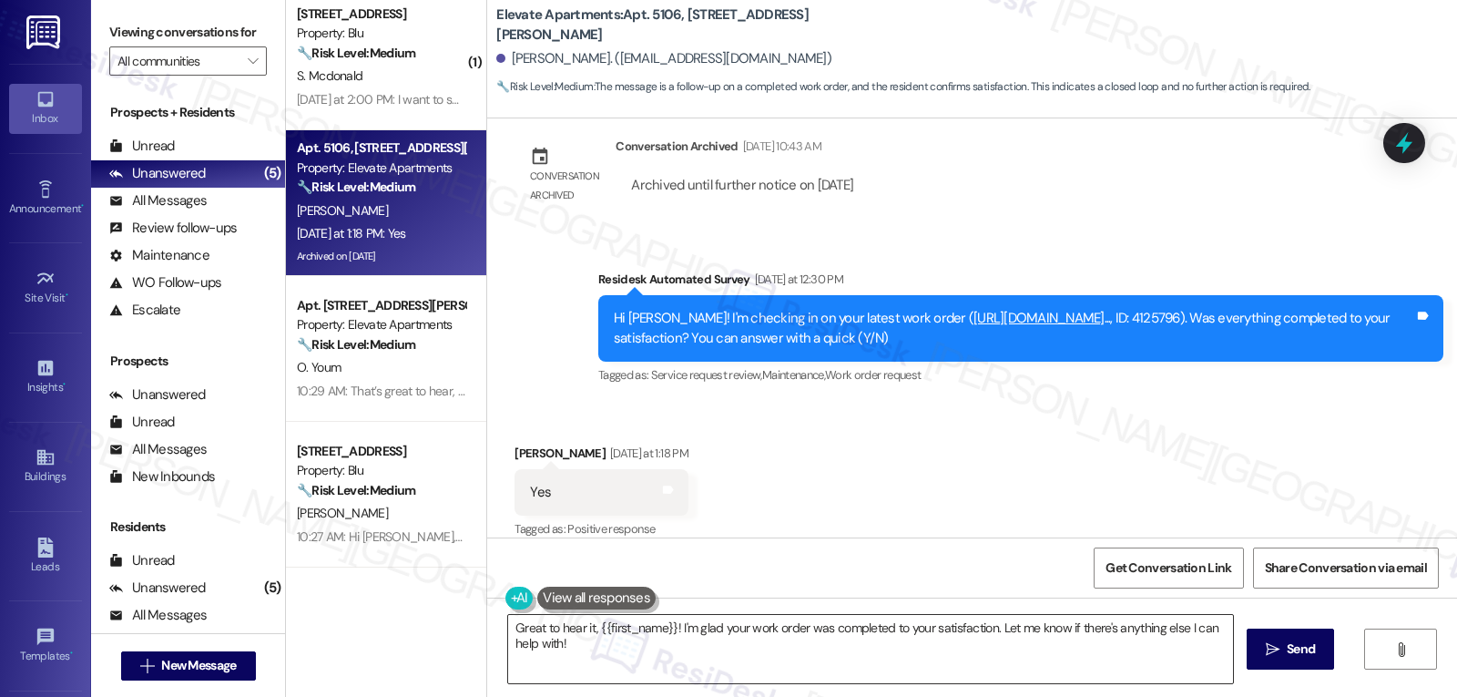
click at [869, 652] on textarea "Great to hear it, {{first_name}}! I'm glad your work order was completed to you…" at bounding box center [870, 649] width 725 height 68
click at [713, 654] on textarea "Great to hear it, {{first_name}}! I'm glad your work order was completed to you…" at bounding box center [870, 649] width 725 height 68
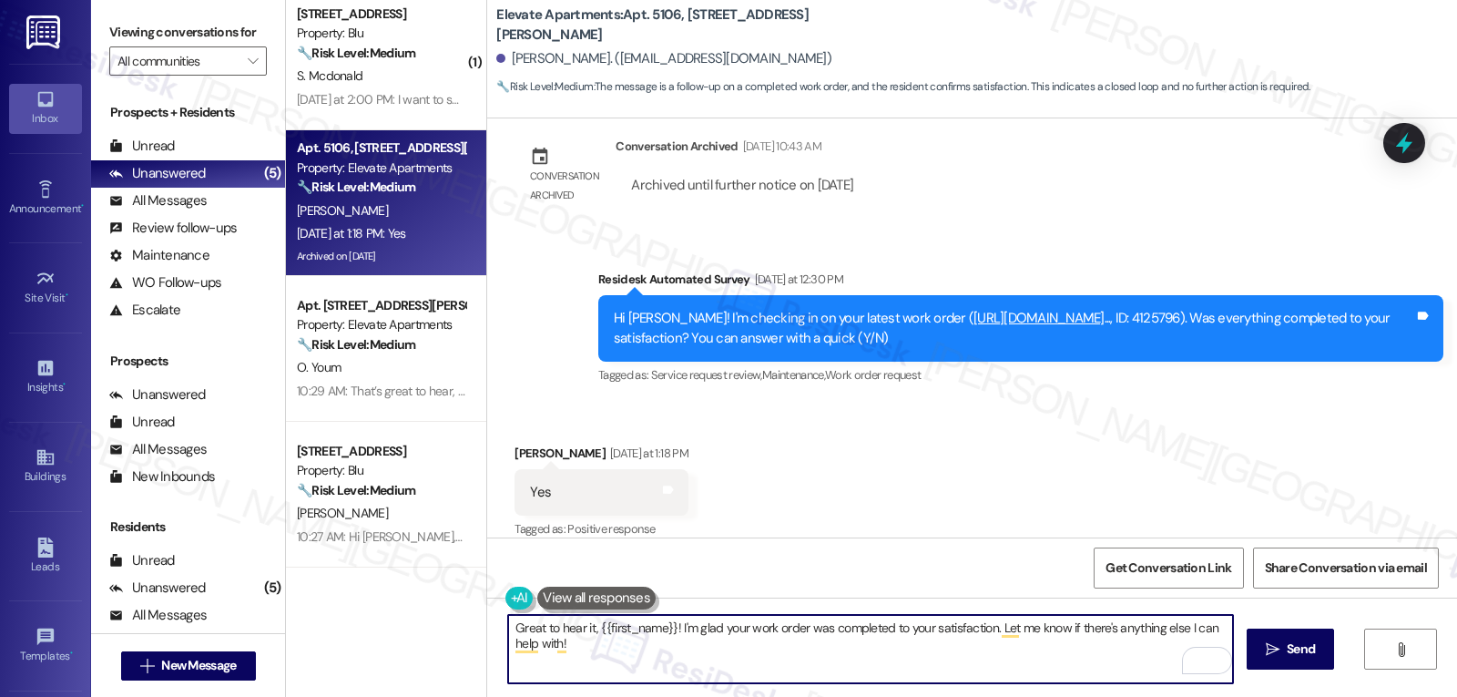
paste textarea "I appreciate your response, {{first_name}}! I’m glad your work order is all set…"
click at [857, 647] on textarea "I appreciate your response, {{first_name}}! I’m glad your work order is all set…" at bounding box center [870, 649] width 725 height 68
type textarea "I appreciate your response, {{first_name}}! I’m glad your work order is all set…"
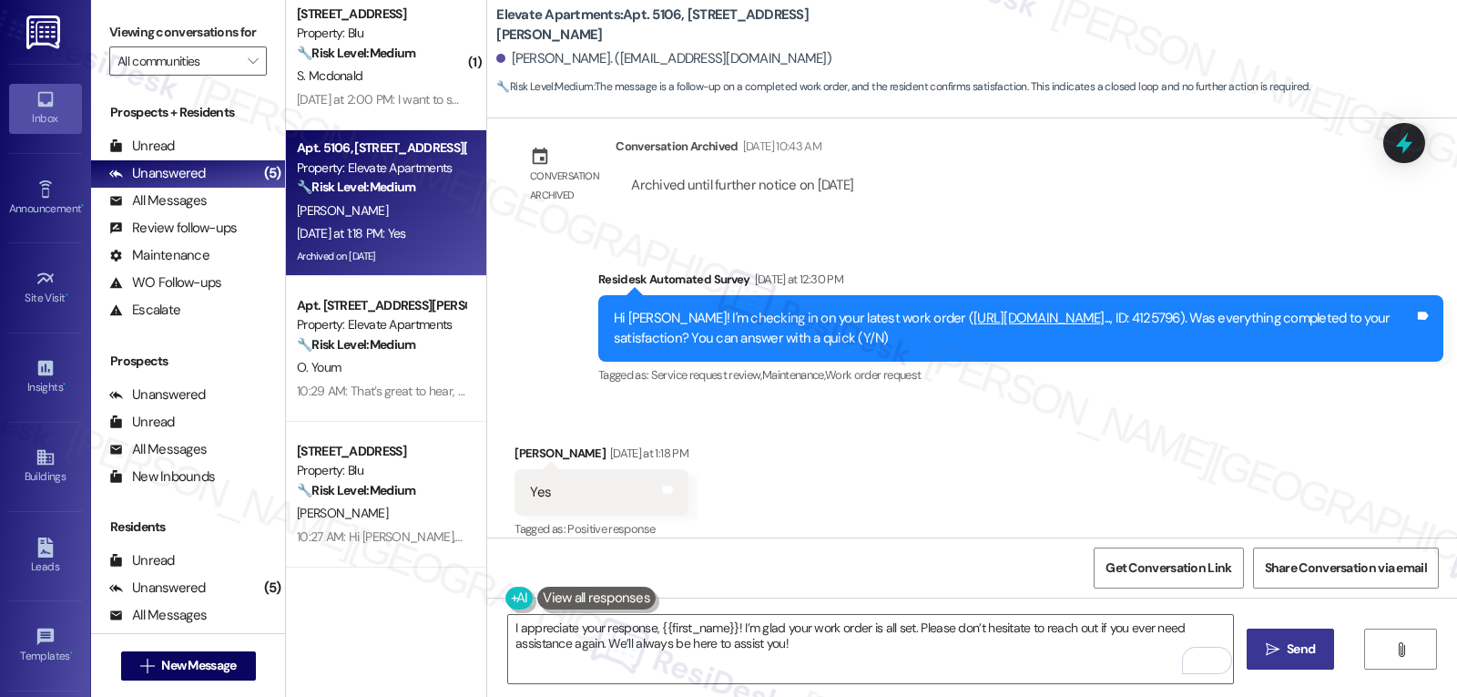
click at [1309, 653] on span "Send" at bounding box center [1301, 648] width 28 height 19
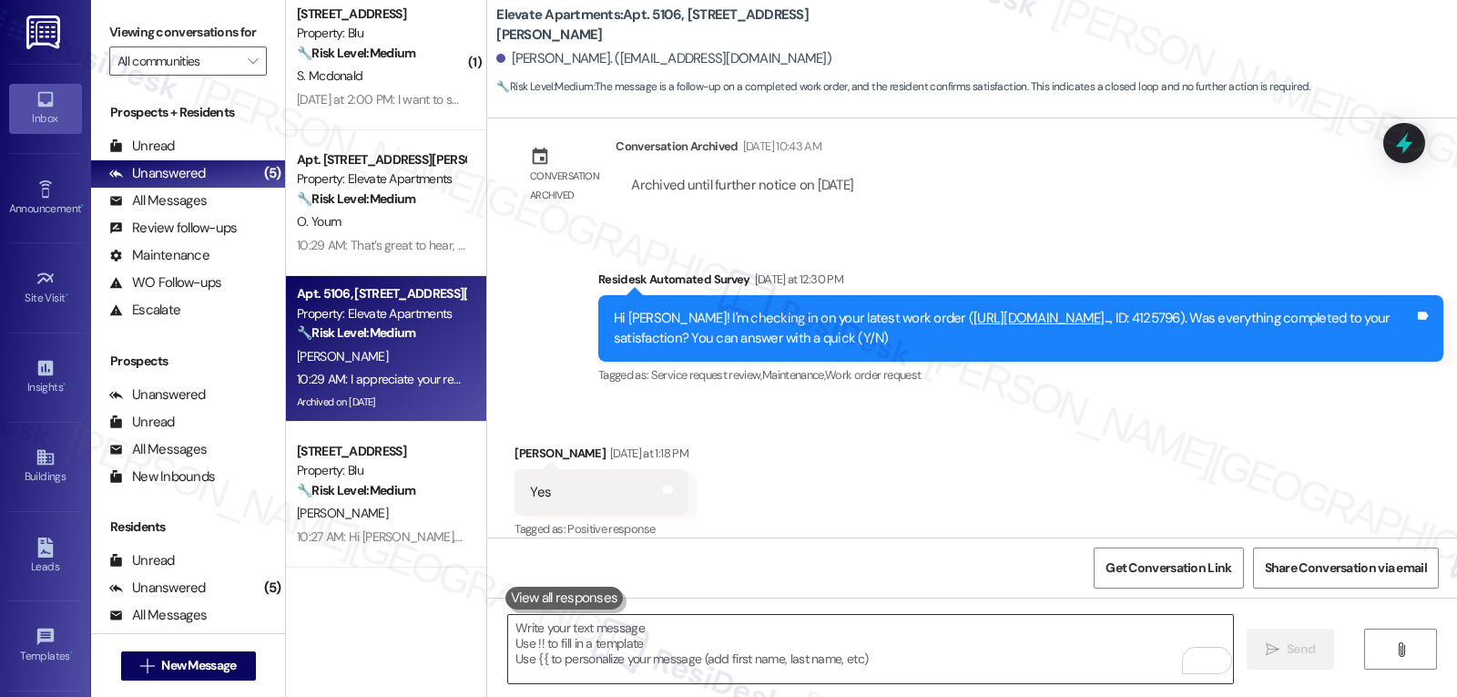
click at [716, 682] on textarea "To enrich screen reader interactions, please activate Accessibility in Grammarl…" at bounding box center [870, 649] width 725 height 68
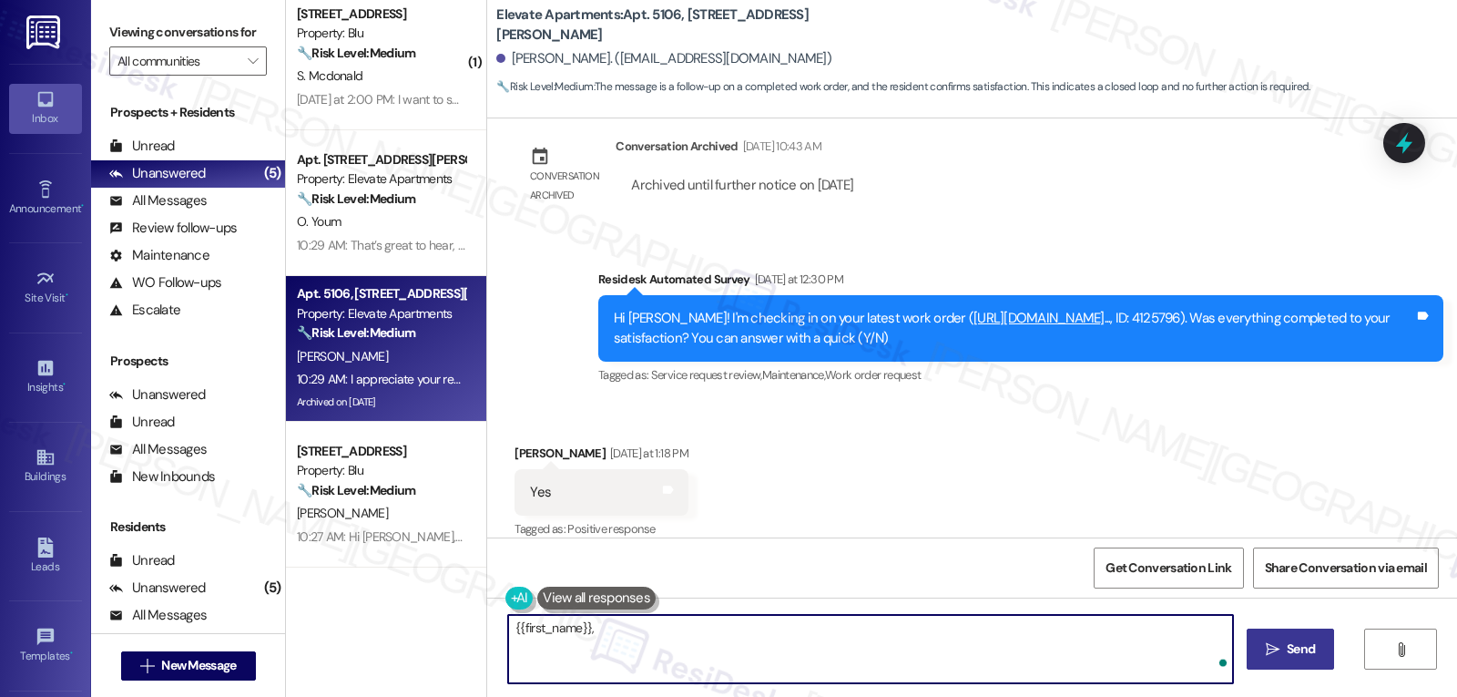
paste textarea "how are things going at {{property}}? Has it been everything you were looking f…"
type textarea "{{first_name}}, how are things going at {{property}}? Has it been everything yo…"
click at [1320, 661] on button " Send" at bounding box center [1291, 648] width 88 height 41
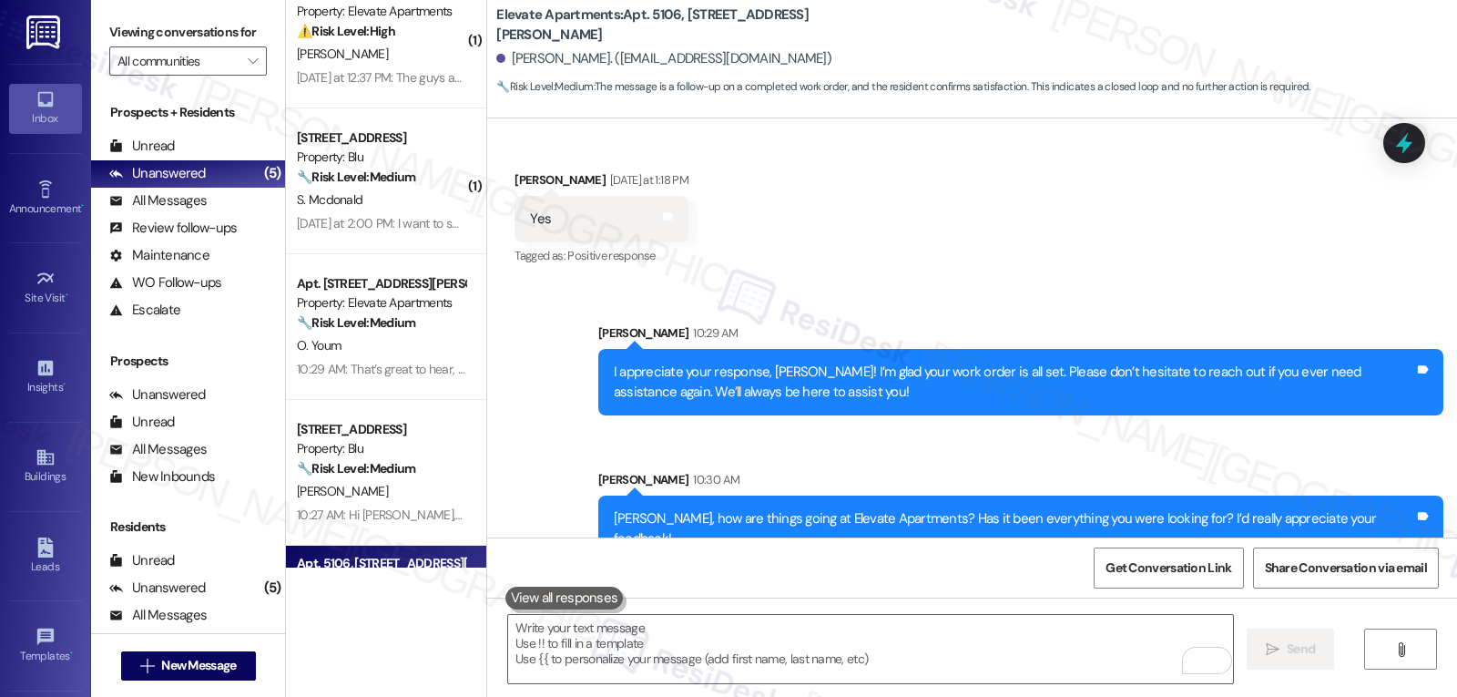
scroll to position [0, 0]
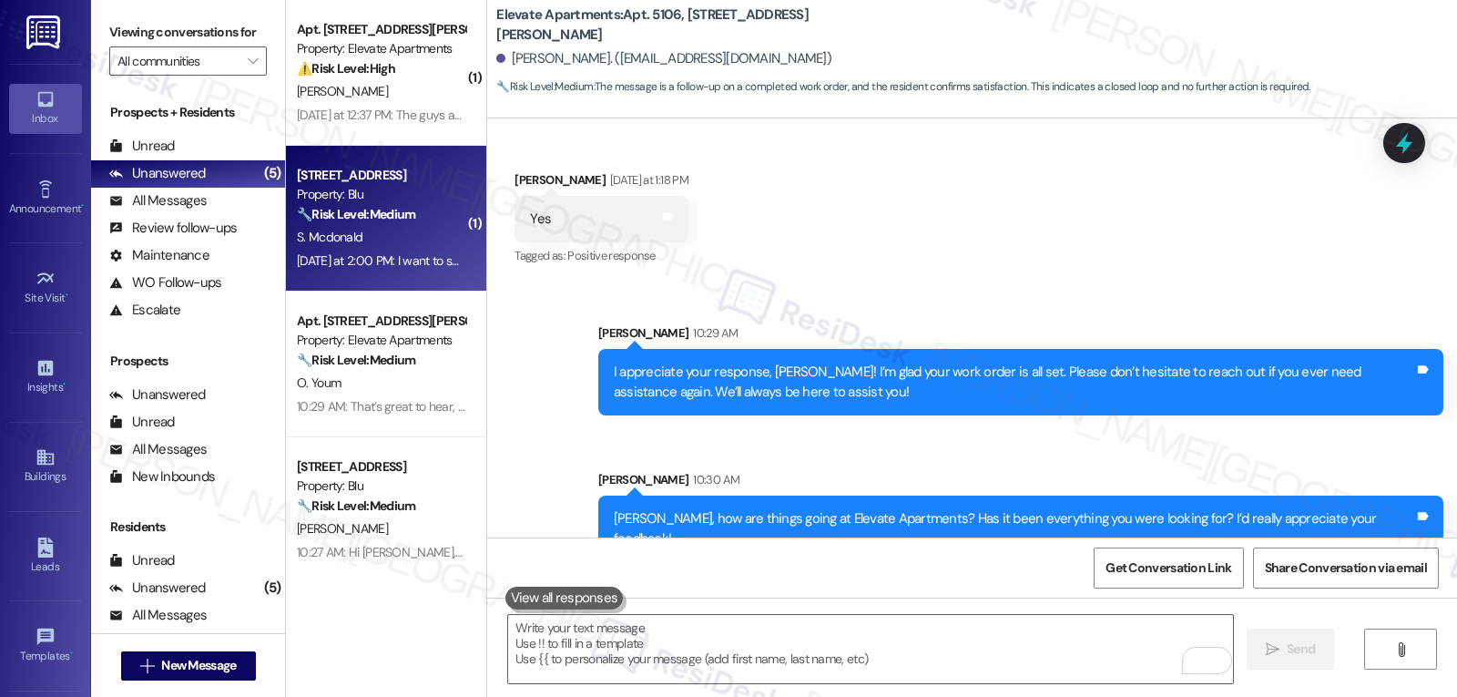
click at [358, 264] on div "Yesterday at 2:00 PM: I want to submit a maintenance request Yesterday at 2:00 …" at bounding box center [452, 260] width 311 height 16
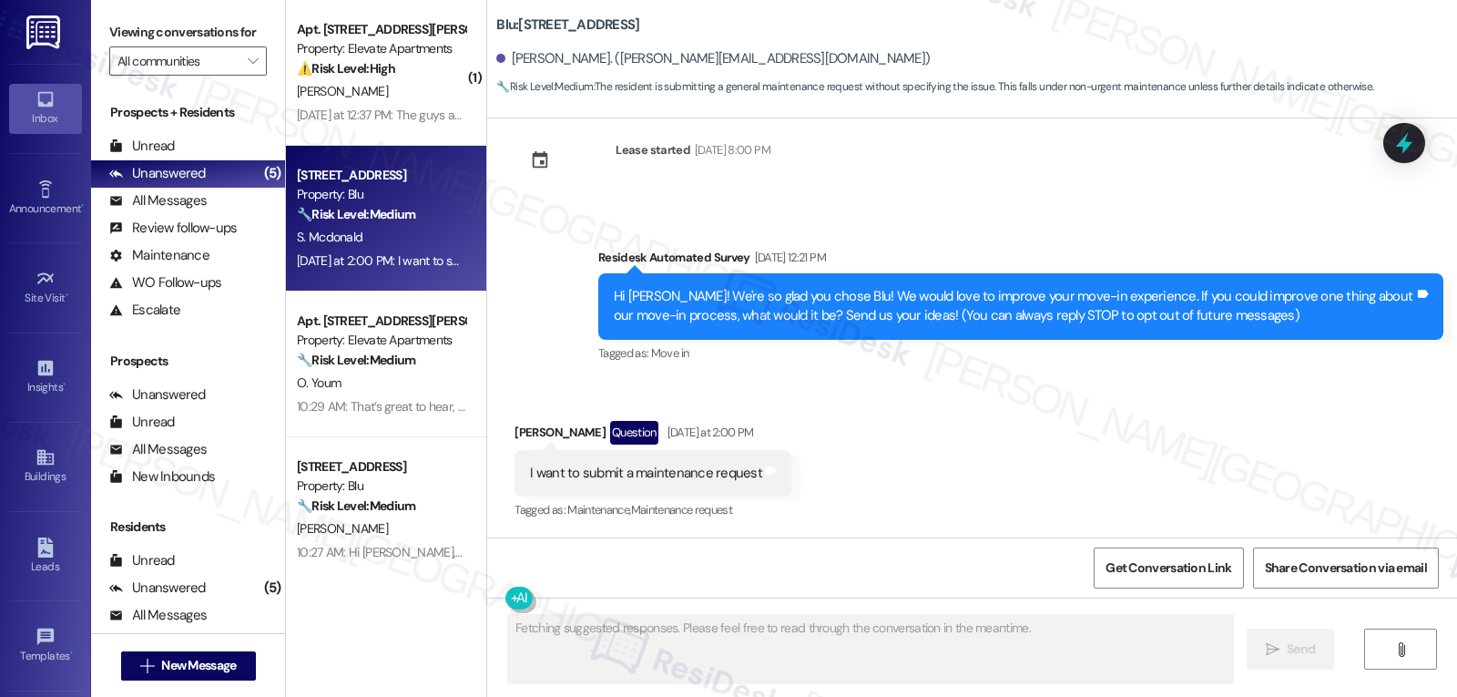
scroll to position [35, 0]
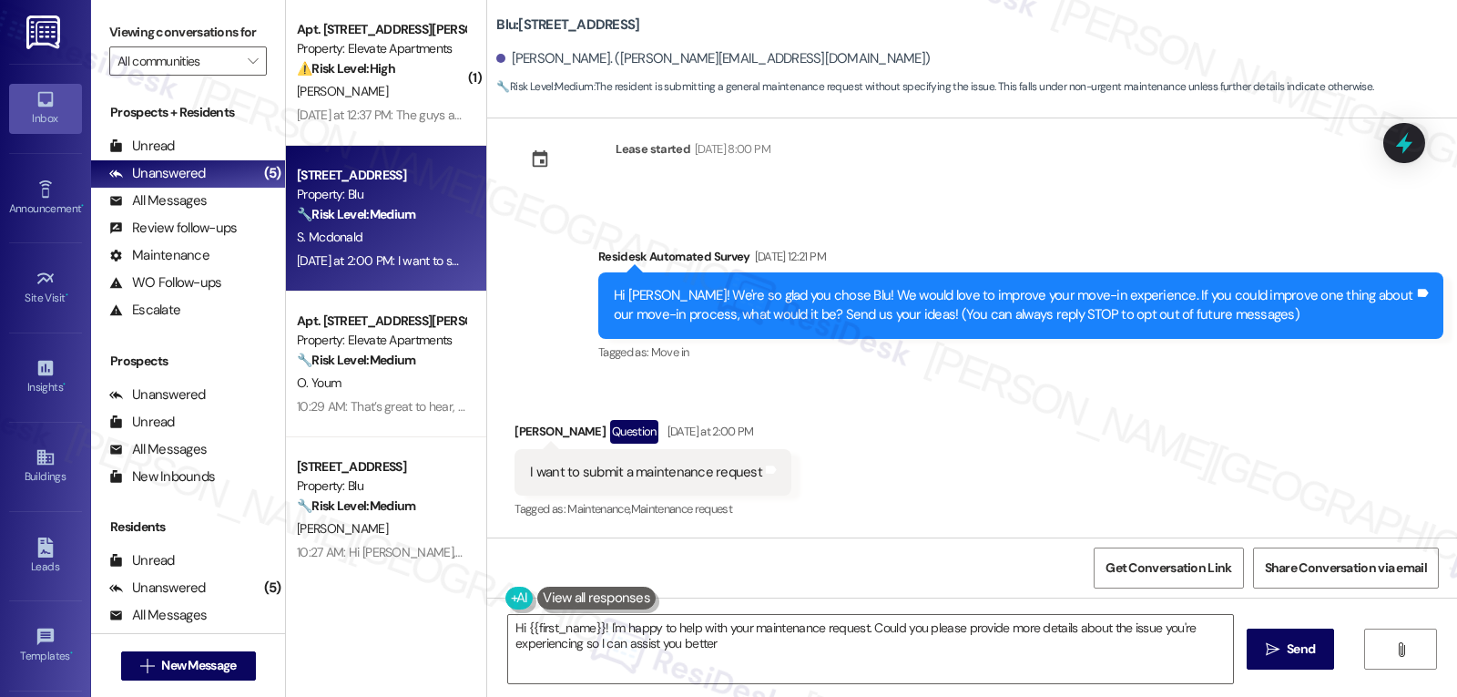
type textarea "Hi {{first_name}}! I'm happy to help with your maintenance request. Could you p…"
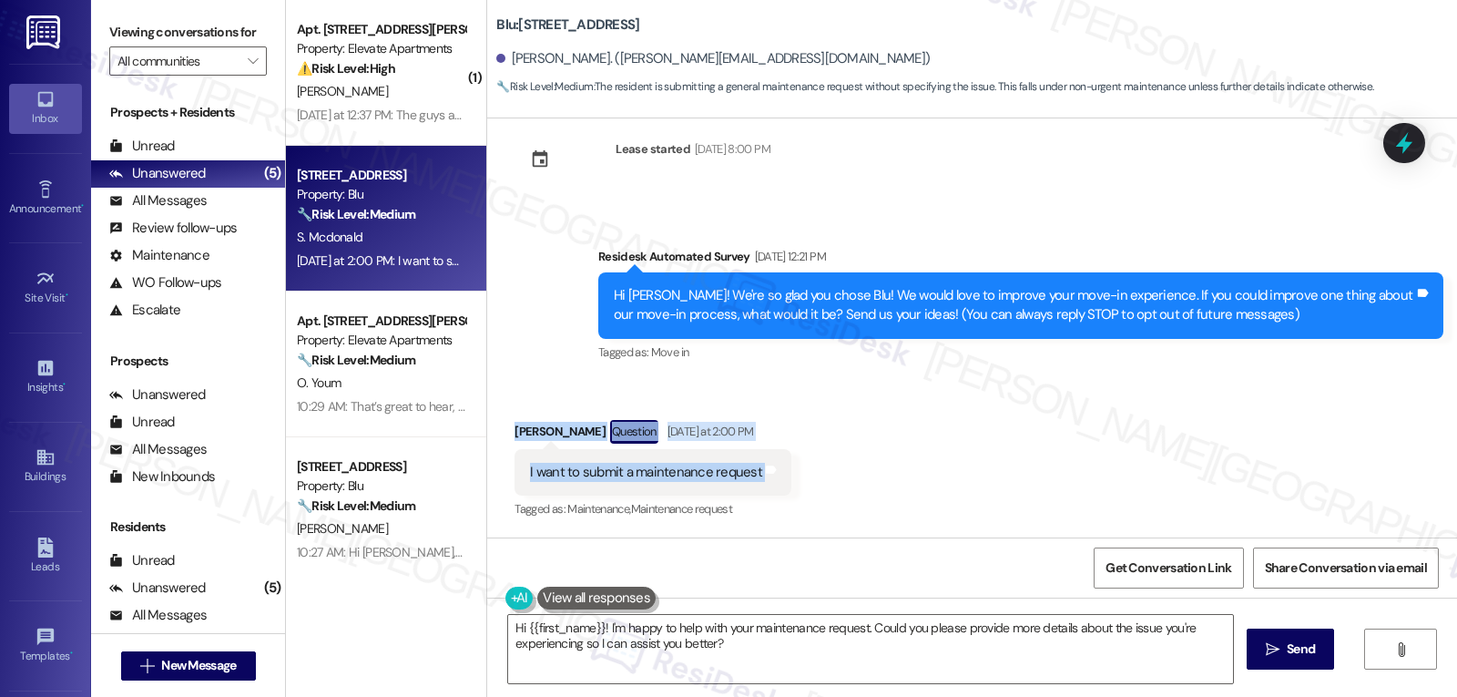
drag, startPoint x: 494, startPoint y: 433, endPoint x: 811, endPoint y: 484, distance: 321.9
click at [811, 484] on div "Received via SMS Sabrina Mcdonald Question Yesterday at 2:00 PM I want to submi…" at bounding box center [972, 458] width 970 height 158
copy div "Sabrina Mcdonald Question Yesterday at 2:00 PM I want to submit a maintenance r…"
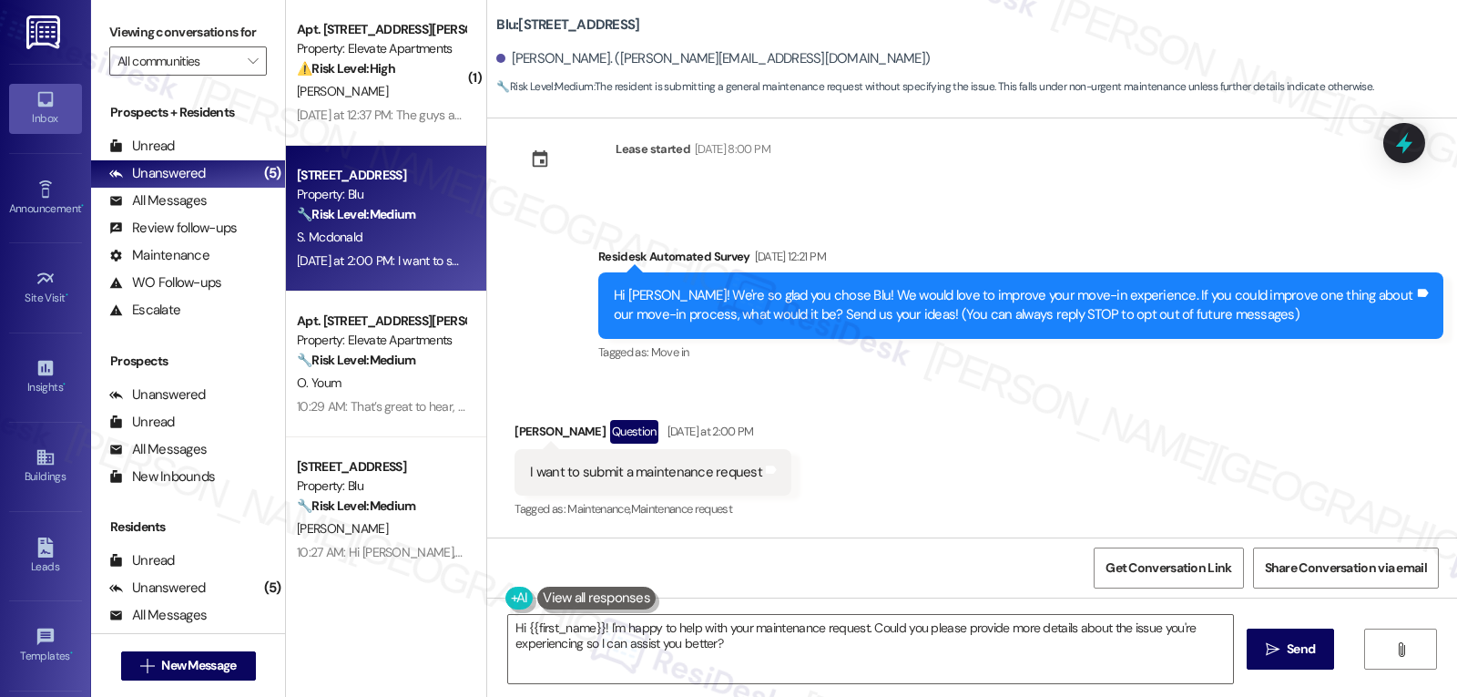
click at [1376, 151] on div "Lease started Aug 28, 2025 at 8:00 PM Survey, sent via SMS Residesk Automated S…" at bounding box center [972, 327] width 970 height 419
click at [1408, 148] on icon at bounding box center [1404, 143] width 16 height 22
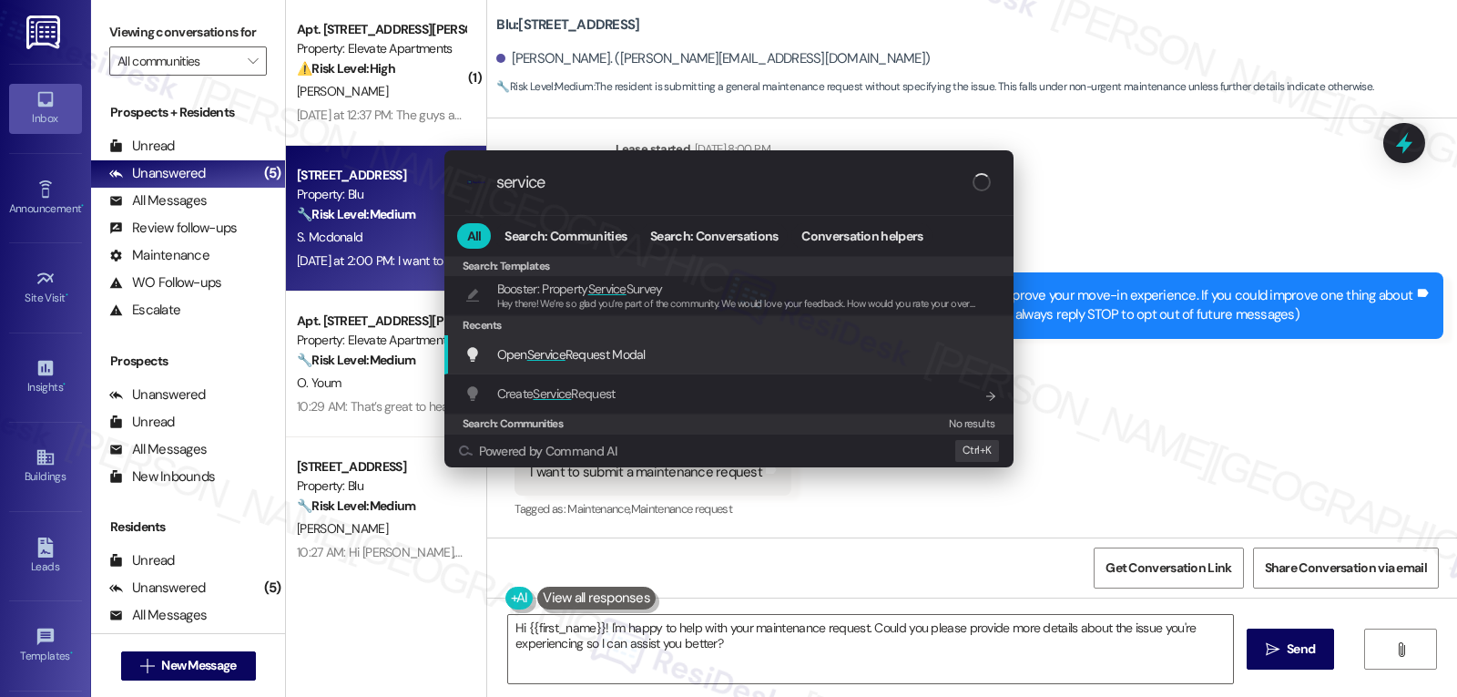
type input "service"
click at [576, 349] on span "Open Service Request Modal" at bounding box center [571, 354] width 148 height 16
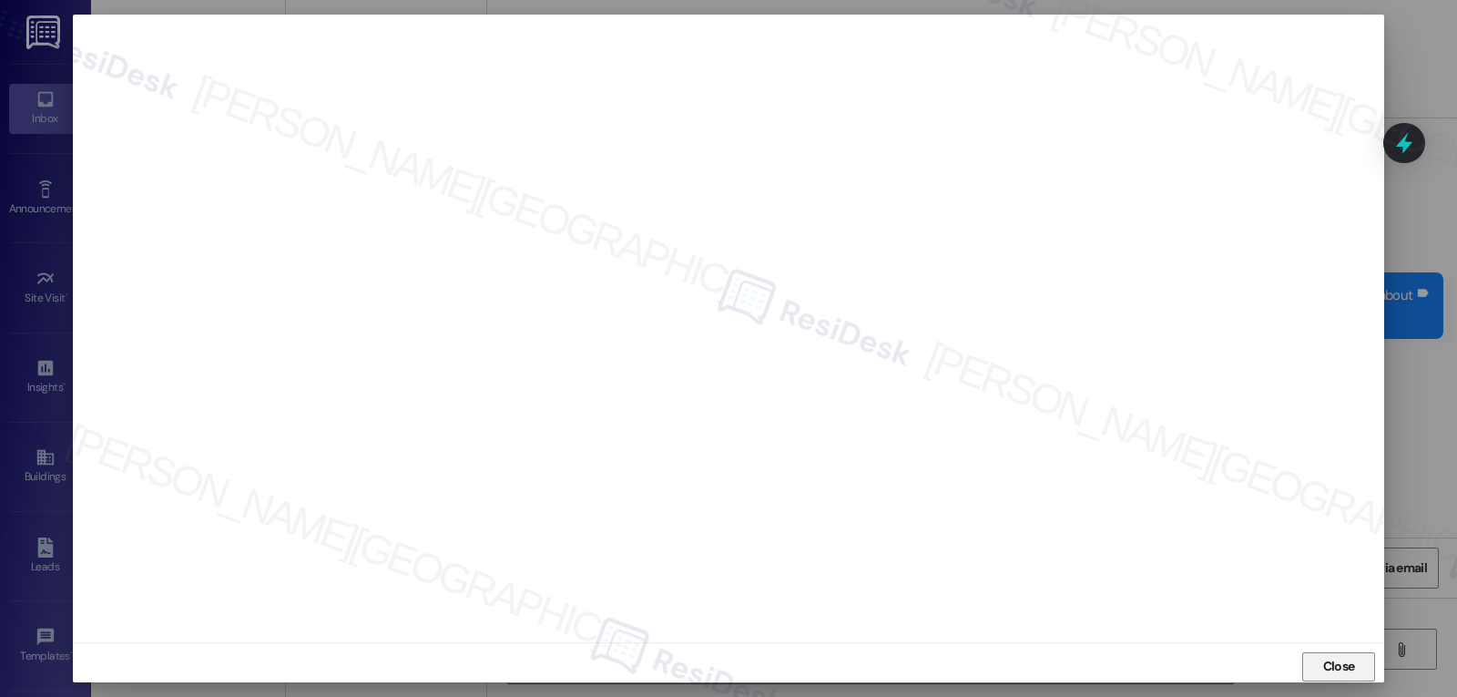
click at [1314, 665] on button "Close" at bounding box center [1338, 666] width 73 height 29
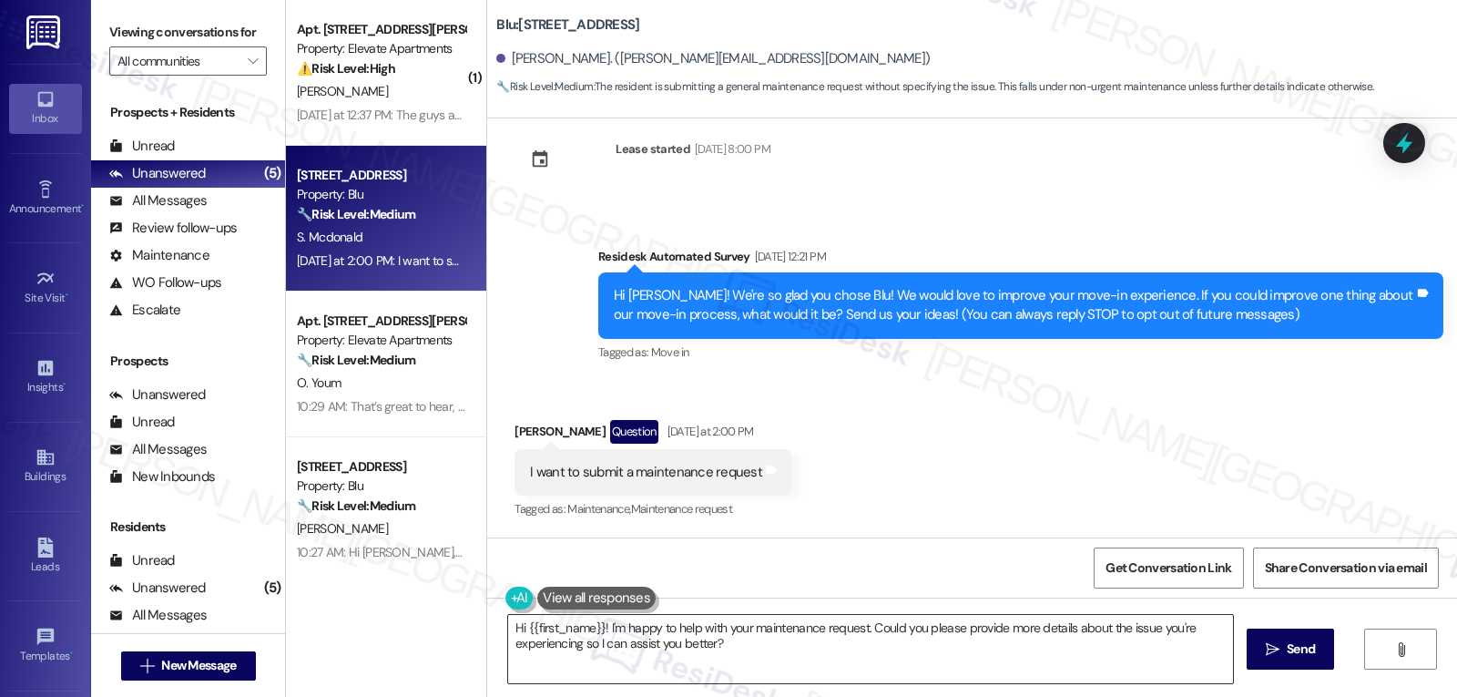
click at [772, 660] on textarea "Hi {{first_name}}! I'm happy to help with your maintenance request. Could you p…" at bounding box center [870, 649] width 725 height 68
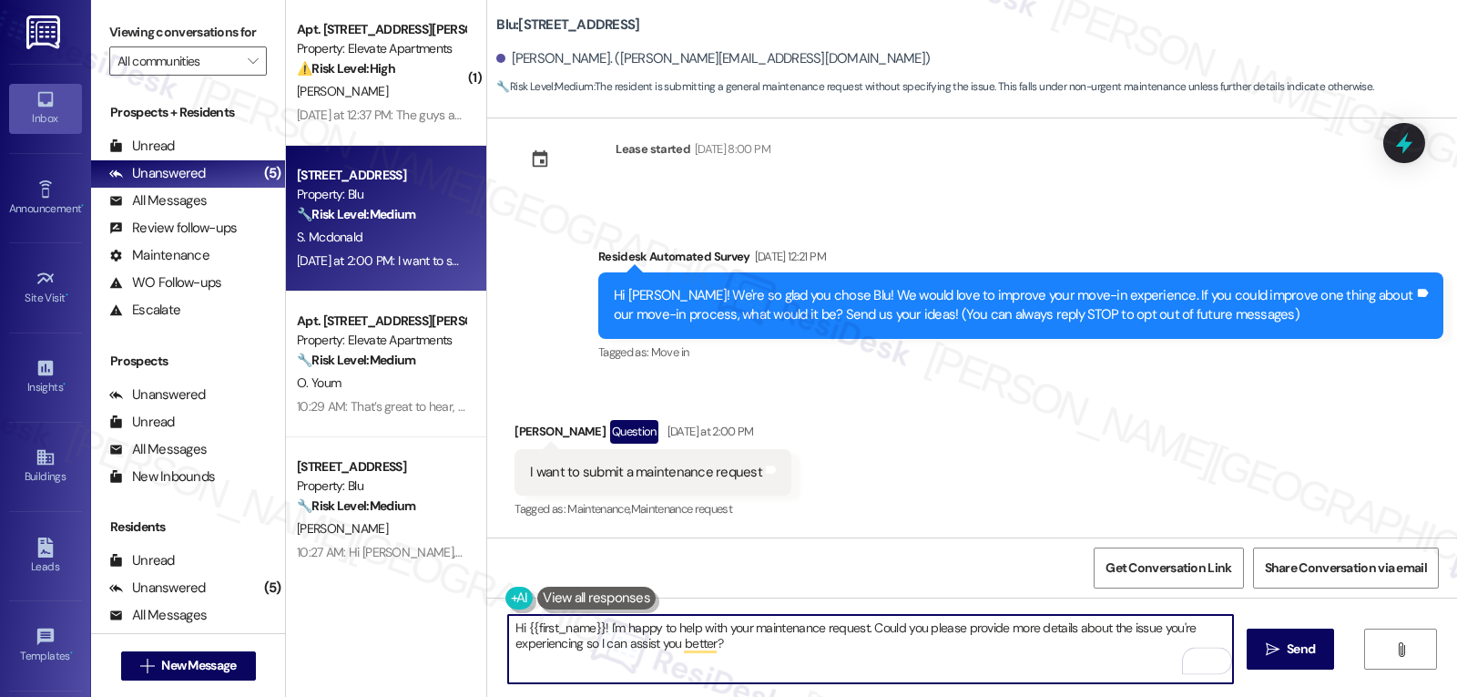
click at [1278, 647] on span " Send" at bounding box center [1290, 648] width 57 height 19
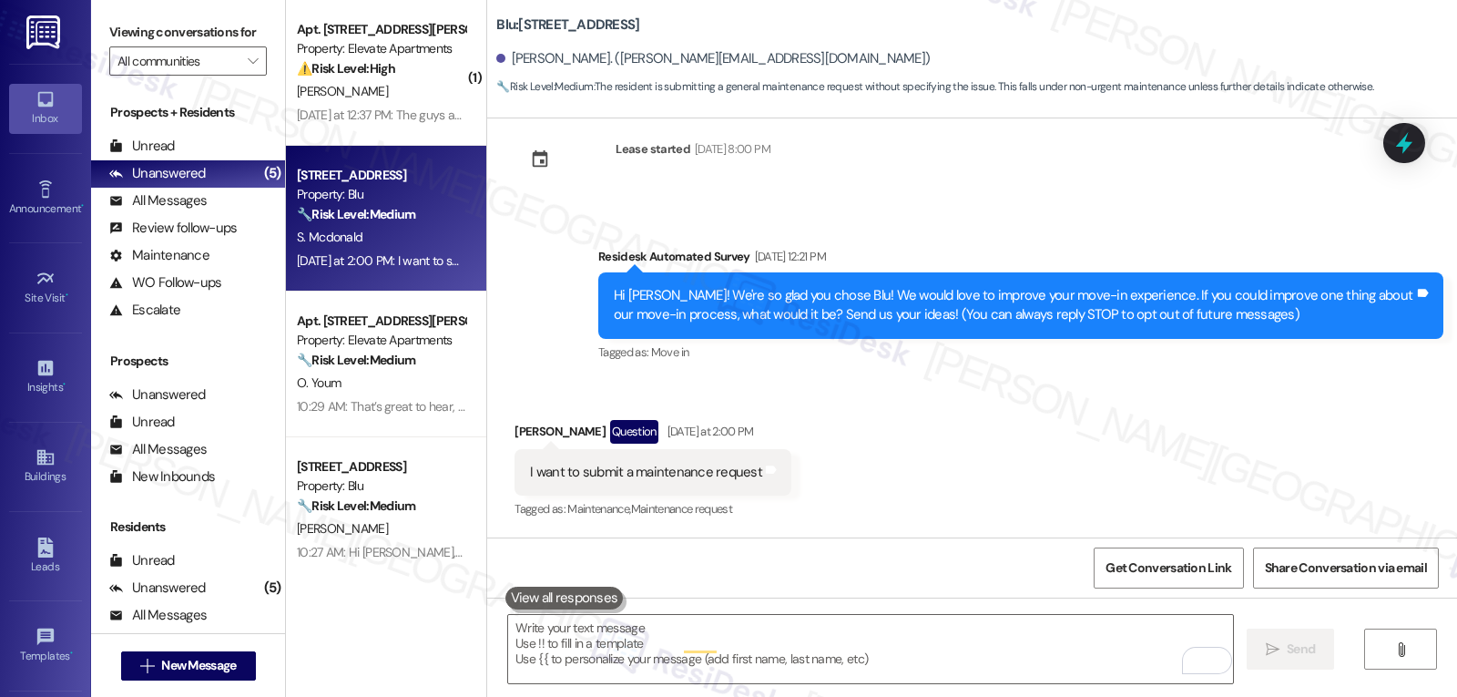
scroll to position [34, 0]
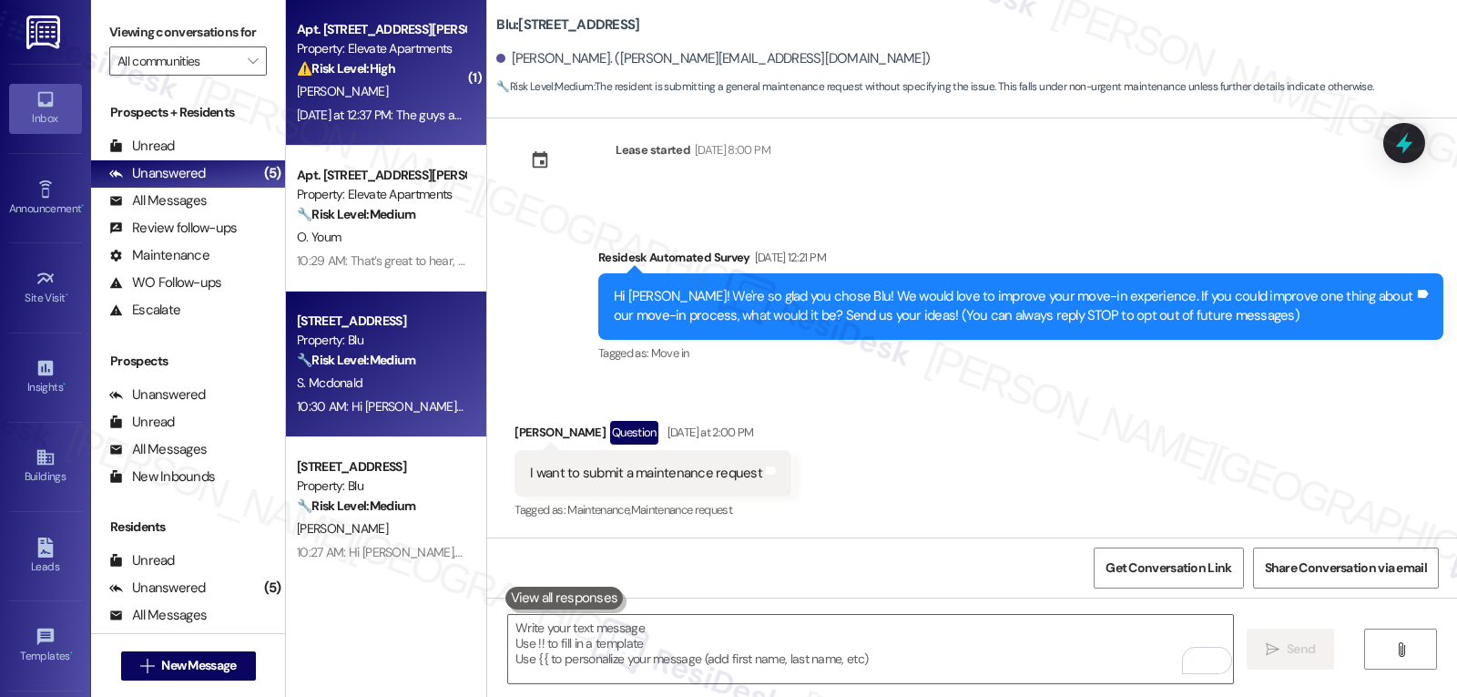
click at [389, 135] on div "Apt. 8105, 2111 N. Austin Ave Property: Elevate Apartments ⚠️ Risk Level: High …" at bounding box center [386, 73] width 200 height 146
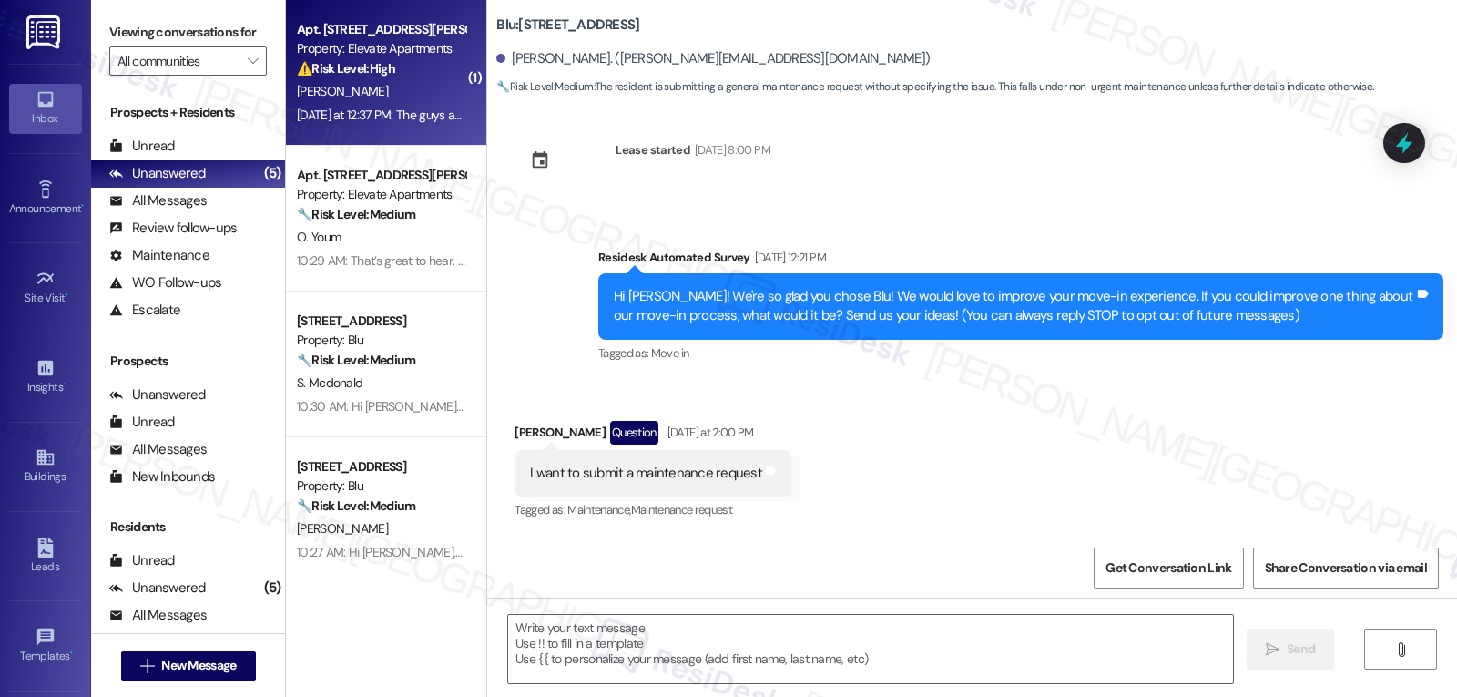
type textarea "Fetching suggested responses. Please feel free to read through the conversation…"
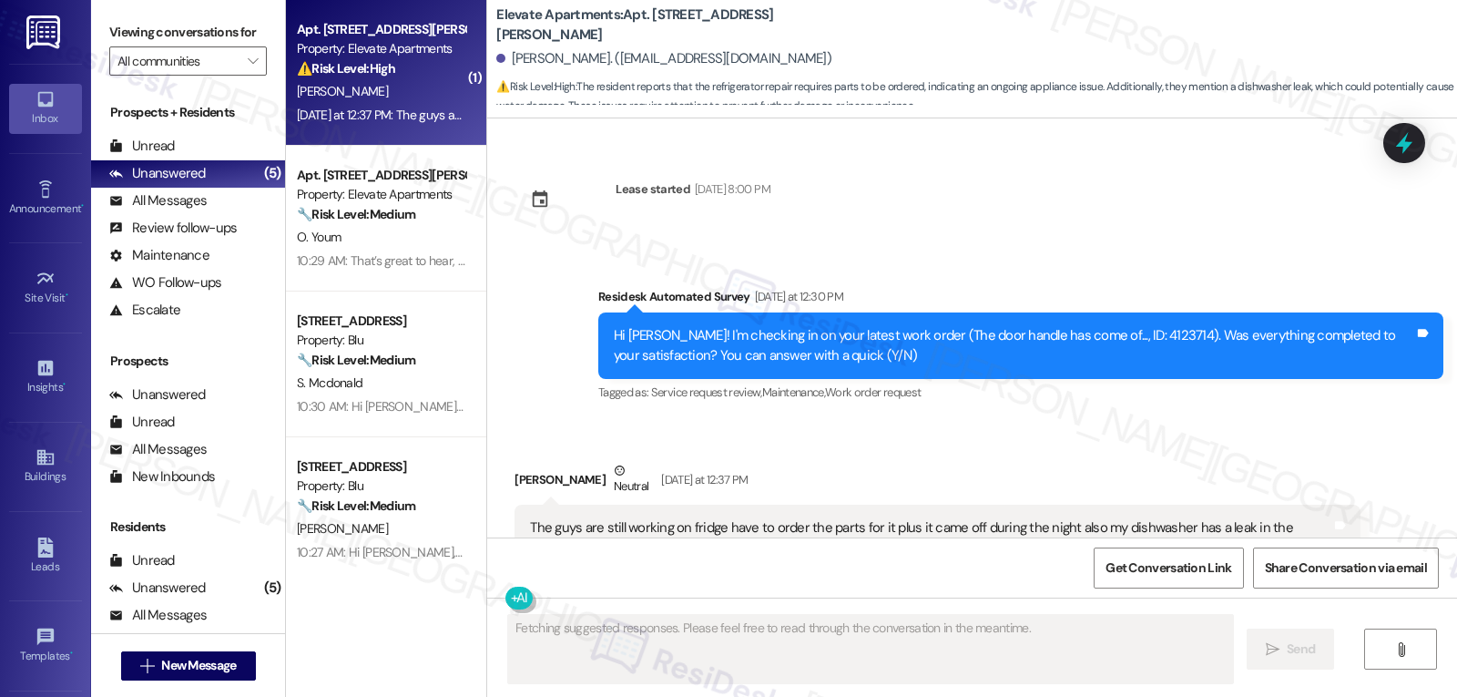
scroll to position [2069, 0]
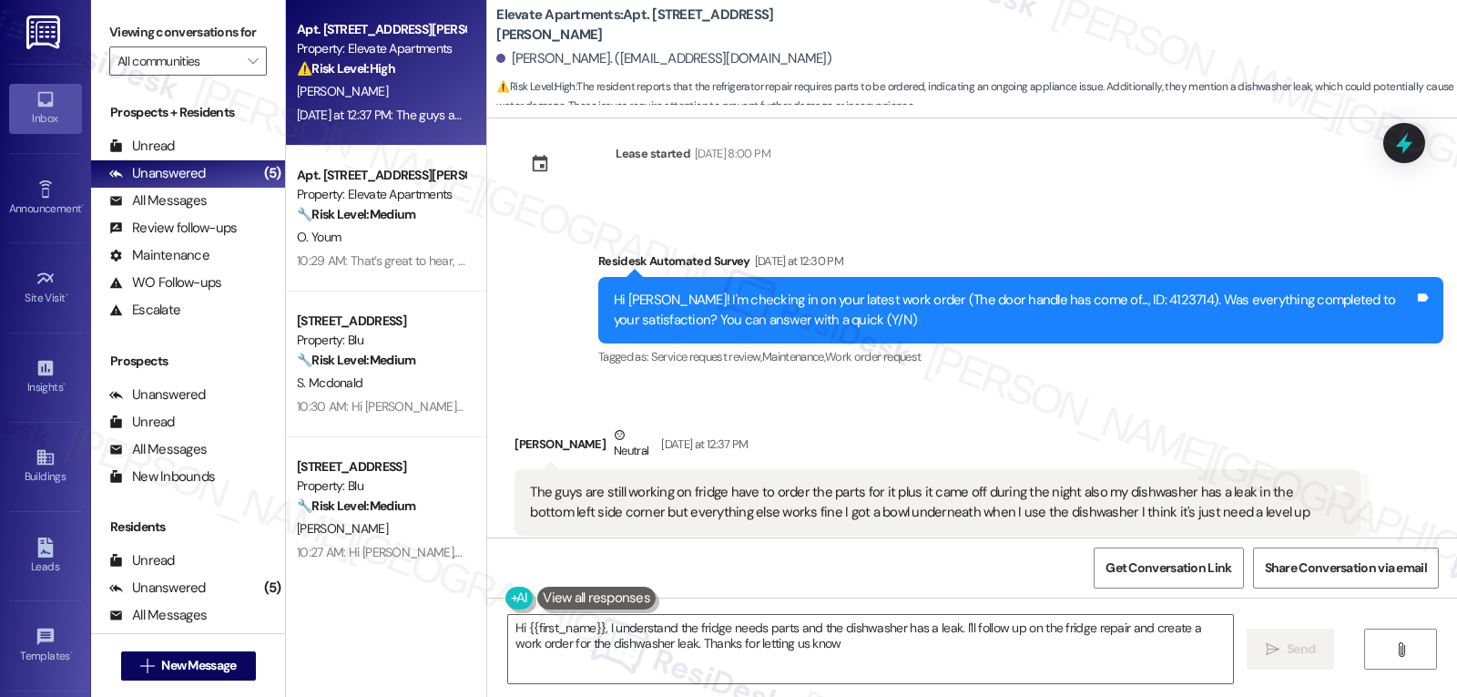
type textarea "Hi {{first_name}}, I understand the fridge needs parts and the dishwasher has a…"
click at [1412, 148] on icon at bounding box center [1404, 142] width 31 height 31
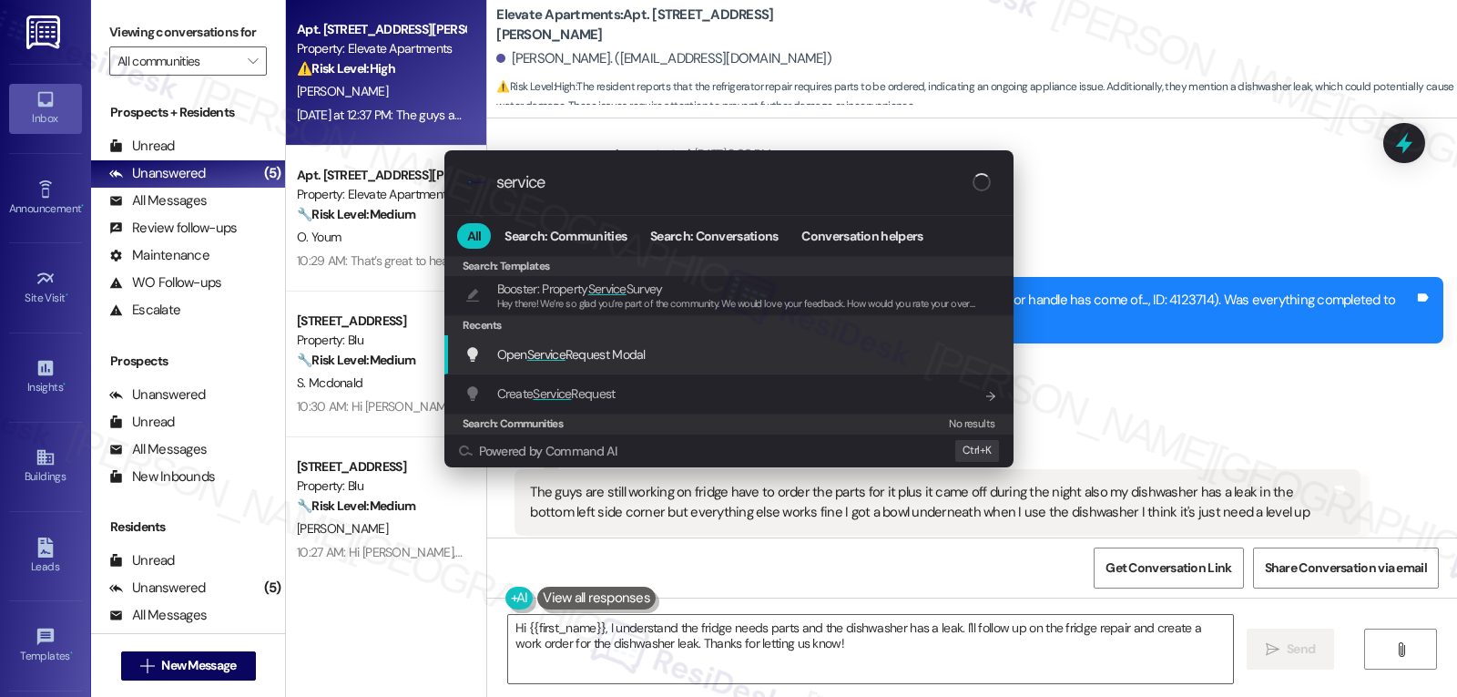
type input "service"
click at [624, 351] on span "Open Service Request Modal" at bounding box center [571, 354] width 148 height 16
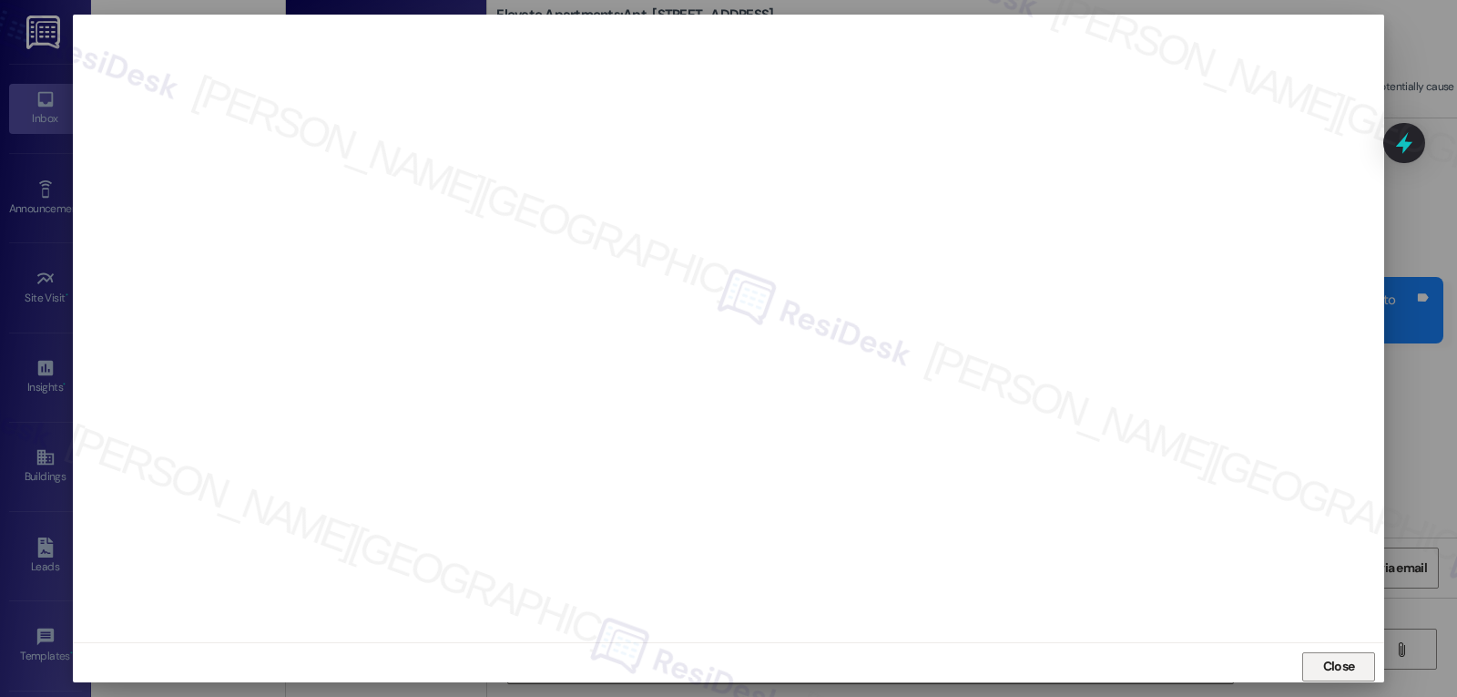
click at [1350, 662] on span "Close" at bounding box center [1339, 666] width 32 height 19
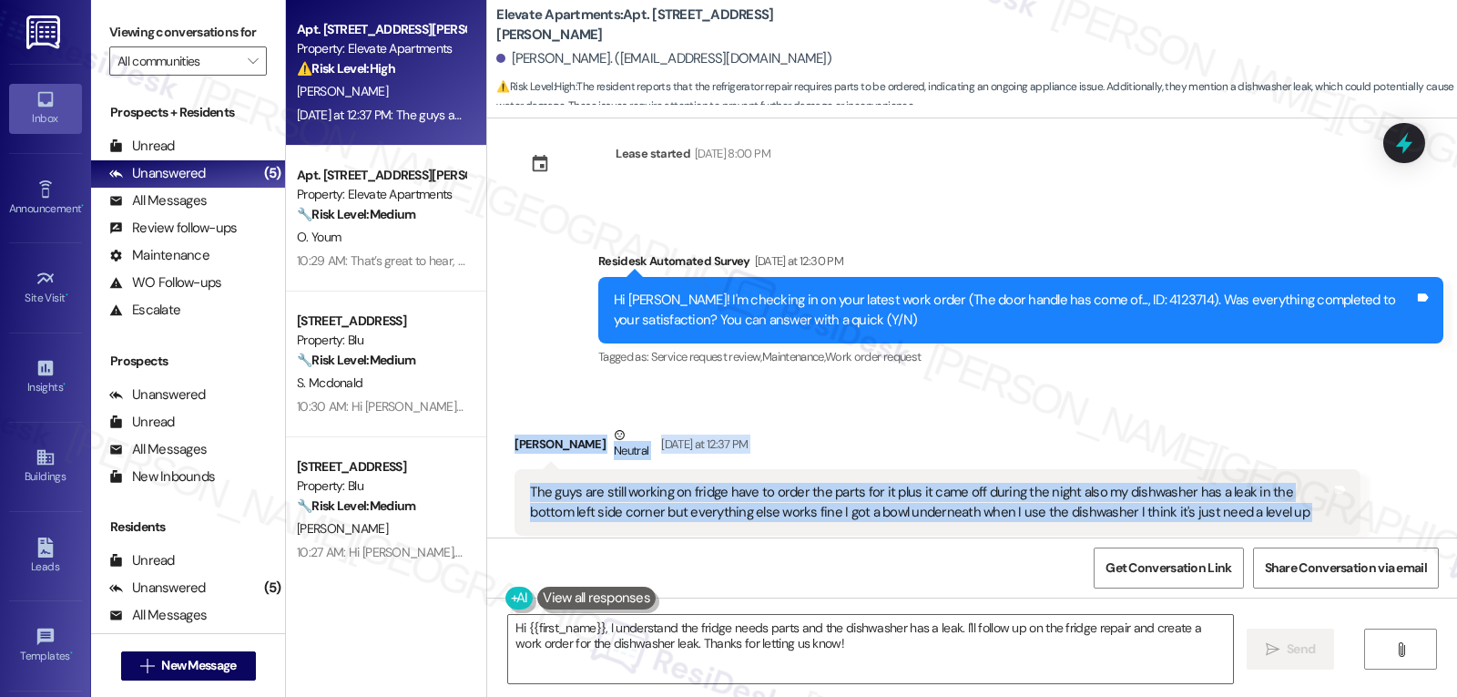
drag, startPoint x: 496, startPoint y: 402, endPoint x: 1409, endPoint y: 495, distance: 917.2
click at [1409, 495] on div "Received via SMS Karla Braun Neutral Yesterday at 12:37 PM The guys are still w…" at bounding box center [972, 480] width 970 height 192
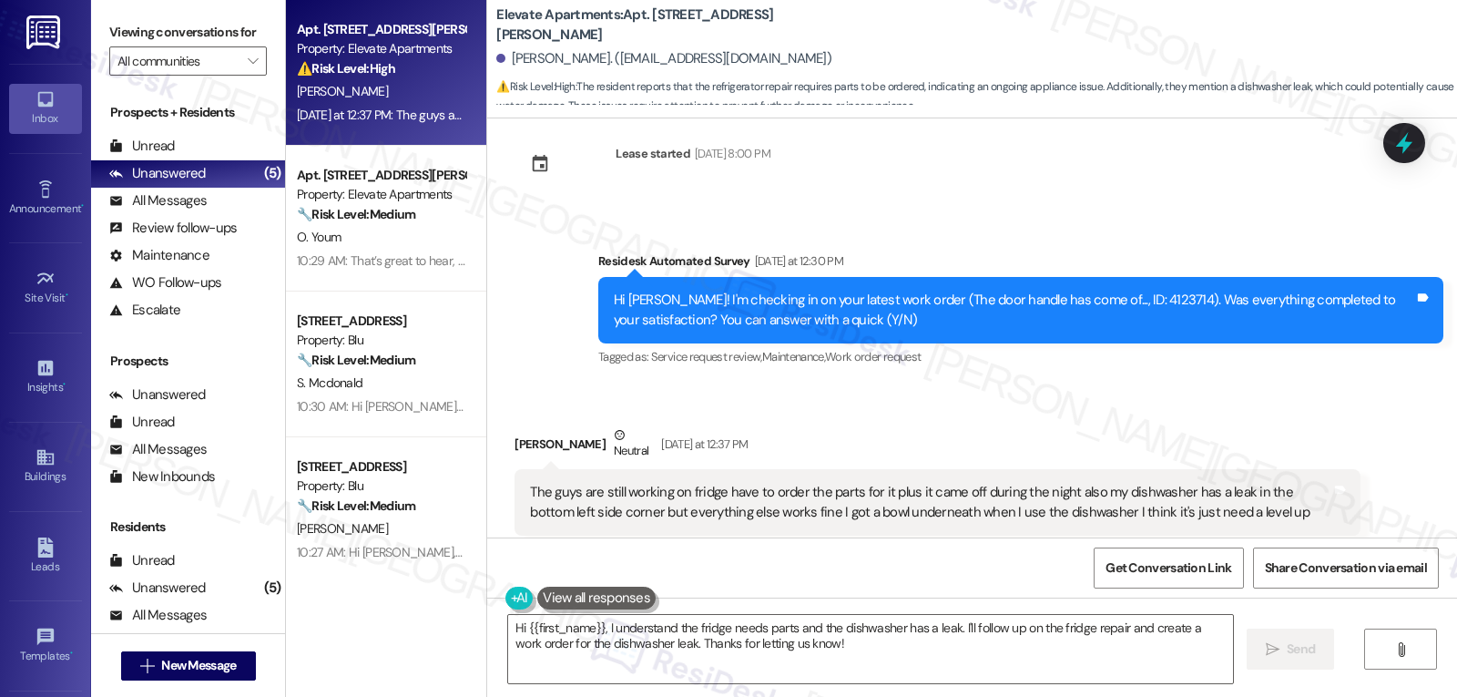
click at [560, 214] on div "Survey, sent via SMS Residesk Automated Survey Yesterday at 12:30 PM Hi Karla! …" at bounding box center [972, 296] width 970 height 173
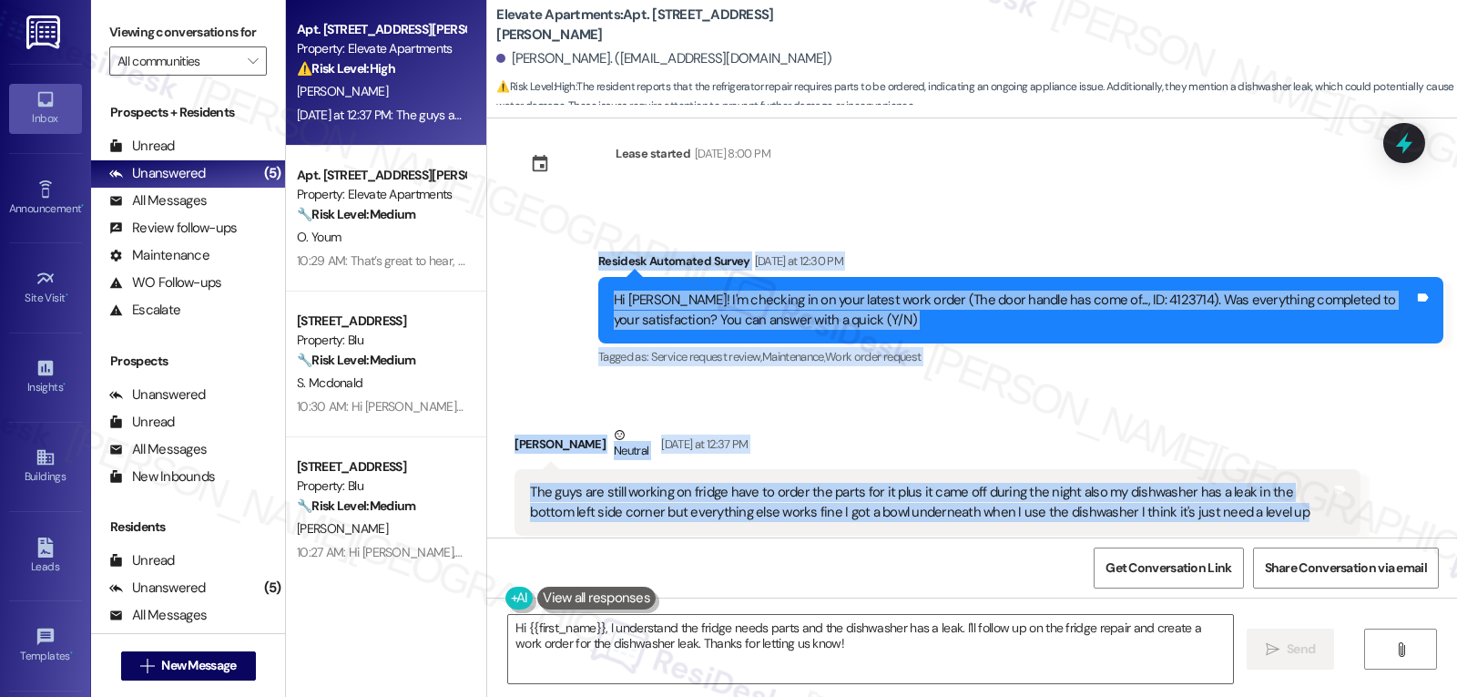
drag, startPoint x: 564, startPoint y: 214, endPoint x: 1278, endPoint y: 487, distance: 764.4
click at [1278, 487] on div "Survey, sent via SMS Residesk Automated Survey Jun 09, 2025 at 12:20 PM Hi Karl…" at bounding box center [972, 327] width 970 height 419
copy div "Residesk Automated Survey Yesterday at 12:30 PM Hi Karla! I'm checking in on yo…"
click at [895, 662] on textarea "Hi {{first_name}}, I understand the fridge needs parts and the dishwasher has a…" at bounding box center [870, 649] width 725 height 68
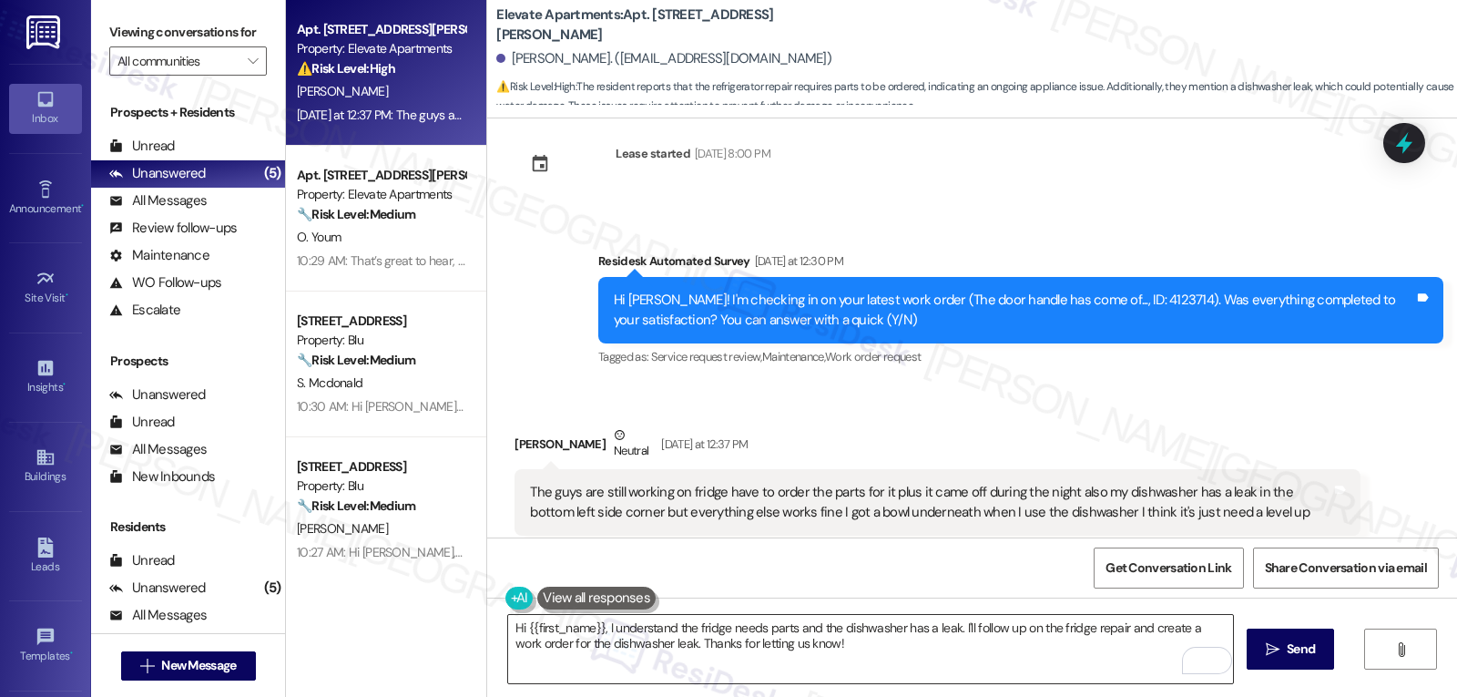
click at [825, 662] on textarea "Hi {{first_name}}, I understand the fridge needs parts and the dishwasher has a…" at bounding box center [870, 649] width 725 height 68
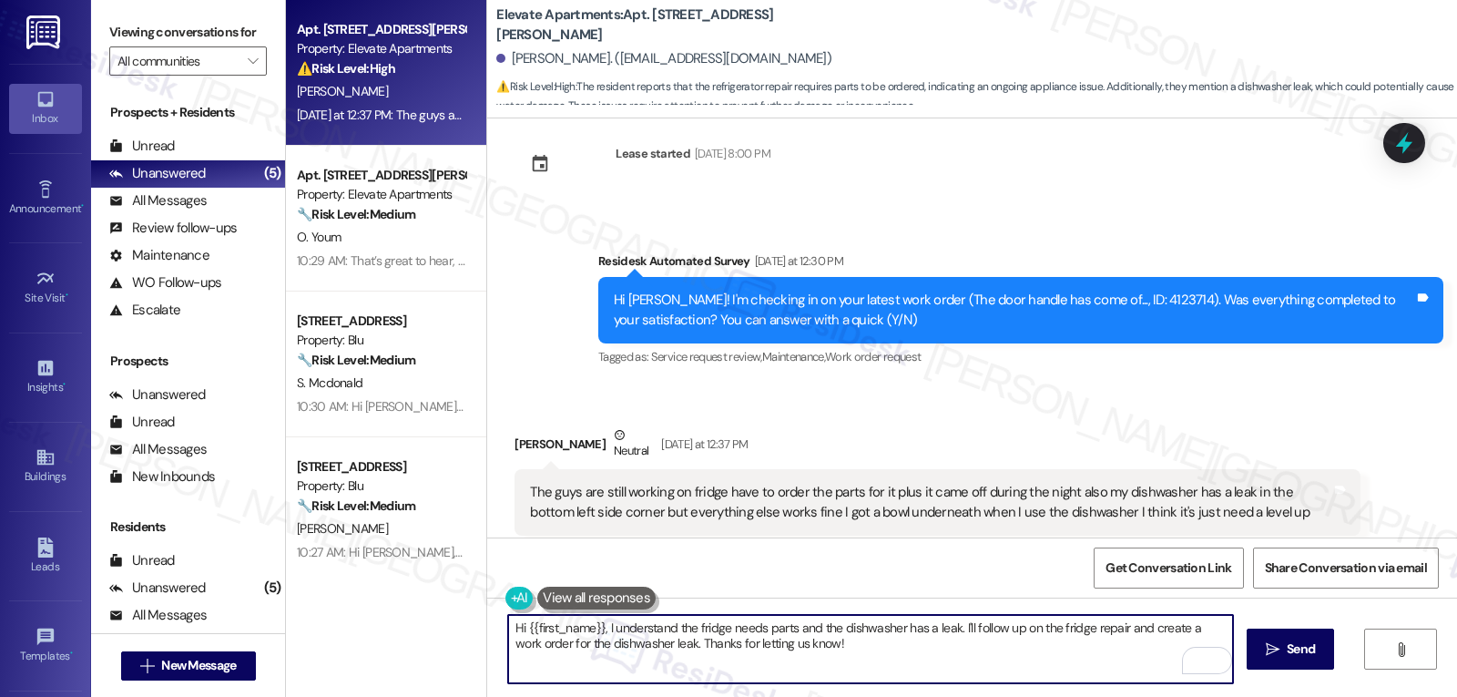
paste textarea "Thank you for the update, Karla. I understand the fridge repair is still in pro…"
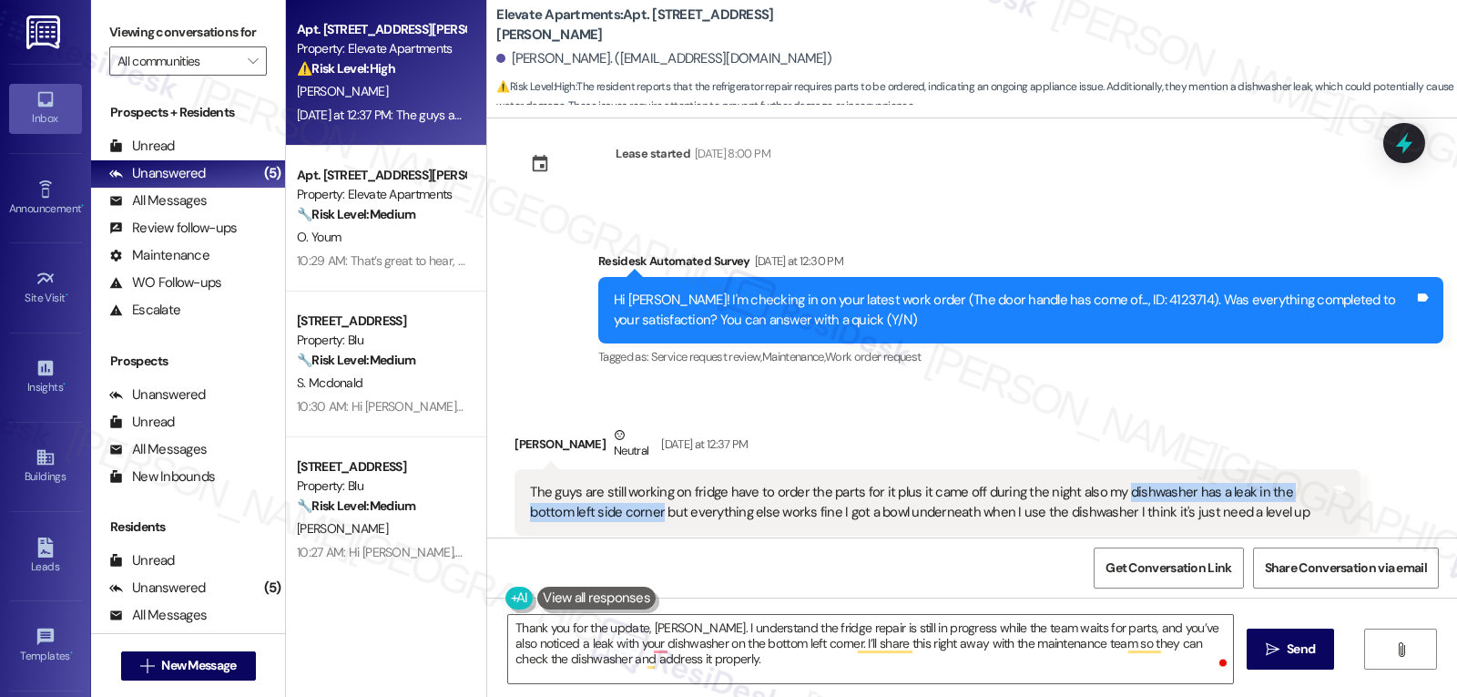
drag, startPoint x: 1105, startPoint y: 453, endPoint x: 603, endPoint y: 479, distance: 502.4
click at [603, 483] on div "The guys are still working on fridge have to order the parts for it plus it cam…" at bounding box center [930, 502] width 800 height 39
copy div "dishwasher has a leak in the bottom left side corner"
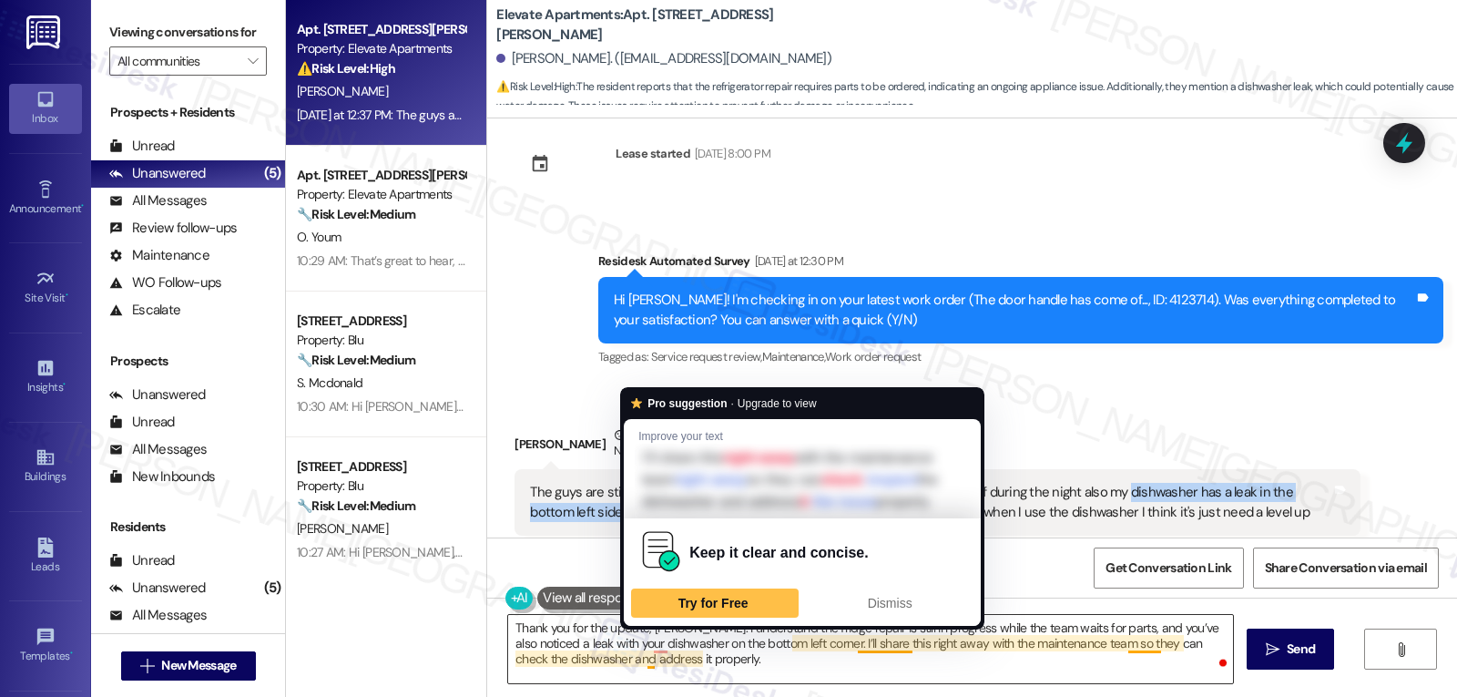
drag, startPoint x: 781, startPoint y: 675, endPoint x: 766, endPoint y: 675, distance: 15.5
click at [781, 675] on textarea "Thank you for the update, Karla. I understand the fridge repair is still in pro…" at bounding box center [870, 649] width 725 height 68
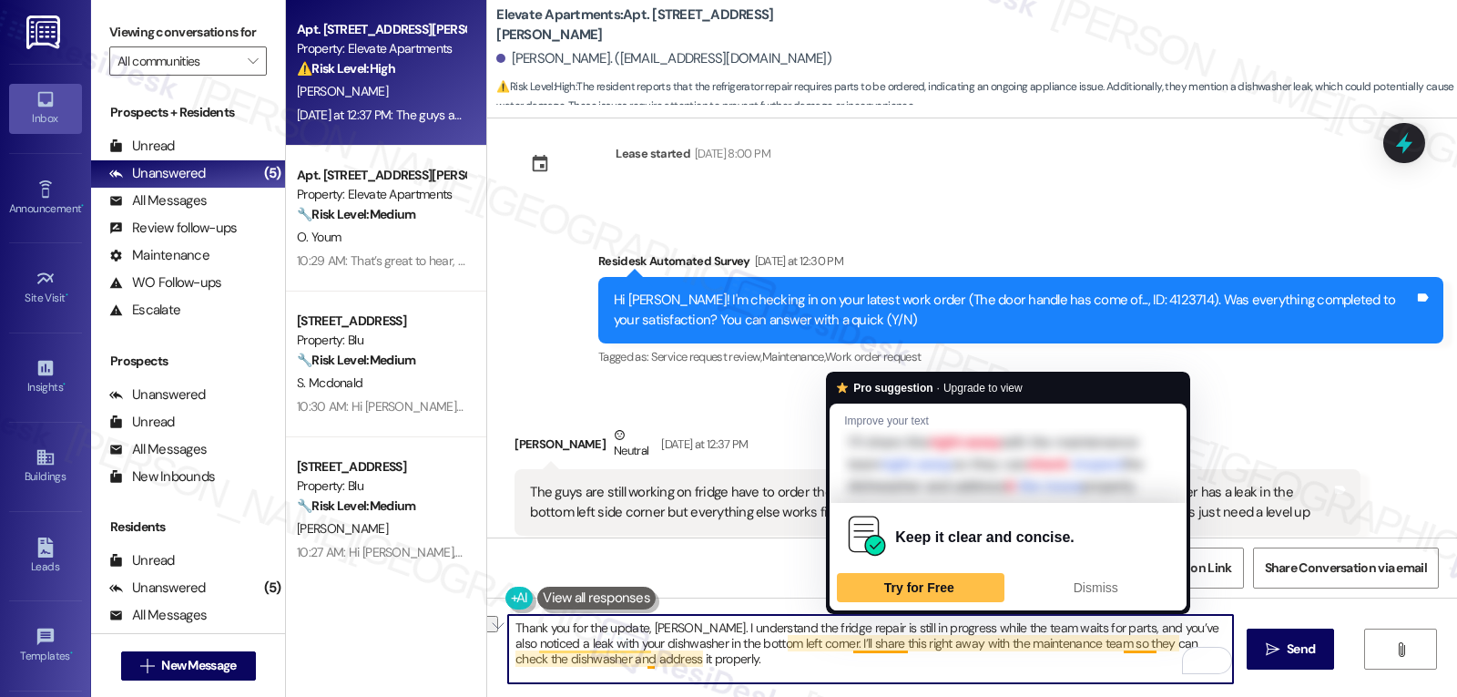
drag, startPoint x: 838, startPoint y: 647, endPoint x: 894, endPoint y: 643, distance: 56.6
click at [894, 643] on textarea "Thank you for the update, Karla. I understand the fridge repair is still in pro…" at bounding box center [870, 649] width 725 height 68
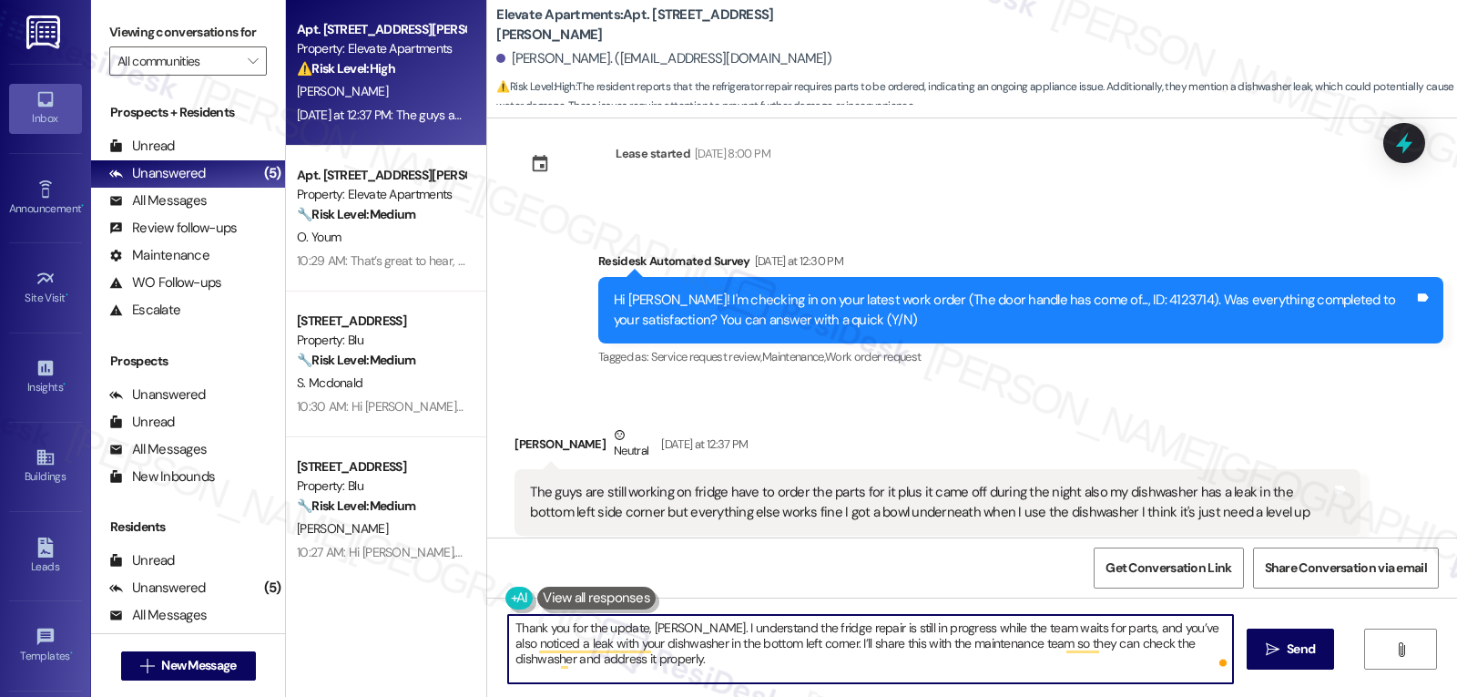
click at [892, 644] on textarea "Thank you for the update, Karla. I understand the fridge repair is still in pro…" at bounding box center [870, 649] width 725 height 68
click at [892, 643] on textarea "Thank you for the update, Karla. I understand the fridge repair is still in pro…" at bounding box center [870, 649] width 725 height 68
click at [735, 666] on textarea "Thank you for the update, Karla. I understand the fridge repair is still in pro…" at bounding box center [870, 649] width 725 height 68
click at [836, 667] on textarea "Thank you for the update, Karla. I understand the fridge repair is still in pro…" at bounding box center [870, 649] width 725 height 68
paste textarea "When did you first notice the leak, and does it happen every time the dishwashe…"
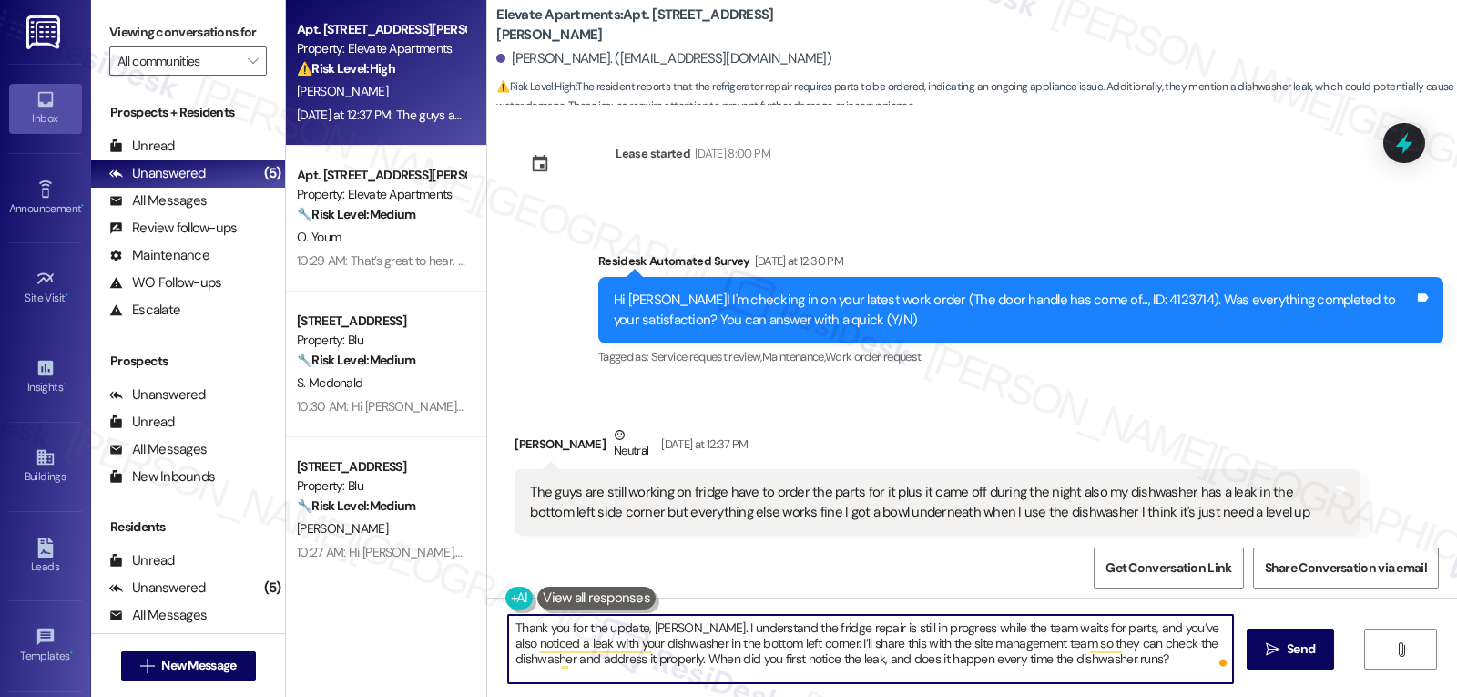
scroll to position [15, 0]
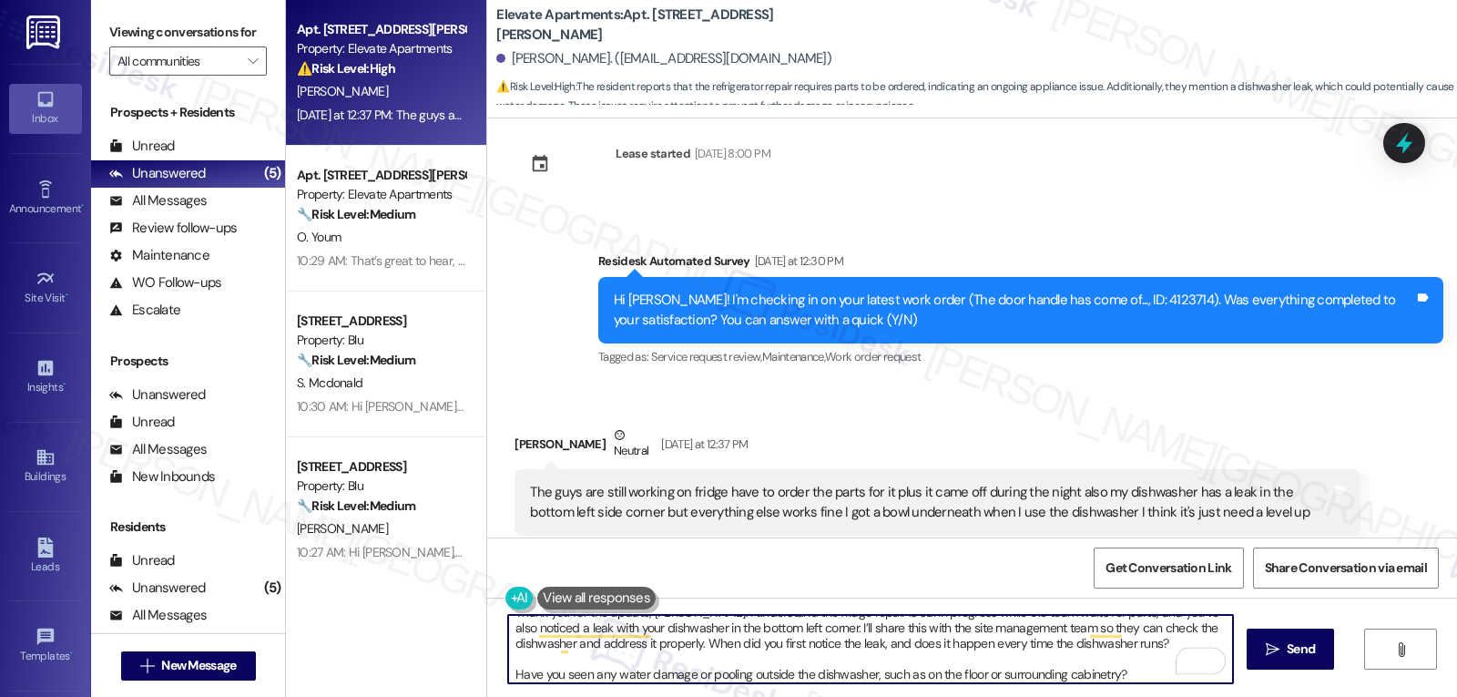
click at [1090, 644] on textarea "Thank you for the update, Karla. I understand the fridge repair is still in pro…" at bounding box center [870, 649] width 725 height 68
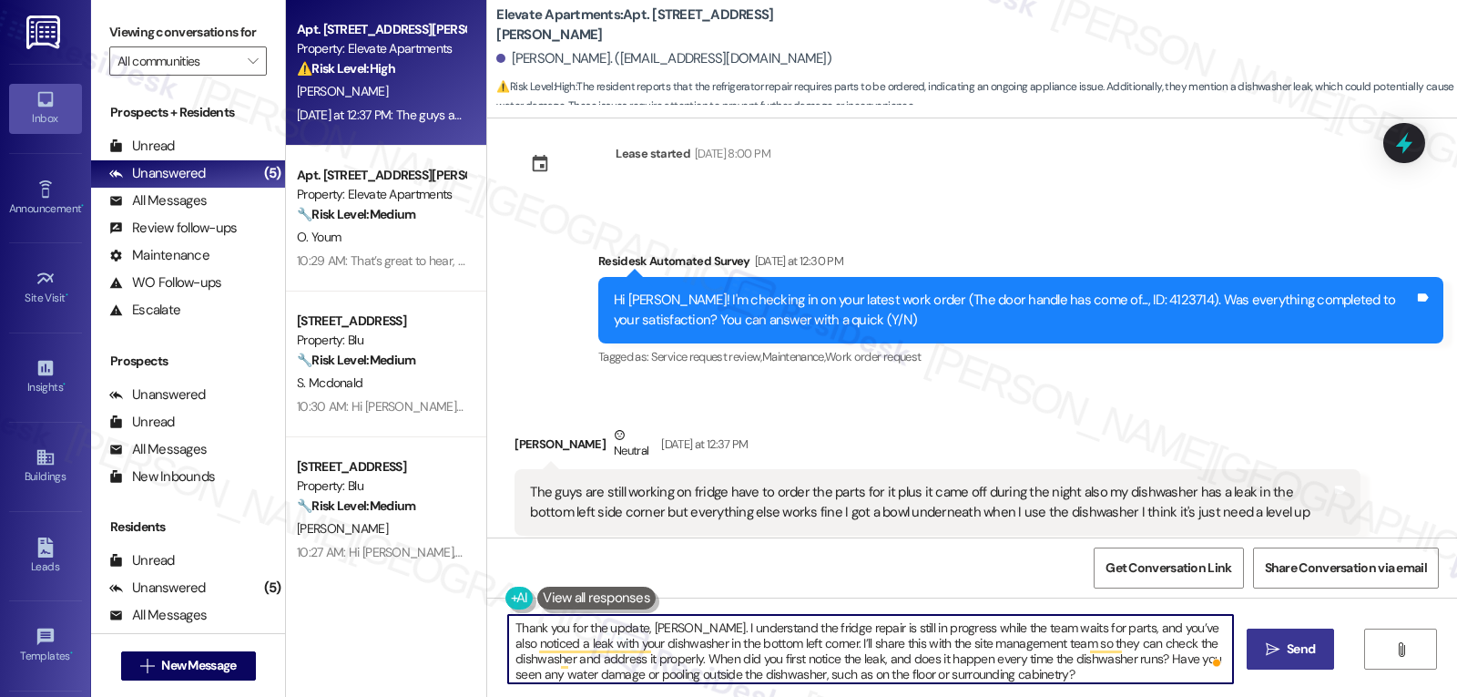
type textarea "Thank you for the update, Karla. I understand the fridge repair is still in pro…"
click at [1266, 645] on icon "" at bounding box center [1273, 649] width 14 height 15
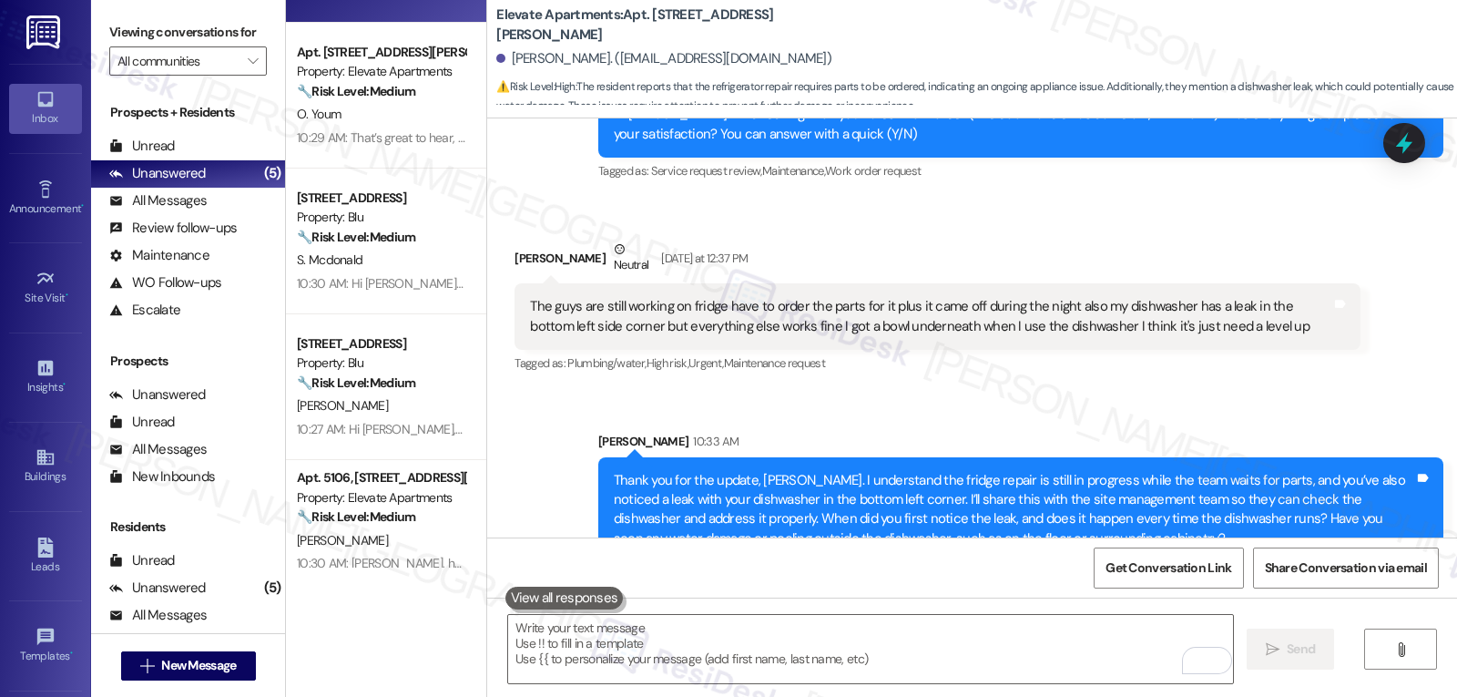
scroll to position [161, 0]
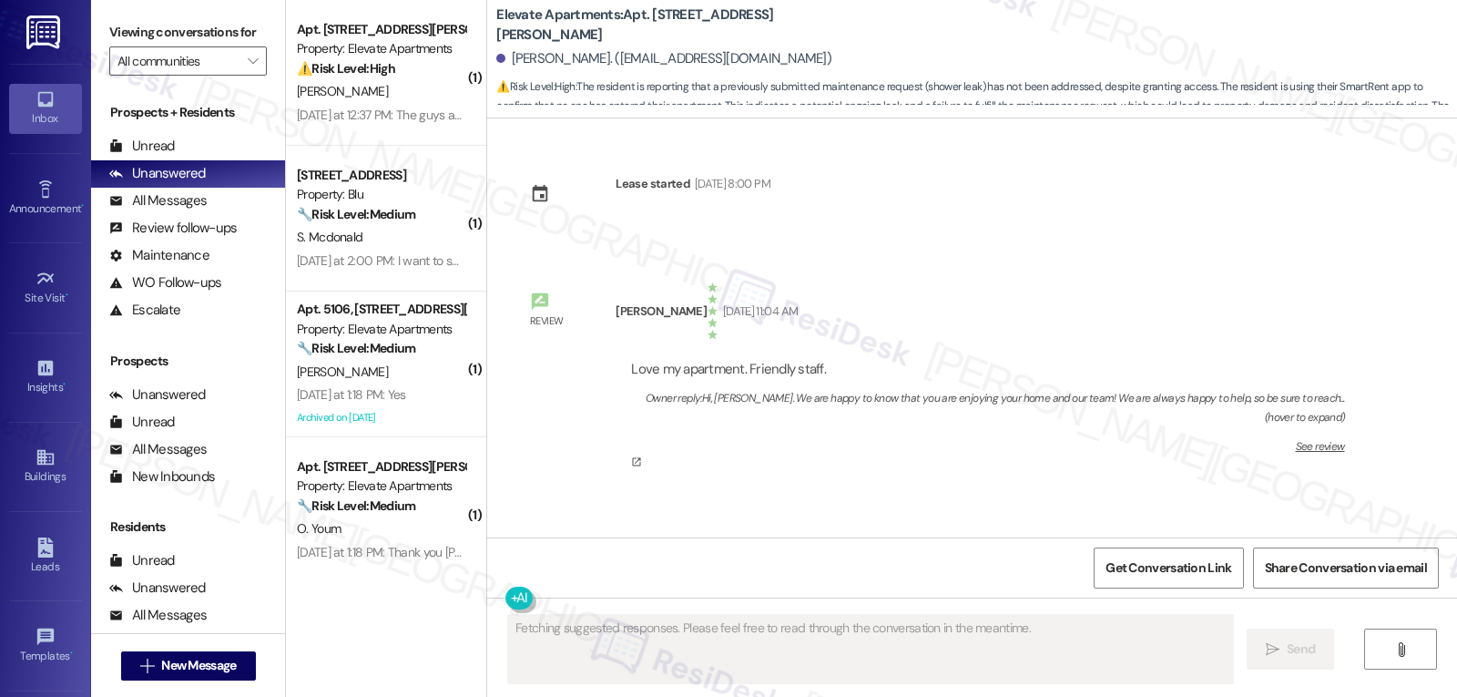
scroll to position [27468, 0]
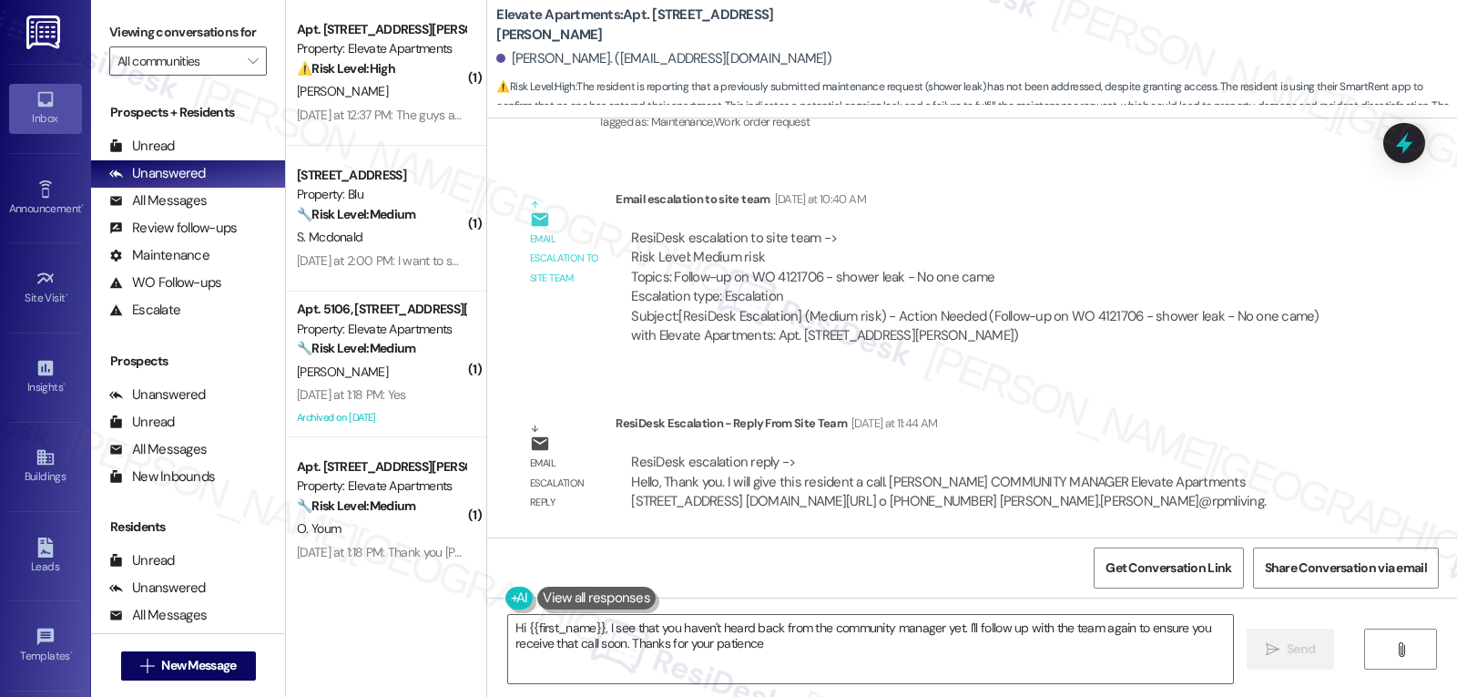
type textarea "Hi {{first_name}}, I see that you haven't heard back from the community manager…"
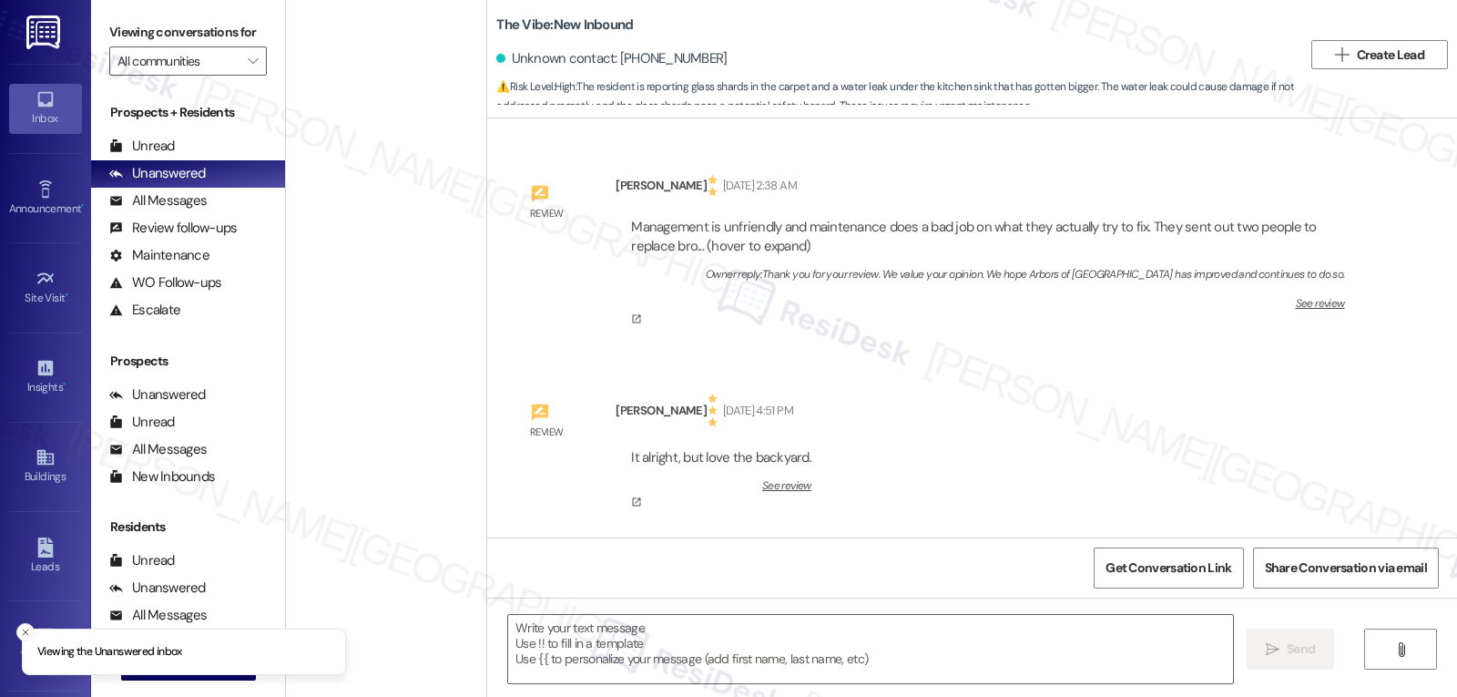
type textarea "Fetching suggested responses. Please feel free to read through the conversation…"
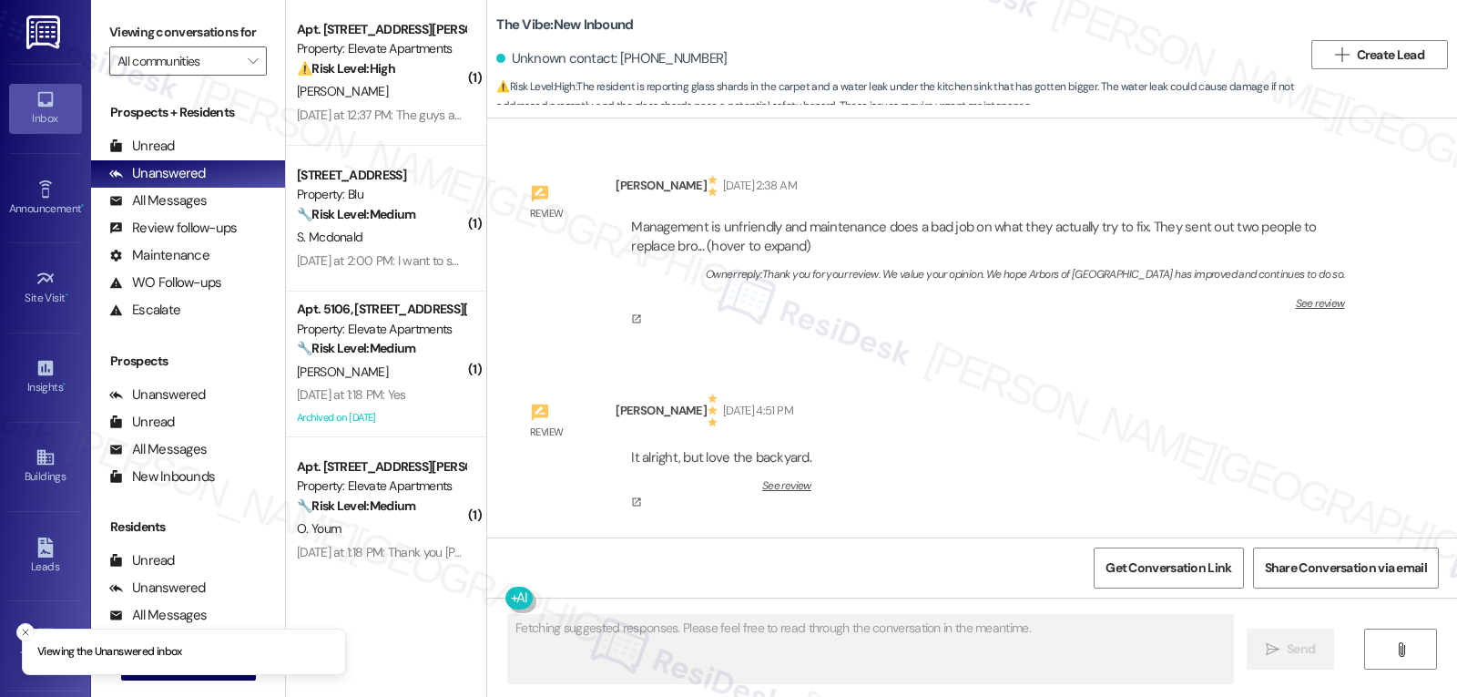
scroll to position [148424, 0]
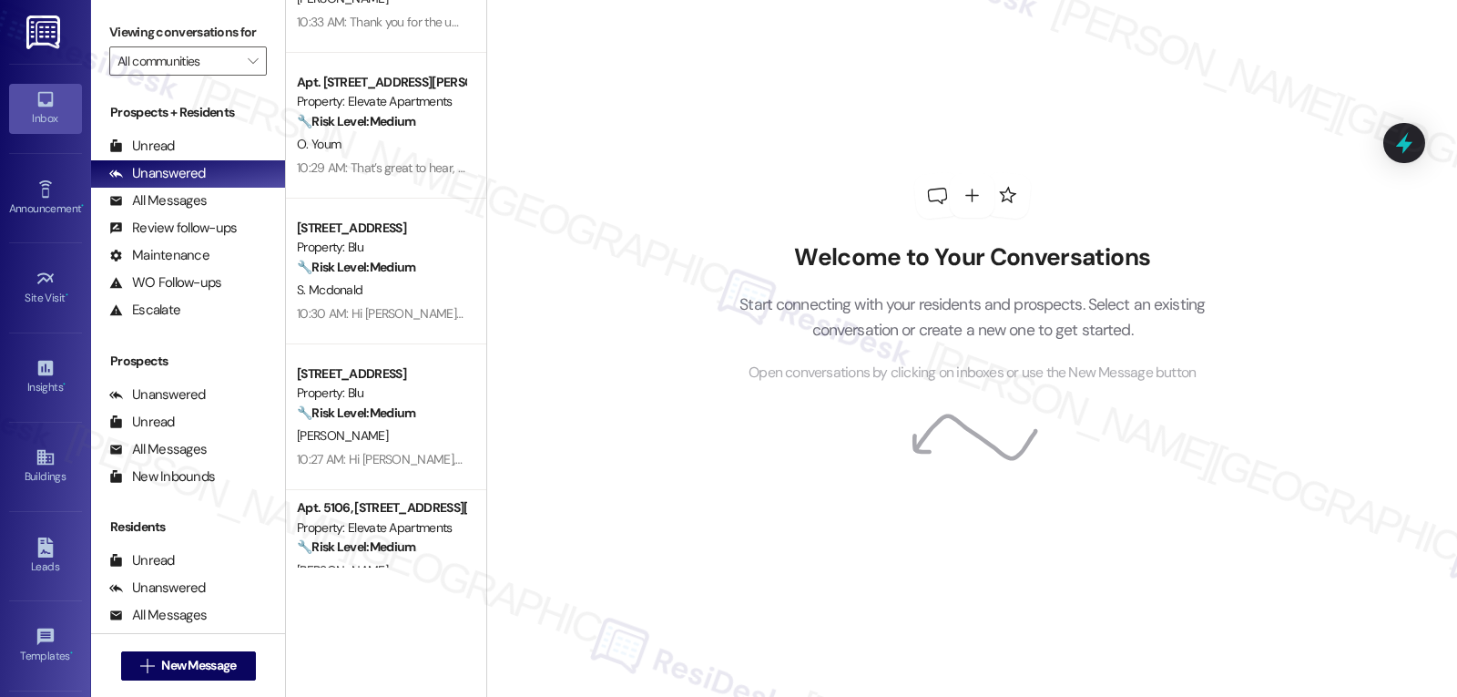
scroll to position [161, 0]
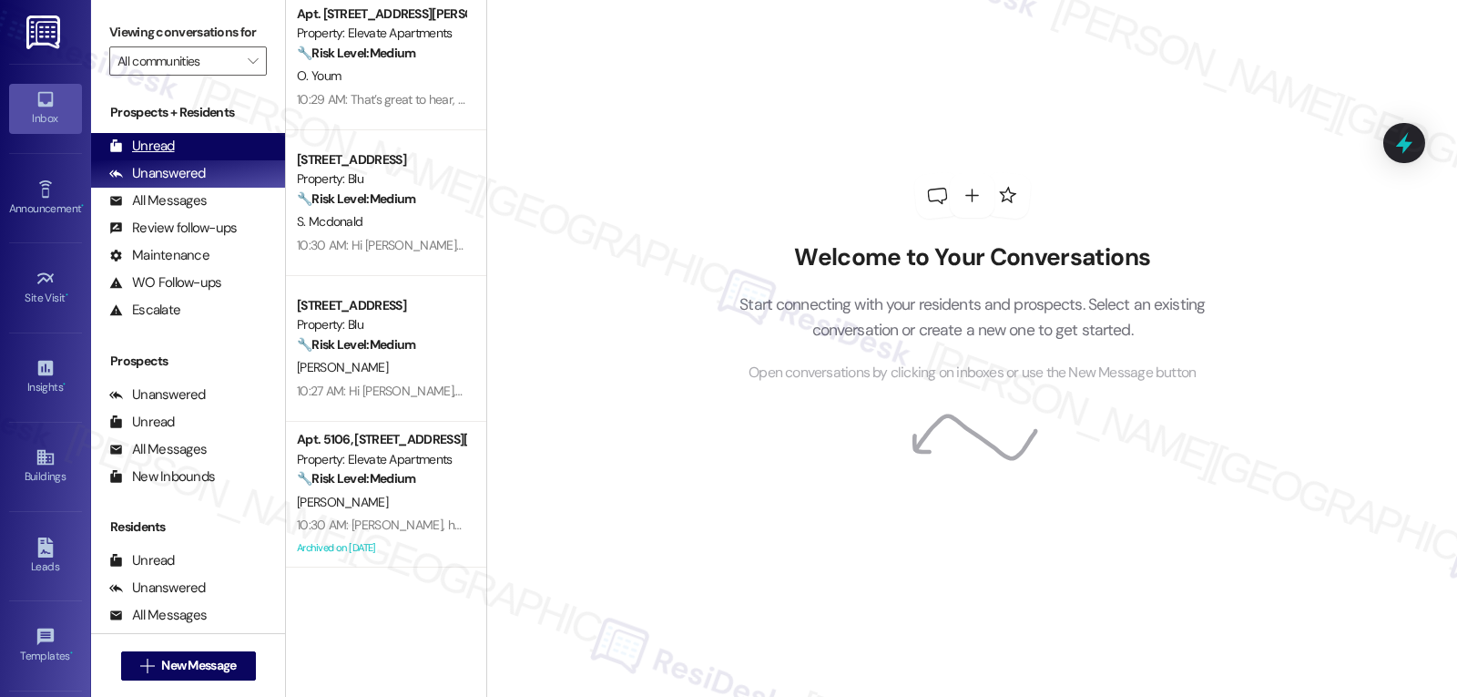
click at [160, 156] on div "Unread" at bounding box center [142, 146] width 66 height 19
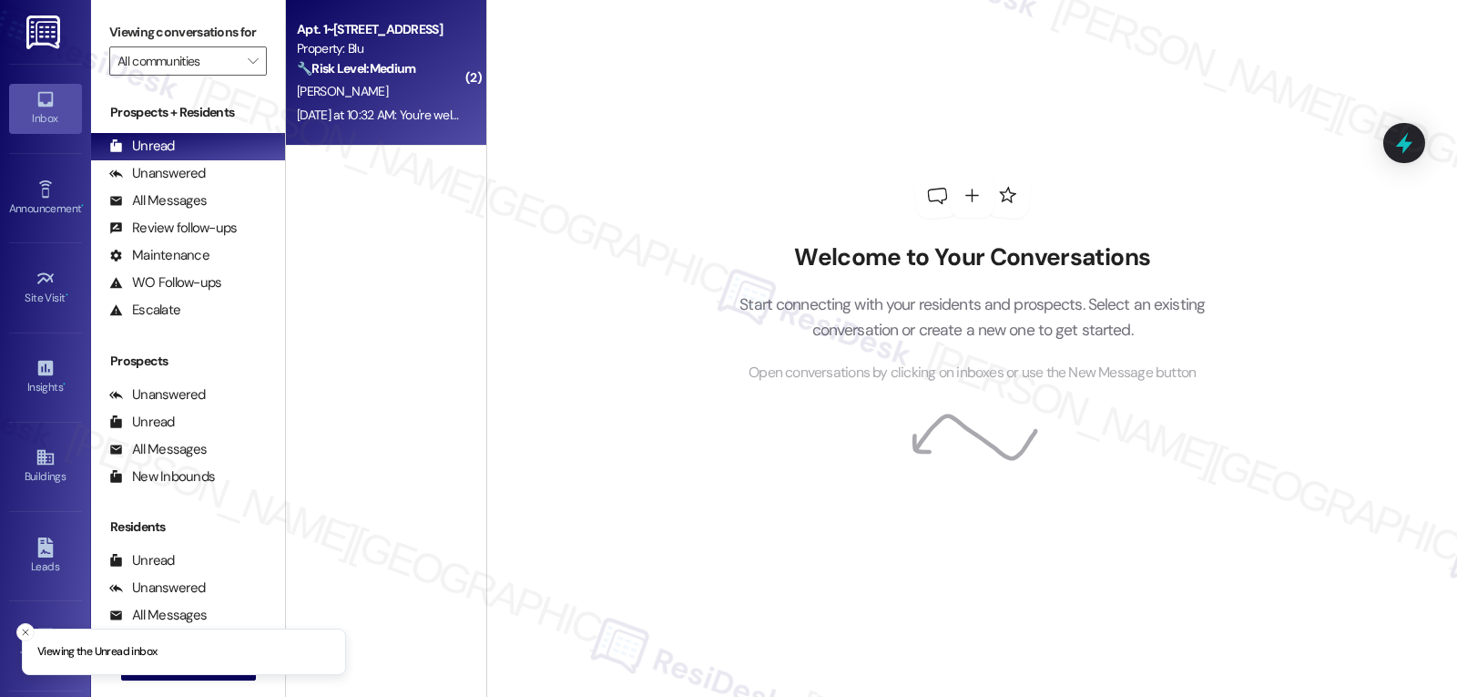
click at [308, 11] on div "Apt. 1~1421, [STREET_ADDRESS] Property: Blu 🔧 Risk Level: Medium The resident i…" at bounding box center [386, 73] width 200 height 146
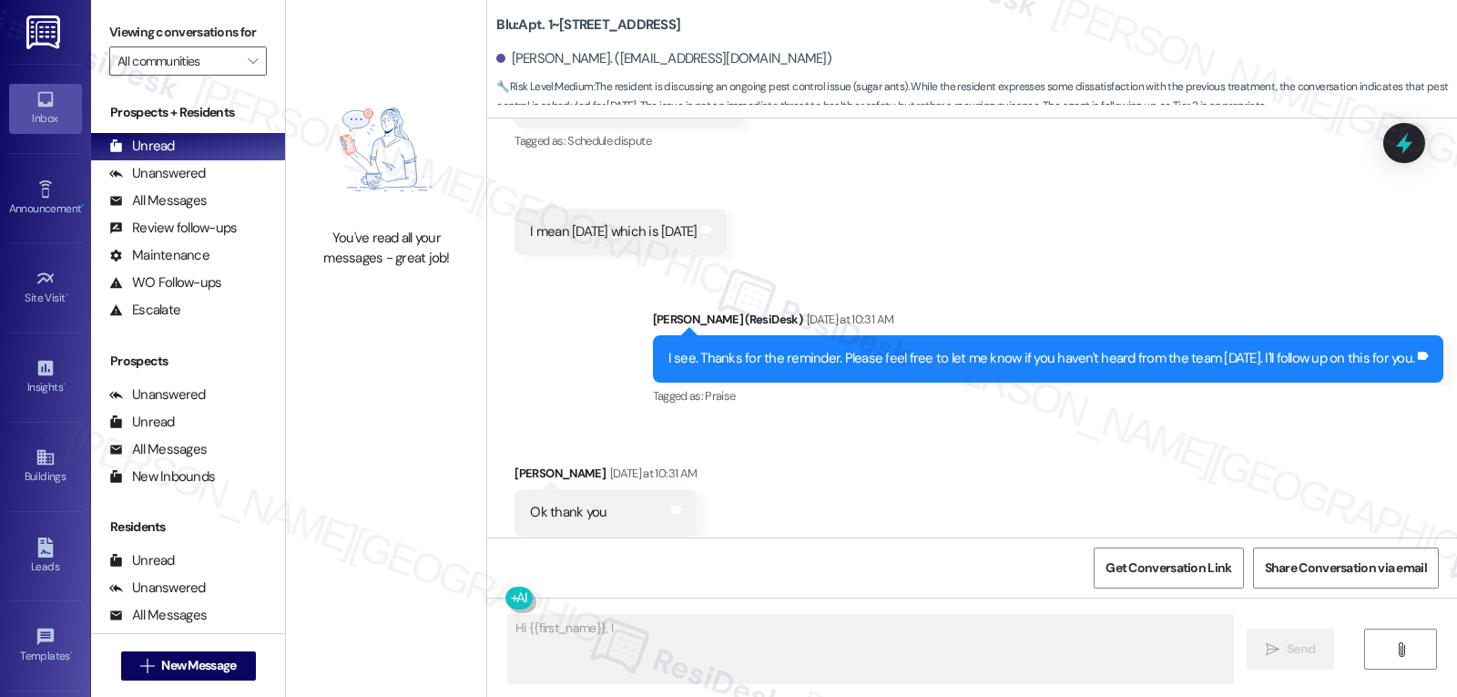
scroll to position [5981, 0]
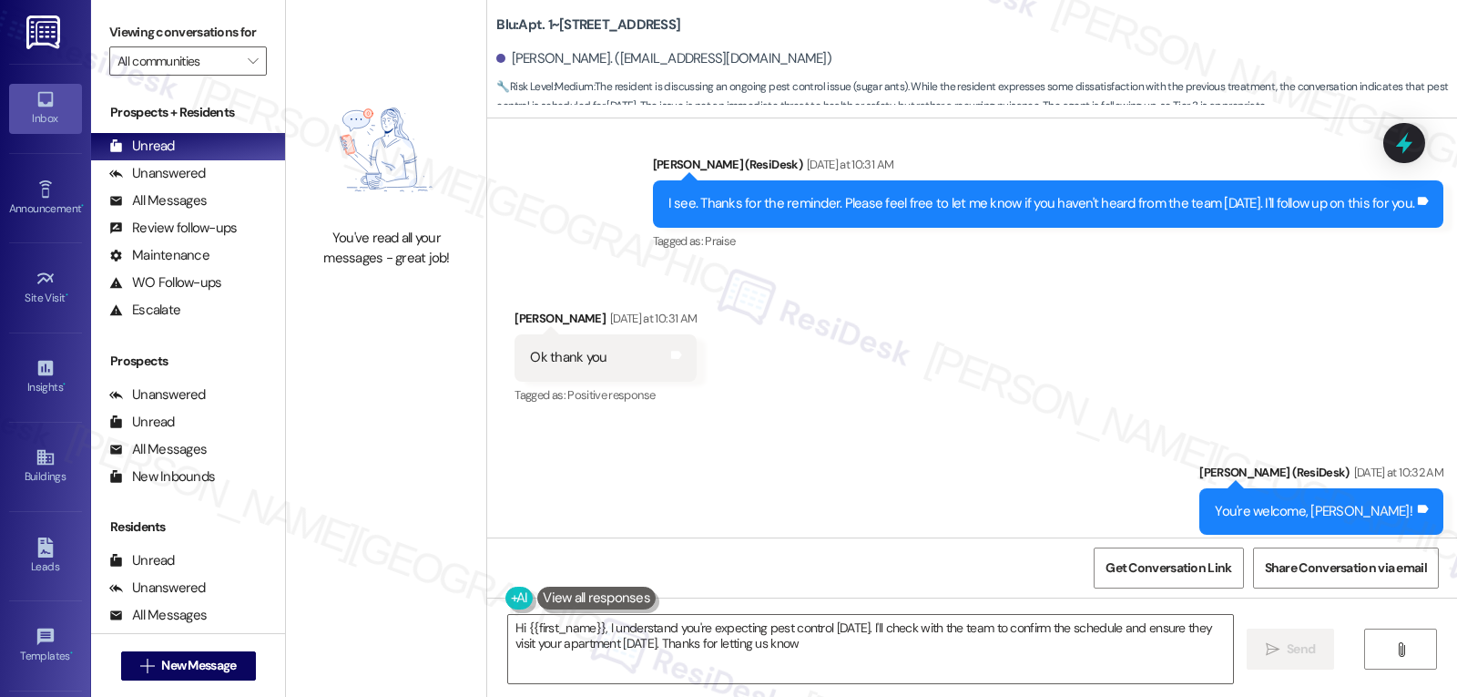
type textarea "Hi {{first_name}}, I understand you're expecting pest control [DATE]. I'll chec…"
click at [166, 183] on div "Unanswered" at bounding box center [157, 173] width 97 height 19
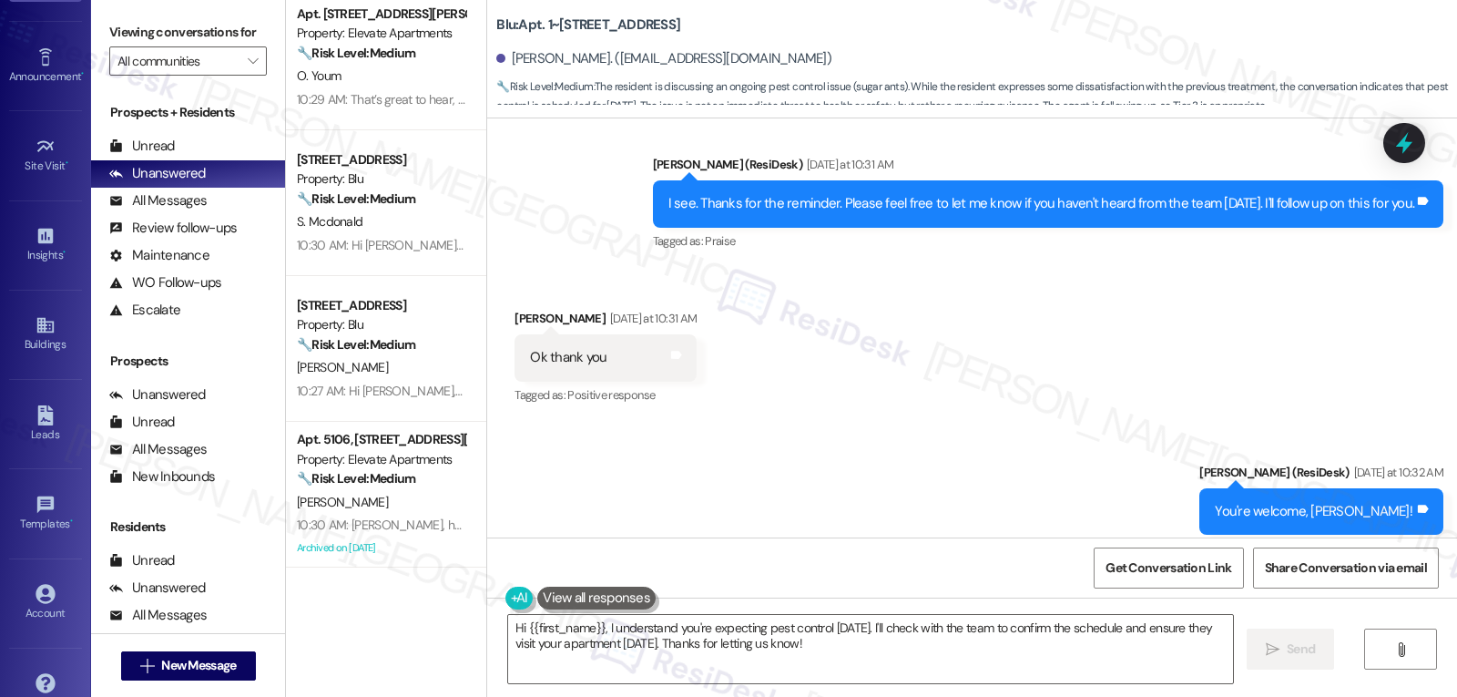
scroll to position [172, 0]
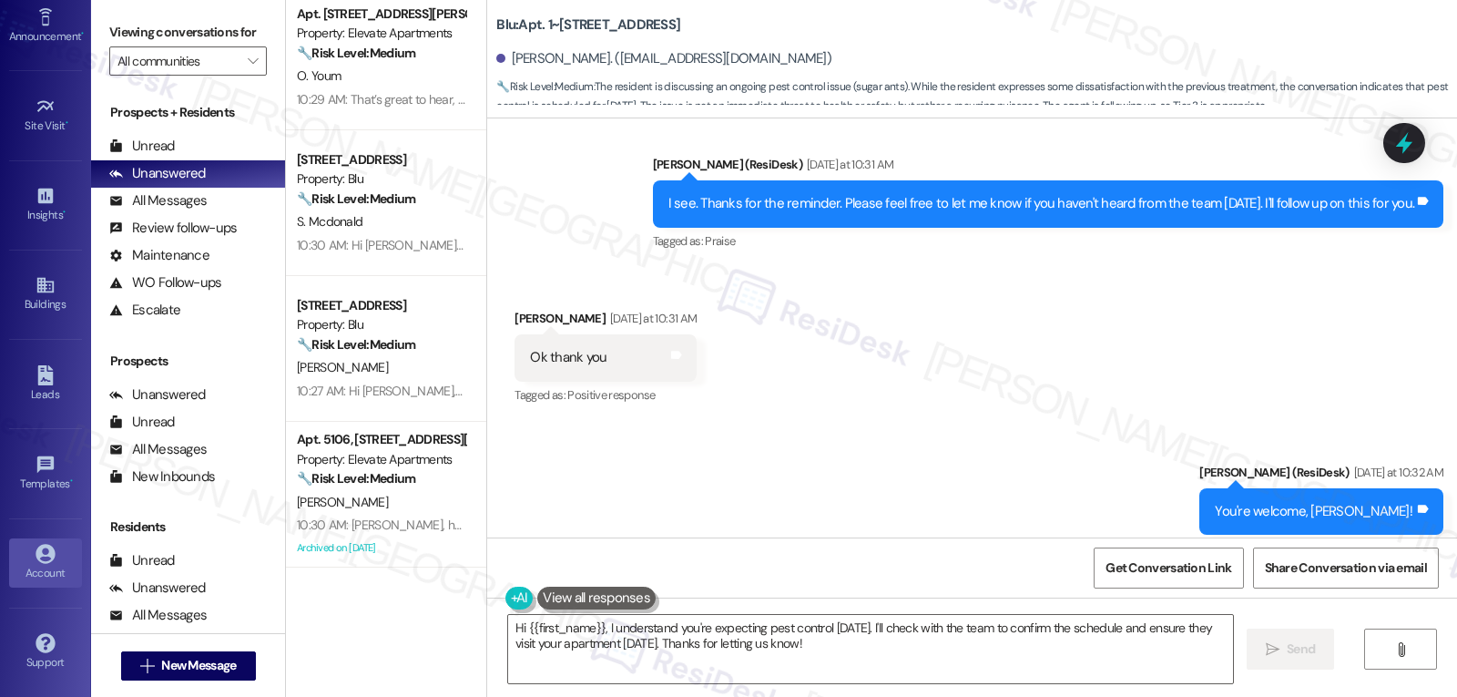
click at [41, 561] on icon at bounding box center [46, 554] width 20 height 20
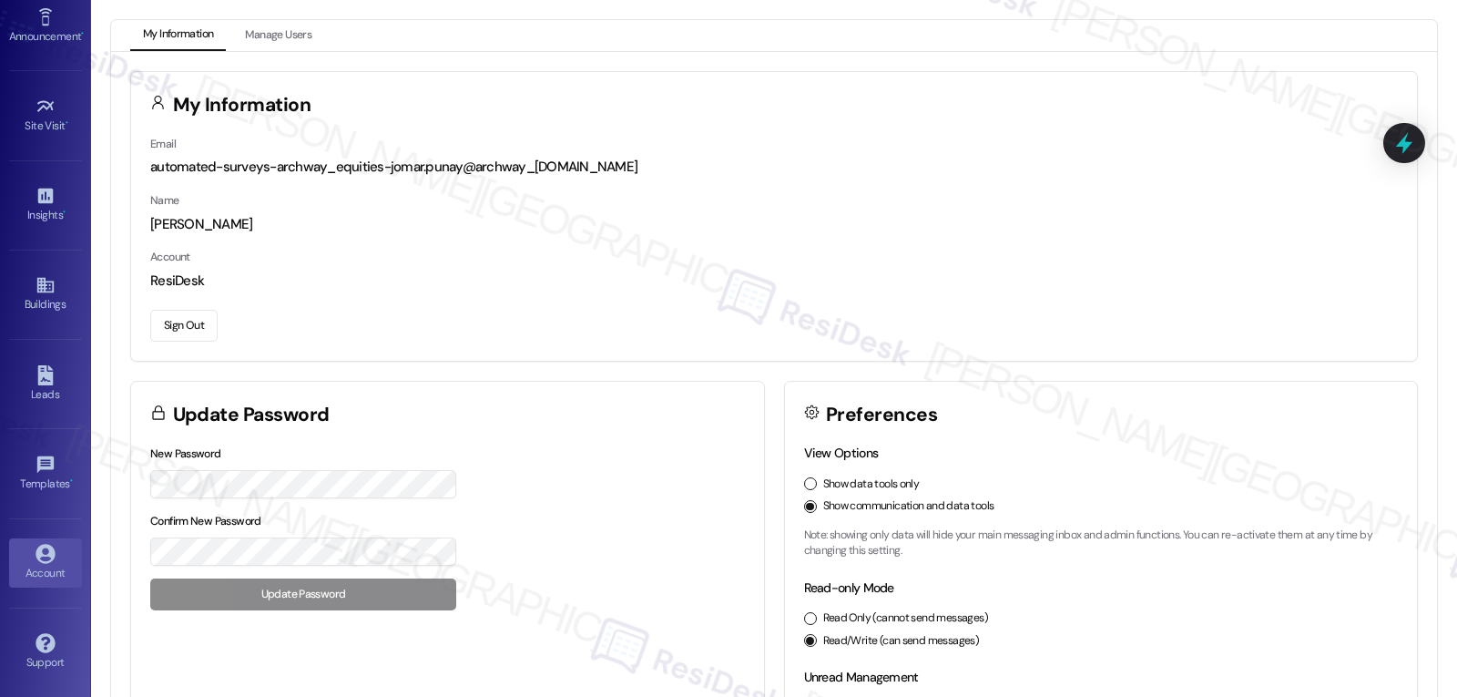
click at [176, 333] on button "Sign Out" at bounding box center [183, 326] width 67 height 32
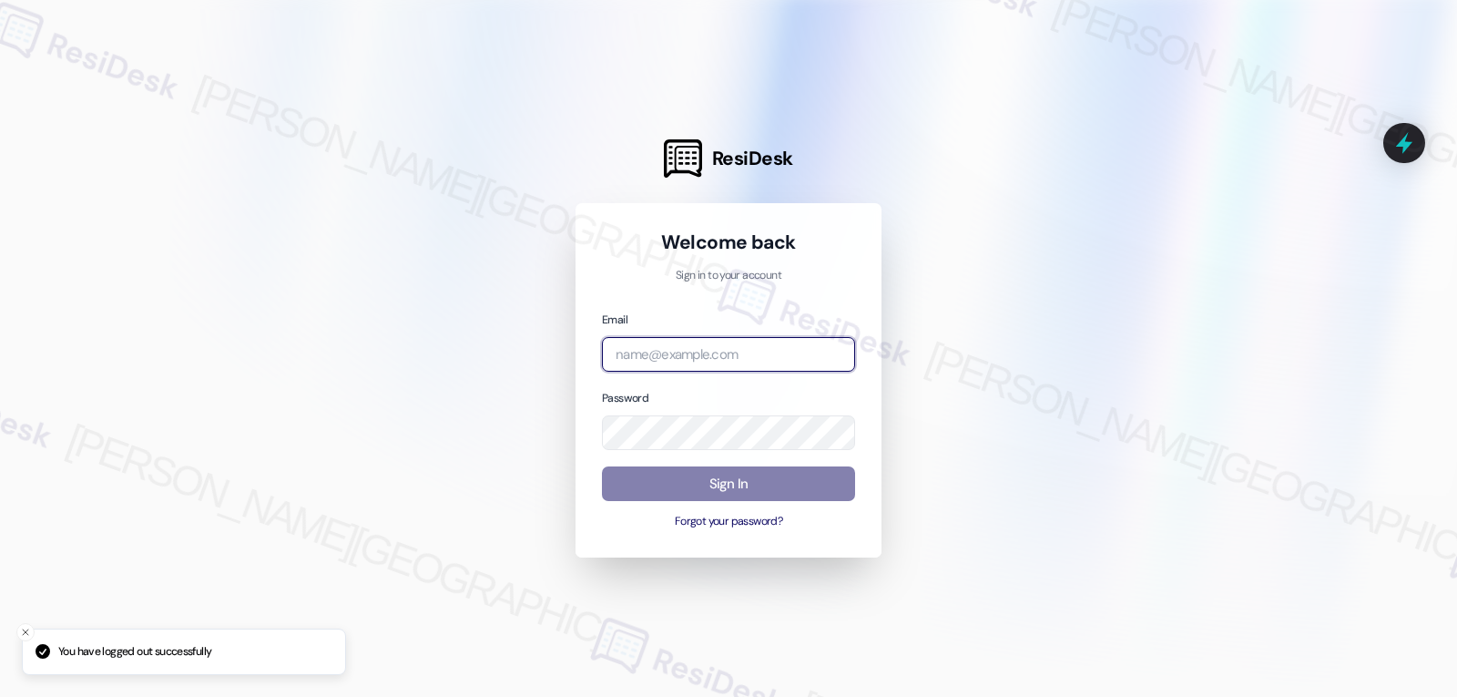
click at [674, 361] on input "email" at bounding box center [728, 355] width 253 height 36
click at [700, 362] on input "email" at bounding box center [728, 355] width 253 height 36
paste input "[EMAIL_ADDRESS][DOMAIN_NAME]"
type input "[EMAIL_ADDRESS][DOMAIN_NAME]"
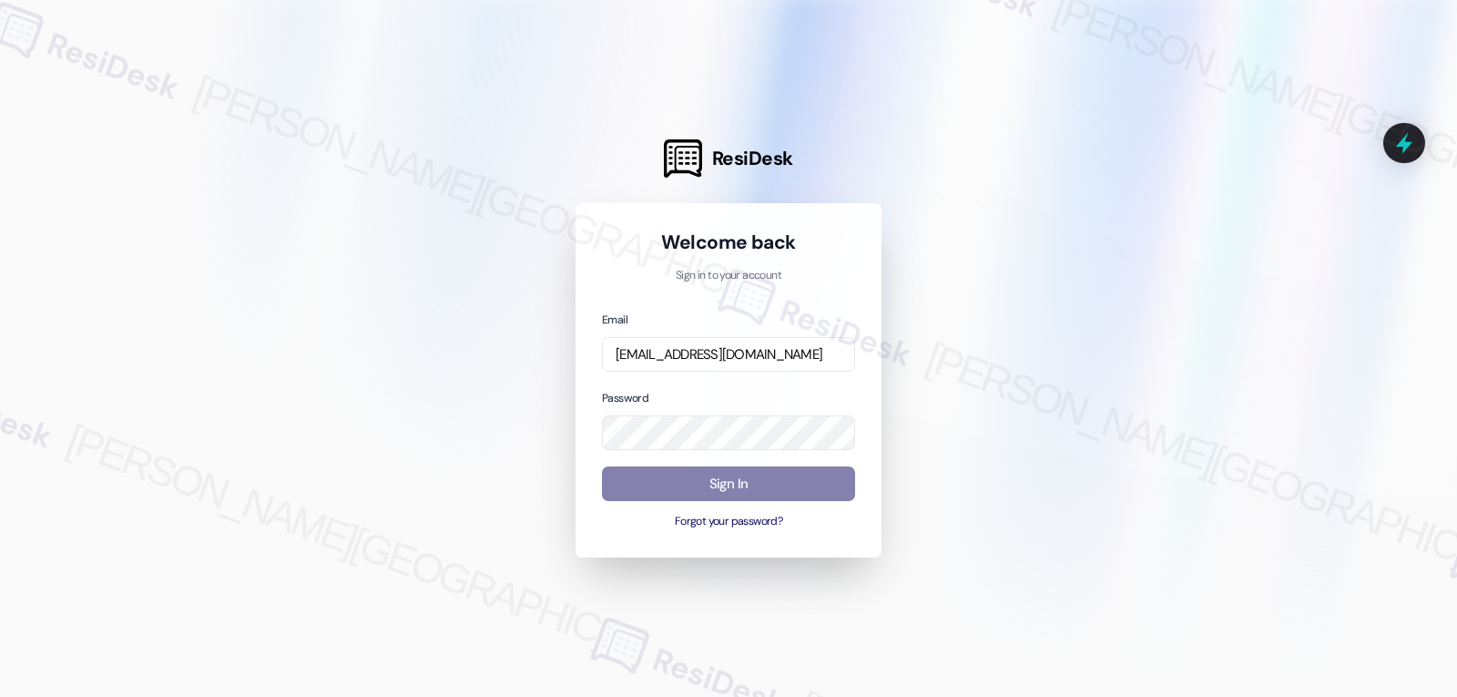
scroll to position [0, 0]
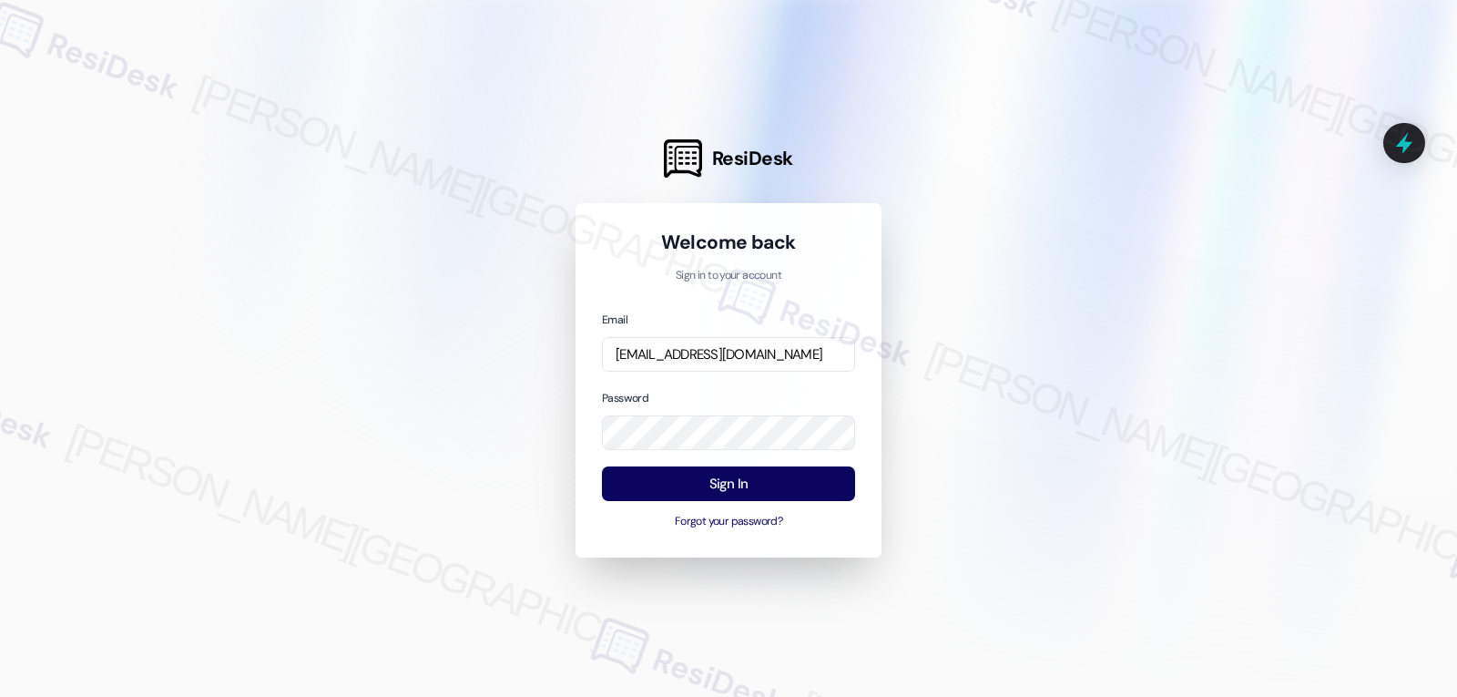
click at [779, 388] on div "Password" at bounding box center [728, 419] width 253 height 63
click at [768, 493] on button "Sign In" at bounding box center [728, 484] width 253 height 36
